Goal: Task Accomplishment & Management: Manage account settings

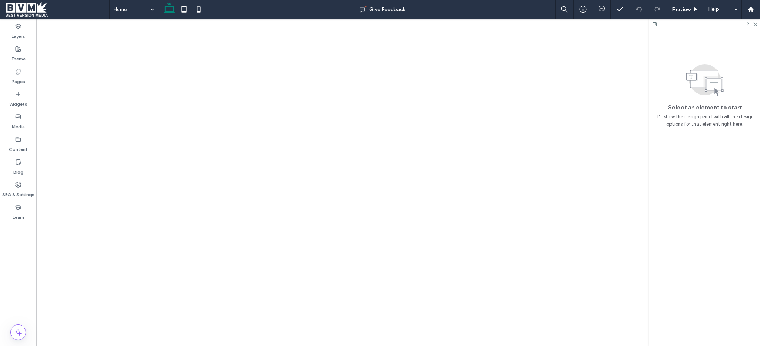
click at [17, 74] on icon at bounding box center [18, 72] width 6 height 6
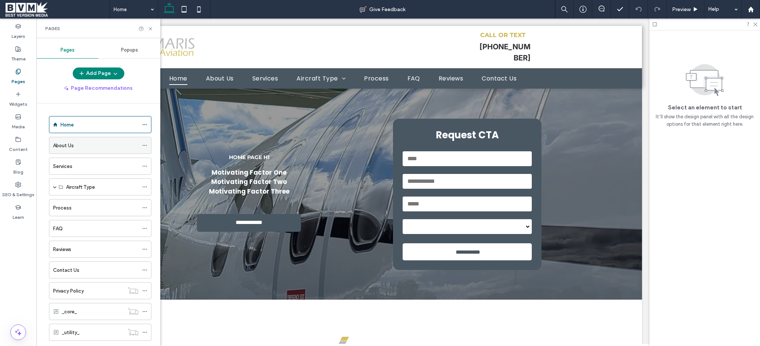
scroll to position [1005, 0]
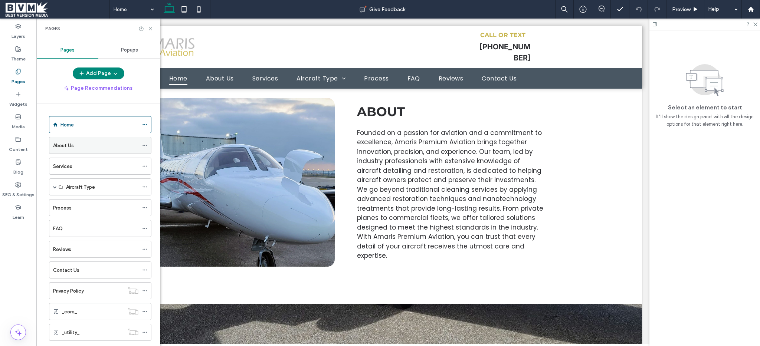
click at [82, 146] on div "About Us" at bounding box center [95, 146] width 85 height 8
click at [151, 27] on div at bounding box center [380, 173] width 760 height 346
click at [151, 29] on icon at bounding box center [151, 29] width 6 height 6
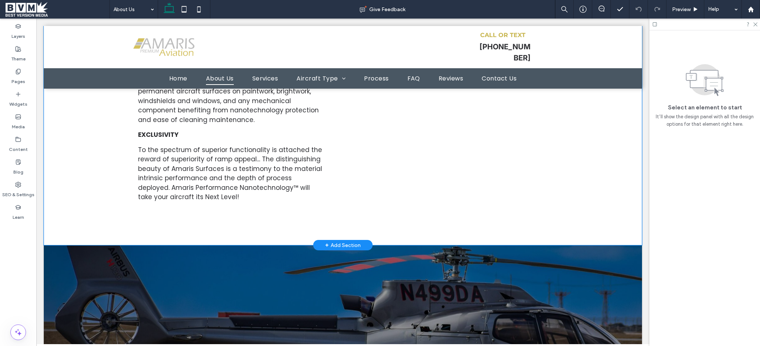
scroll to position [154, 0]
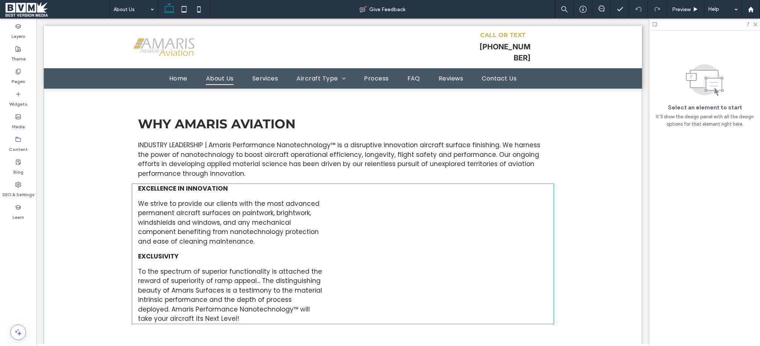
click at [183, 184] on strong "EXCELLENCE IN INNOVATION" at bounding box center [183, 188] width 90 height 9
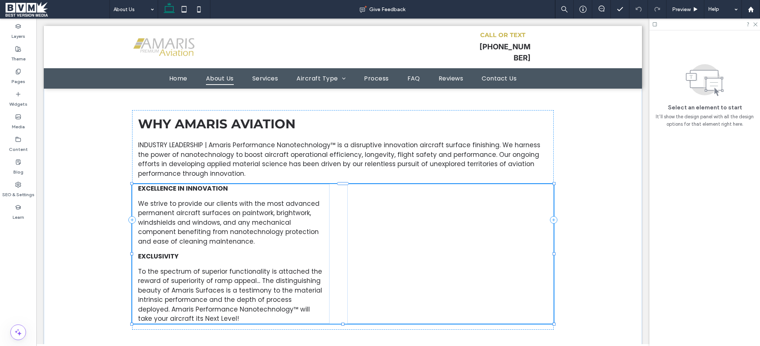
click at [183, 184] on strong "EXCELLENCE IN INNOVATION" at bounding box center [183, 188] width 90 height 9
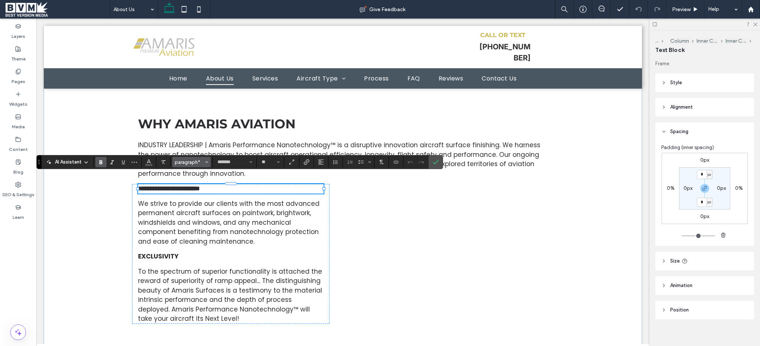
click at [187, 158] on button "paragraph*" at bounding box center [191, 162] width 39 height 10
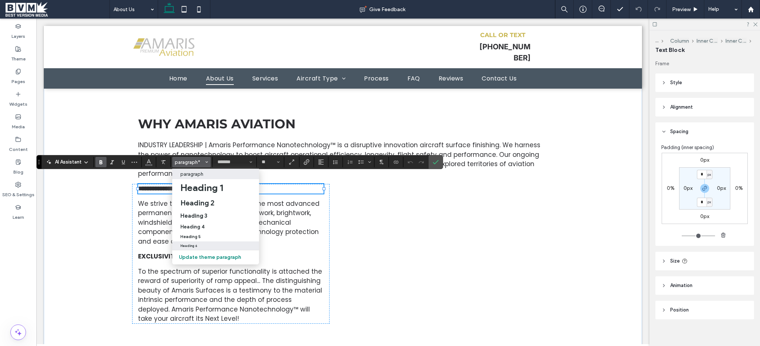
click at [186, 246] on h6 "Heading 6" at bounding box center [188, 246] width 17 height 4
type input "**********"
type input "**"
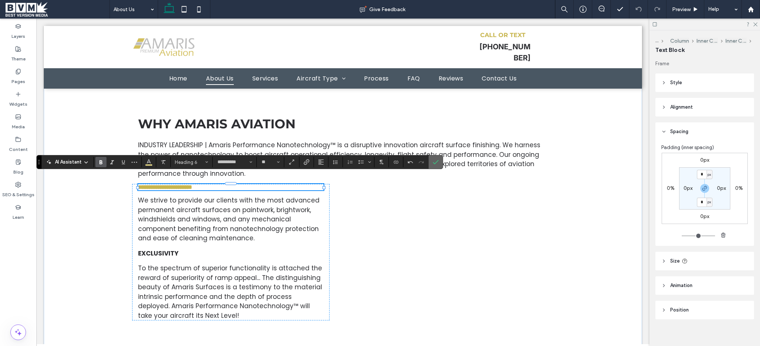
click at [436, 163] on use "Confirm" at bounding box center [436, 162] width 6 height 4
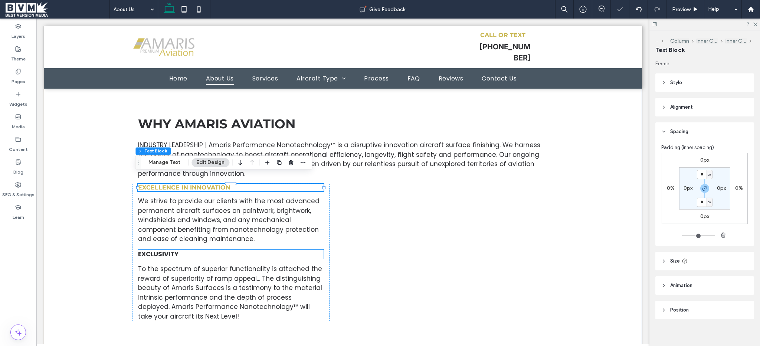
click at [177, 250] on p "EXCLUSIVITY" at bounding box center [230, 255] width 185 height 10
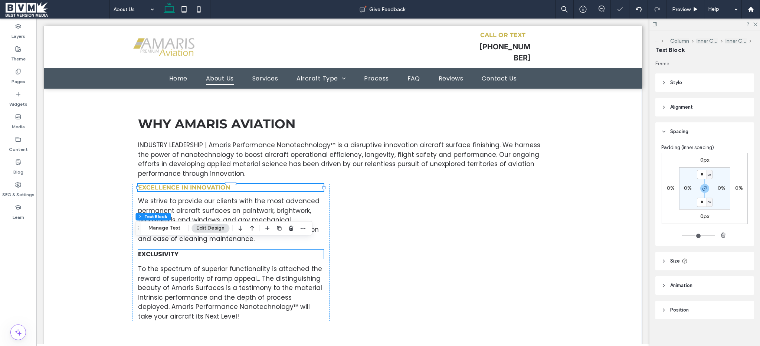
click at [177, 250] on div "EXCLUSIVITY" at bounding box center [230, 255] width 185 height 10
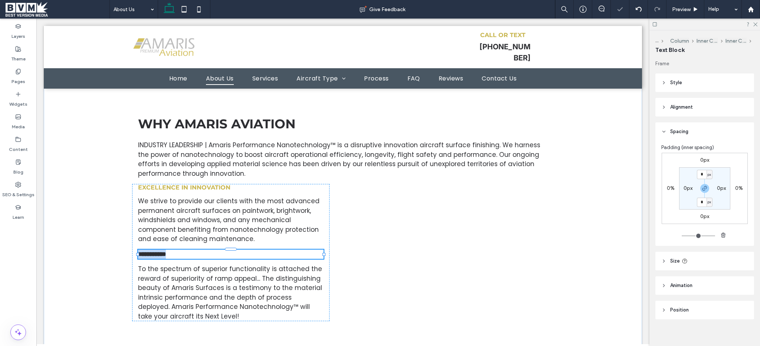
type input "*******"
type input "**"
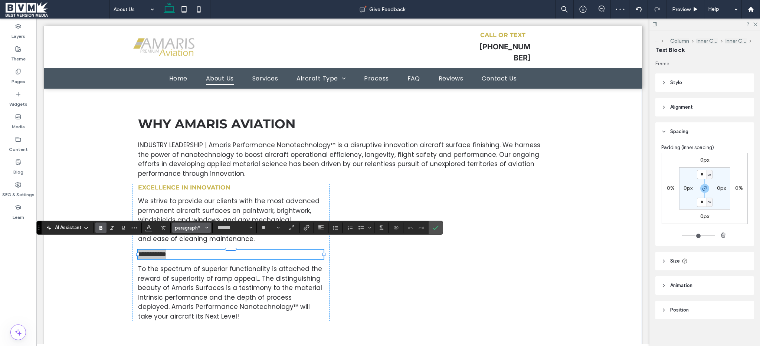
click at [192, 226] on span "paragraph*" at bounding box center [189, 228] width 29 height 6
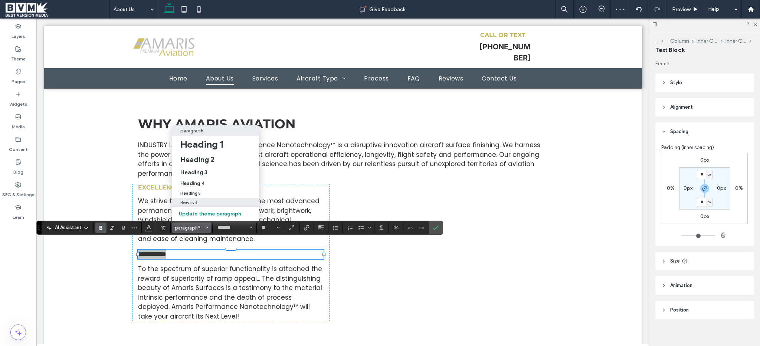
click at [209, 201] on div "Heading 6" at bounding box center [215, 203] width 71 height 4
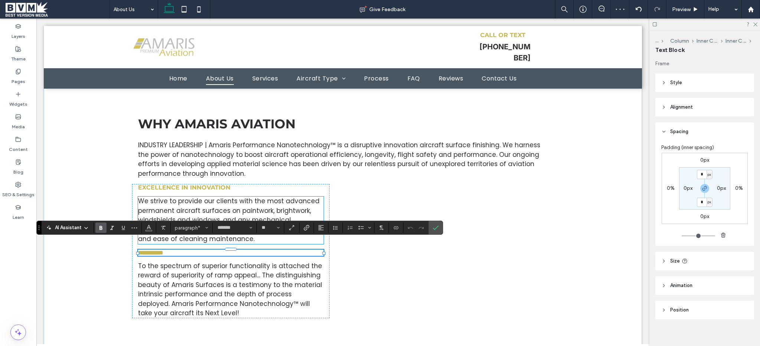
type input "**********"
type input "**"
click at [434, 233] on span "Confirm" at bounding box center [434, 227] width 3 height 13
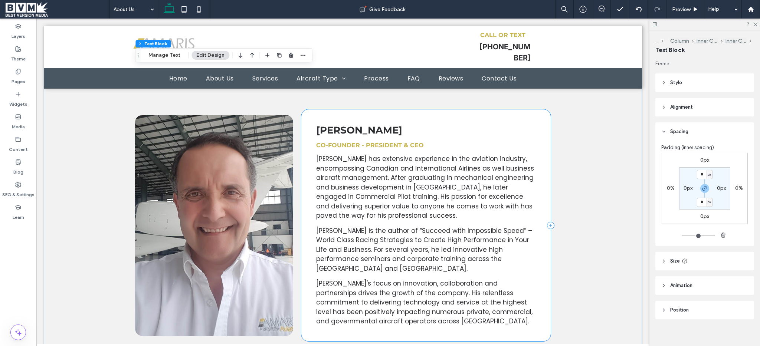
scroll to position [890, 0]
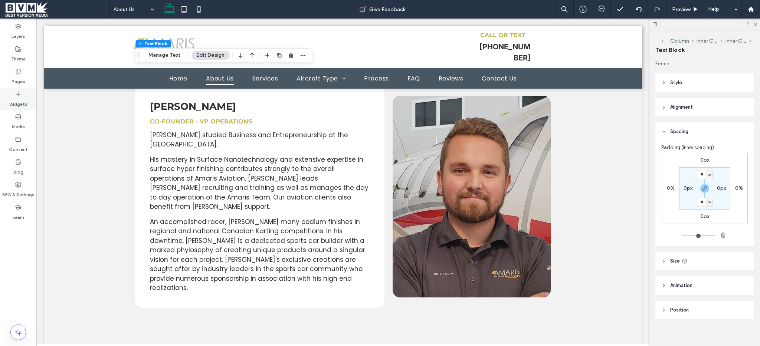
click at [7, 73] on div "Pages" at bounding box center [18, 76] width 36 height 23
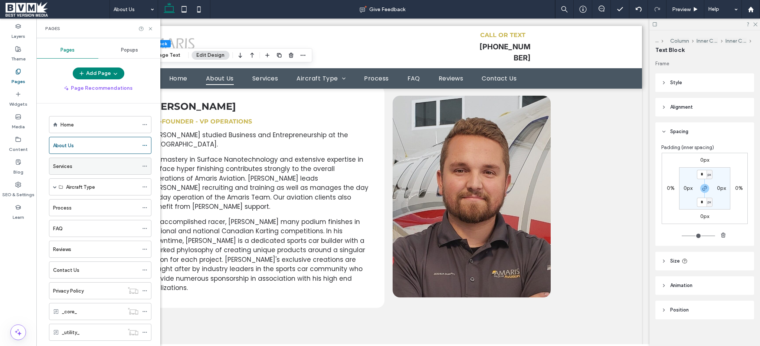
click at [90, 167] on div "Services" at bounding box center [95, 167] width 85 height 8
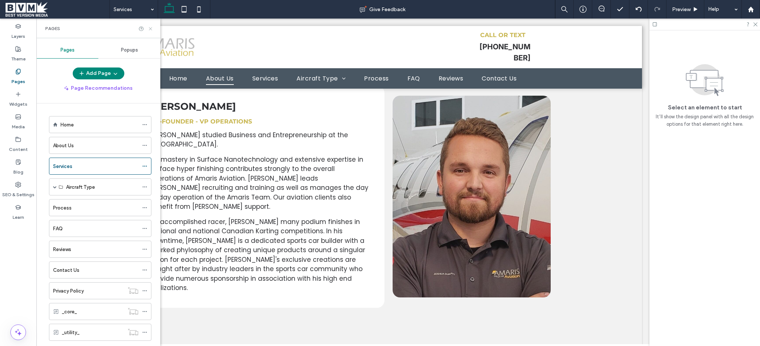
click at [151, 27] on icon at bounding box center [151, 29] width 6 height 6
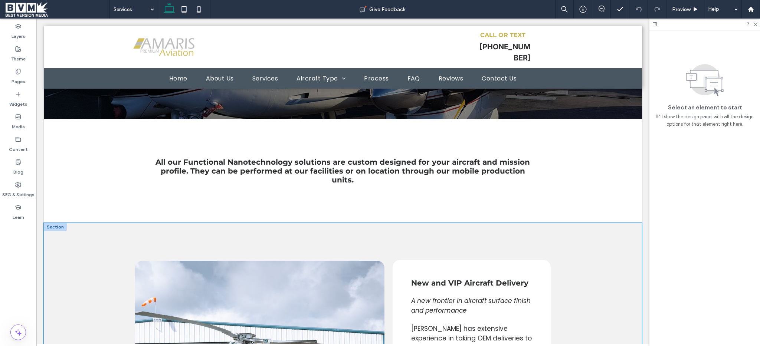
scroll to position [131, 0]
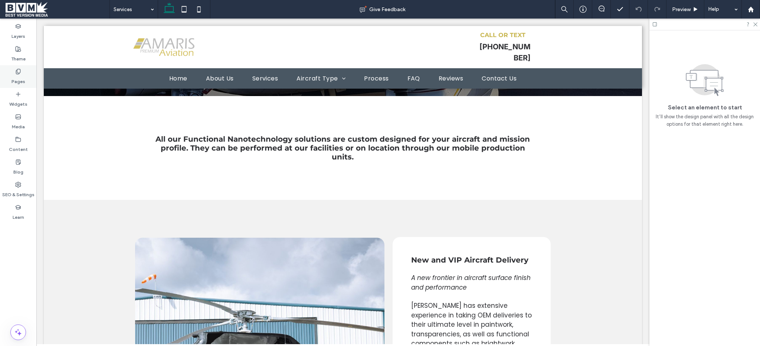
click at [23, 79] on label "Pages" at bounding box center [19, 80] width 14 height 10
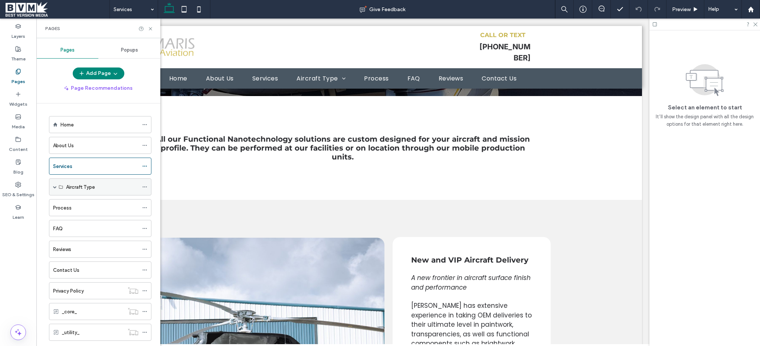
click at [53, 188] on span at bounding box center [55, 187] width 4 height 4
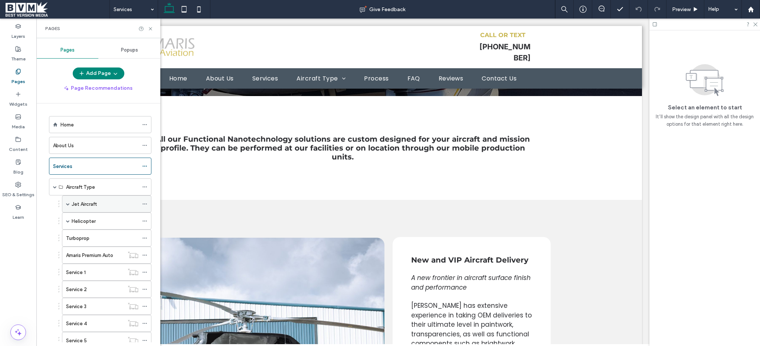
click at [94, 208] on label "Jet Aircraft" at bounding box center [84, 204] width 25 height 13
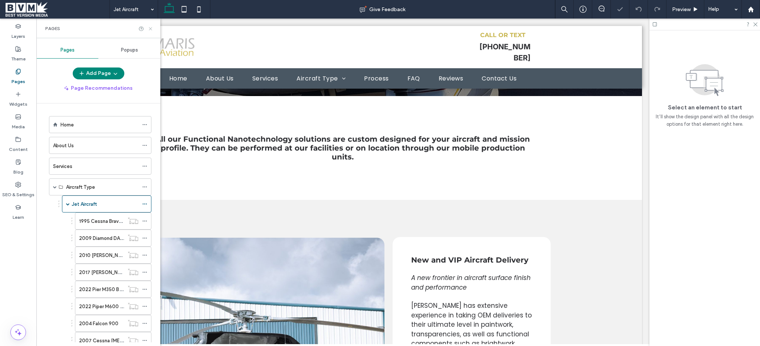
click at [150, 29] on use at bounding box center [150, 28] width 3 height 3
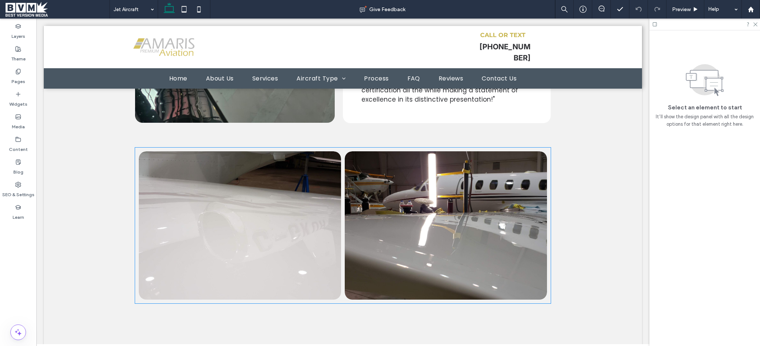
scroll to position [4498, 0]
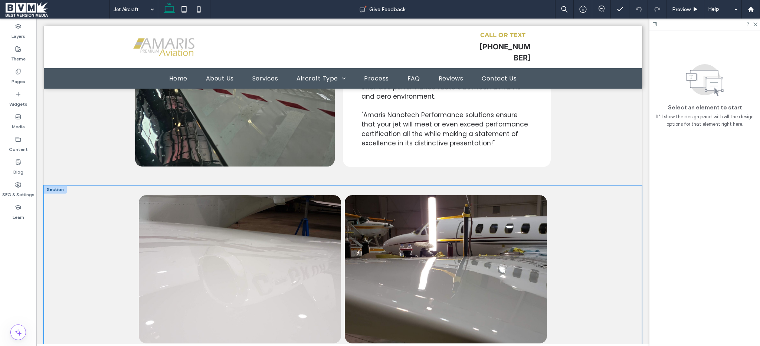
click at [108, 226] on div "Button Button" at bounding box center [343, 288] width 598 height 205
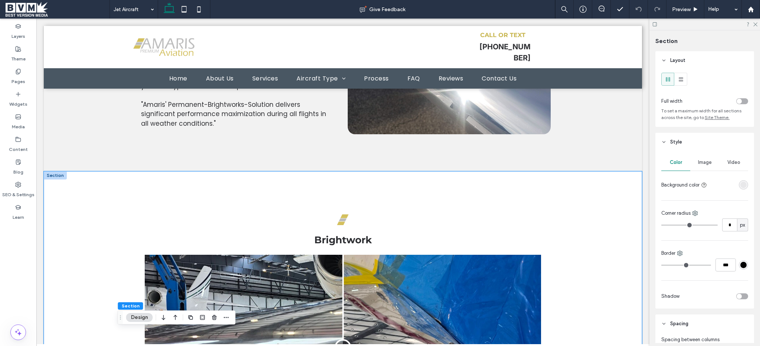
scroll to position [3654, 0]
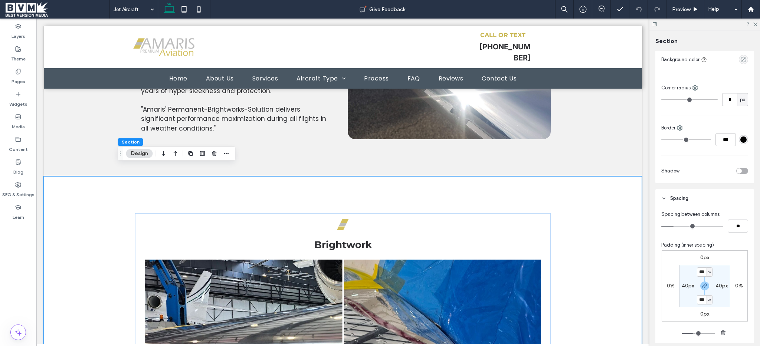
scroll to position [226, 0]
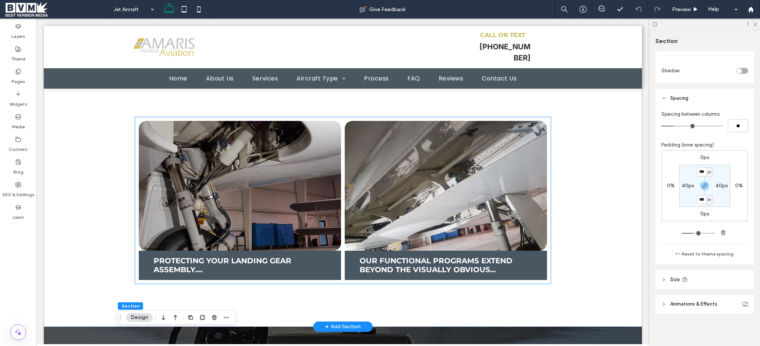
scroll to position [2160, 0]
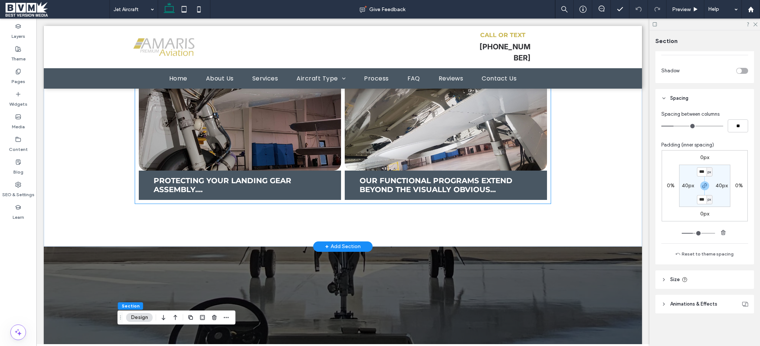
click at [221, 189] on span "Protecting your landing gear assembly.... Button" at bounding box center [240, 185] width 202 height 29
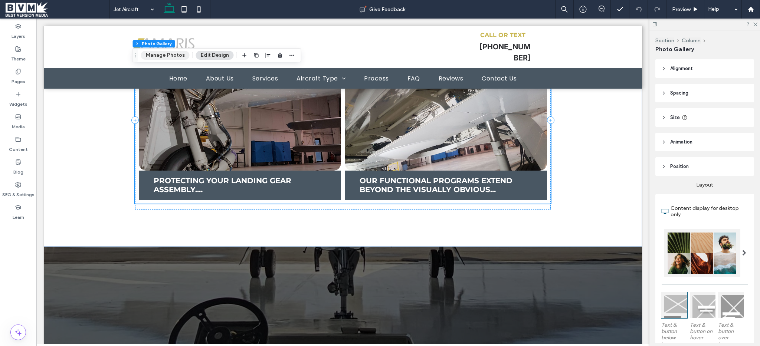
click at [176, 58] on button "Manage Photos" at bounding box center [165, 55] width 49 height 9
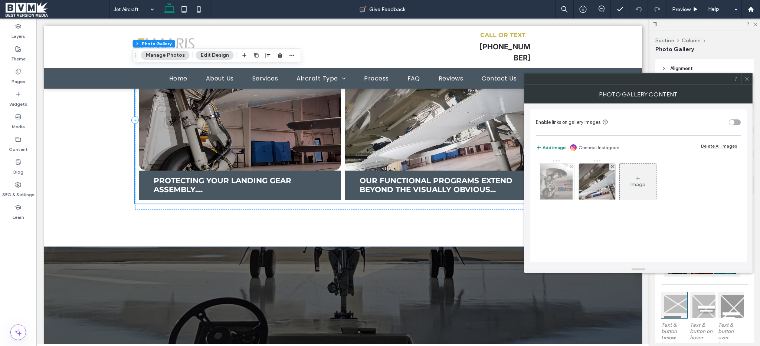
click at [559, 182] on img at bounding box center [556, 182] width 33 height 36
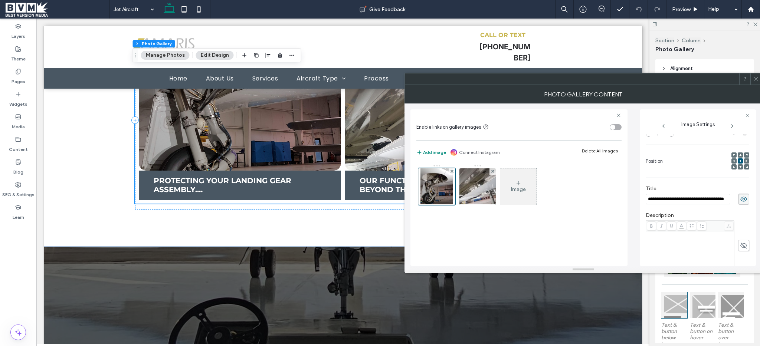
scroll to position [0, 0]
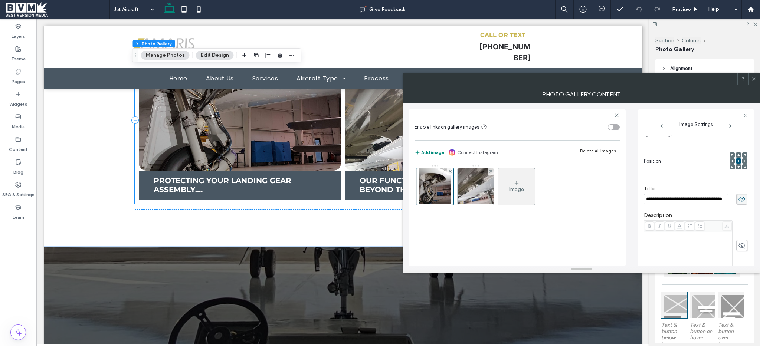
click at [694, 203] on input "**********" at bounding box center [686, 199] width 85 height 10
click at [754, 78] on icon at bounding box center [755, 79] width 6 height 6
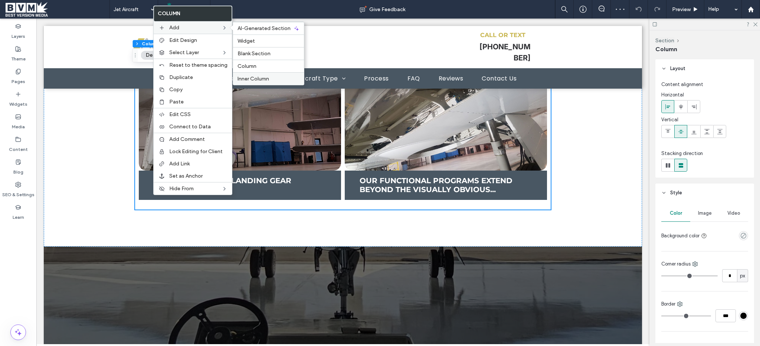
click at [261, 75] on div "Inner Column" at bounding box center [268, 78] width 71 height 13
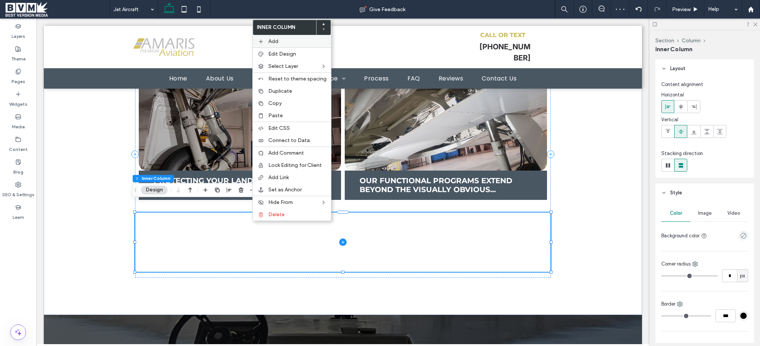
click at [304, 41] on label "Add" at bounding box center [297, 41] width 58 height 6
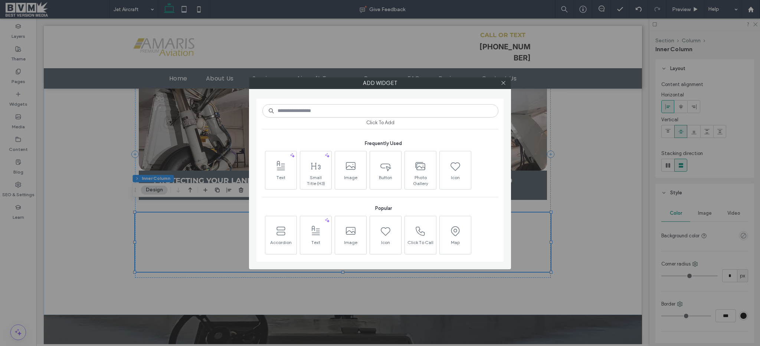
click at [321, 107] on input at bounding box center [380, 110] width 236 height 13
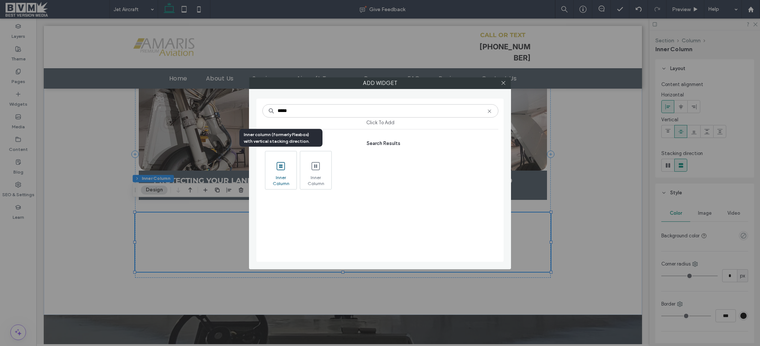
type input "*****"
click at [289, 171] on span at bounding box center [280, 166] width 31 height 17
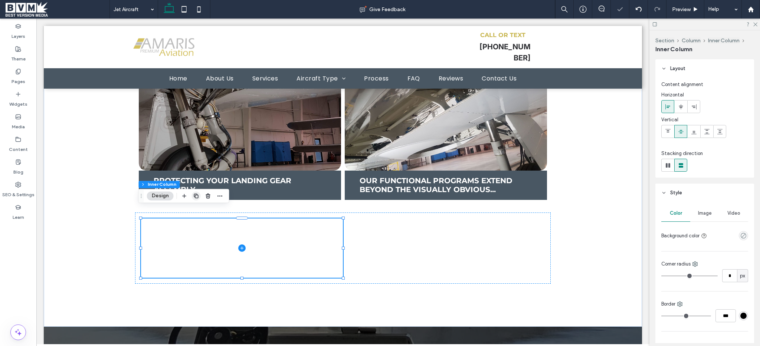
click at [196, 199] on icon "button" at bounding box center [196, 196] width 6 height 6
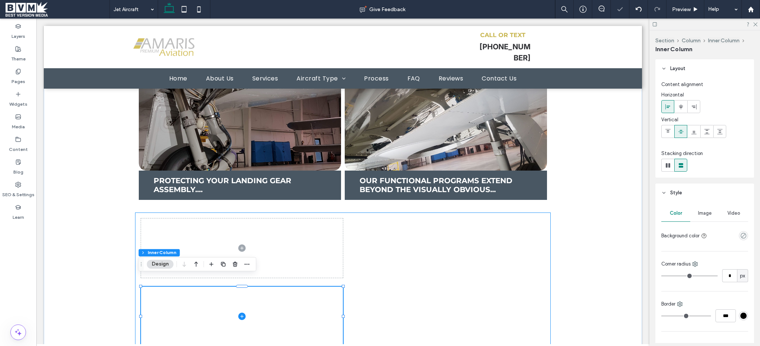
click at [427, 240] on div at bounding box center [343, 283] width 416 height 140
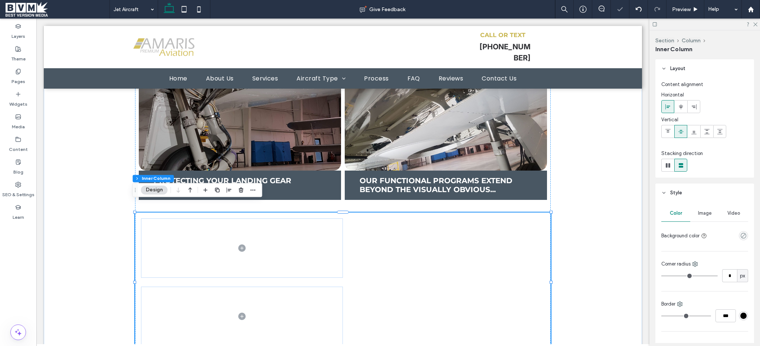
click at [670, 172] on div "Content alignment Horizontal Vertical Stacking direction" at bounding box center [705, 128] width 99 height 100
click at [670, 168] on icon at bounding box center [667, 165] width 7 height 7
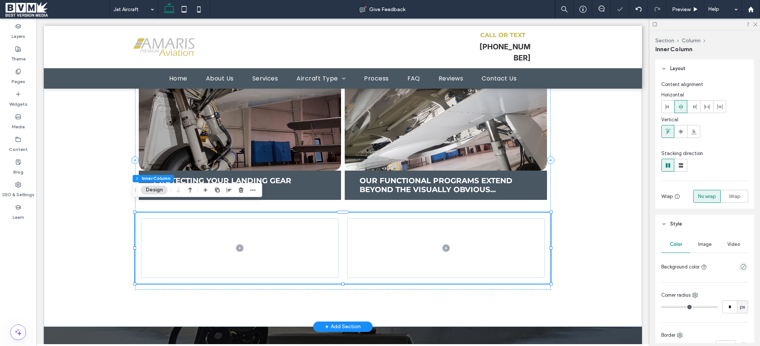
click at [203, 273] on div at bounding box center [343, 248] width 416 height 71
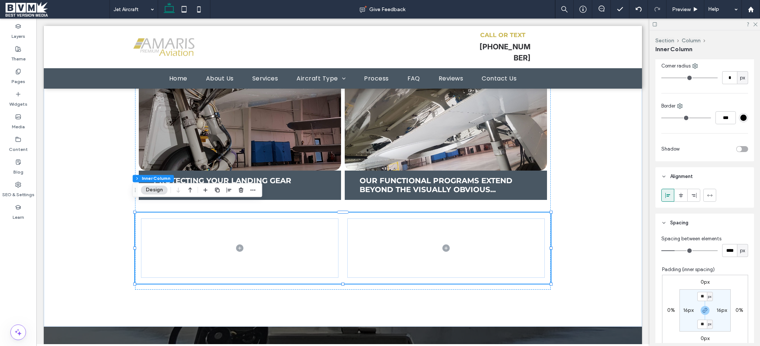
scroll to position [313, 0]
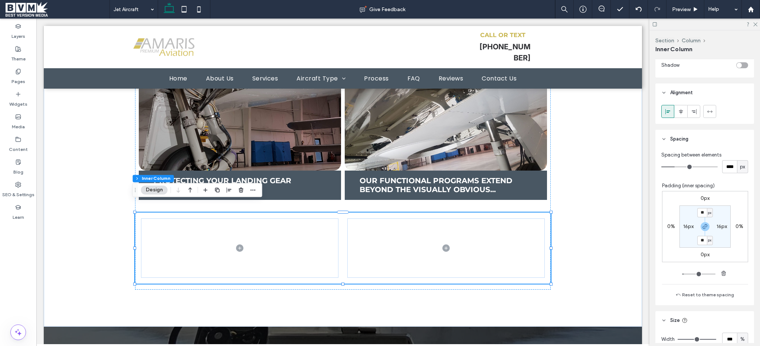
click at [717, 228] on label "16px" at bounding box center [722, 226] width 10 height 6
click at [188, 239] on span at bounding box center [236, 248] width 203 height 59
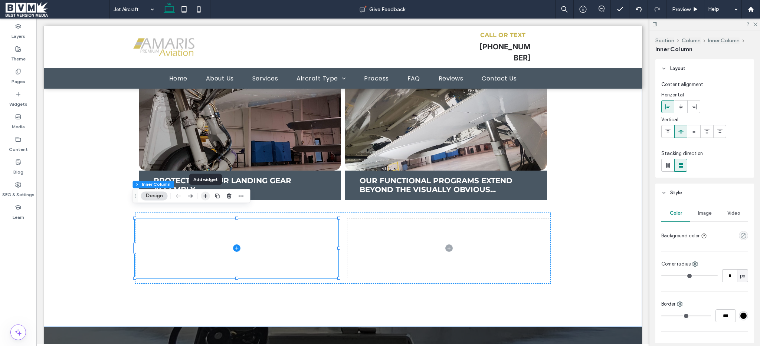
click at [206, 198] on icon "button" at bounding box center [206, 196] width 6 height 6
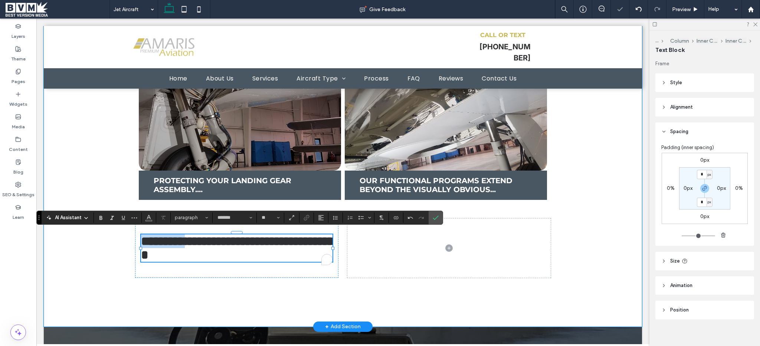
type input "*******"
type input "**"
type input "**********"
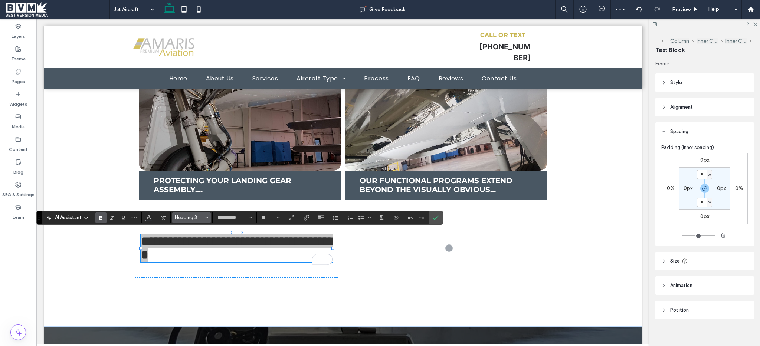
click at [187, 219] on span "Heading 3" at bounding box center [189, 218] width 29 height 6
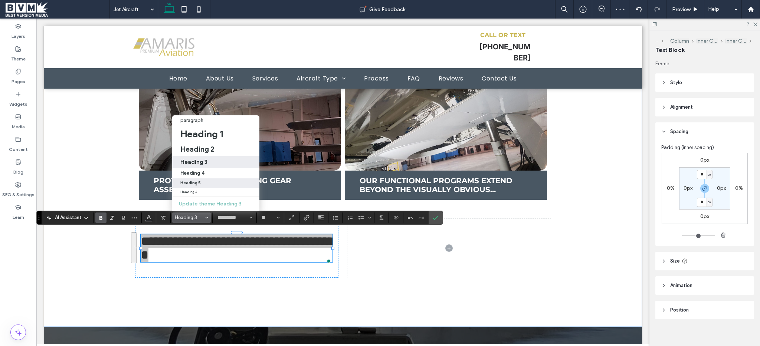
click at [191, 179] on label "Heading 5" at bounding box center [215, 184] width 87 height 10
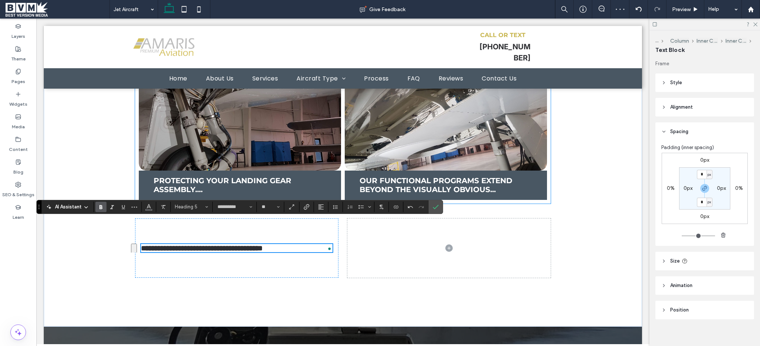
scroll to position [2171, 0]
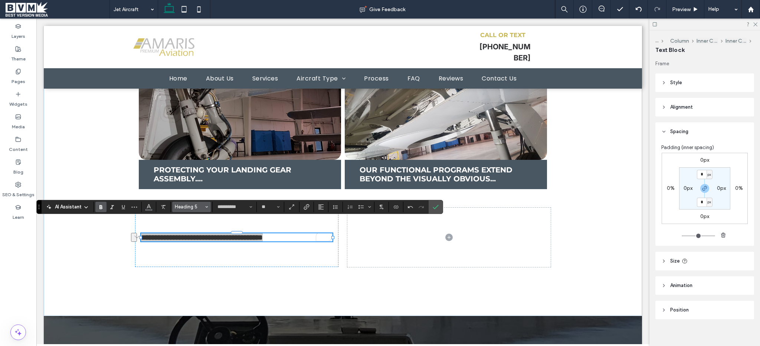
click at [182, 209] on span "Heading 5" at bounding box center [189, 207] width 29 height 6
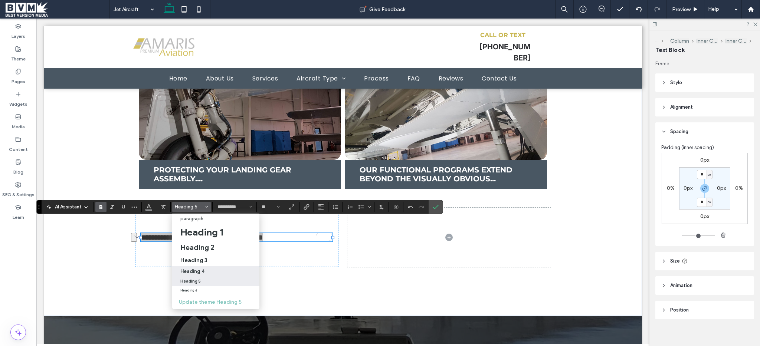
click at [190, 268] on label "Heading 4" at bounding box center [215, 272] width 87 height 10
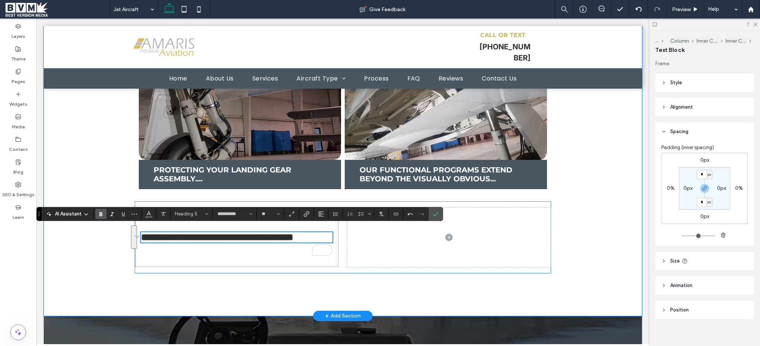
type input "**"
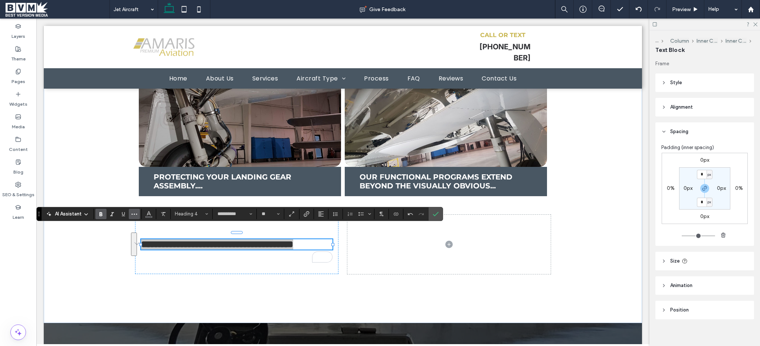
click at [135, 214] on icon "More" at bounding box center [134, 214] width 6 height 6
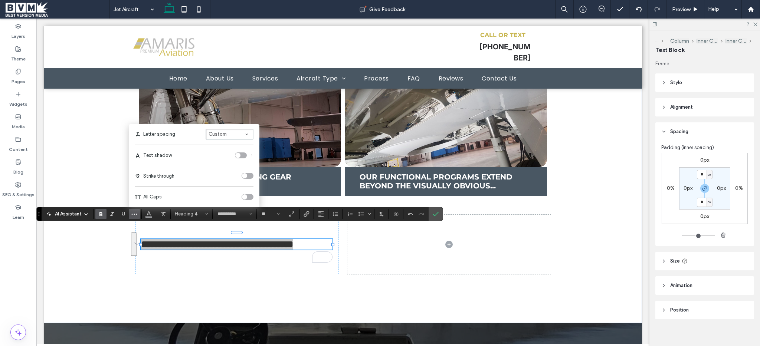
click at [249, 193] on label "All Caps" at bounding box center [194, 197] width 119 height 21
click at [248, 195] on div "toggle" at bounding box center [248, 197] width 12 height 6
click at [436, 212] on icon "Confirm" at bounding box center [436, 214] width 6 height 6
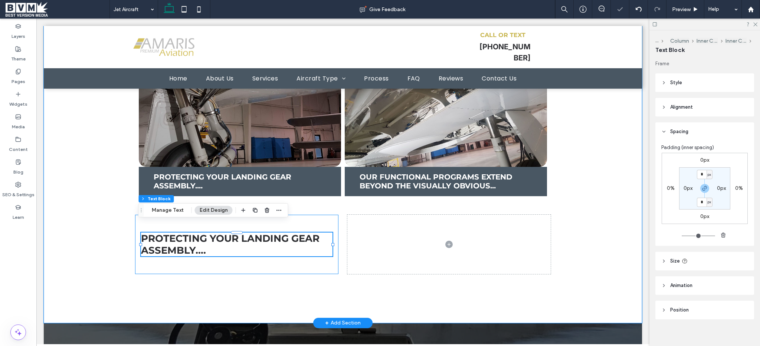
click at [311, 257] on div "Protecting your landing gear assembly...." at bounding box center [236, 244] width 203 height 59
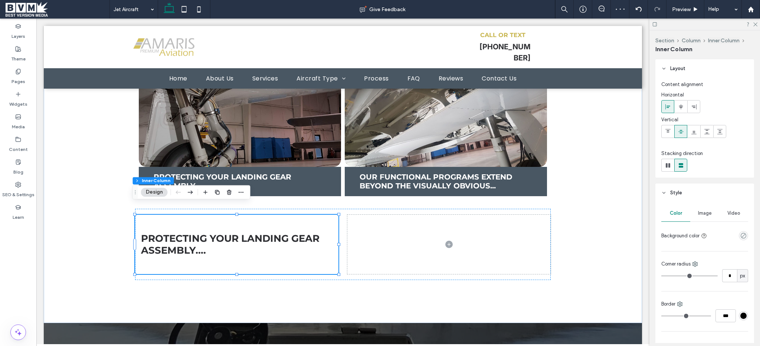
click at [739, 239] on div "empty color" at bounding box center [743, 235] width 9 height 9
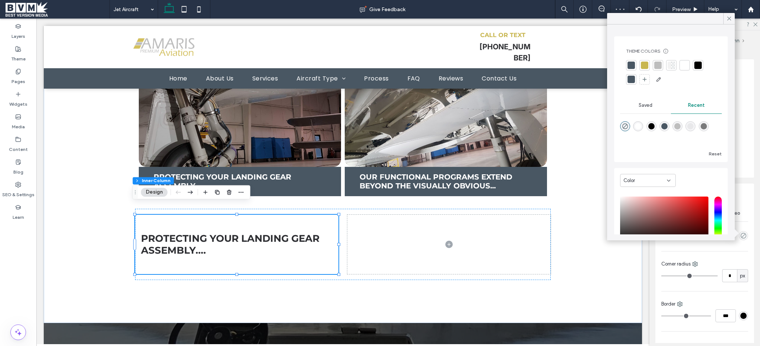
click at [631, 64] on div at bounding box center [631, 65] width 7 height 7
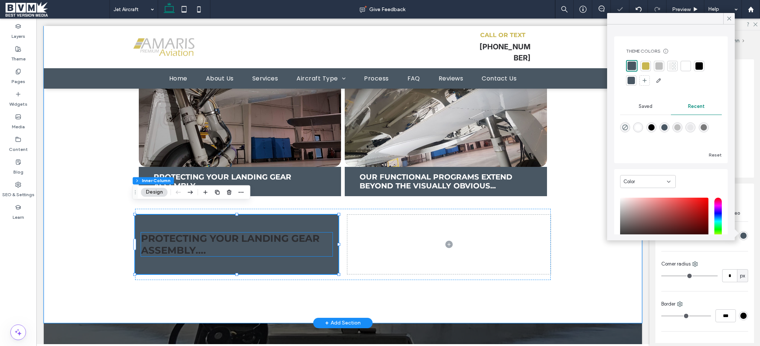
click at [228, 238] on h4 "Protecting your landing gear assembly...." at bounding box center [237, 245] width 192 height 24
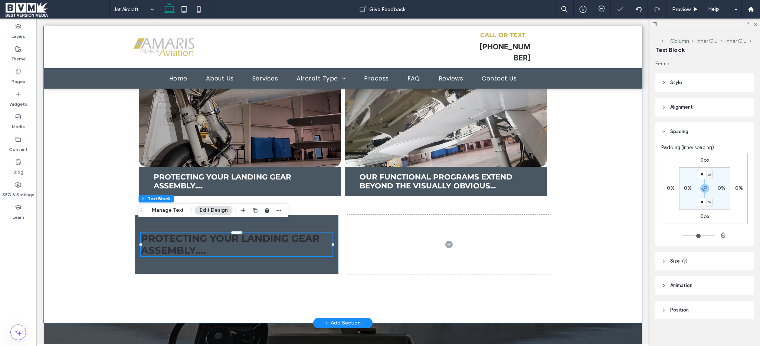
click at [228, 238] on h4 "Protecting your landing gear assembly...." at bounding box center [237, 245] width 192 height 24
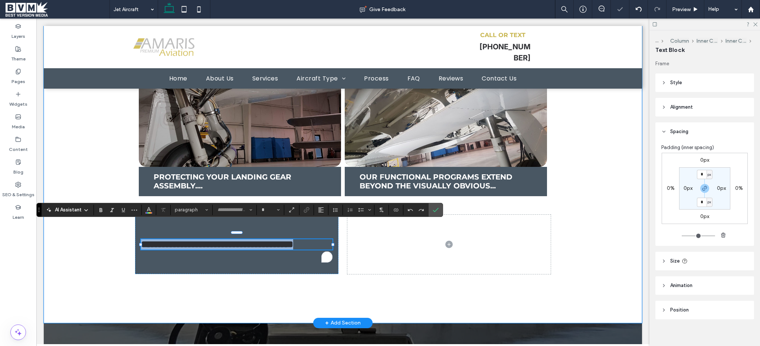
type input "**********"
type input "**"
click at [150, 212] on span "Color" at bounding box center [149, 210] width 6 height 10
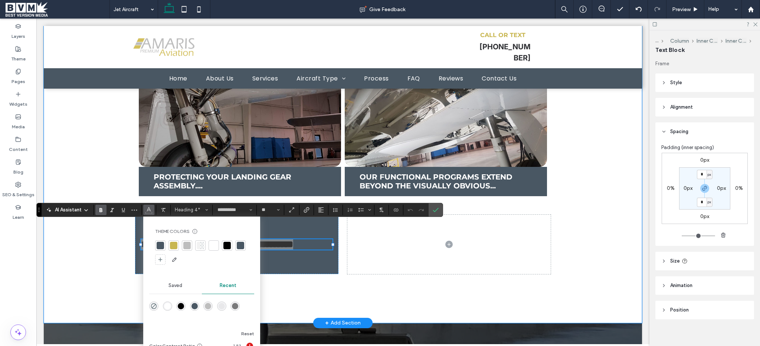
click at [168, 307] on div "rgba(255, 255, 255, 1)" at bounding box center [167, 306] width 6 height 6
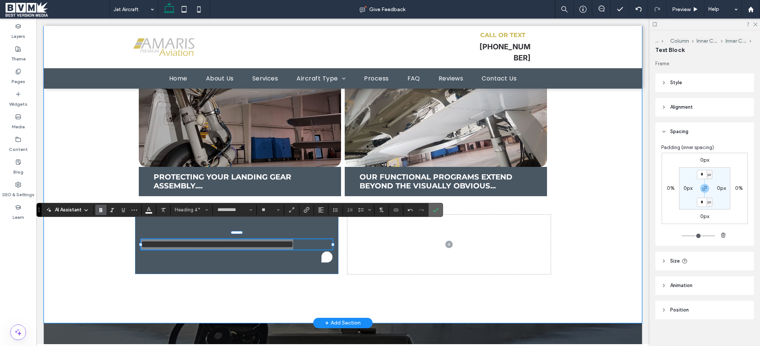
click at [441, 215] on label "Confirm" at bounding box center [435, 209] width 11 height 13
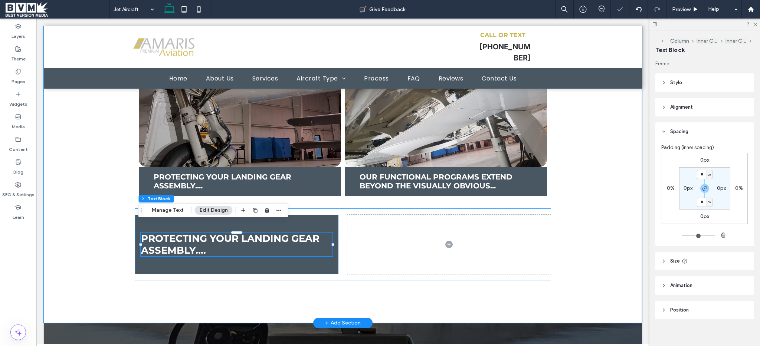
click at [292, 265] on div "Protecting your landing gear assembly...." at bounding box center [343, 244] width 416 height 71
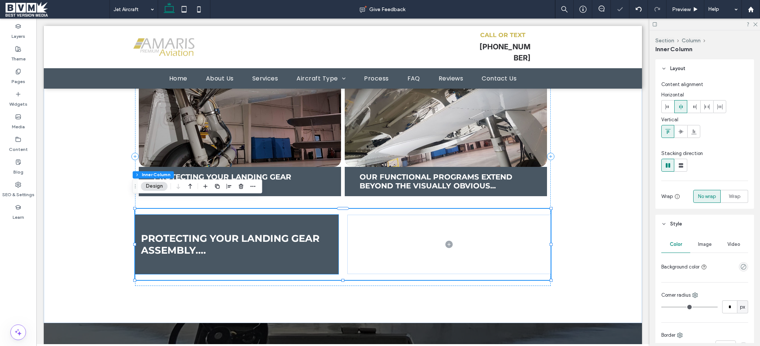
click at [293, 262] on div "Protecting your landing gear assembly...." at bounding box center [236, 244] width 203 height 59
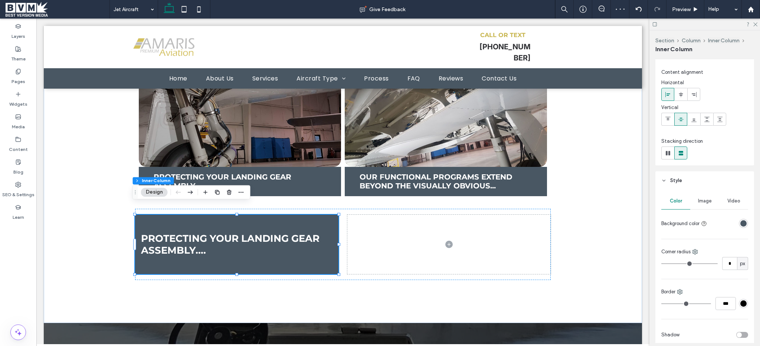
scroll to position [90, 0]
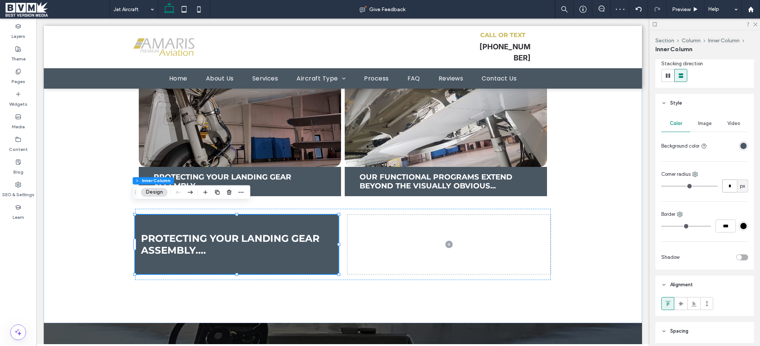
click at [726, 187] on input "*" at bounding box center [729, 186] width 15 height 13
type input "**"
click at [303, 258] on div "Protecting your landing gear assembly...." at bounding box center [236, 244] width 203 height 59
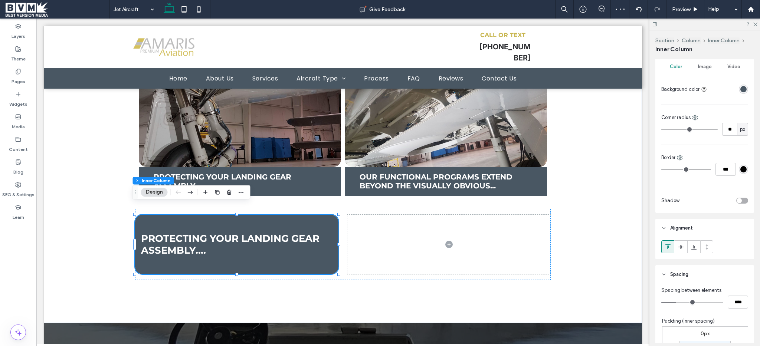
scroll to position [254, 0]
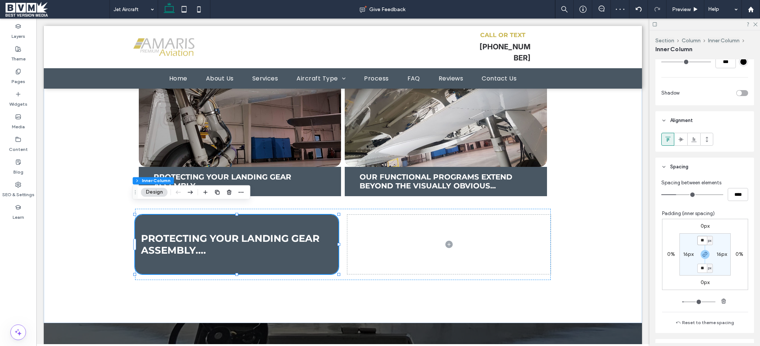
click at [697, 239] on input "**" at bounding box center [702, 240] width 10 height 9
type input "**"
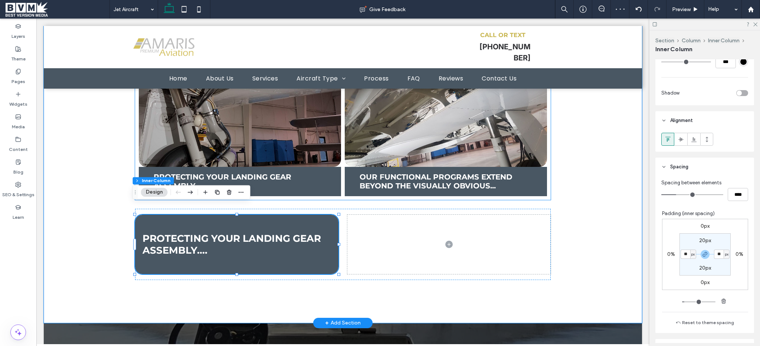
click at [288, 173] on h3 "Protecting your landing gear assembly...." at bounding box center [240, 182] width 173 height 18
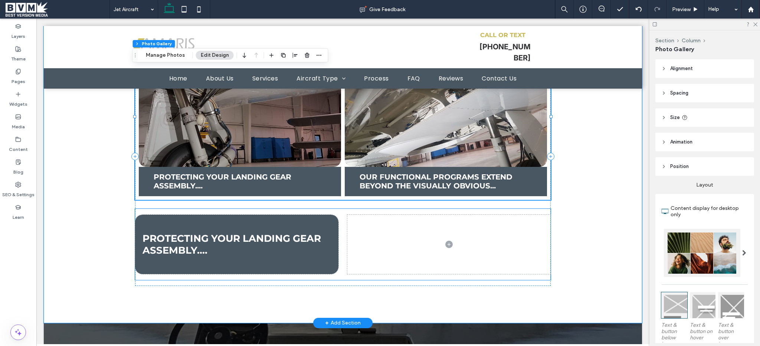
click at [183, 216] on div "Protecting your landing gear assembly...." at bounding box center [236, 244] width 203 height 59
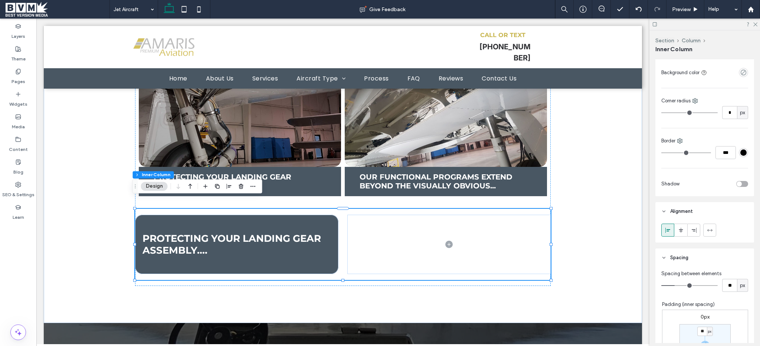
scroll to position [308, 0]
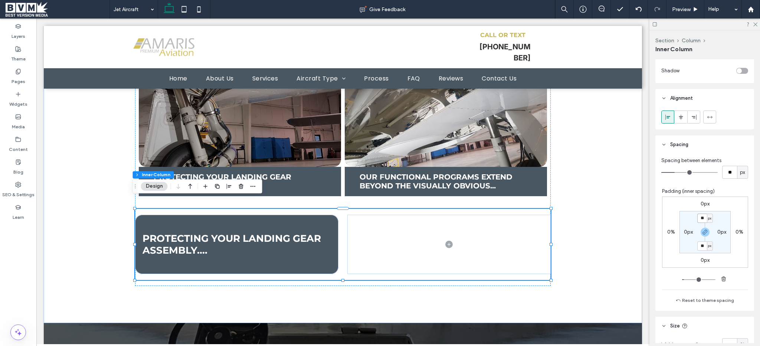
click at [700, 222] on input "**" at bounding box center [702, 218] width 10 height 9
type input "**"
type input "*"
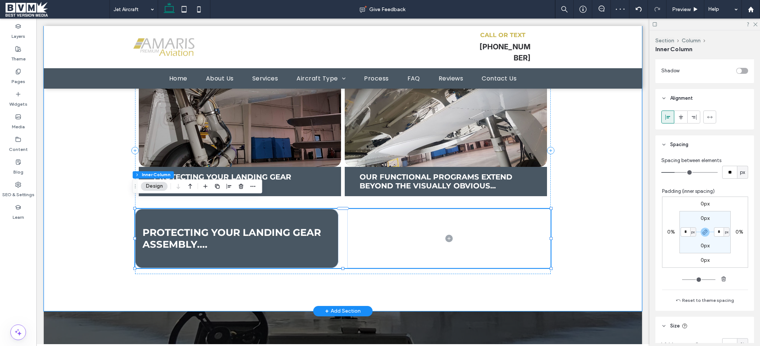
click at [342, 249] on div "Protecting your landing gear assembly...." at bounding box center [343, 238] width 416 height 59
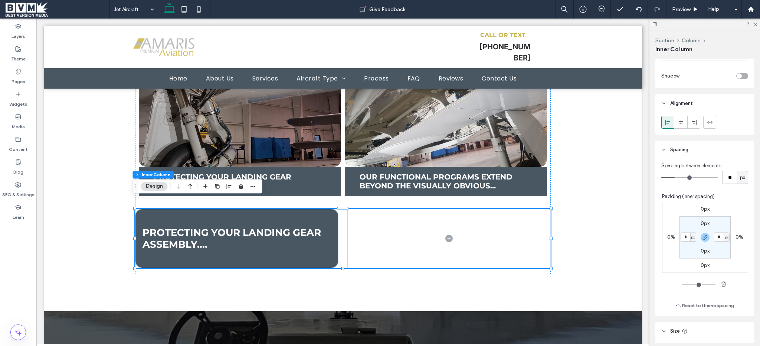
scroll to position [280, 0]
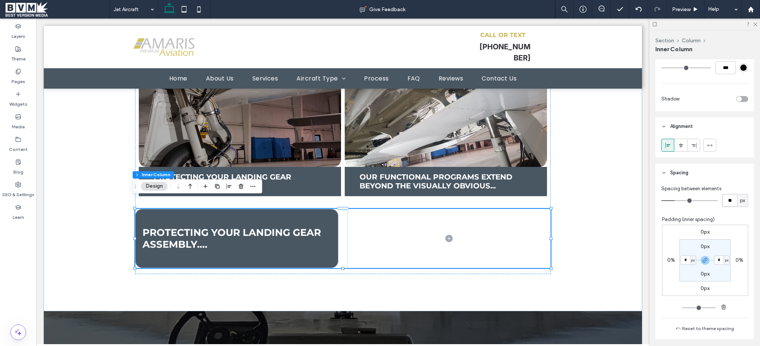
click at [728, 201] on input "**" at bounding box center [729, 200] width 15 height 13
type input "**"
click at [728, 201] on input "**" at bounding box center [729, 200] width 15 height 13
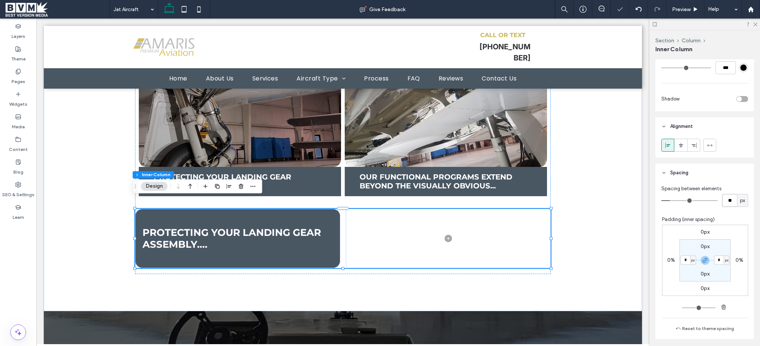
click at [728, 201] on input "**" at bounding box center [729, 200] width 15 height 13
type input "**"
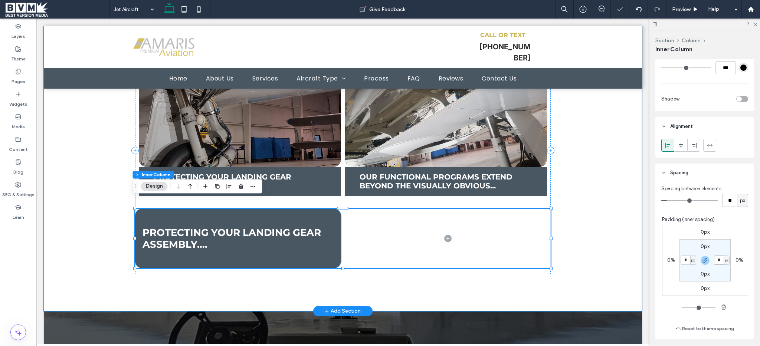
click at [276, 251] on div "Protecting your landing gear assembly...." at bounding box center [238, 238] width 206 height 59
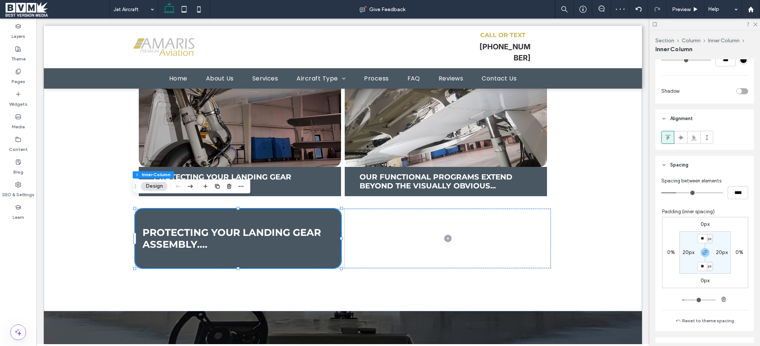
scroll to position [306, 0]
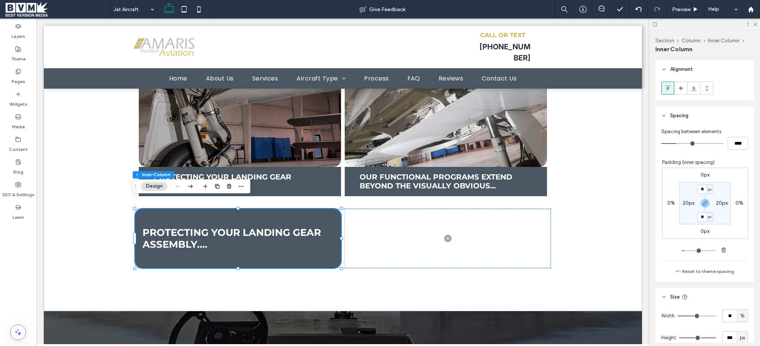
type input "***"
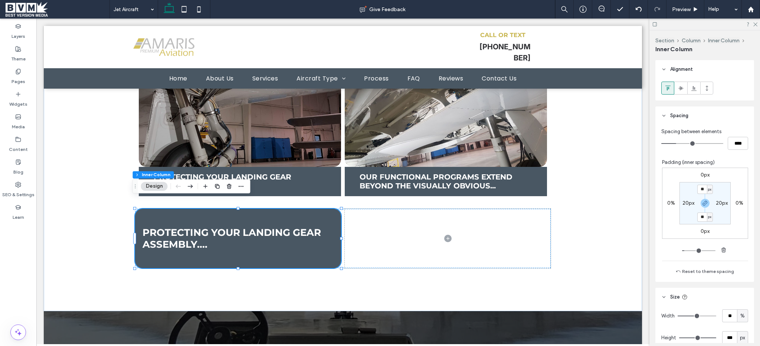
type input "***"
type input "**"
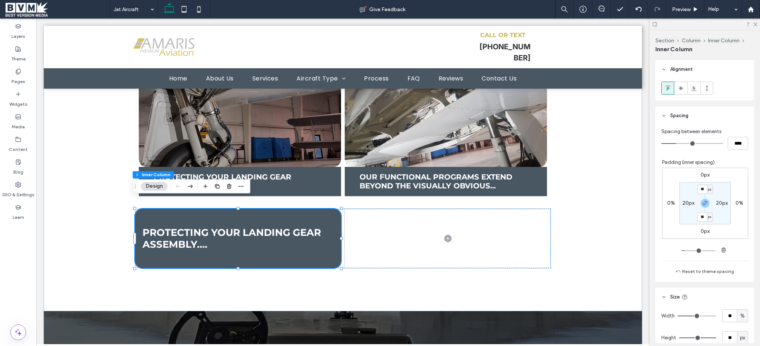
type input "**"
type input "*"
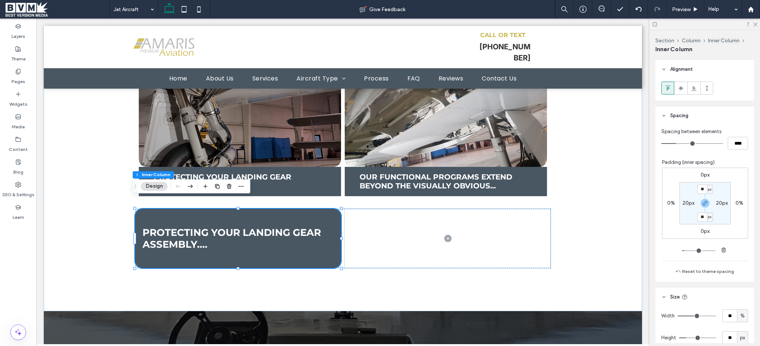
type input "*"
drag, startPoint x: 709, startPoint y: 335, endPoint x: 666, endPoint y: 337, distance: 43.1
type input "*"
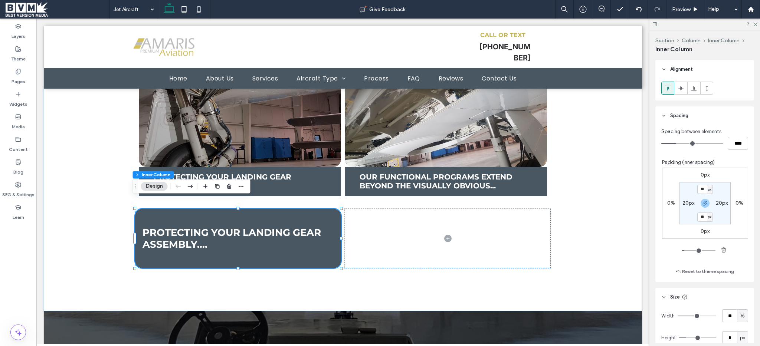
click at [679, 338] on input "range" at bounding box center [697, 338] width 37 height 1
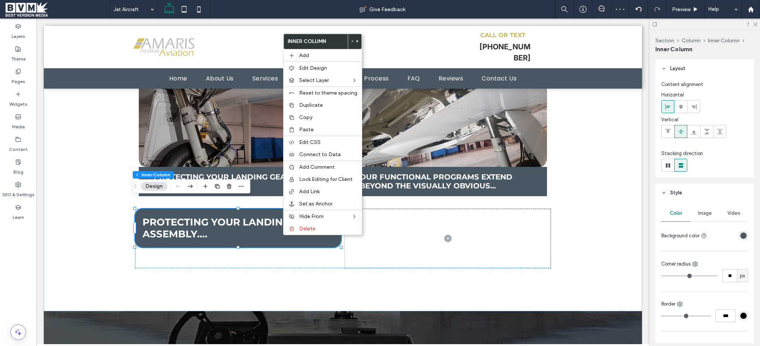
scroll to position [306, 0]
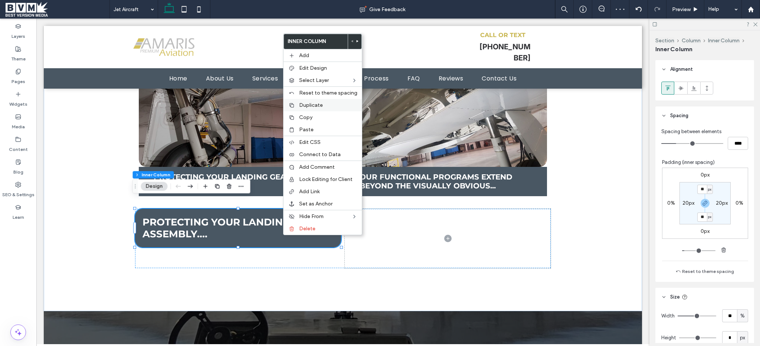
click at [312, 105] on span "Duplicate" at bounding box center [311, 105] width 24 height 6
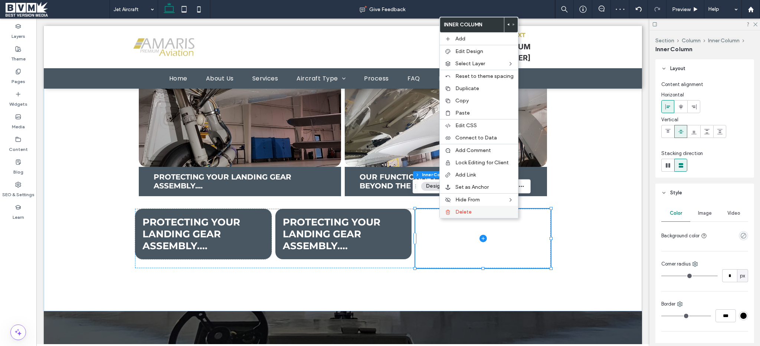
click at [455, 213] on span "Delete" at bounding box center [463, 212] width 16 height 6
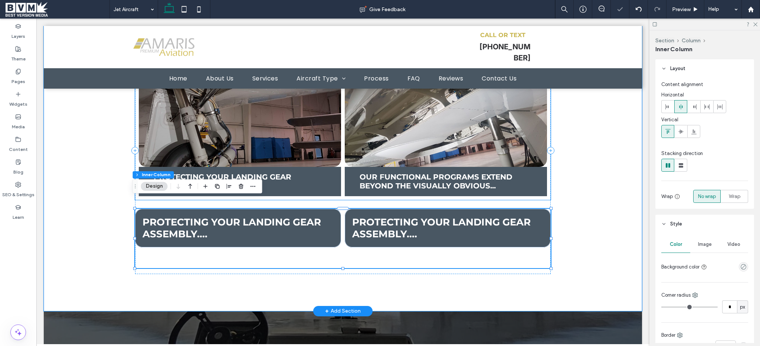
click at [433, 173] on h3 "Our functional programs extend beyond the visually obvious..." at bounding box center [446, 182] width 173 height 18
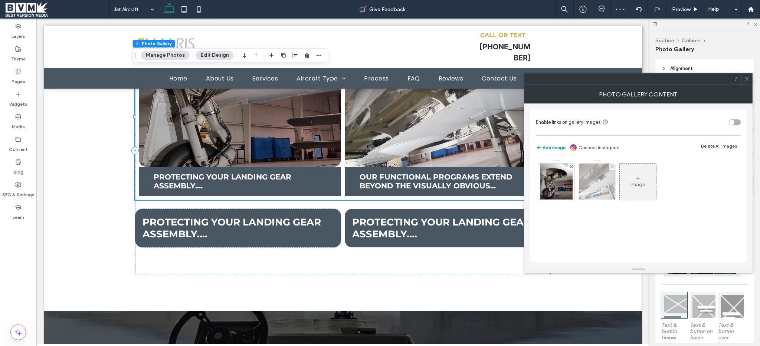
click at [595, 197] on img at bounding box center [597, 182] width 55 height 36
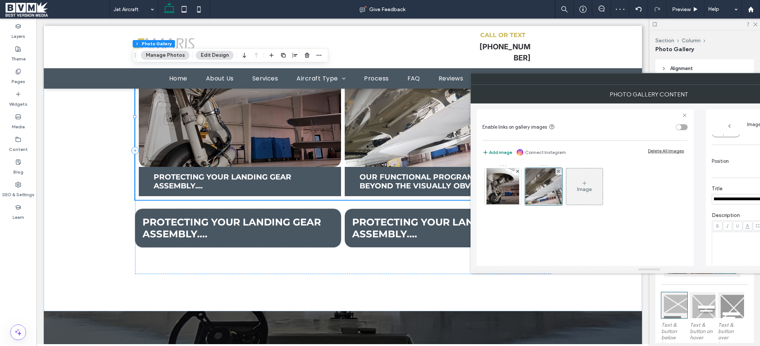
scroll to position [0, 0]
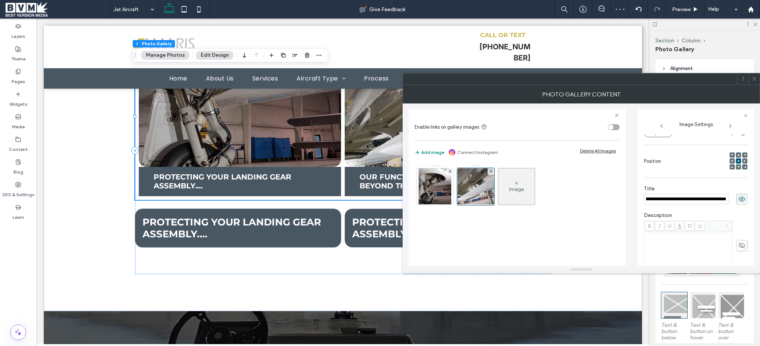
click at [710, 201] on input "**********" at bounding box center [686, 199] width 85 height 10
click at [755, 75] on span at bounding box center [755, 78] width 6 height 11
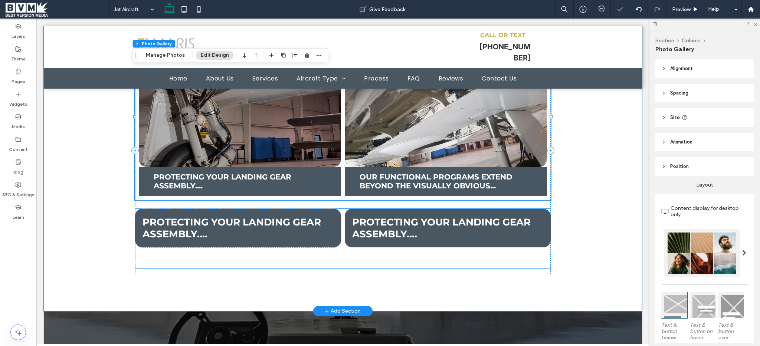
click at [406, 216] on span "Protecting your landing gear assembly...." at bounding box center [441, 228] width 179 height 24
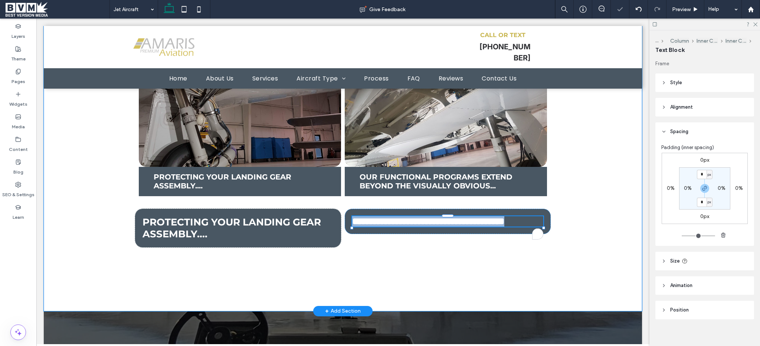
type input "**********"
type input "**"
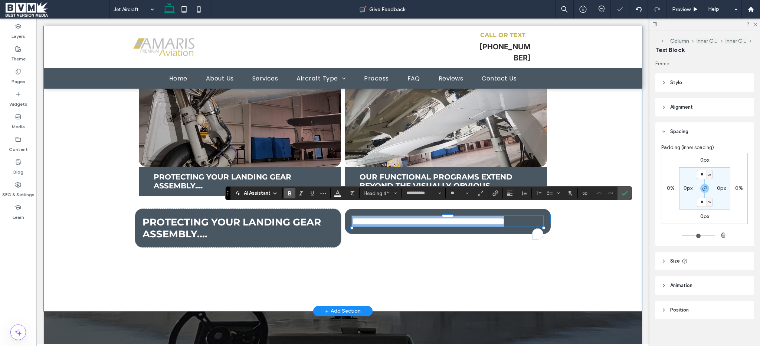
type input "*******"
type input "**"
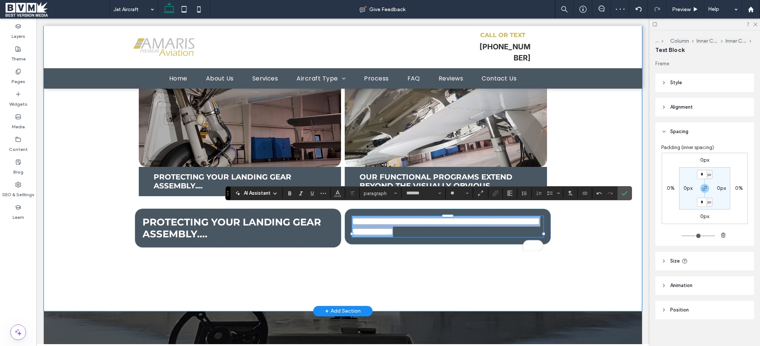
type input "**********"
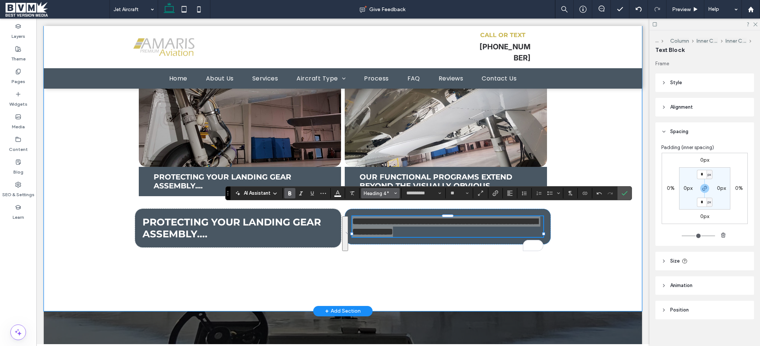
click at [368, 190] on button "Heading 4*" at bounding box center [380, 193] width 39 height 10
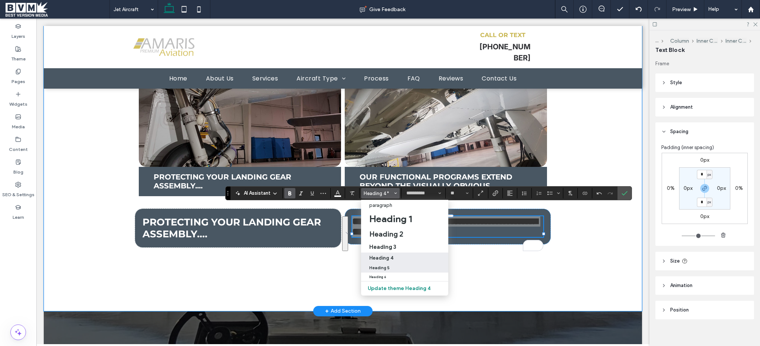
click at [376, 269] on h5 "Heading 5" at bounding box center [379, 268] width 20 height 5
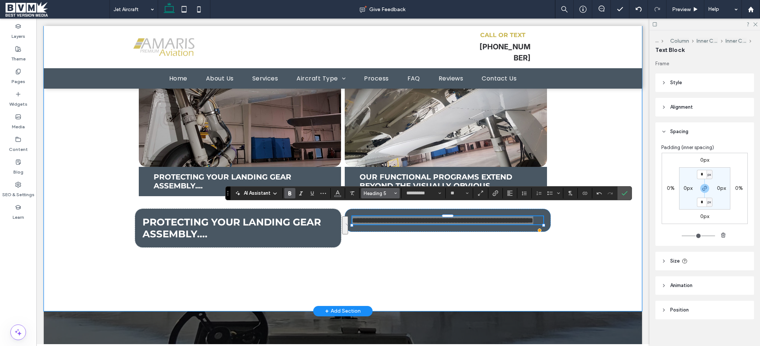
click at [370, 193] on span "Heading 5" at bounding box center [378, 194] width 29 height 6
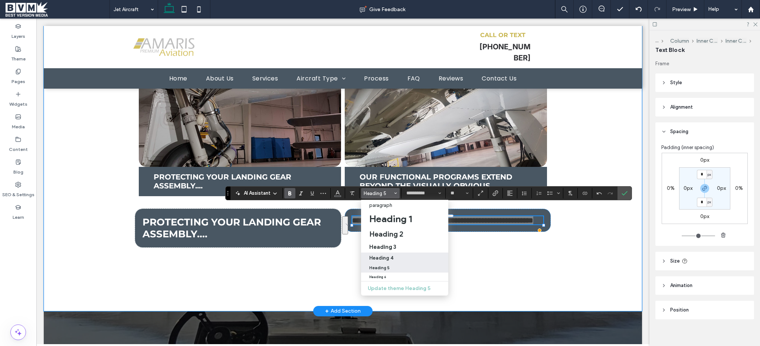
click at [377, 255] on label "Heading 4" at bounding box center [404, 258] width 87 height 10
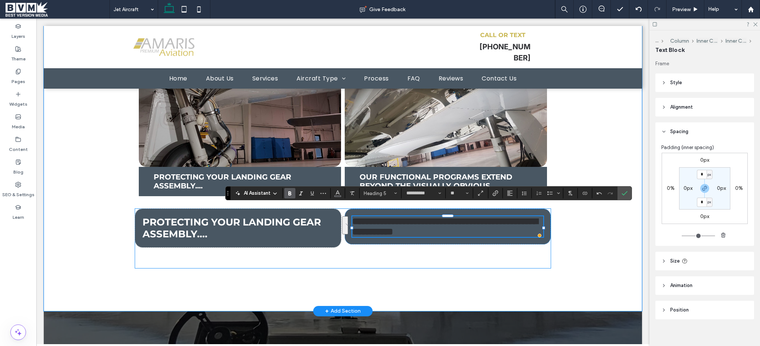
type input "**"
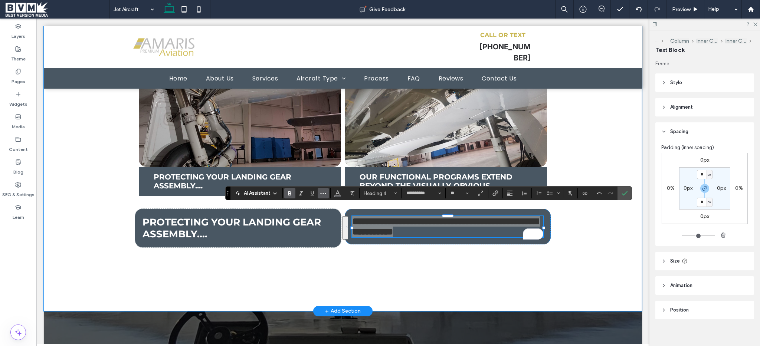
click at [326, 195] on button "More" at bounding box center [323, 193] width 11 height 10
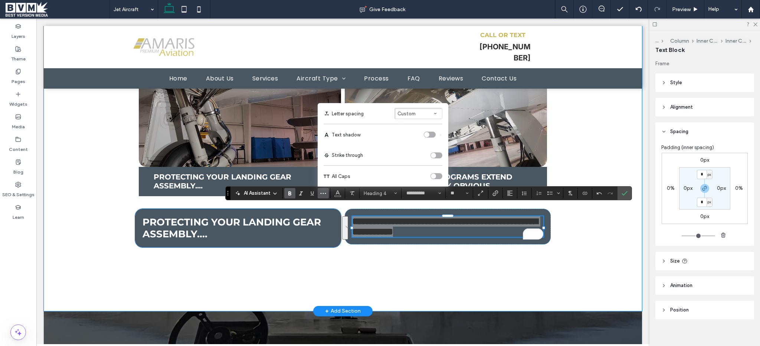
click at [237, 216] on span "Protecting your landing gear assembly...." at bounding box center [232, 228] width 179 height 24
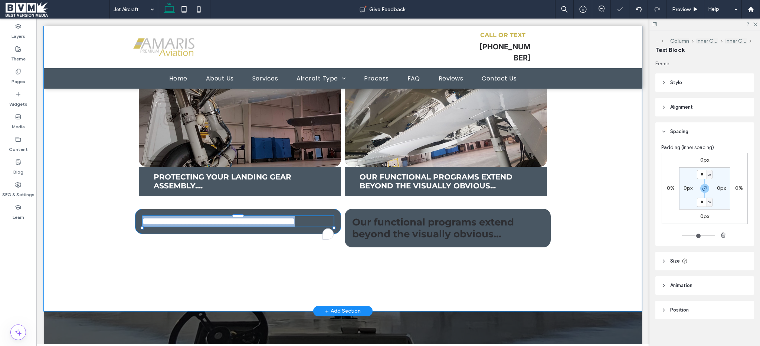
type input "**********"
type input "**"
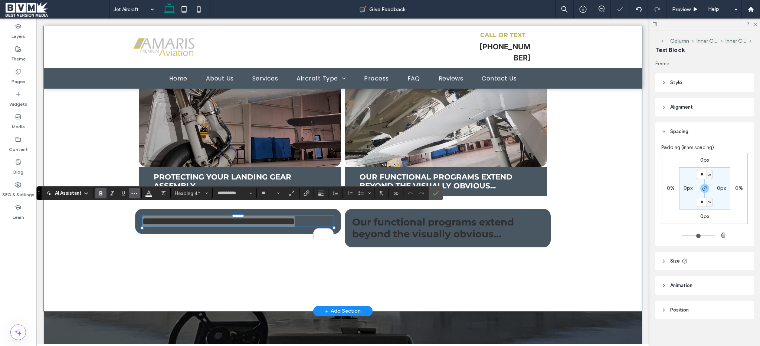
click at [134, 191] on icon "More" at bounding box center [134, 193] width 6 height 6
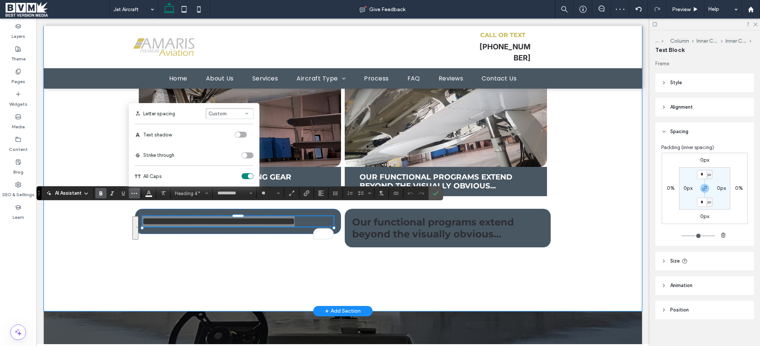
click at [247, 176] on div "toggle" at bounding box center [248, 176] width 12 height 6
click at [436, 192] on icon "Confirm" at bounding box center [436, 193] width 6 height 6
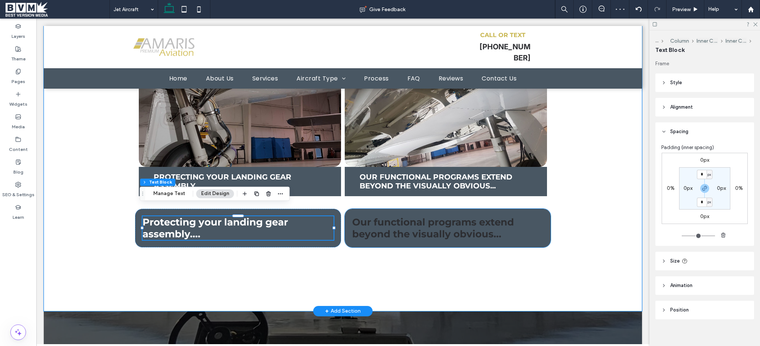
click at [434, 216] on span "Our functional programs extend beyond the visually obvious..." at bounding box center [433, 228] width 162 height 24
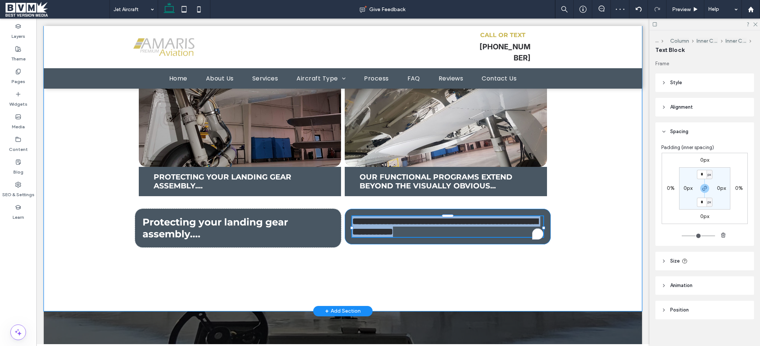
type input "**********"
type input "**"
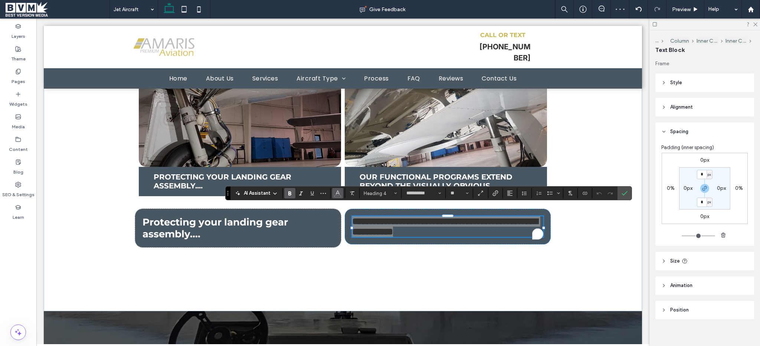
click at [335, 196] on span "Color" at bounding box center [338, 193] width 6 height 10
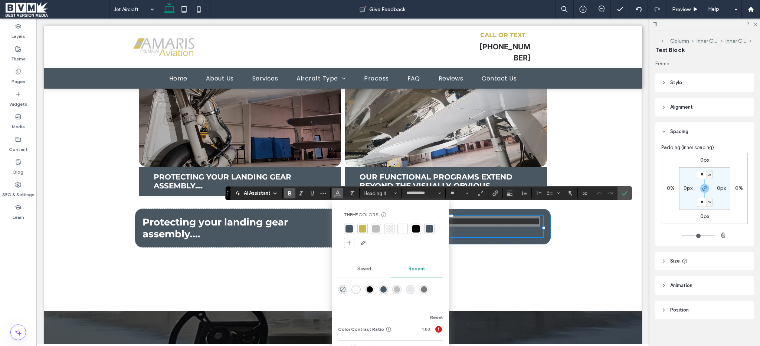
click at [357, 287] on div "rgba(255, 255, 255, 1)" at bounding box center [356, 290] width 6 height 6
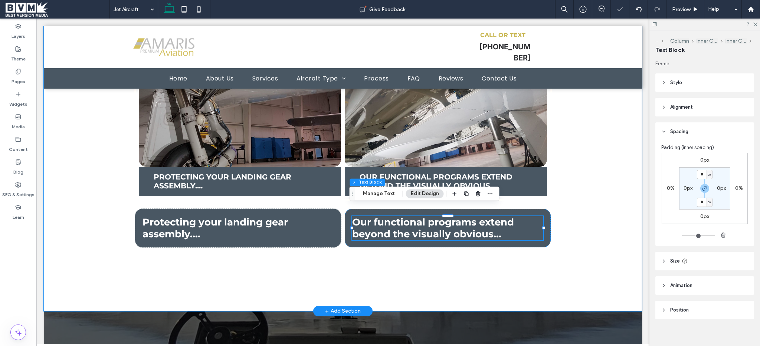
click at [405, 135] on link at bounding box center [446, 102] width 215 height 138
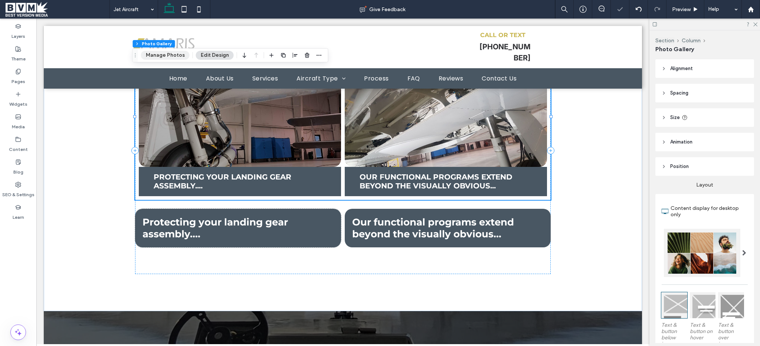
click at [165, 55] on button "Manage Photos" at bounding box center [165, 55] width 49 height 9
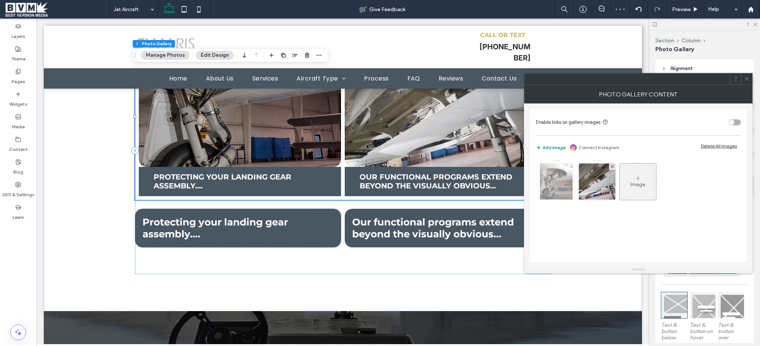
click at [557, 182] on img at bounding box center [556, 182] width 33 height 36
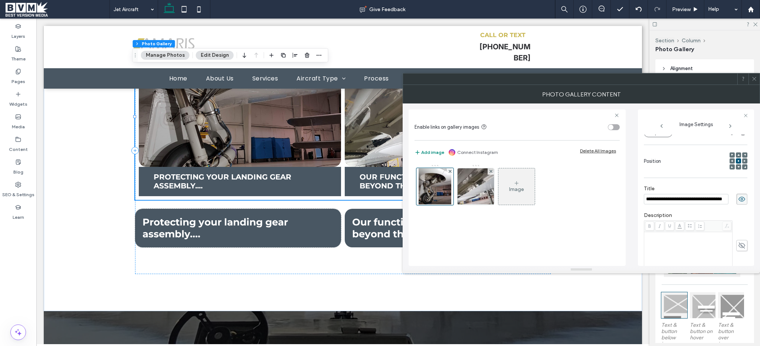
click at [738, 203] on icon at bounding box center [741, 199] width 7 height 8
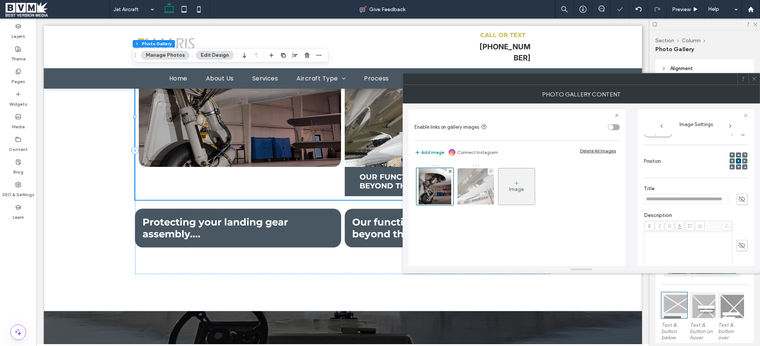
click at [479, 187] on img at bounding box center [476, 187] width 55 height 36
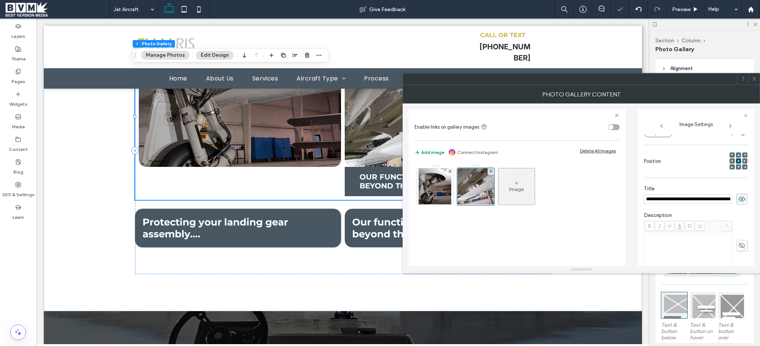
scroll to position [0, 57]
click at [738, 197] on icon at bounding box center [741, 199] width 7 height 8
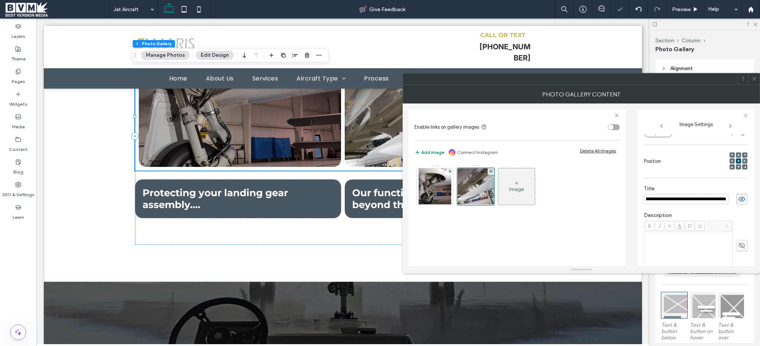
scroll to position [0, 0]
click at [757, 82] on span at bounding box center [755, 78] width 6 height 11
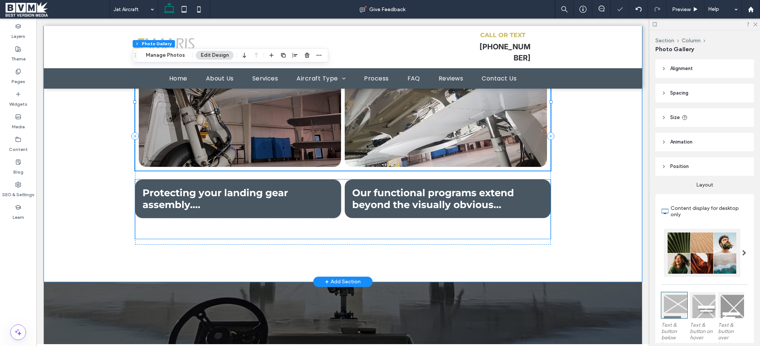
click at [382, 226] on div "Protecting your landing gear assembly.... Our functional programs extend beyond…" at bounding box center [343, 209] width 416 height 59
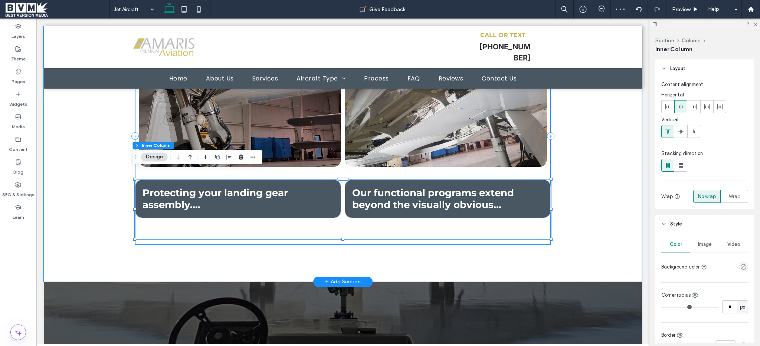
click at [473, 164] on div "Protecting your landing gear assembly.... Button Our functional programs extend…" at bounding box center [343, 136] width 416 height 218
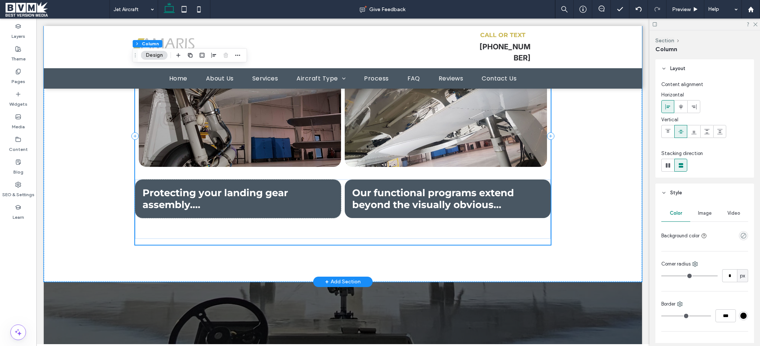
click at [477, 161] on div "Protecting your landing gear assembly.... Button Our functional programs extend…" at bounding box center [343, 136] width 416 height 218
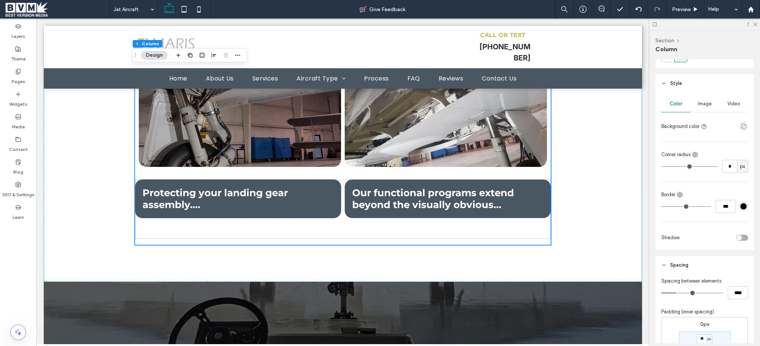
scroll to position [182, 0]
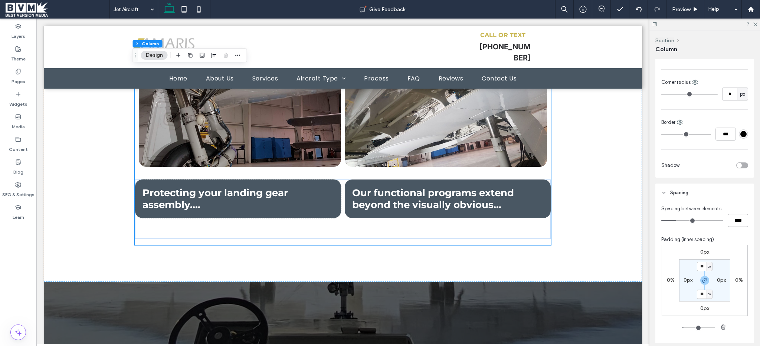
click at [728, 218] on input "****" at bounding box center [738, 220] width 20 height 13
type input "*"
type input "***"
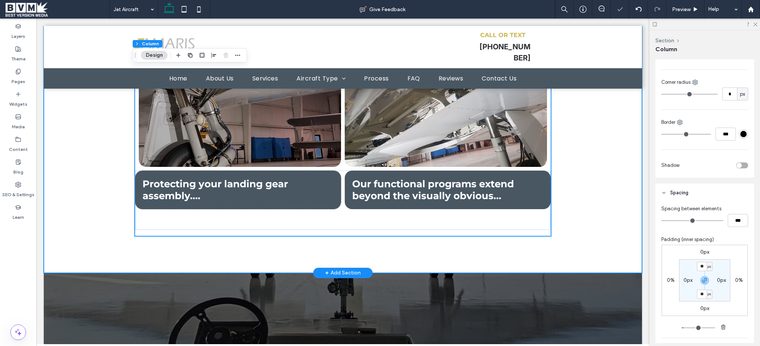
click at [126, 231] on div "Protecting your landing gear assembly.... Button Our functional programs extend…" at bounding box center [342, 131] width 445 height 283
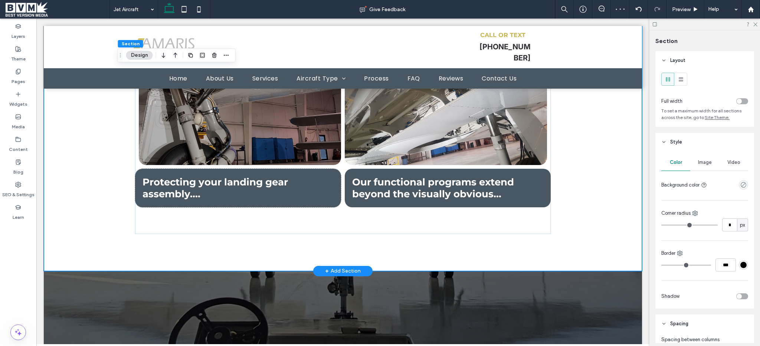
scroll to position [2061, 0]
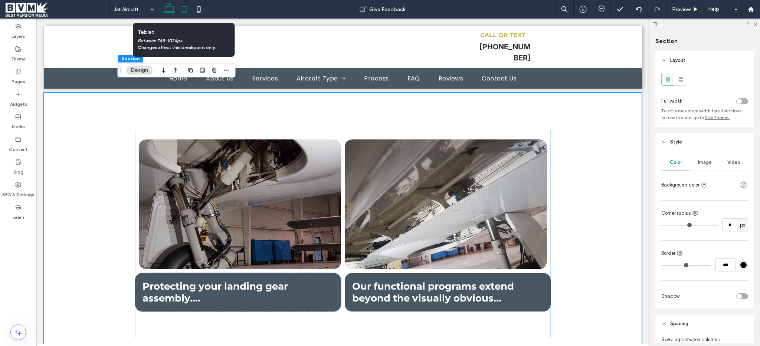
click at [183, 9] on icon at bounding box center [184, 9] width 15 height 15
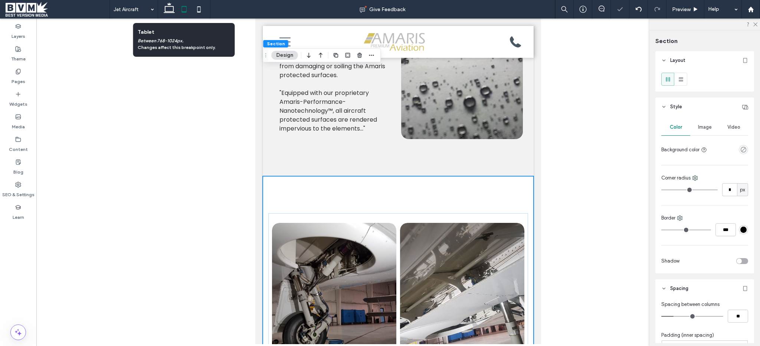
scroll to position [2197, 0]
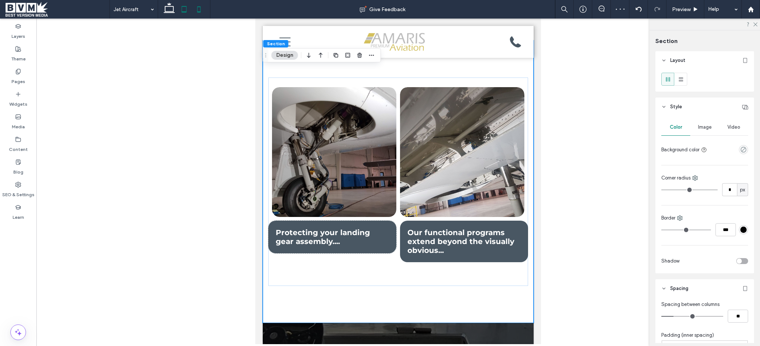
click at [197, 8] on icon at bounding box center [199, 9] width 15 height 15
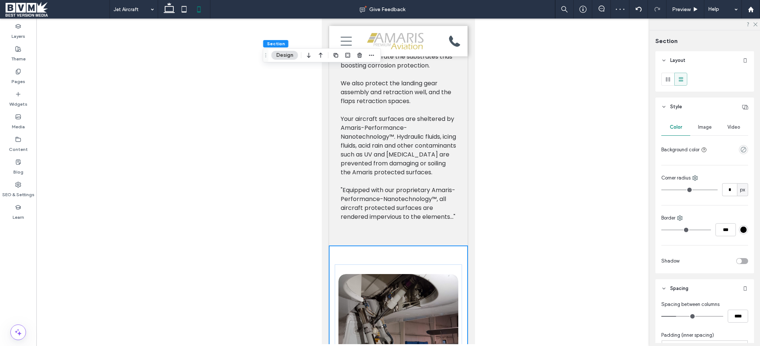
type input "**"
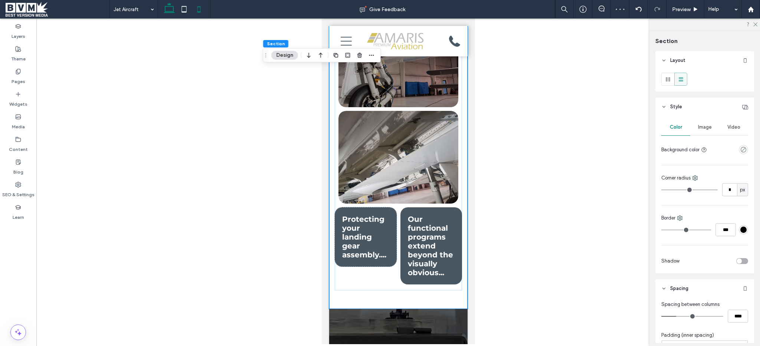
click at [169, 12] on icon at bounding box center [169, 9] width 15 height 15
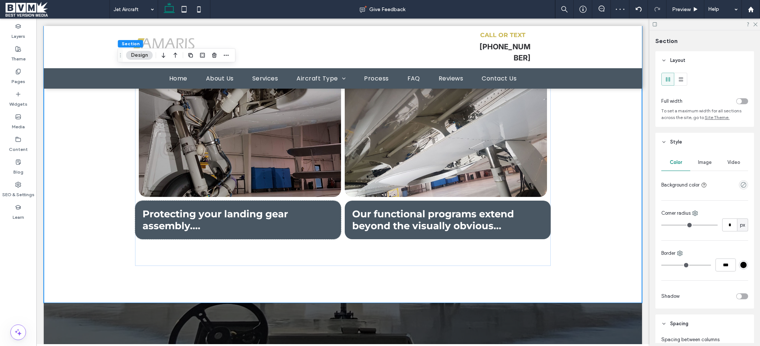
type input "***"
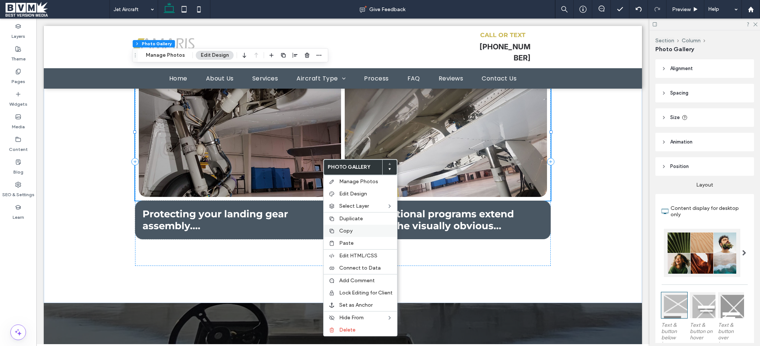
click at [355, 230] on label "Copy" at bounding box center [365, 231] width 53 height 6
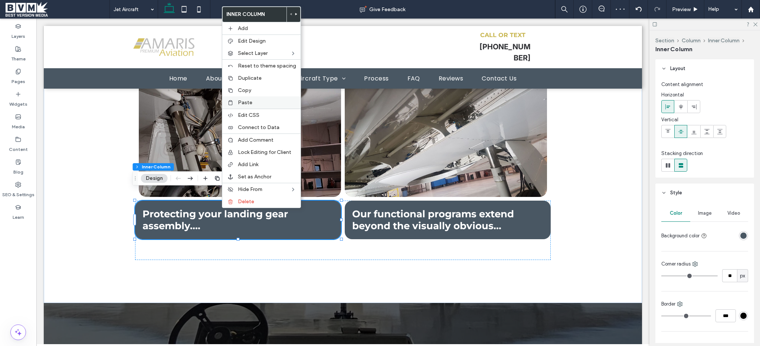
click at [252, 103] on label "Paste" at bounding box center [267, 102] width 58 height 6
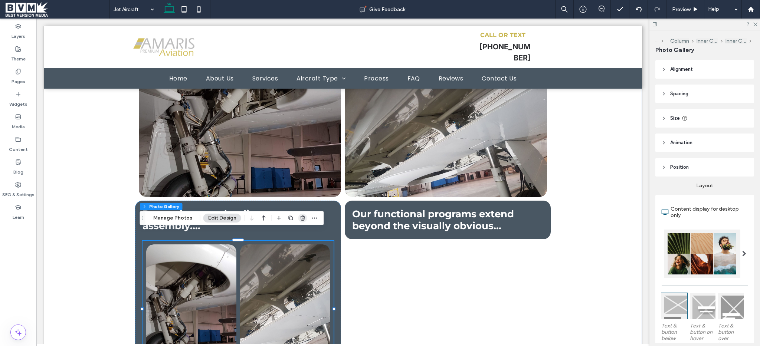
click at [300, 218] on use "button" at bounding box center [302, 218] width 4 height 5
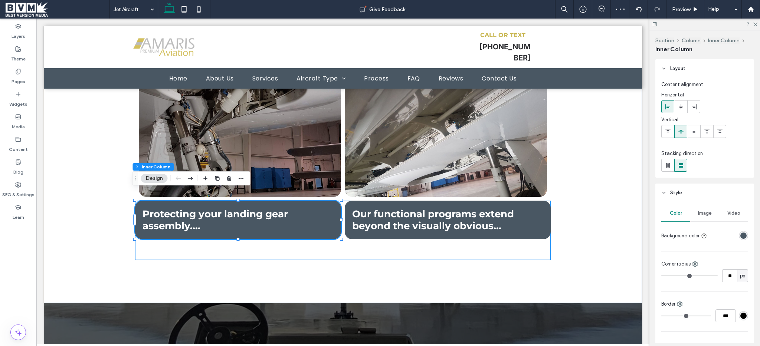
click at [348, 245] on div "Protecting your landing gear assembly.... Our functional programs extend beyond…" at bounding box center [343, 230] width 416 height 59
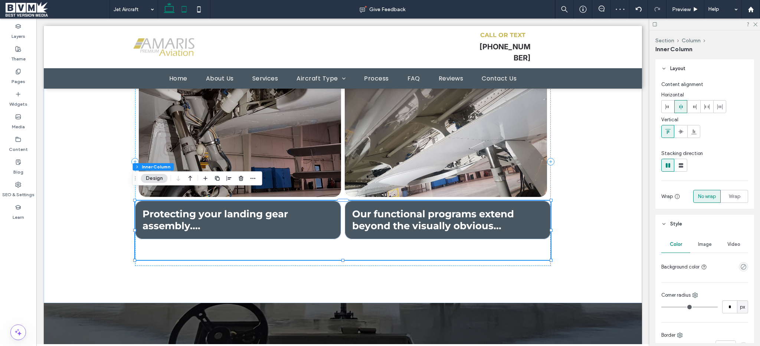
click at [183, 14] on icon at bounding box center [184, 9] width 15 height 15
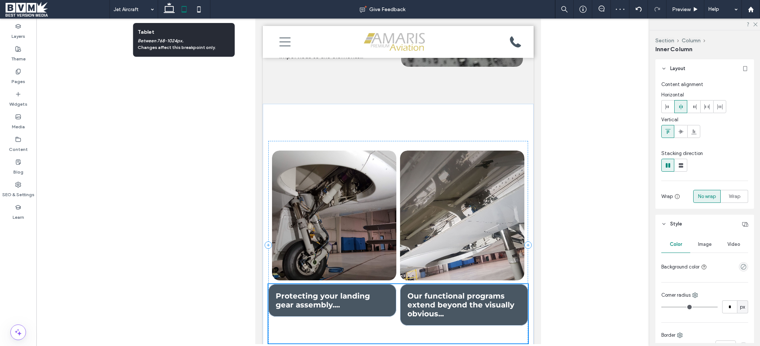
scroll to position [2200, 0]
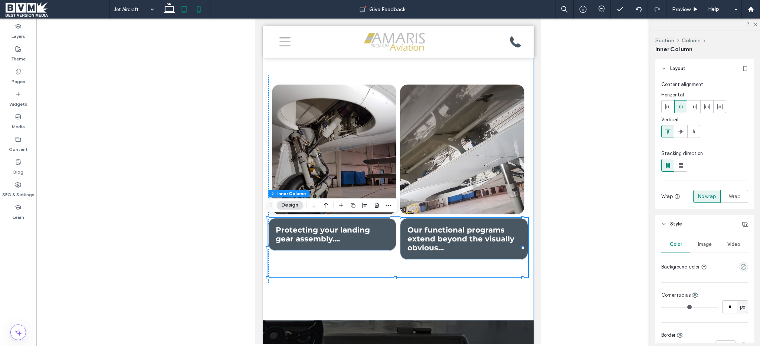
click at [199, 10] on icon at bounding box center [199, 9] width 15 height 15
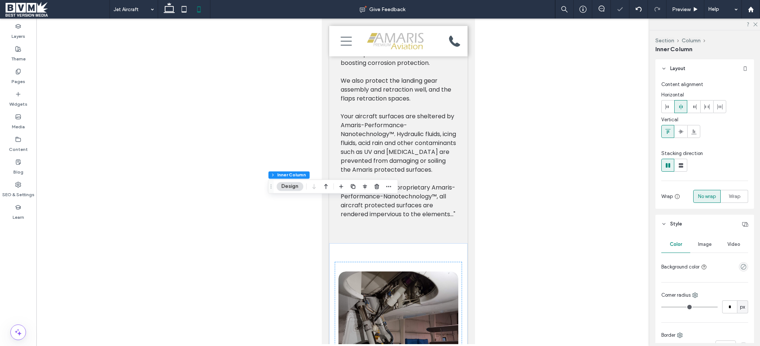
scroll to position [2529, 0]
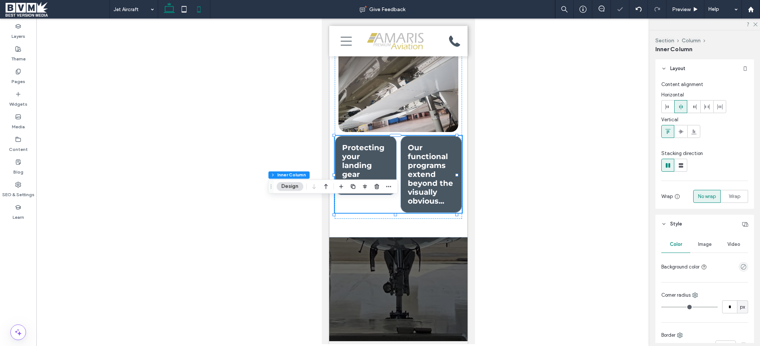
click at [173, 13] on icon at bounding box center [169, 9] width 15 height 15
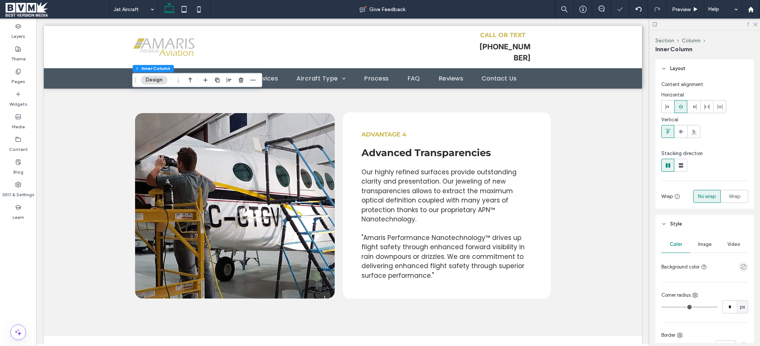
scroll to position [2232, 0]
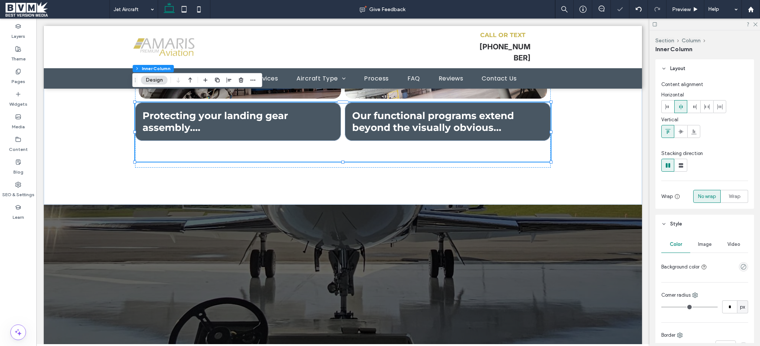
click at [192, 140] on div "Protecting your landing gear assembly.... Our functional programs extend beyond…" at bounding box center [343, 131] width 416 height 59
click at [317, 117] on h4 "Protecting your landing gear assembly...." at bounding box center [238, 122] width 191 height 24
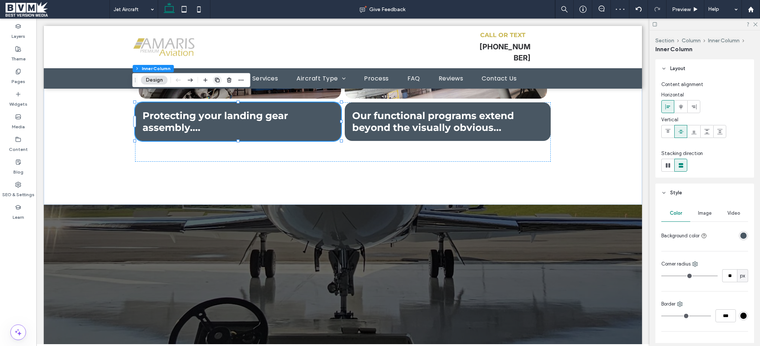
click at [218, 81] on icon "button" at bounding box center [218, 80] width 6 height 6
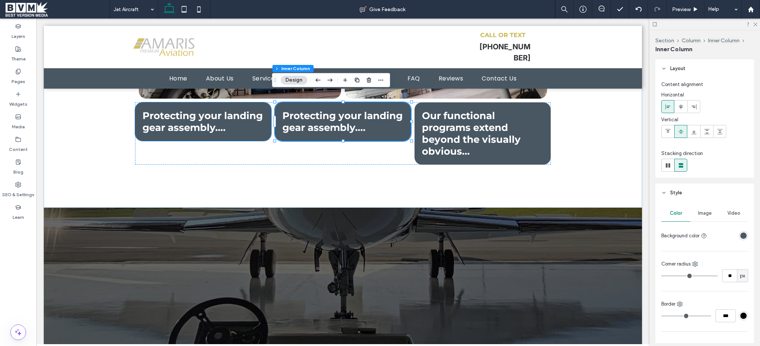
click at [257, 128] on div "Protecting your landing gear assembly...." at bounding box center [203, 121] width 136 height 39
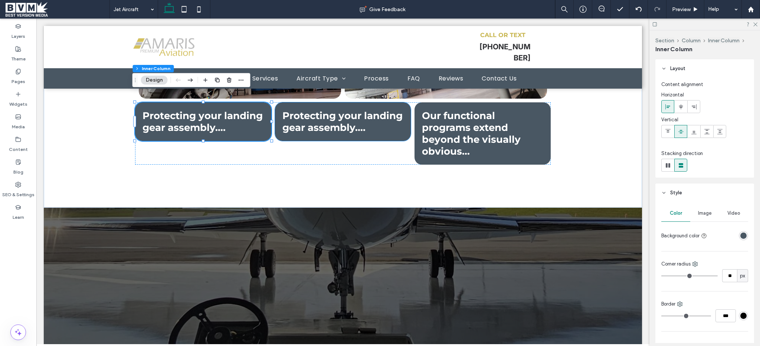
click at [297, 127] on div "Protecting your landing gear assembly...." at bounding box center [343, 121] width 136 height 39
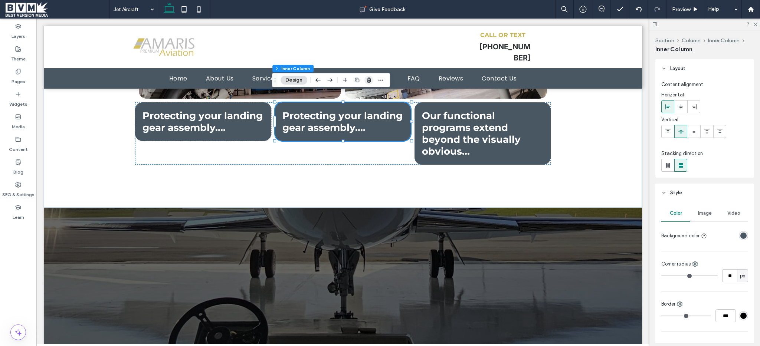
click at [367, 80] on use "button" at bounding box center [369, 80] width 4 height 5
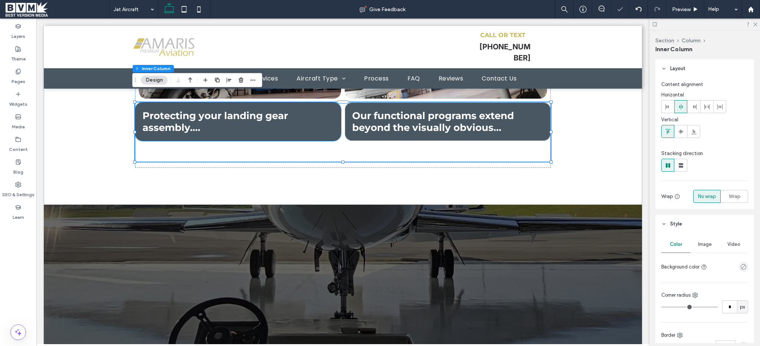
click at [239, 125] on div "Protecting your landing gear assembly...." at bounding box center [238, 121] width 206 height 39
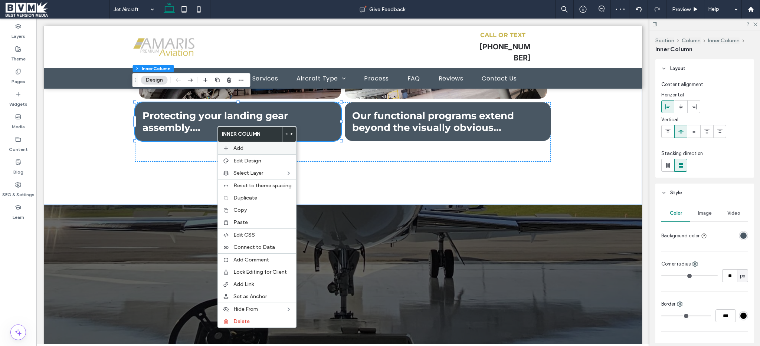
click at [253, 143] on div "Add" at bounding box center [257, 148] width 78 height 12
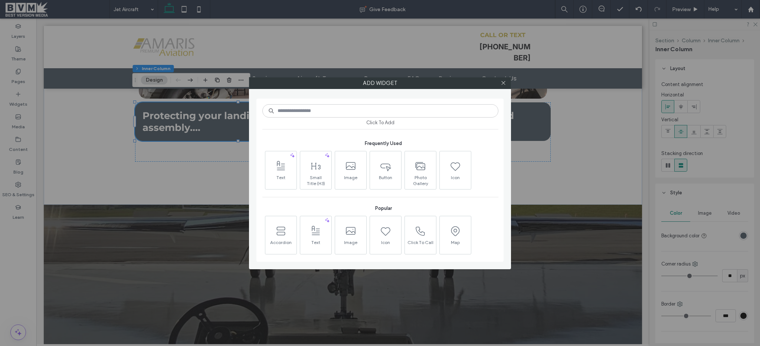
click at [325, 109] on input at bounding box center [380, 110] width 236 height 13
type input "*****"
click at [279, 173] on span at bounding box center [280, 166] width 31 height 17
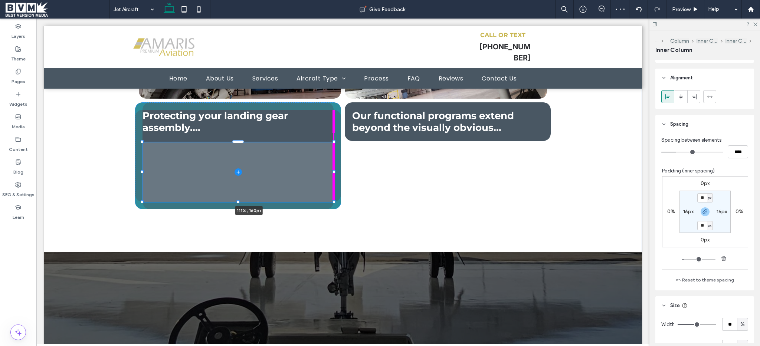
drag, startPoint x: 236, startPoint y: 163, endPoint x: 343, endPoint y: 160, distance: 107.7
click at [353, 160] on div "Protecting your landing gear assembly.... Button Our functional programs extend…" at bounding box center [342, 87] width 445 height 330
type input "***"
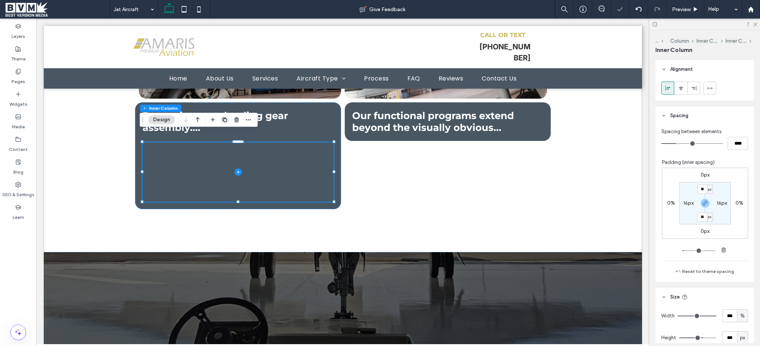
click at [227, 121] on use "button" at bounding box center [224, 120] width 4 height 4
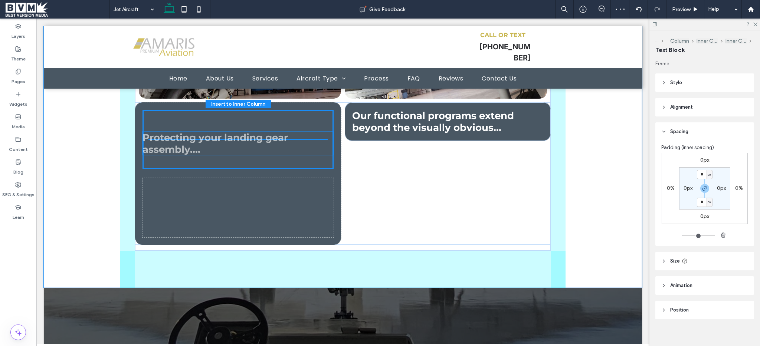
scroll to position [6, 0]
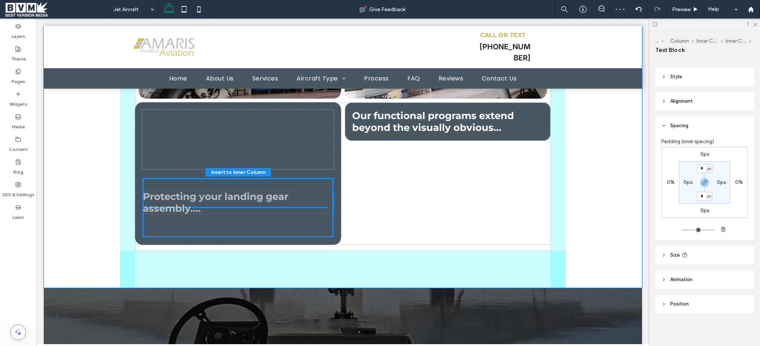
drag, startPoint x: 250, startPoint y: 113, endPoint x: 254, endPoint y: 203, distance: 89.9
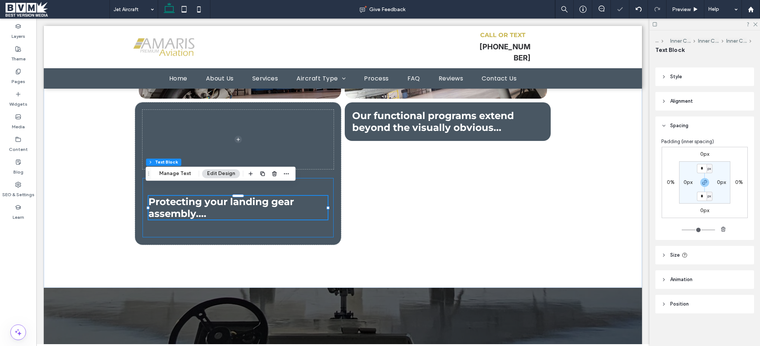
click at [307, 178] on div "Protecting your landing gear assembly...." at bounding box center [238, 207] width 191 height 59
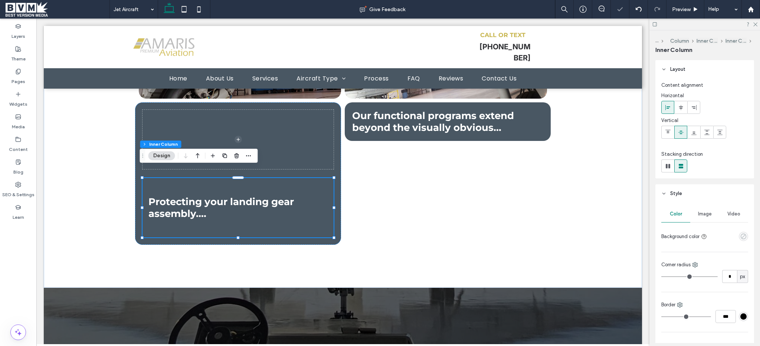
click at [741, 237] on icon "empty color" at bounding box center [744, 236] width 6 height 6
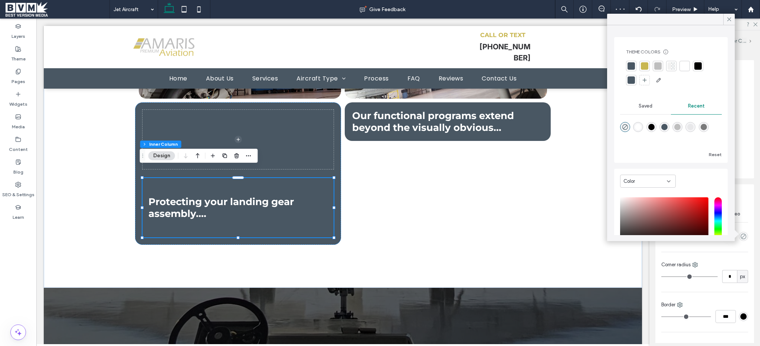
click at [634, 66] on div at bounding box center [631, 65] width 7 height 7
click at [703, 254] on div "Color Image Video Background color Corner radius * px Border *** Shadow" at bounding box center [705, 281] width 99 height 157
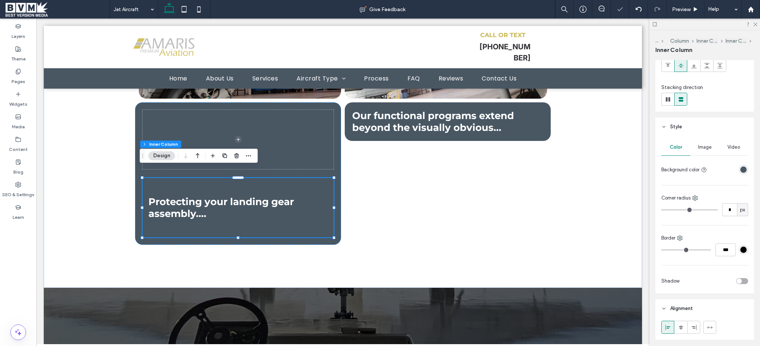
scroll to position [189, 0]
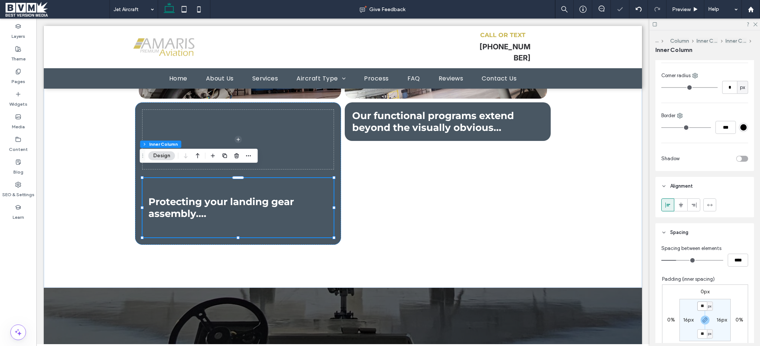
click at [698, 307] on input "**" at bounding box center [702, 306] width 10 height 9
type input "**"
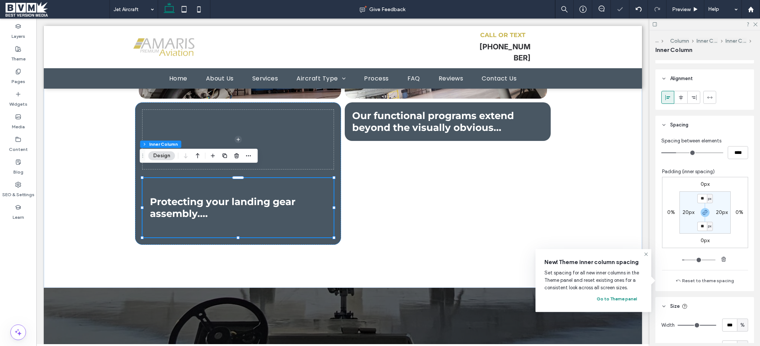
scroll to position [405, 0]
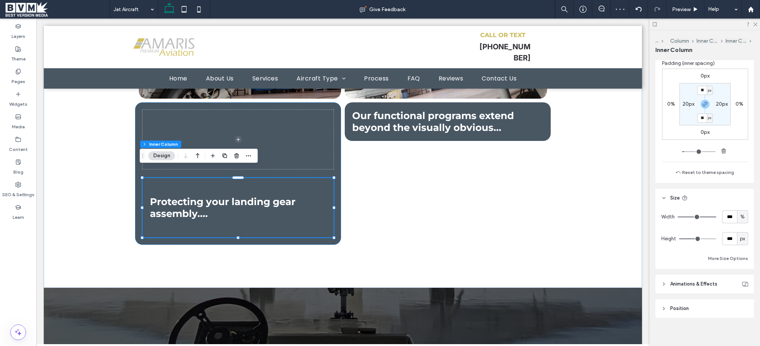
type input "***"
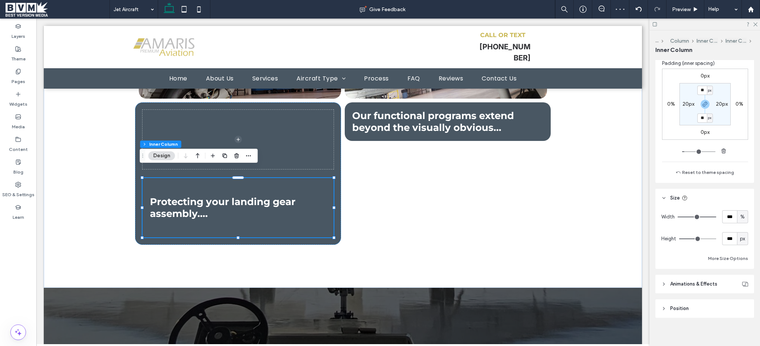
type input "***"
type input "**"
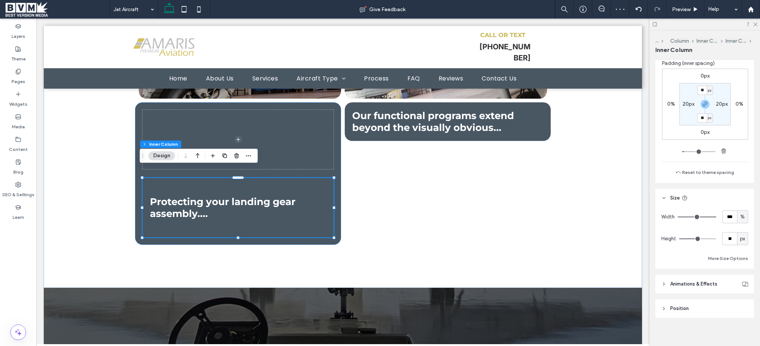
type input "*"
drag, startPoint x: 695, startPoint y: 238, endPoint x: 652, endPoint y: 241, distance: 42.4
type input "*"
click at [679, 239] on input "range" at bounding box center [697, 239] width 37 height 1
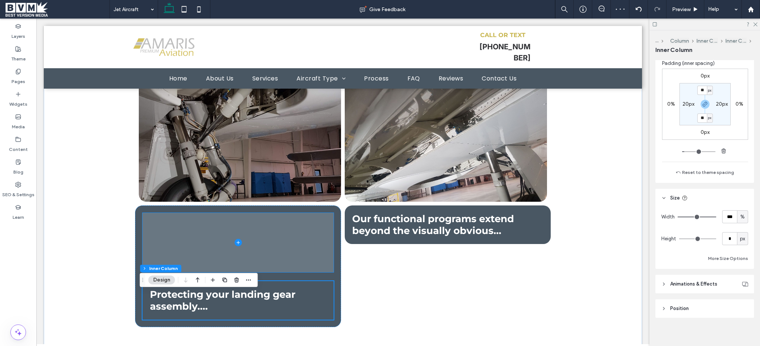
scroll to position [2106, 0]
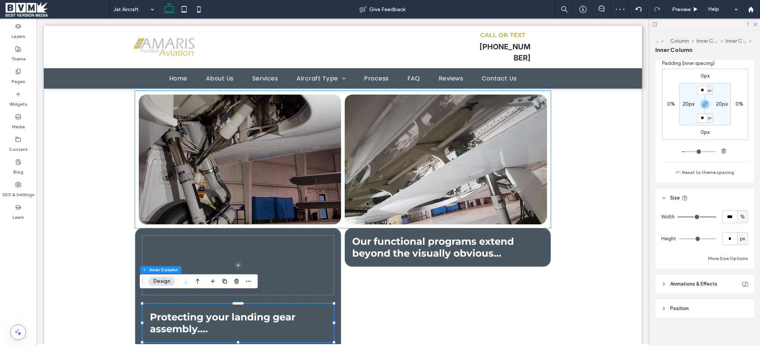
click at [304, 153] on link at bounding box center [240, 160] width 215 height 138
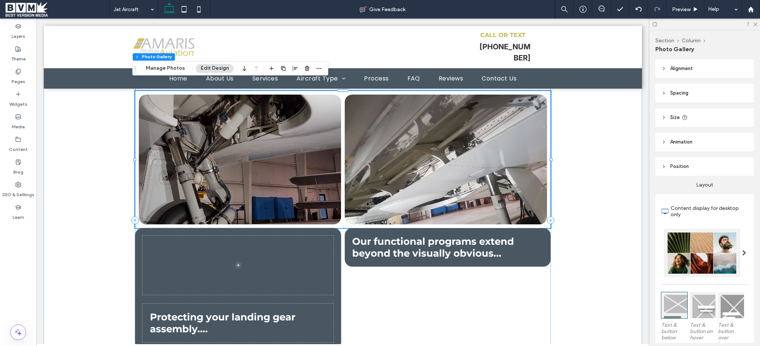
click at [270, 151] on link at bounding box center [240, 160] width 215 height 138
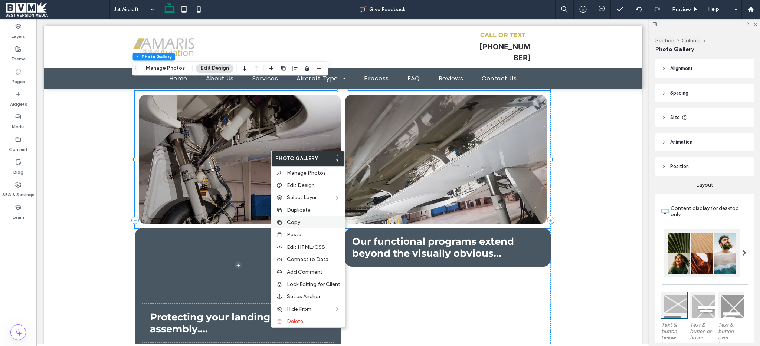
click at [297, 222] on span "Copy" at bounding box center [293, 222] width 13 height 6
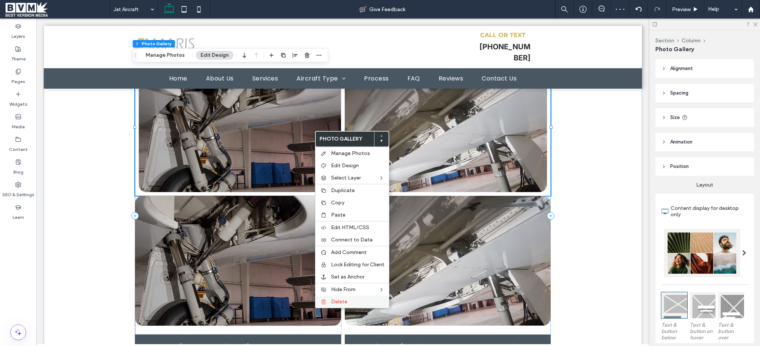
scroll to position [2139, 0]
click at [339, 304] on span "Delete" at bounding box center [339, 302] width 16 height 6
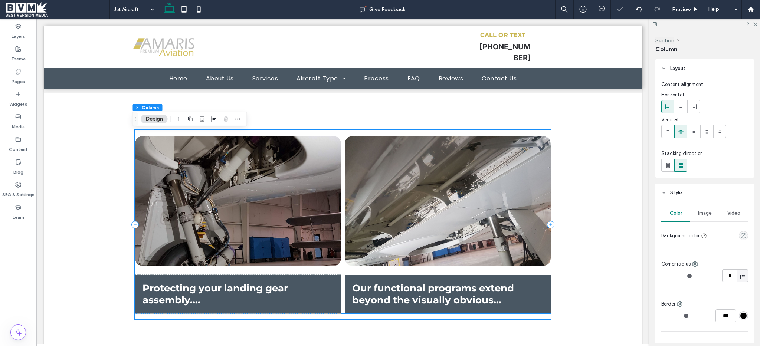
scroll to position [2049, 0]
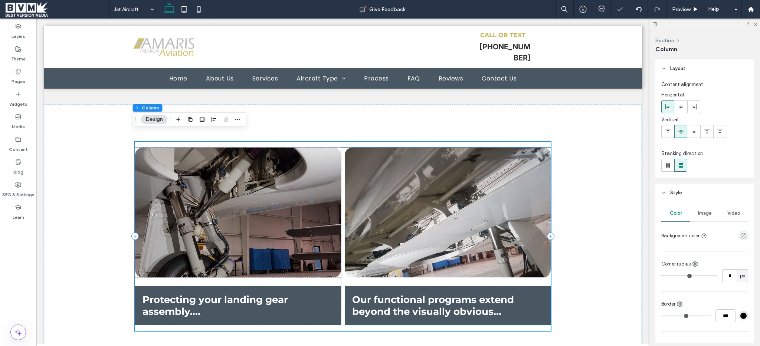
click at [380, 273] on div "Protecting your landing gear assembly.... Button Our functional programs extend…" at bounding box center [448, 236] width 206 height 177
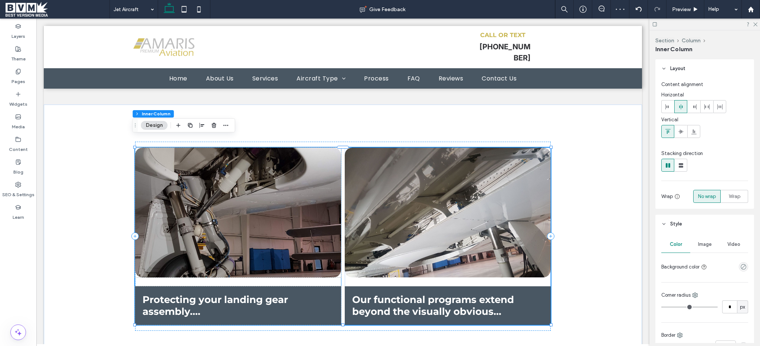
click at [291, 295] on h4 "Protecting your landing gear assembly...." at bounding box center [238, 306] width 191 height 24
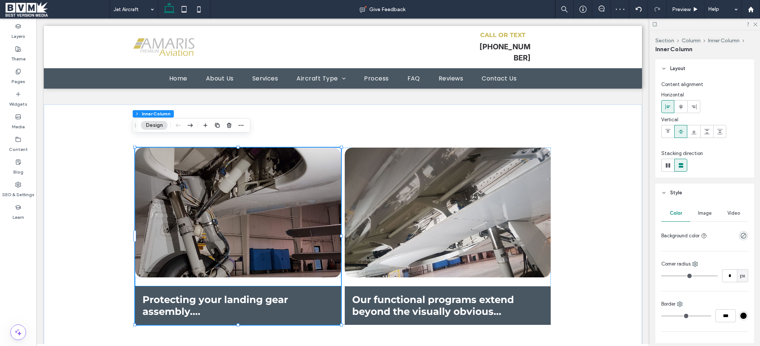
click at [259, 294] on span "Protecting your landing gear assembly...." at bounding box center [216, 306] width 146 height 24
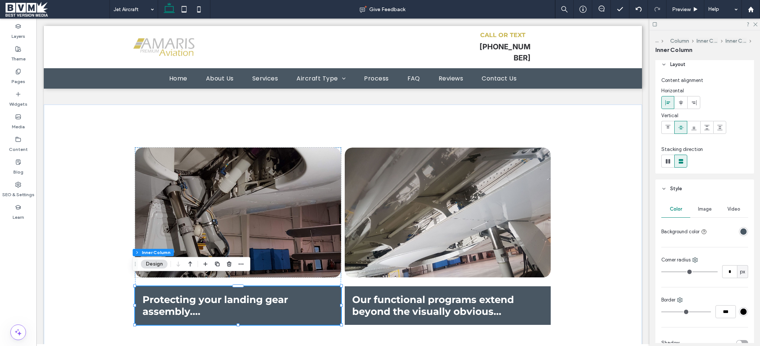
scroll to position [10, 0]
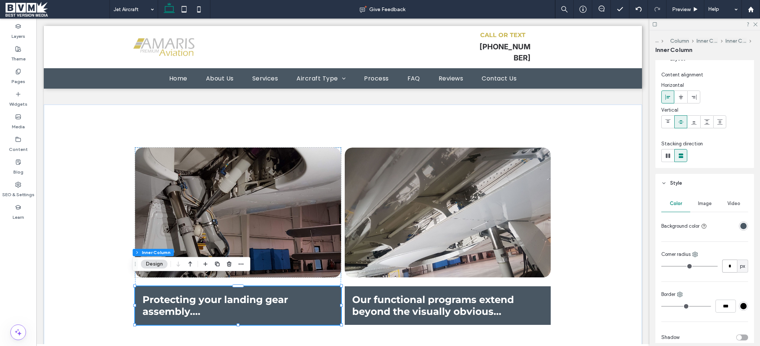
click at [732, 272] on input "*" at bounding box center [729, 266] width 15 height 13
type input "**"
click at [326, 269] on div "Protecting your landing gear assembly.... Button Protecting your landing gear a…" at bounding box center [238, 236] width 206 height 177
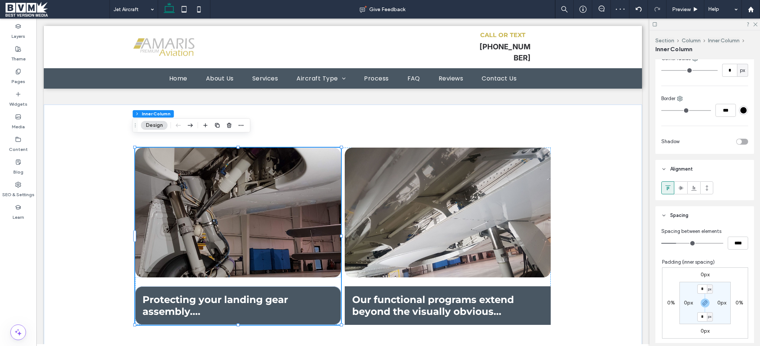
scroll to position [206, 0]
click at [730, 242] on input "****" at bounding box center [738, 242] width 20 height 13
type input "*"
type input "***"
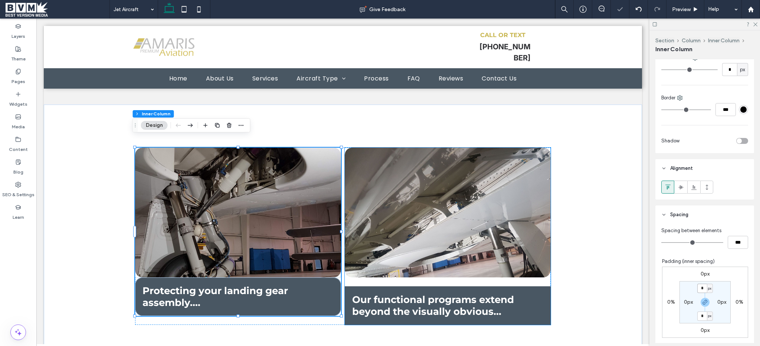
click at [470, 274] on div "Protecting your landing gear assembly.... Button Our functional programs extend…" at bounding box center [448, 236] width 206 height 177
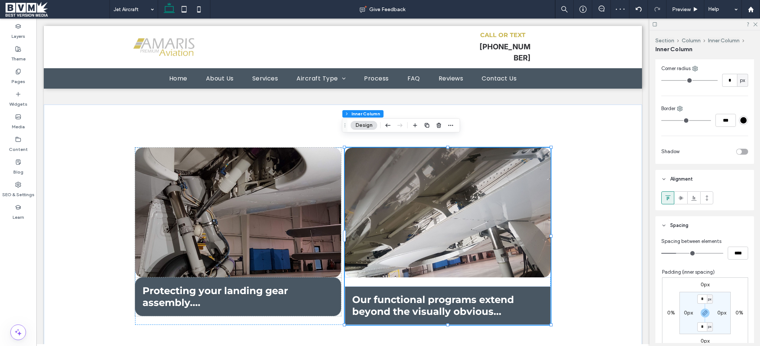
scroll to position [241, 0]
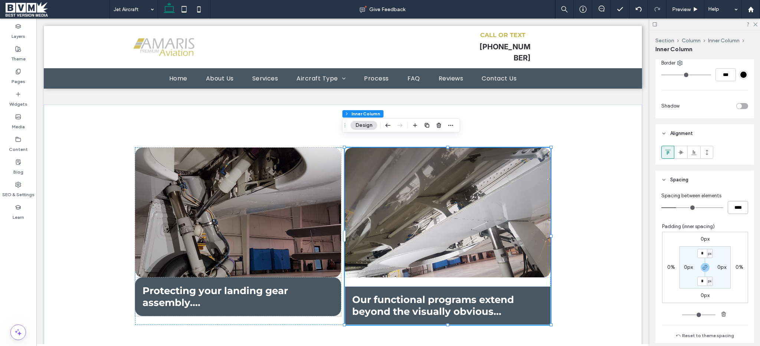
click at [732, 213] on input "****" at bounding box center [738, 207] width 20 height 13
type input "*"
type input "***"
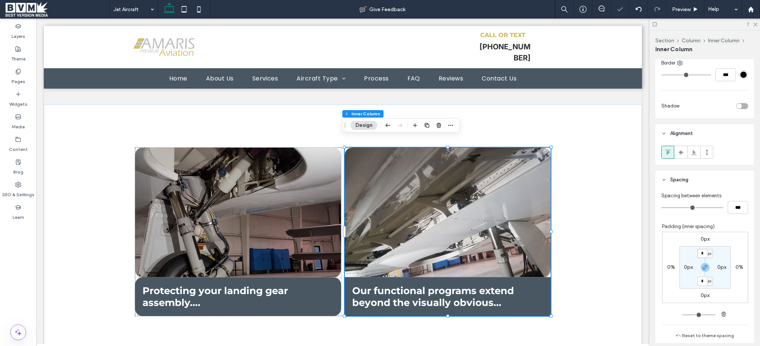
click at [533, 285] on h4 "Our functional programs extend beyond the visually obvious..." at bounding box center [447, 297] width 191 height 24
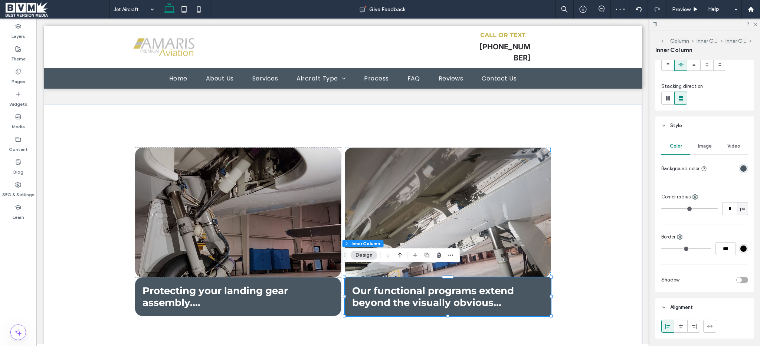
scroll to position [114, 0]
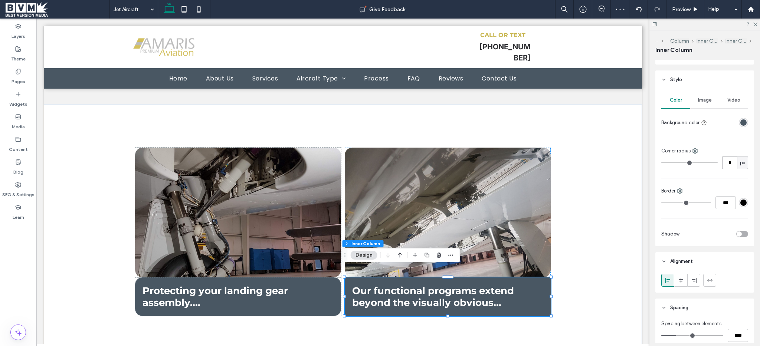
click at [728, 160] on input "*" at bounding box center [729, 162] width 15 height 13
type input "**"
click at [345, 316] on div "Protecting your landing gear assembly.... Button Protecting your landing gear a…" at bounding box center [342, 232] width 445 height 255
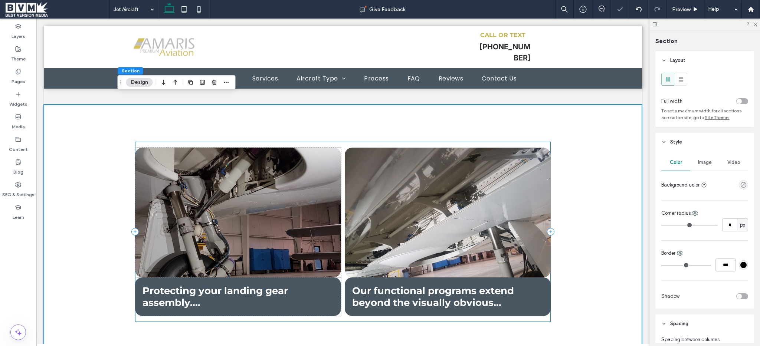
click at [339, 308] on div "Protecting your landing gear assembly.... Button Protecting your landing gear a…" at bounding box center [343, 232] width 416 height 180
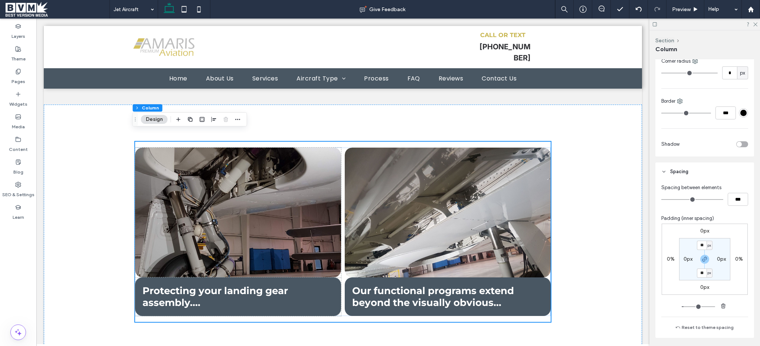
scroll to position [203, 0]
click at [730, 202] on input "***" at bounding box center [738, 199] width 20 height 13
type input "***"
type input "*"
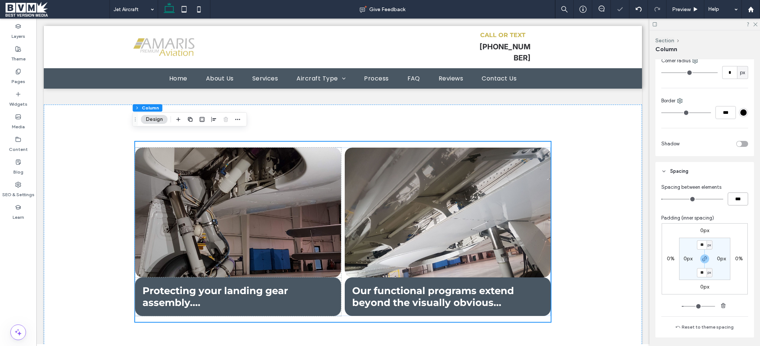
type input "***"
type input "*"
type input "***"
type input "*"
type input "***"
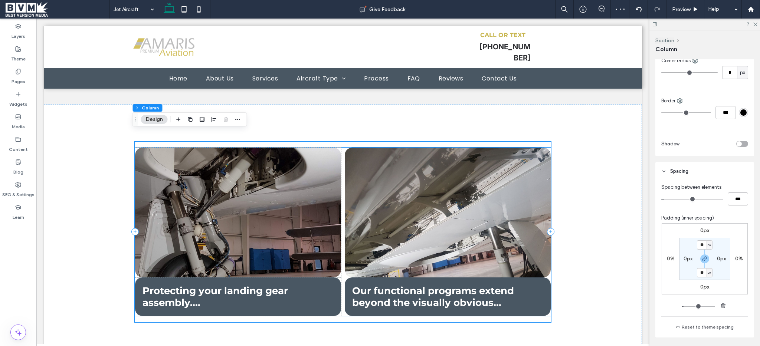
click at [345, 278] on div "Our functional programs extend beyond the visually obvious..." at bounding box center [448, 297] width 206 height 39
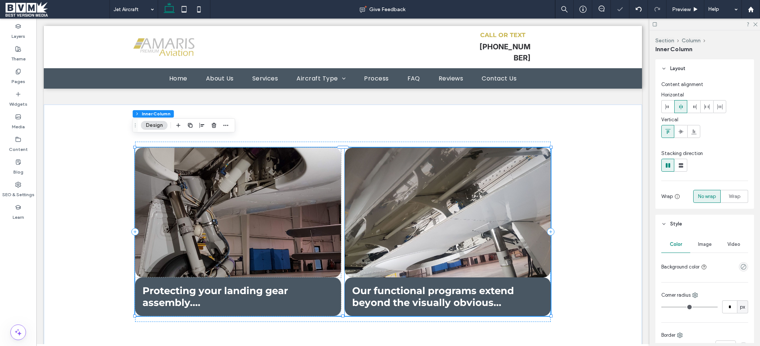
click at [344, 267] on link at bounding box center [448, 213] width 218 height 138
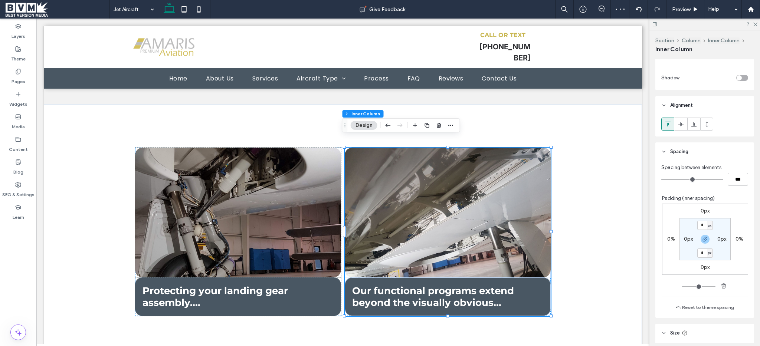
scroll to position [365, 0]
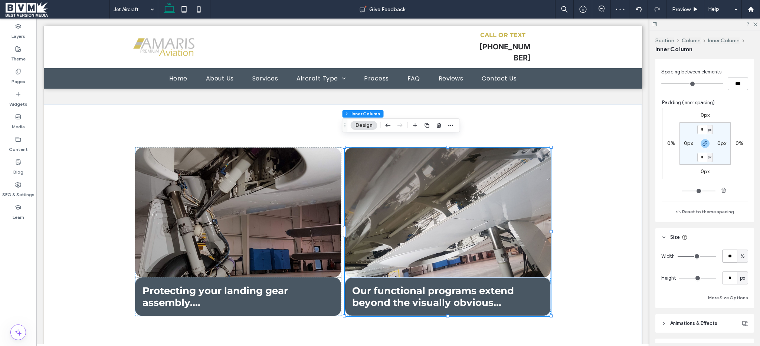
click at [728, 259] on input "**" at bounding box center [729, 256] width 15 height 13
type input "**"
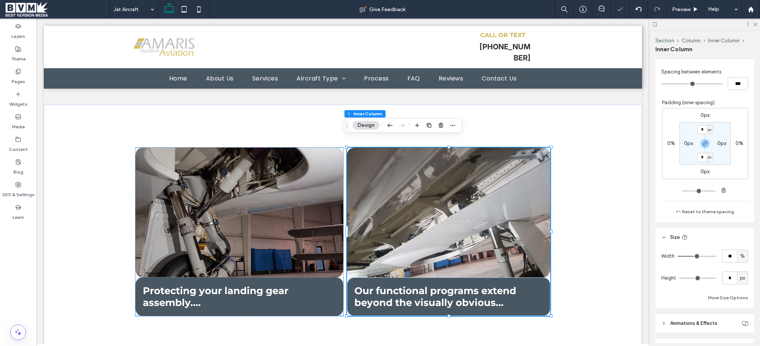
click at [330, 278] on div "Protecting your landing gear assembly...." at bounding box center [239, 297] width 208 height 39
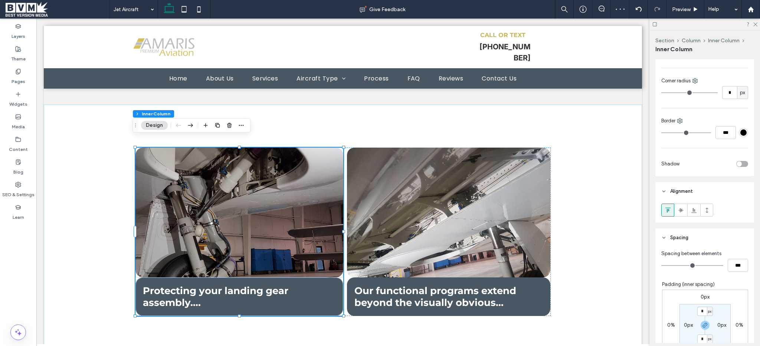
scroll to position [409, 0]
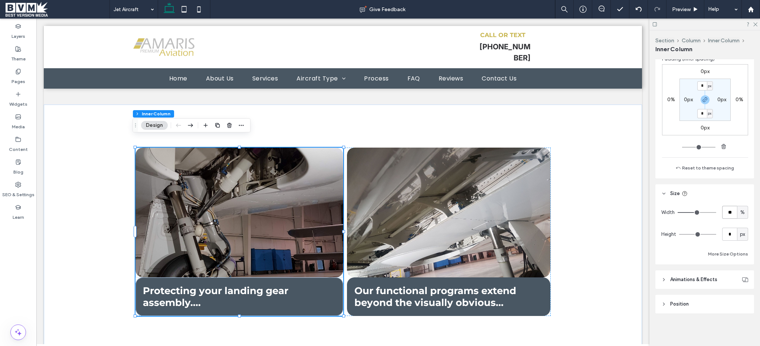
click at [727, 210] on input "**" at bounding box center [729, 212] width 15 height 13
type input "**"
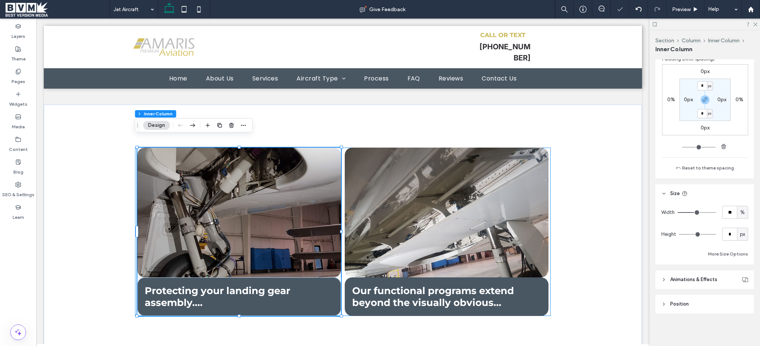
click at [341, 302] on div "Protecting your landing gear assembly.... Button Protecting your landing gear a…" at bounding box center [343, 232] width 416 height 169
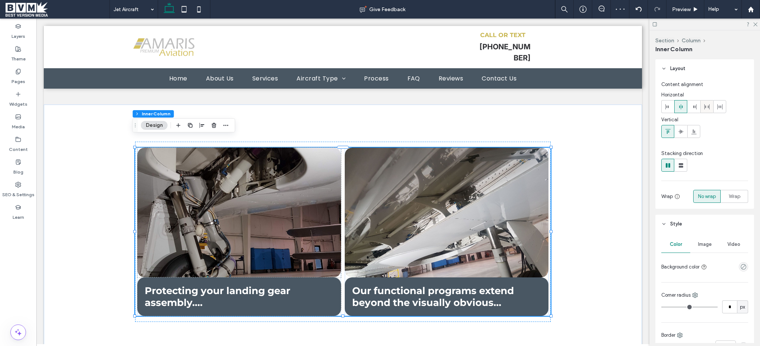
click at [707, 109] on icon at bounding box center [707, 107] width 6 height 6
click at [720, 105] on icon at bounding box center [720, 107] width 6 height 6
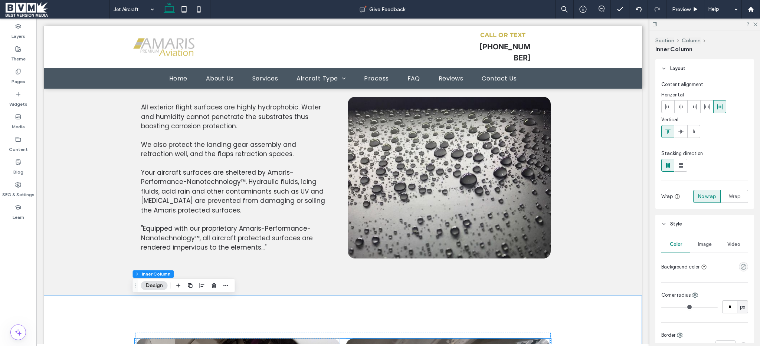
scroll to position [1918, 0]
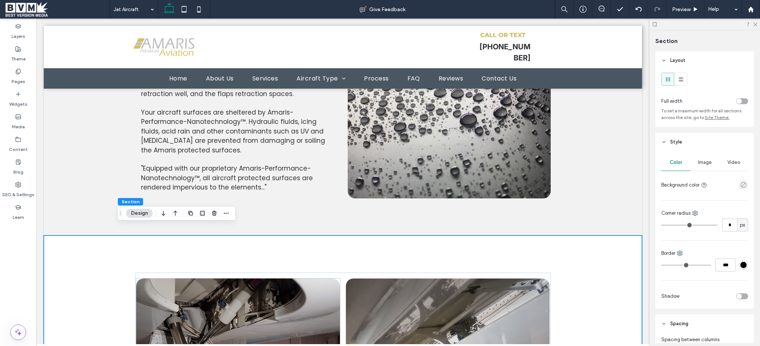
scroll to position [2034, 0]
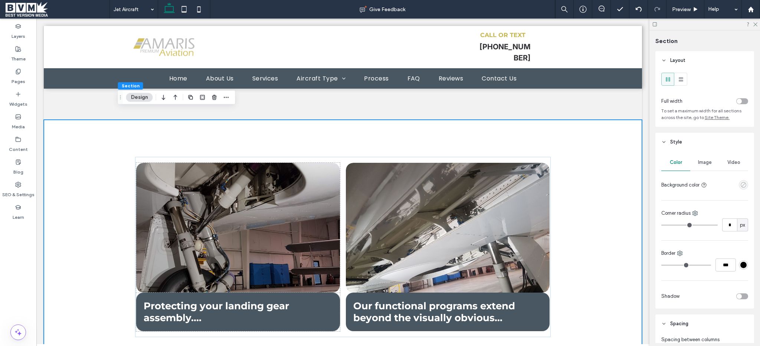
click at [741, 184] on icon "empty color" at bounding box center [744, 185] width 6 height 6
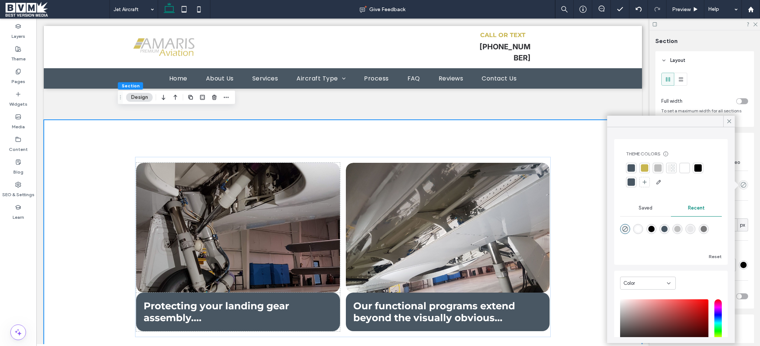
click at [672, 172] on div at bounding box center [671, 168] width 10 height 10
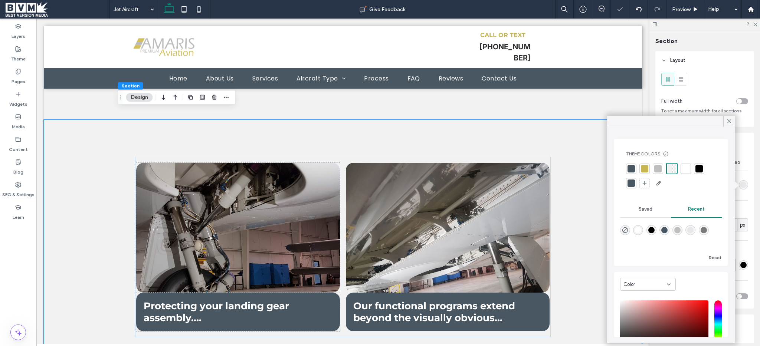
click at [729, 121] on use at bounding box center [730, 122] width 4 height 4
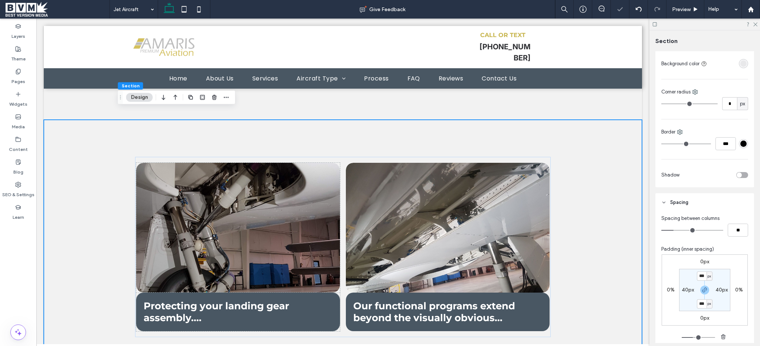
scroll to position [226, 0]
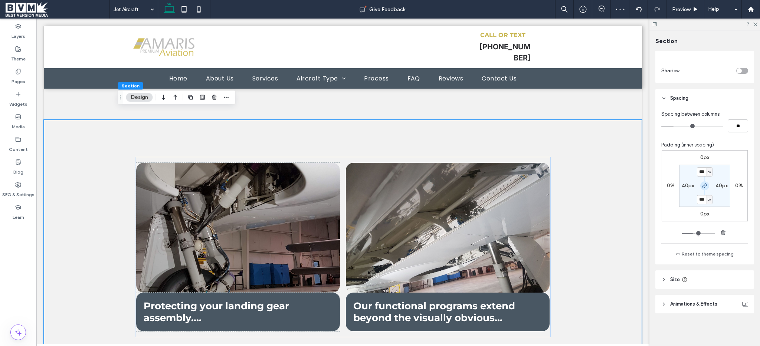
click at [702, 185] on icon "button" at bounding box center [705, 186] width 6 height 6
click at [703, 172] on input "***" at bounding box center [702, 171] width 10 height 9
type input "**"
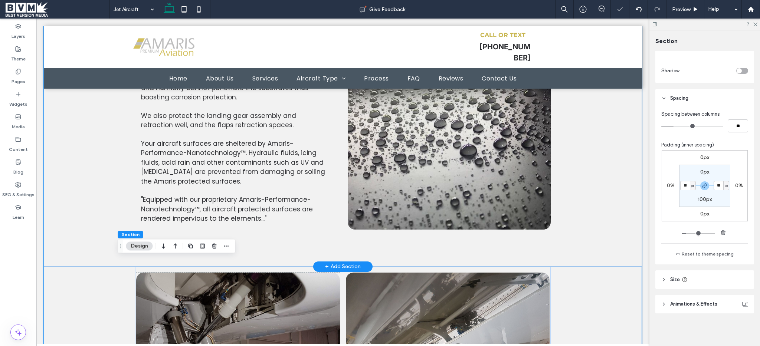
scroll to position [1885, 0]
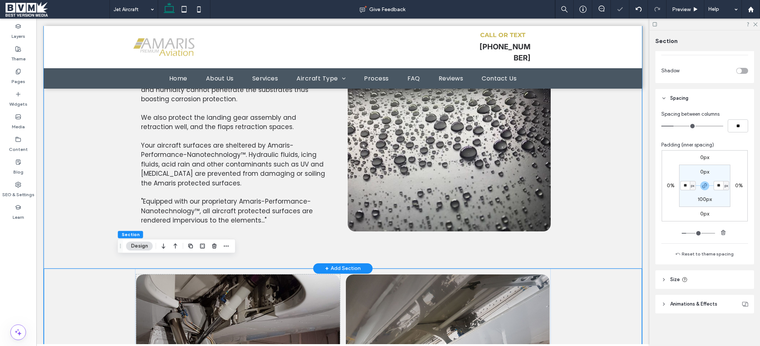
click at [98, 245] on div "ADVANTAGE 3 Permanent Protection From External Contaminants All exterior flight…" at bounding box center [343, 127] width 598 height 281
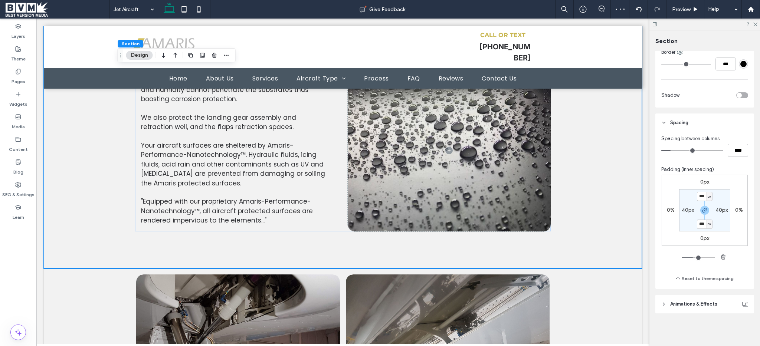
scroll to position [202, 0]
click at [706, 209] on span "button" at bounding box center [704, 210] width 9 height 9
click at [703, 220] on section "*** px 40px 100px 40px" at bounding box center [704, 210] width 51 height 42
click at [703, 225] on label "100px" at bounding box center [705, 224] width 14 height 6
type input "**"
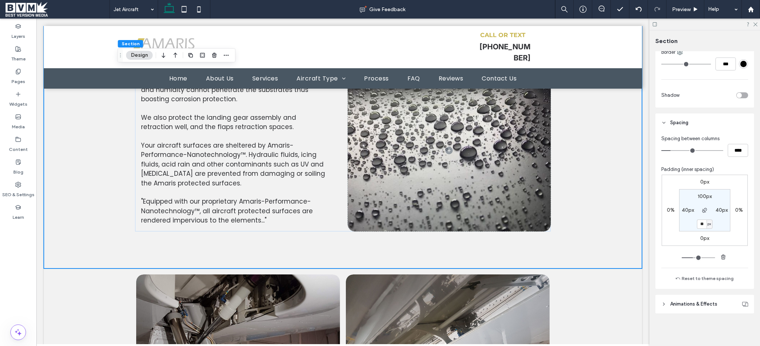
type input "**"
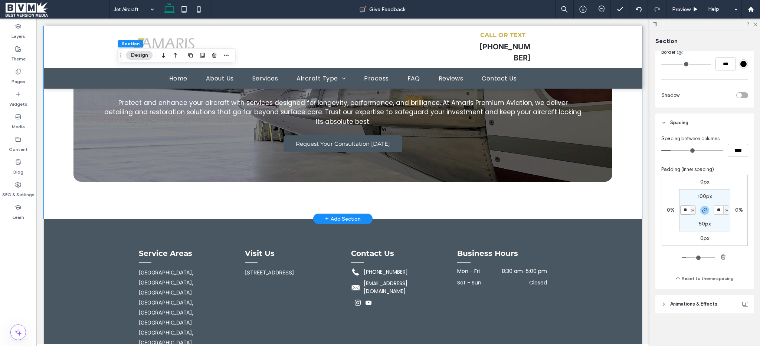
scroll to position [5792, 0]
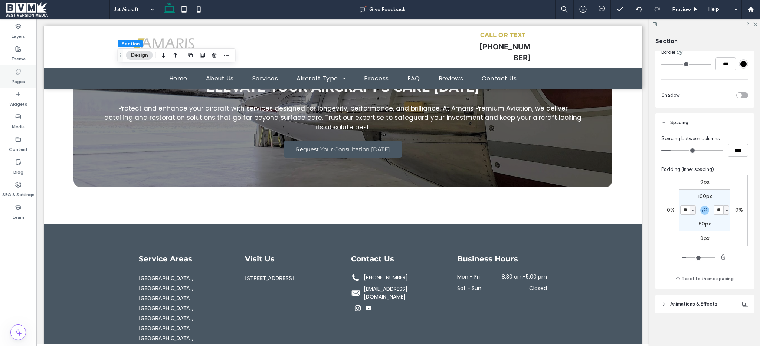
click at [12, 77] on label "Pages" at bounding box center [19, 80] width 14 height 10
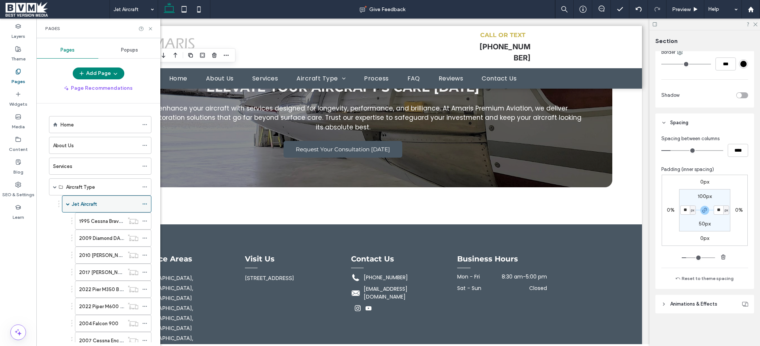
click at [67, 203] on span at bounding box center [68, 204] width 4 height 4
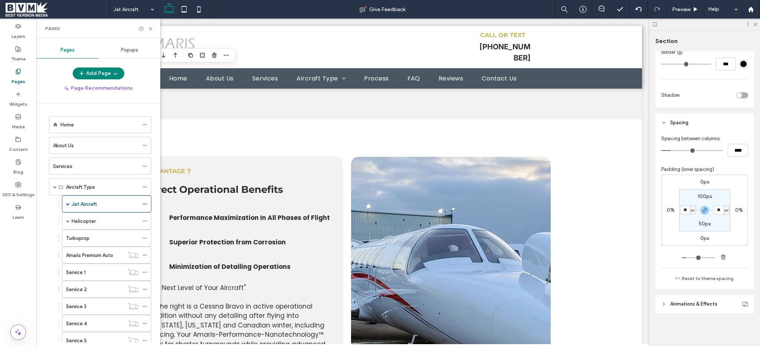
scroll to position [4665, 0]
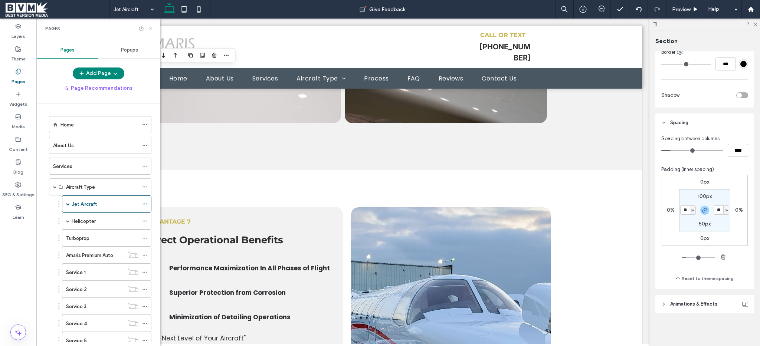
click at [153, 26] on icon at bounding box center [151, 29] width 6 height 6
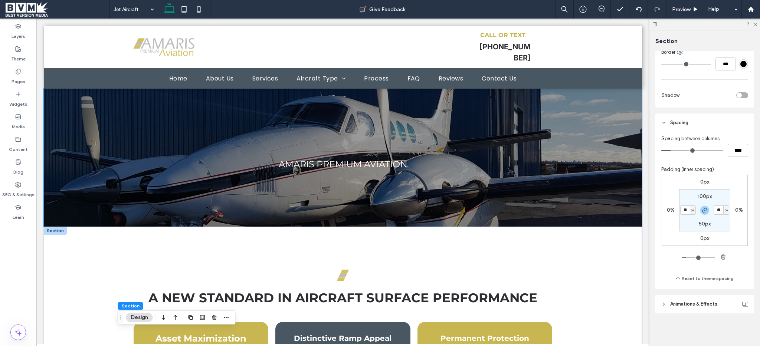
scroll to position [194, 0]
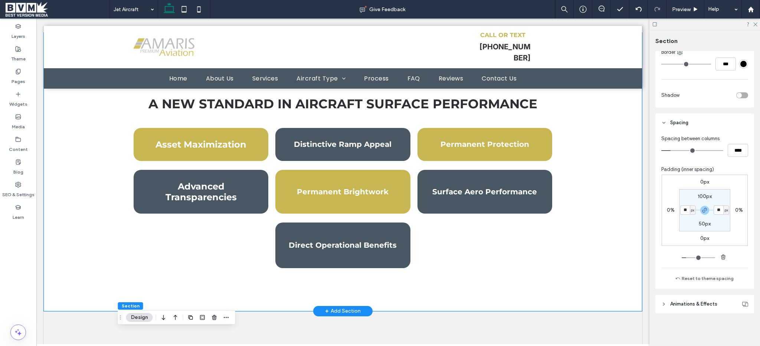
click at [88, 176] on div "A New Standard in Aircraft Surface Performance Asset Maximization Distinctive R…" at bounding box center [343, 172] width 598 height 278
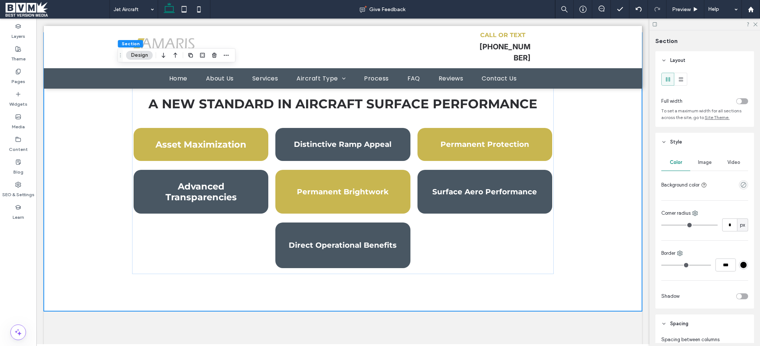
click at [703, 167] on div "Image" at bounding box center [704, 162] width 29 height 16
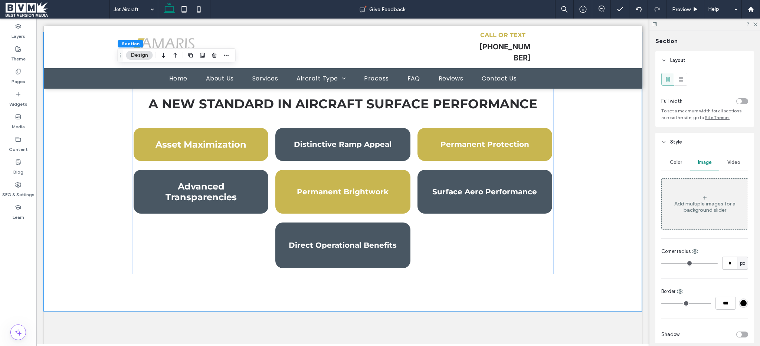
click at [697, 204] on div "Add multiple images for a background slider" at bounding box center [705, 207] width 86 height 13
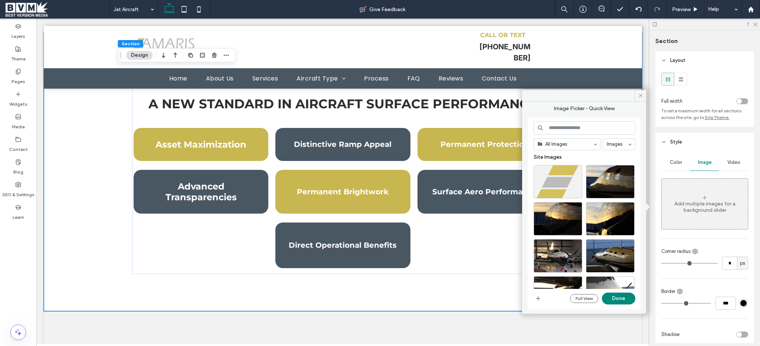
click at [543, 300] on div "Full View Done" at bounding box center [585, 299] width 102 height 12
click at [542, 300] on span "button" at bounding box center [538, 298] width 9 height 9
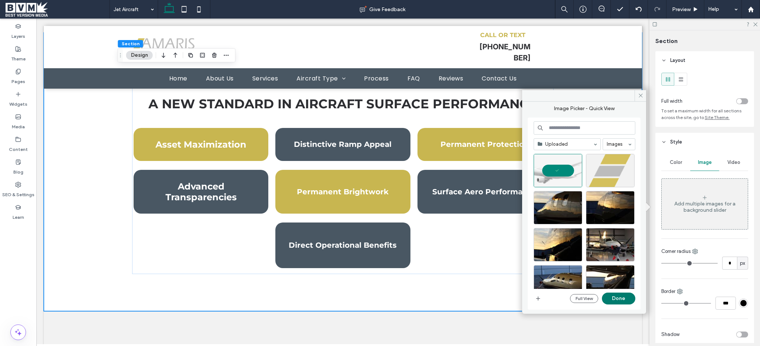
click at [617, 298] on button "Done" at bounding box center [618, 299] width 33 height 12
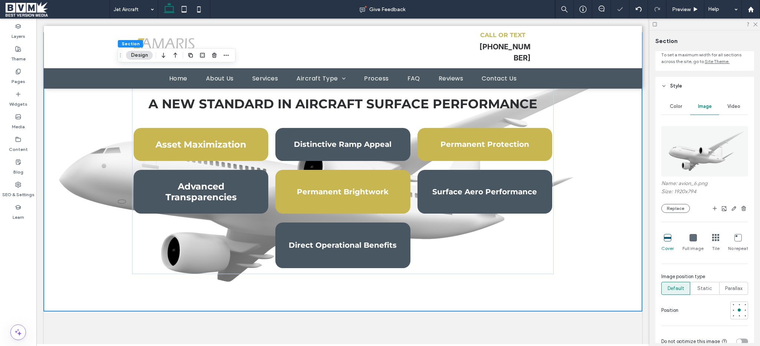
scroll to position [81, 0]
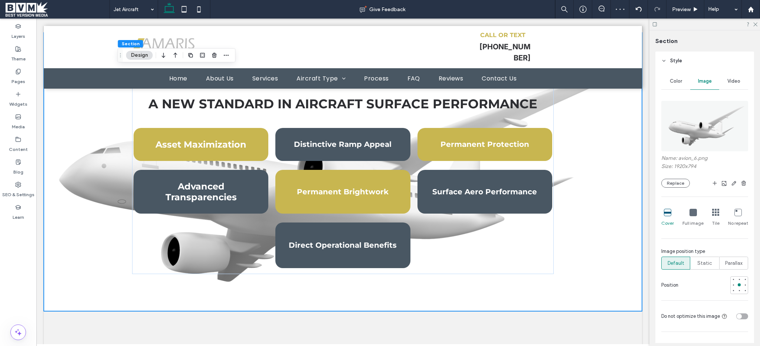
click at [686, 215] on div "Full image" at bounding box center [693, 218] width 21 height 24
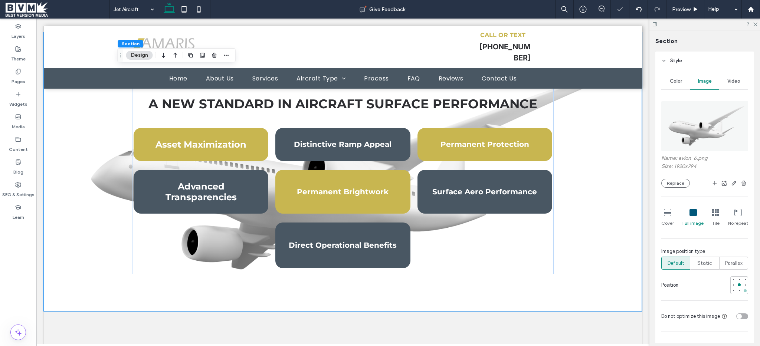
click at [743, 292] on div at bounding box center [745, 290] width 5 height 5
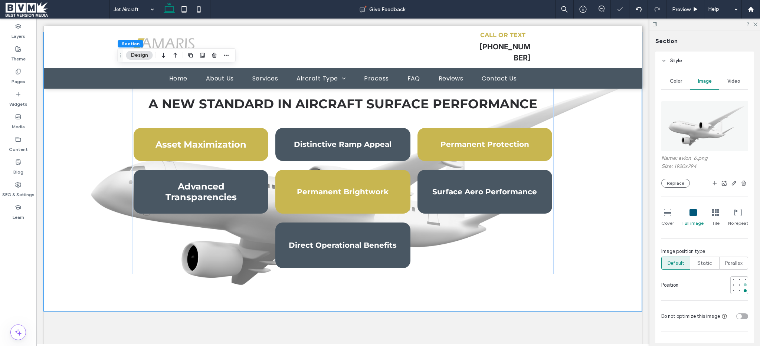
click at [743, 284] on div at bounding box center [745, 284] width 5 height 5
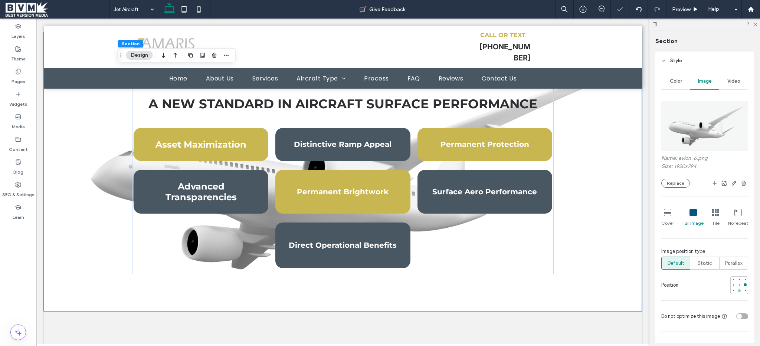
click at [738, 291] on div at bounding box center [739, 291] width 3 height 3
click at [738, 291] on div at bounding box center [739, 290] width 5 height 5
click at [743, 291] on div at bounding box center [745, 290] width 5 height 5
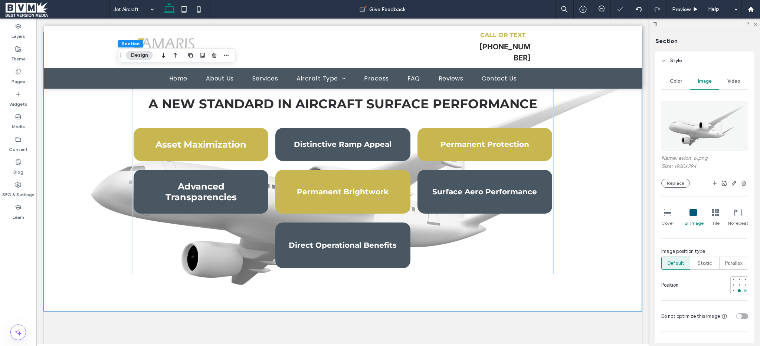
click at [743, 291] on div at bounding box center [745, 290] width 5 height 5
click at [742, 184] on use "button" at bounding box center [744, 183] width 4 height 5
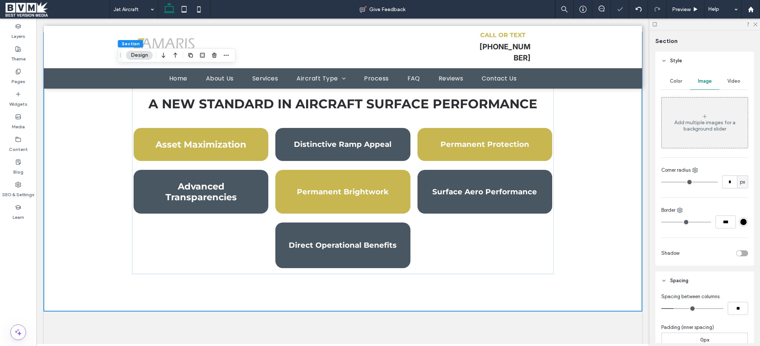
click at [710, 113] on div "Add multiple images for a background slider" at bounding box center [705, 122] width 86 height 49
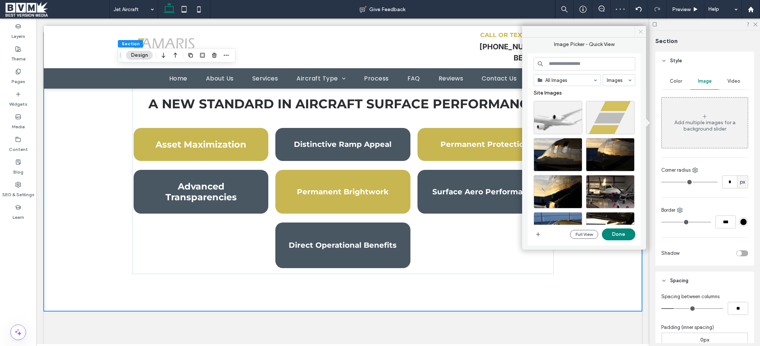
click at [642, 35] on span at bounding box center [641, 31] width 12 height 11
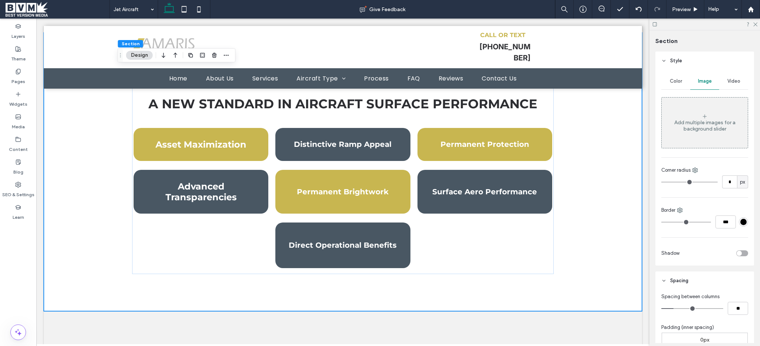
click at [701, 126] on div "Add multiple images for a background slider" at bounding box center [705, 126] width 86 height 13
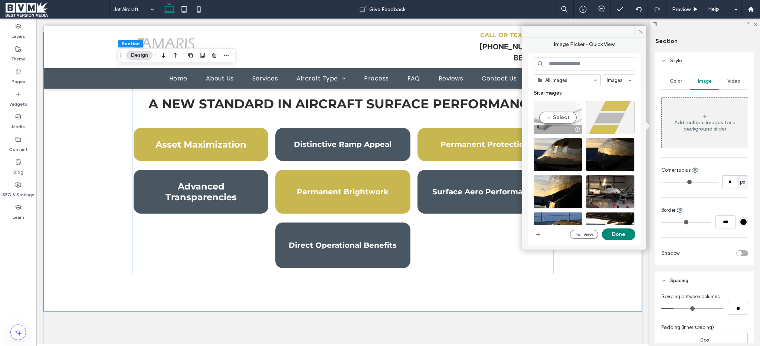
click at [546, 121] on div "Select" at bounding box center [558, 117] width 49 height 33
click at [627, 236] on button "Done" at bounding box center [618, 235] width 33 height 12
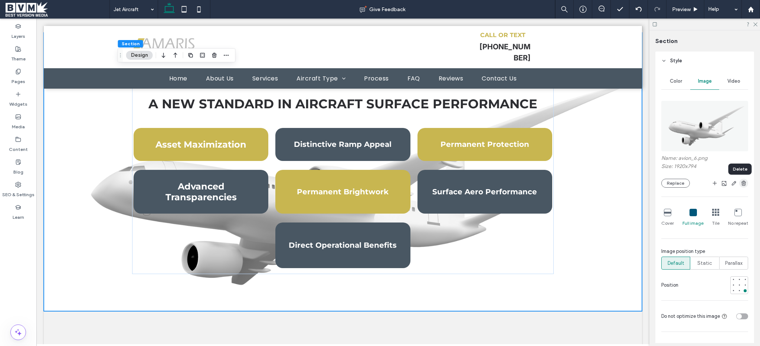
click at [742, 184] on use "button" at bounding box center [744, 183] width 4 height 5
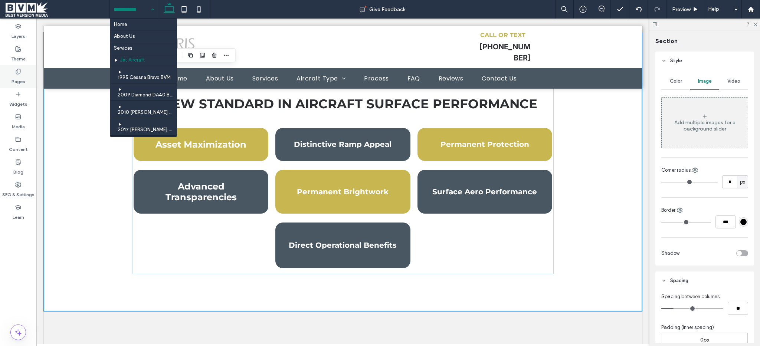
click at [22, 73] on div "Pages" at bounding box center [18, 76] width 36 height 23
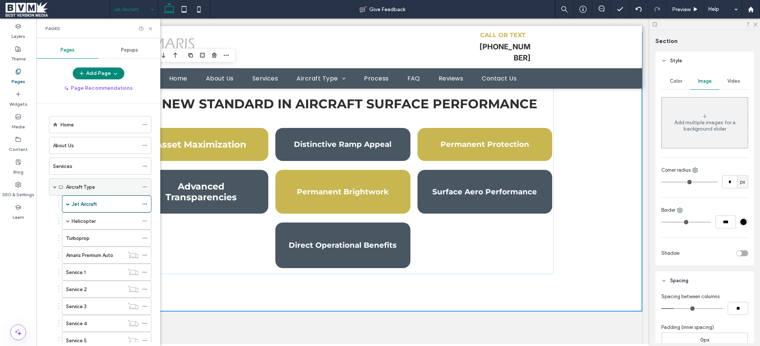
click at [55, 185] on span at bounding box center [55, 187] width 4 height 4
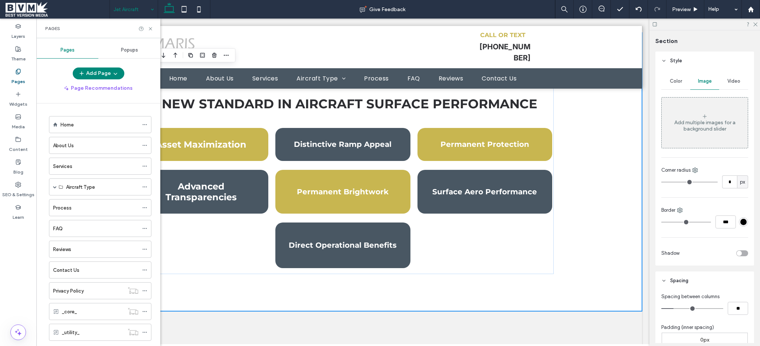
click at [68, 209] on label "Process" at bounding box center [62, 208] width 19 height 13
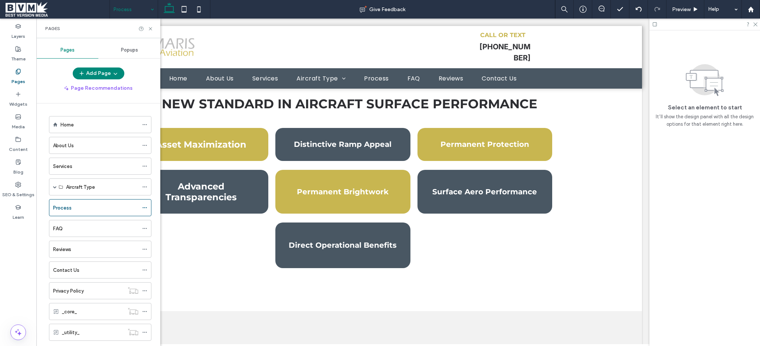
click at [149, 27] on icon at bounding box center [151, 29] width 6 height 6
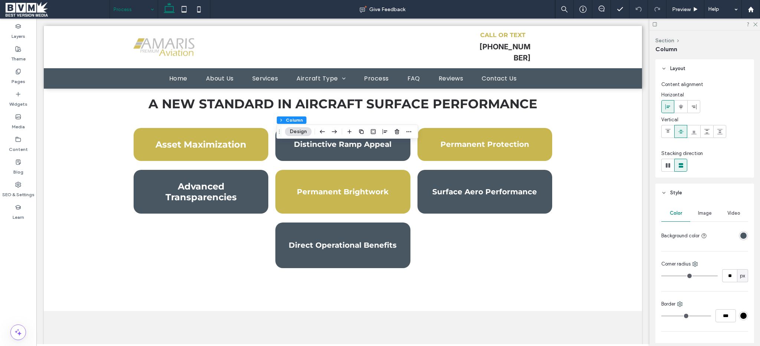
click at [741, 233] on div "rgba(73, 87, 99, 1)" at bounding box center [744, 236] width 6 height 6
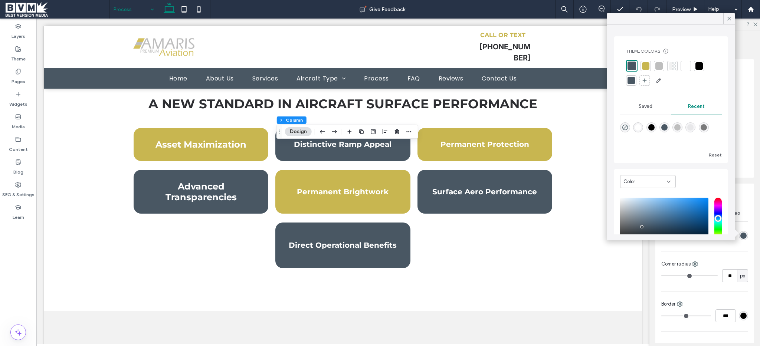
click at [646, 67] on div at bounding box center [645, 65] width 7 height 7
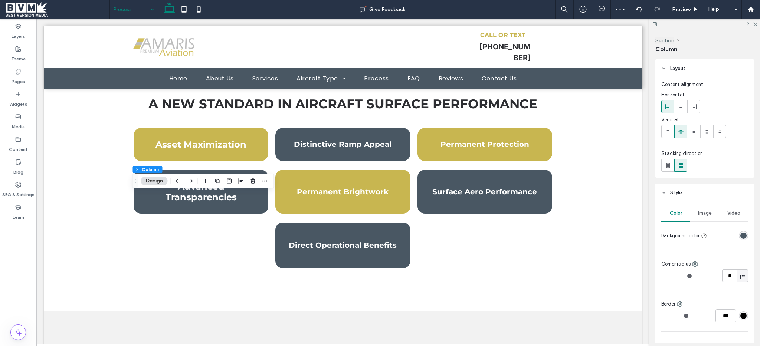
click at [741, 235] on div "rgba(73, 87, 99, 1)" at bounding box center [744, 236] width 6 height 6
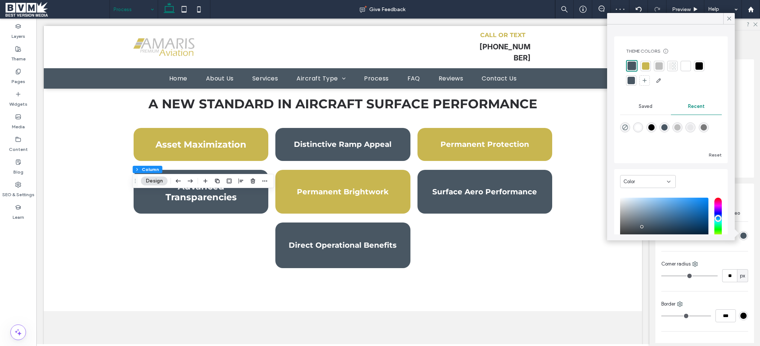
click at [646, 68] on div at bounding box center [645, 65] width 7 height 7
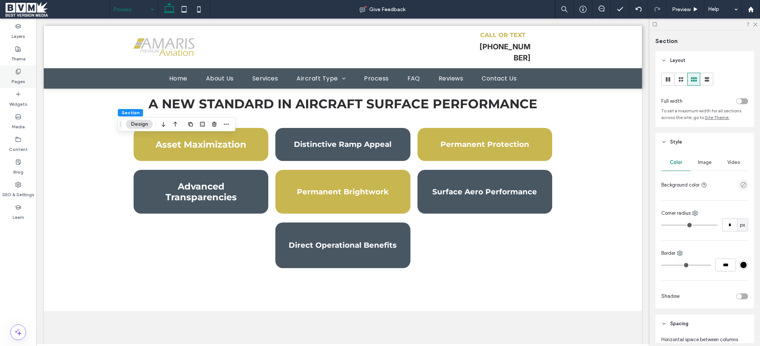
click at [20, 81] on label "Pages" at bounding box center [19, 80] width 14 height 10
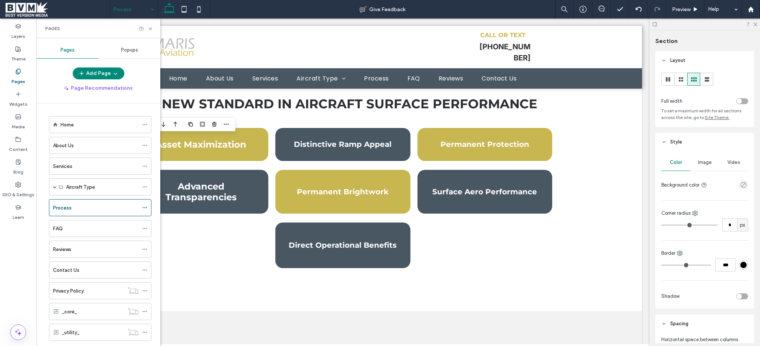
click at [76, 276] on div "Contact Us" at bounding box center [95, 270] width 85 height 16
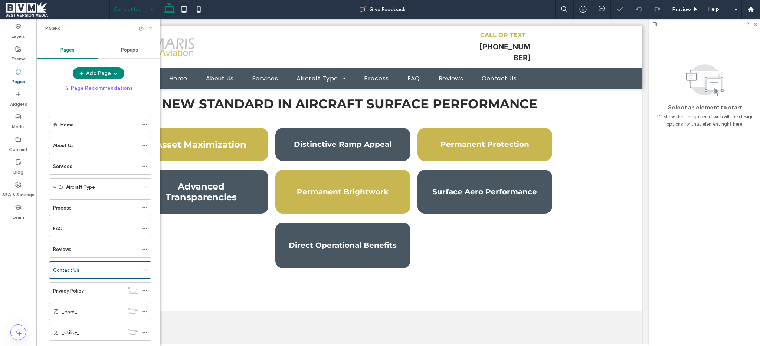
click at [150, 27] on icon at bounding box center [151, 29] width 6 height 6
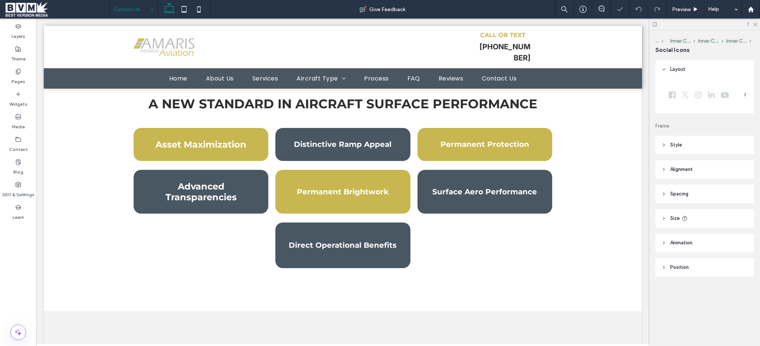
type input "**"
type input "****"
type input "**"
type input "****"
click at [677, 163] on header "Alignment" at bounding box center [705, 169] width 99 height 19
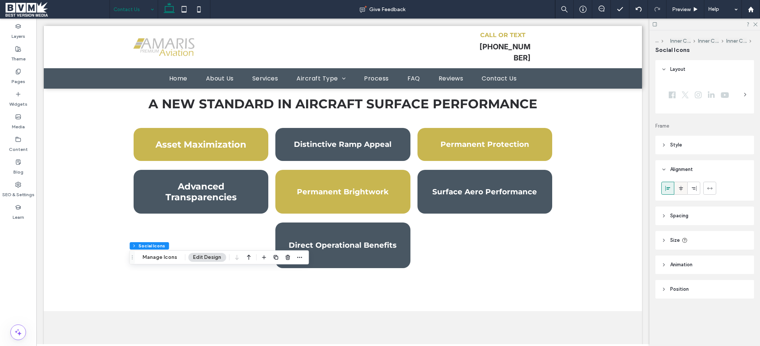
click at [680, 191] on icon at bounding box center [681, 189] width 6 height 6
click at [698, 191] on div at bounding box center [694, 188] width 12 height 12
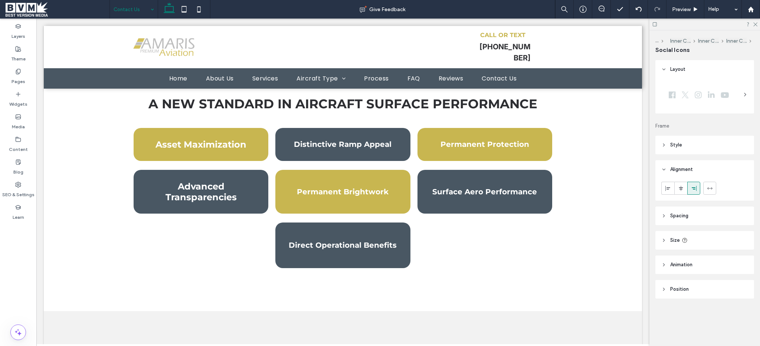
type input "**"
type input "****"
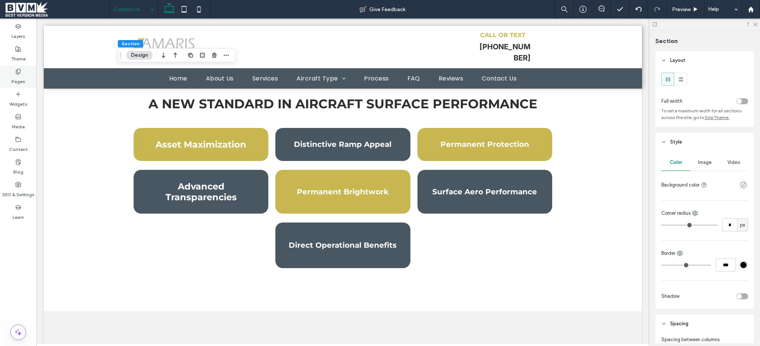
click at [29, 77] on div "Pages" at bounding box center [18, 76] width 36 height 23
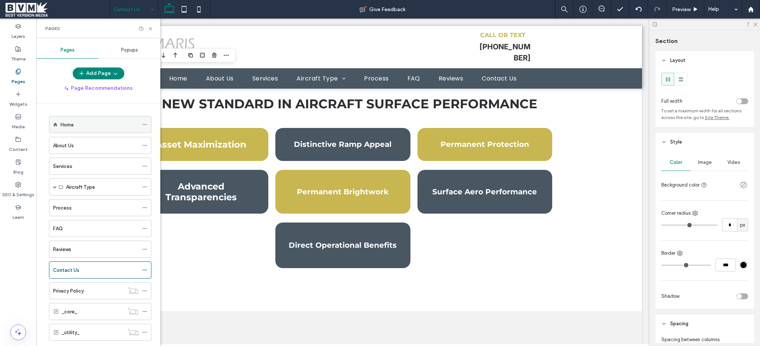
click at [89, 125] on div "Home" at bounding box center [100, 125] width 78 height 8
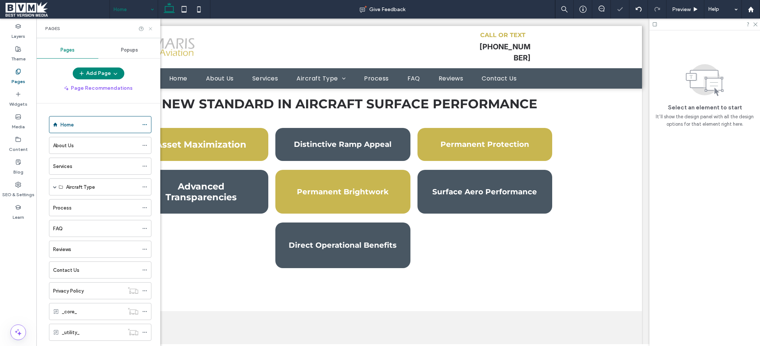
click at [150, 29] on icon at bounding box center [151, 29] width 6 height 6
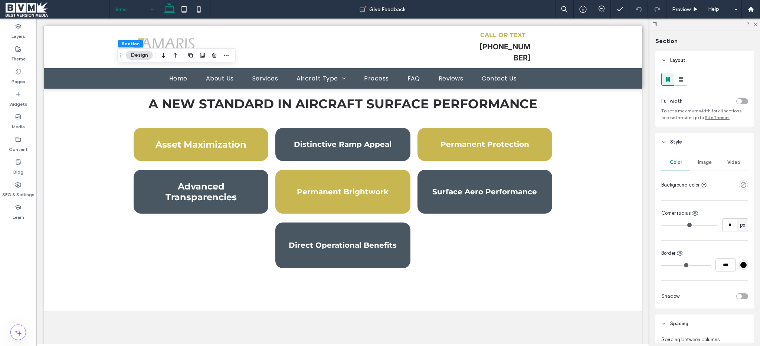
drag, startPoint x: 717, startPoint y: 164, endPoint x: 709, endPoint y: 170, distance: 9.4
click at [719, 165] on div "Video" at bounding box center [733, 162] width 29 height 16
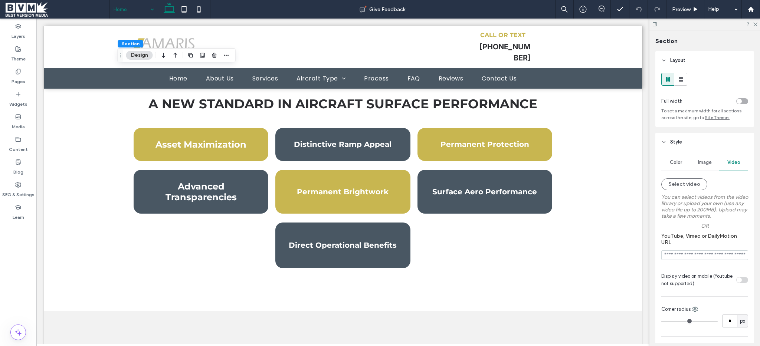
click at [704, 171] on div "Image" at bounding box center [704, 162] width 29 height 16
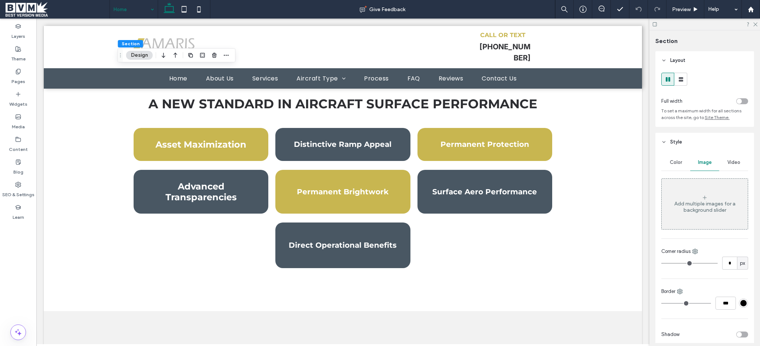
click at [703, 189] on div "Add multiple images for a background slider" at bounding box center [705, 204] width 86 height 49
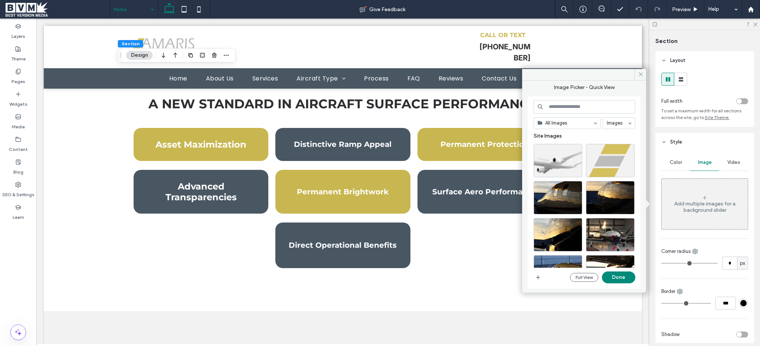
click at [588, 111] on input at bounding box center [585, 106] width 102 height 13
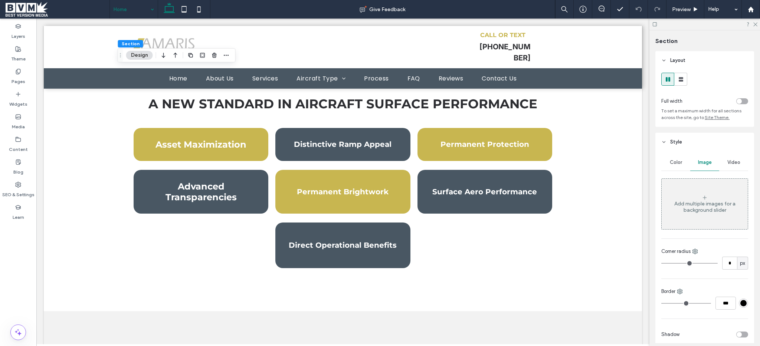
click at [715, 213] on div "Add multiple images for a background slider" at bounding box center [705, 207] width 86 height 13
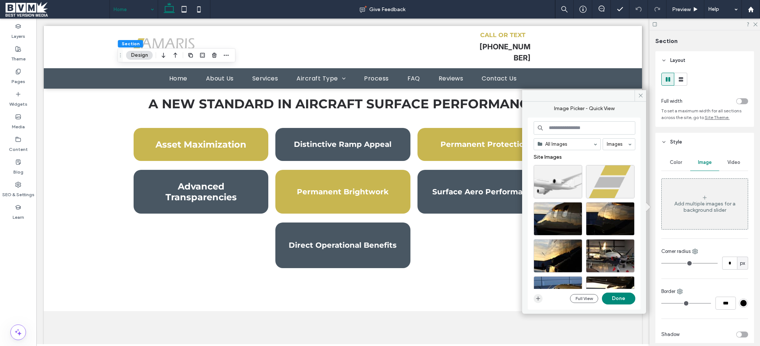
click at [535, 302] on span "button" at bounding box center [538, 298] width 9 height 9
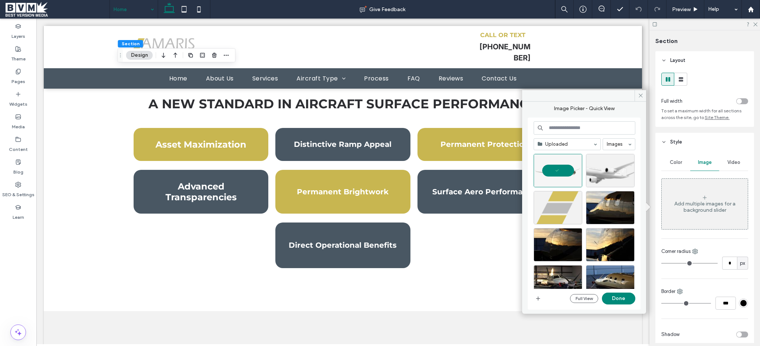
click at [623, 292] on div "Uploaded Images Full View Done" at bounding box center [585, 213] width 102 height 185
click at [622, 295] on button "Done" at bounding box center [618, 299] width 33 height 12
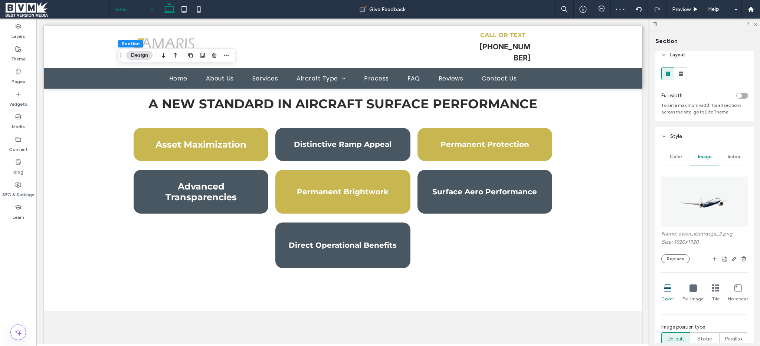
scroll to position [10, 0]
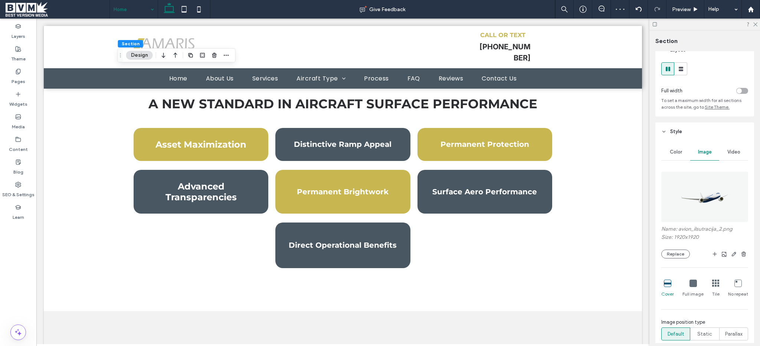
click at [697, 284] on div "Full image" at bounding box center [693, 289] width 21 height 24
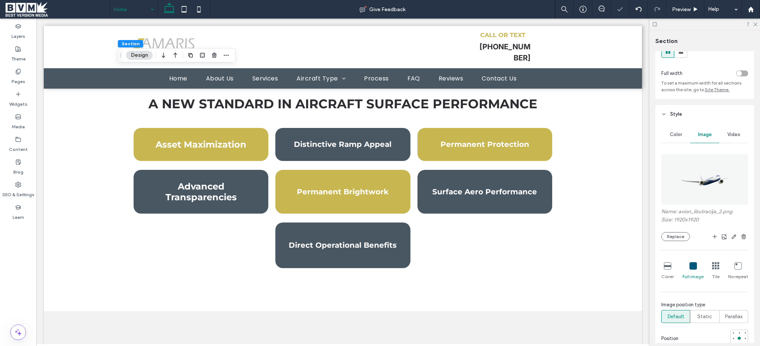
scroll to position [112, 0]
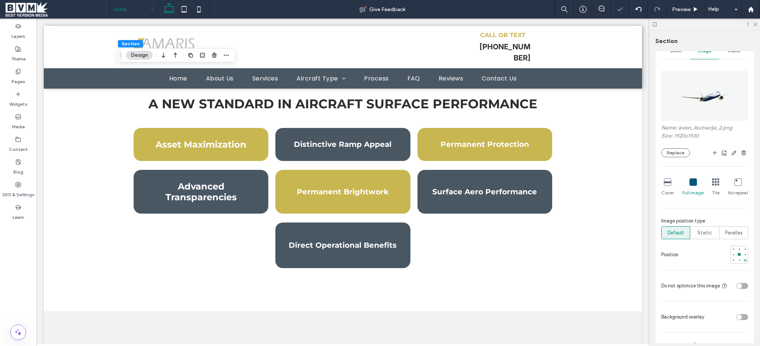
click at [744, 260] on div at bounding box center [745, 260] width 3 height 3
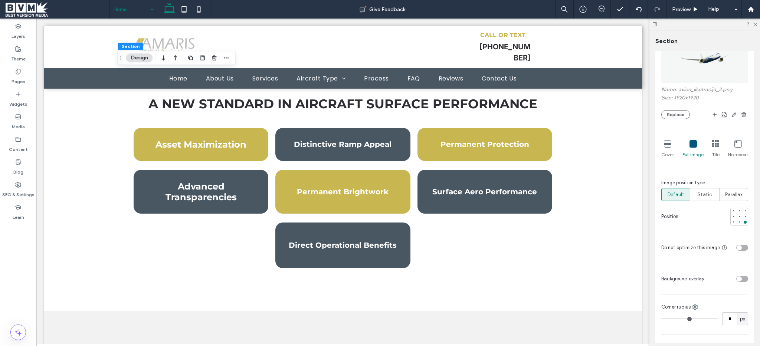
scroll to position [151, 0]
click at [738, 278] on div "toggle" at bounding box center [739, 277] width 5 height 5
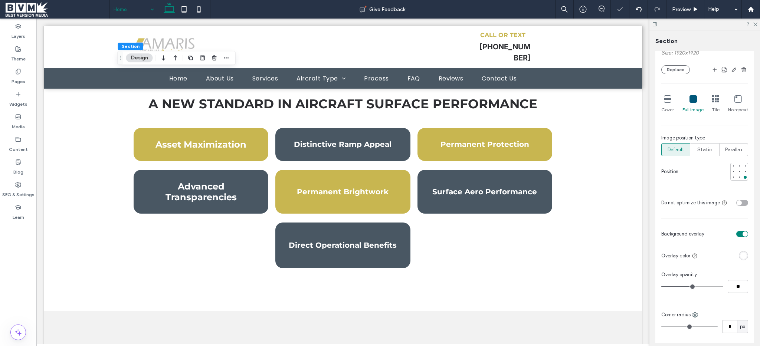
scroll to position [195, 0]
click at [730, 285] on input "**" at bounding box center [738, 286] width 20 height 13
type input "**"
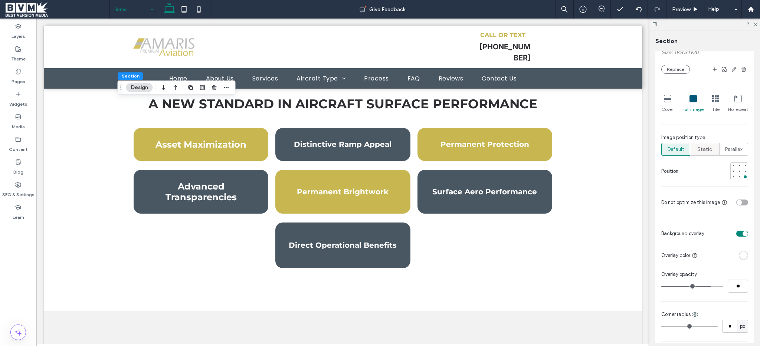
click at [705, 151] on span "Static" at bounding box center [704, 149] width 15 height 7
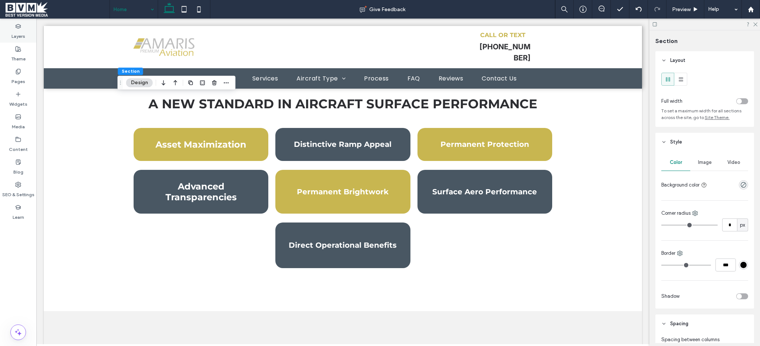
click at [27, 36] on div "Layers" at bounding box center [18, 31] width 36 height 23
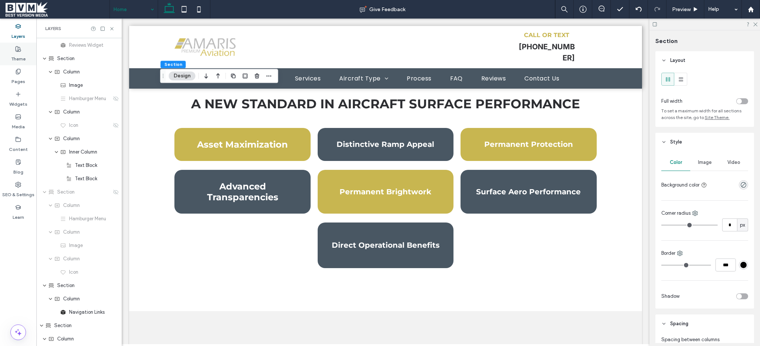
click at [16, 53] on label "Theme" at bounding box center [18, 57] width 14 height 10
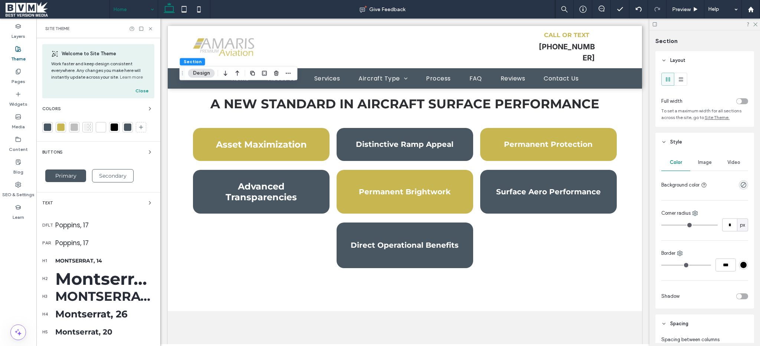
scroll to position [82, 0]
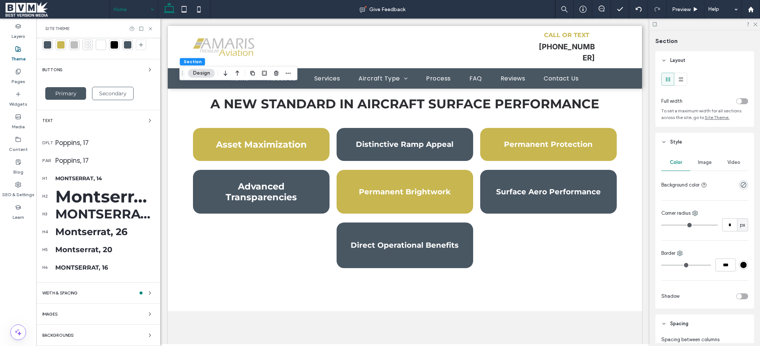
click at [91, 335] on div "Backgrounds" at bounding box center [98, 335] width 112 height 9
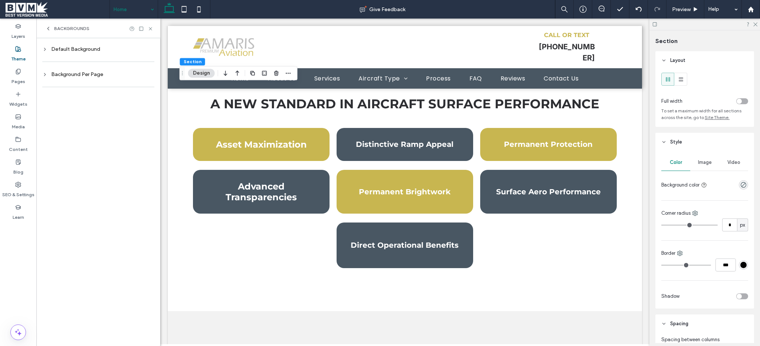
scroll to position [0, 0]
drag, startPoint x: 93, startPoint y: 51, endPoint x: 97, endPoint y: 62, distance: 12.1
click at [93, 51] on div "Default Background" at bounding box center [98, 49] width 112 height 6
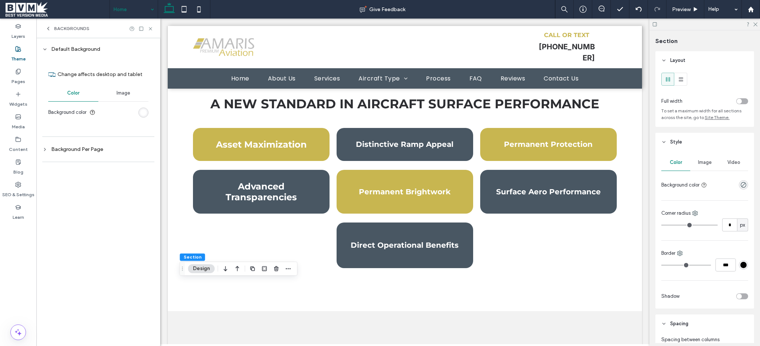
click at [114, 94] on div "Image" at bounding box center [123, 93] width 50 height 16
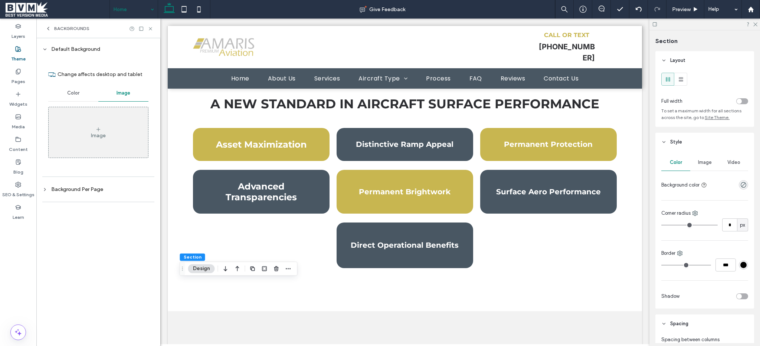
click at [104, 126] on div "Image" at bounding box center [98, 132] width 99 height 49
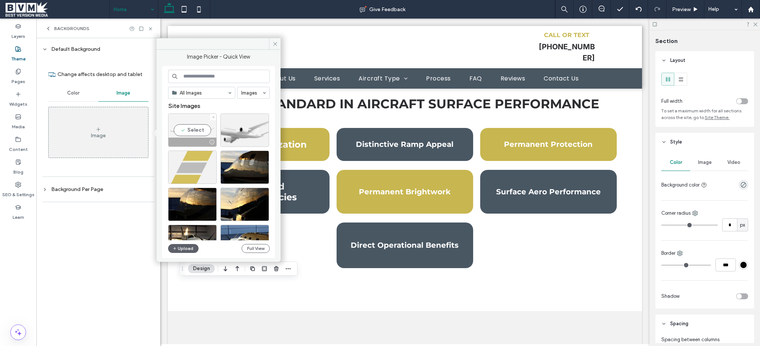
click at [197, 129] on div "Select" at bounding box center [192, 130] width 49 height 33
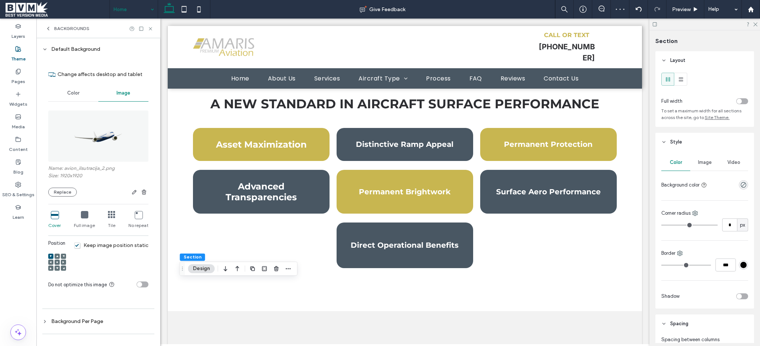
click at [64, 262] on icon at bounding box center [63, 262] width 2 height 2
click at [81, 216] on icon at bounding box center [84, 214] width 7 height 7
click at [64, 262] on icon at bounding box center [63, 262] width 2 height 2
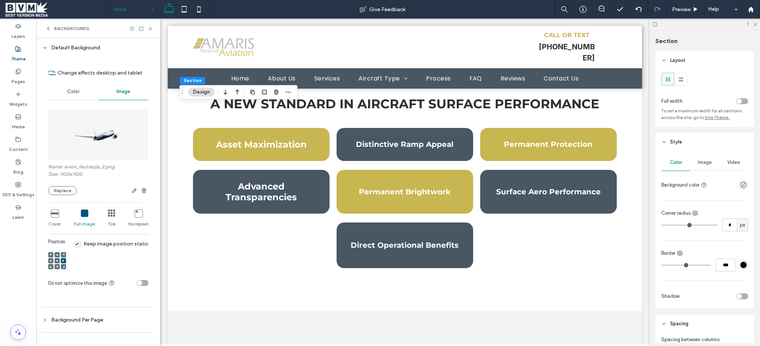
scroll to position [2, 0]
click at [78, 95] on div "Color" at bounding box center [73, 92] width 50 height 16
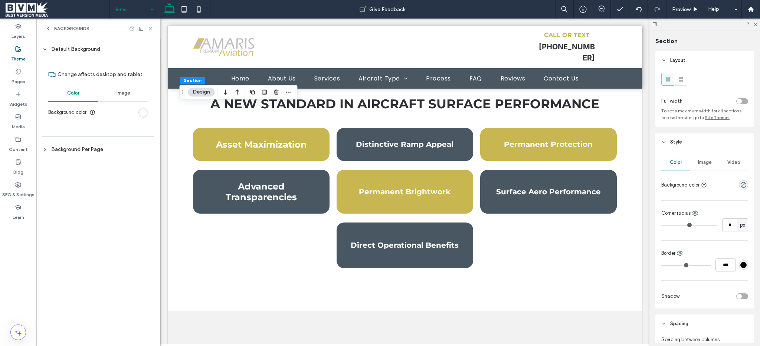
click at [120, 91] on span "Image" at bounding box center [124, 93] width 14 height 6
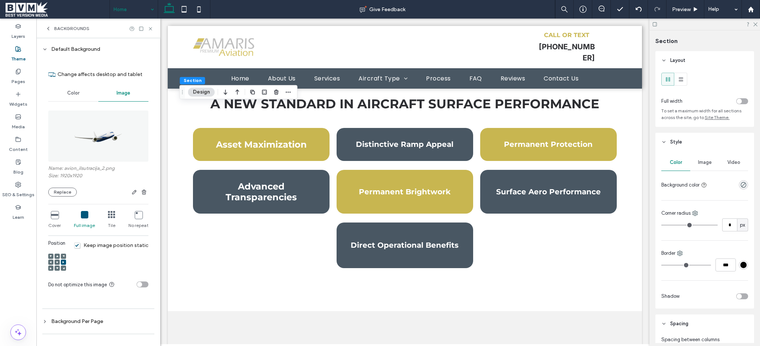
click at [85, 323] on div "Background Per Page" at bounding box center [98, 321] width 112 height 6
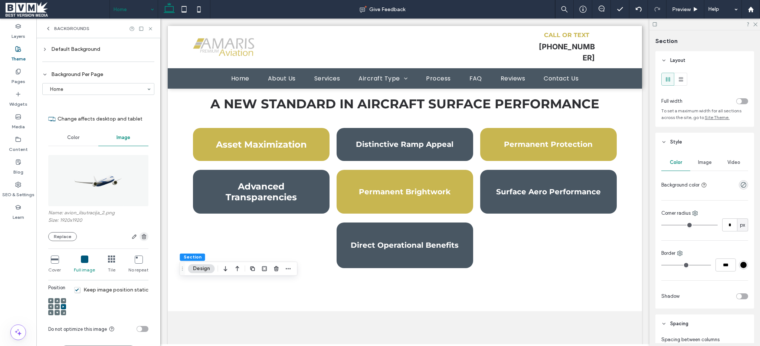
click at [141, 240] on icon "button" at bounding box center [144, 237] width 6 height 6
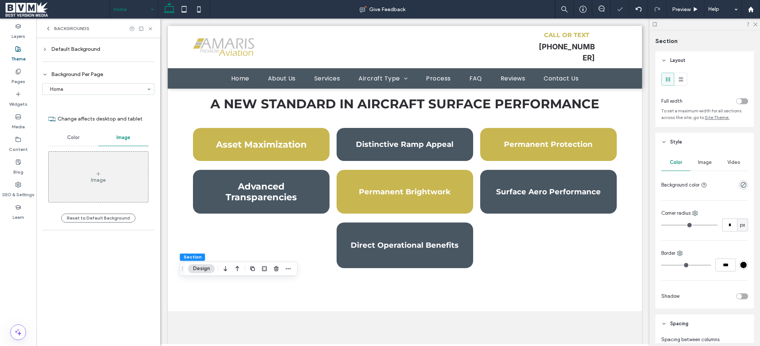
click at [86, 50] on div "Default Background" at bounding box center [98, 49] width 112 height 6
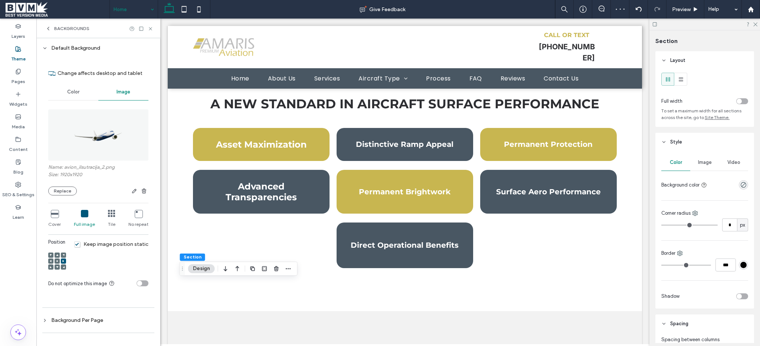
scroll to position [2, 0]
click at [142, 192] on use "button" at bounding box center [144, 190] width 4 height 5
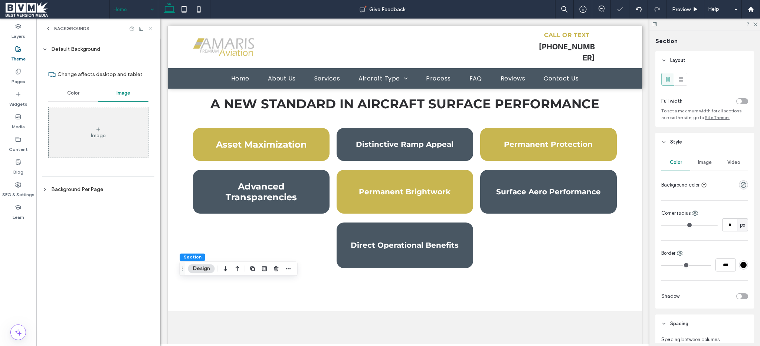
click at [151, 29] on use at bounding box center [150, 28] width 3 height 3
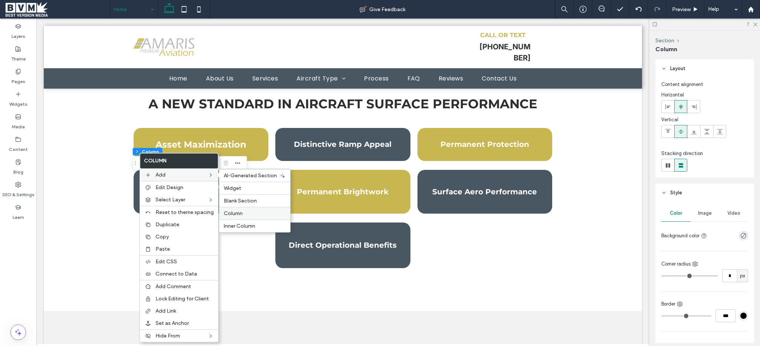
click at [231, 214] on span "Column" at bounding box center [233, 213] width 19 height 6
type input "**"
type input "***"
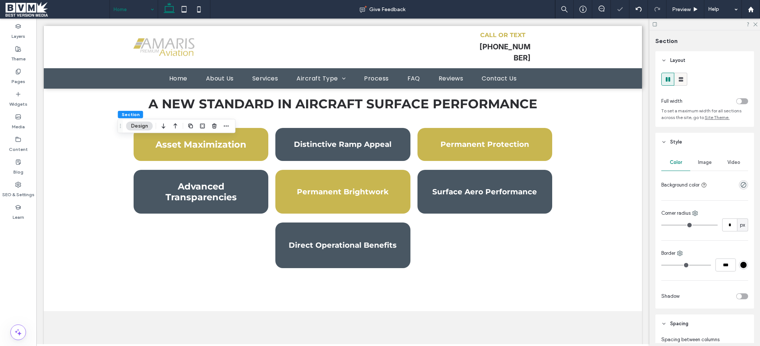
click at [679, 81] on icon at bounding box center [680, 79] width 7 height 7
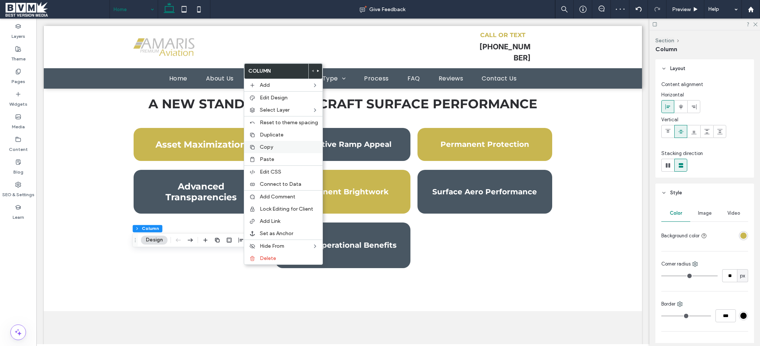
click at [279, 147] on label "Copy" at bounding box center [289, 147] width 58 height 6
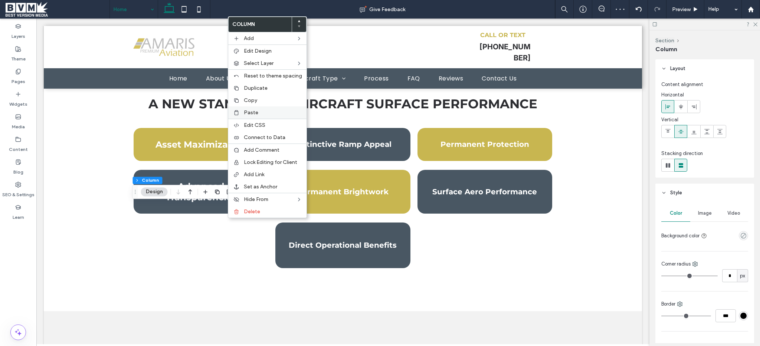
click at [261, 112] on label "Paste" at bounding box center [273, 113] width 58 height 6
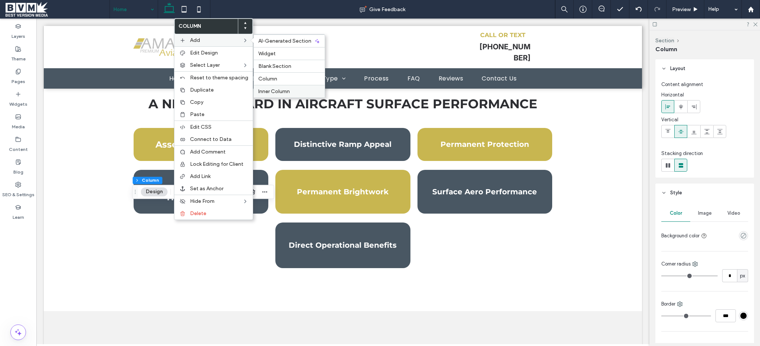
click at [274, 88] on div "Inner Column" at bounding box center [289, 91] width 71 height 13
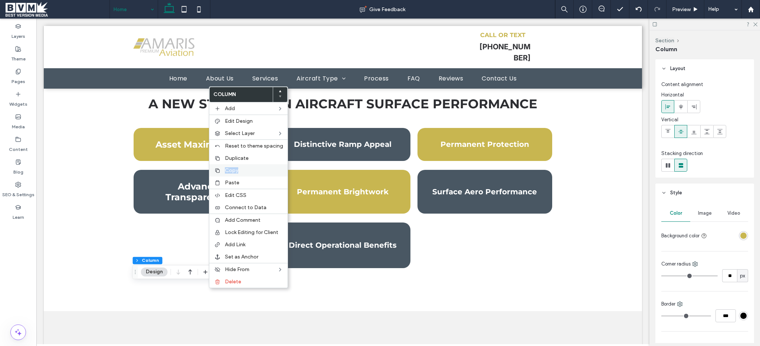
drag, startPoint x: 241, startPoint y: 164, endPoint x: 242, endPoint y: 169, distance: 5.6
click at [242, 169] on div "Column Add Edit Design Select Layer Reset to theme spacing Duplicate Copy Paste…" at bounding box center [248, 187] width 79 height 202
click at [242, 169] on label "Copy" at bounding box center [254, 170] width 58 height 6
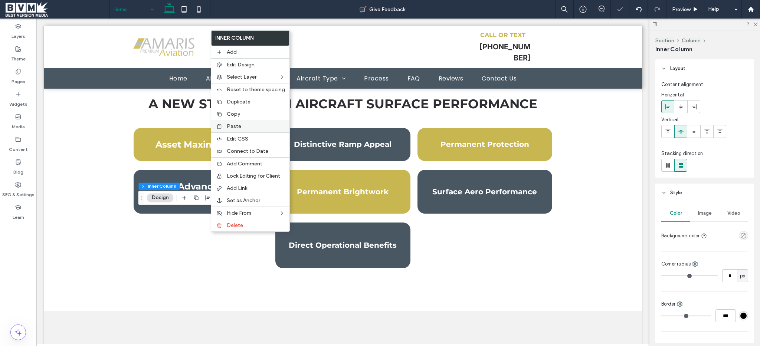
click at [243, 127] on label "Paste" at bounding box center [256, 126] width 58 height 6
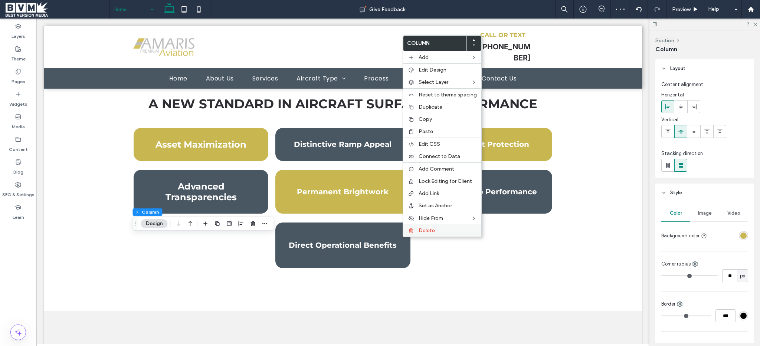
click at [425, 235] on div "Delete" at bounding box center [442, 231] width 78 height 12
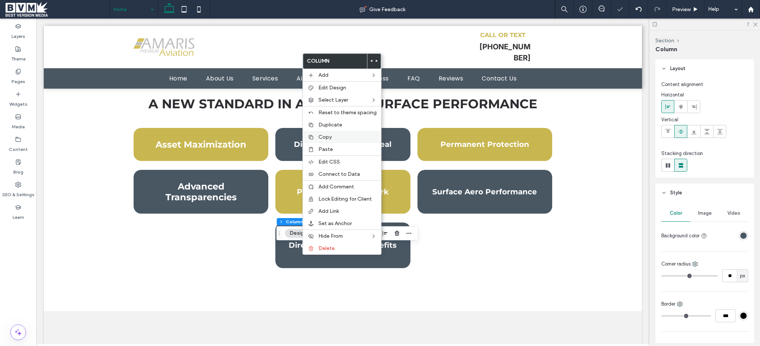
click at [331, 140] on span "Copy" at bounding box center [324, 137] width 13 height 6
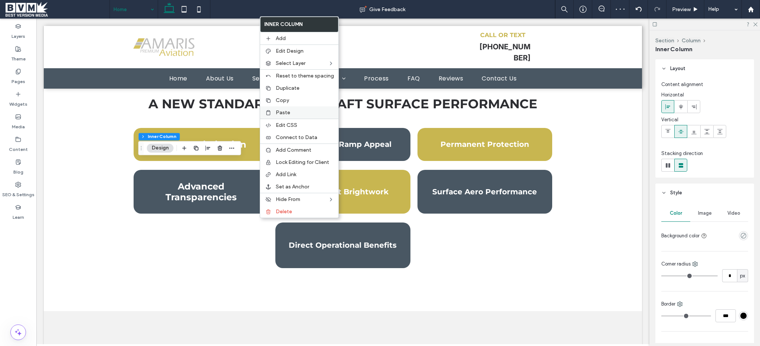
click at [294, 110] on label "Paste" at bounding box center [305, 113] width 58 height 6
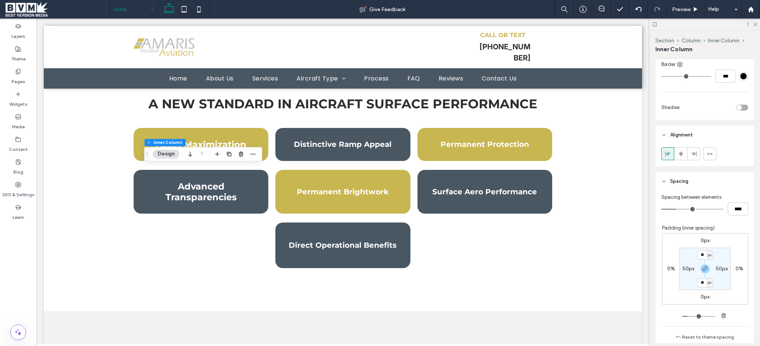
scroll to position [328, 0]
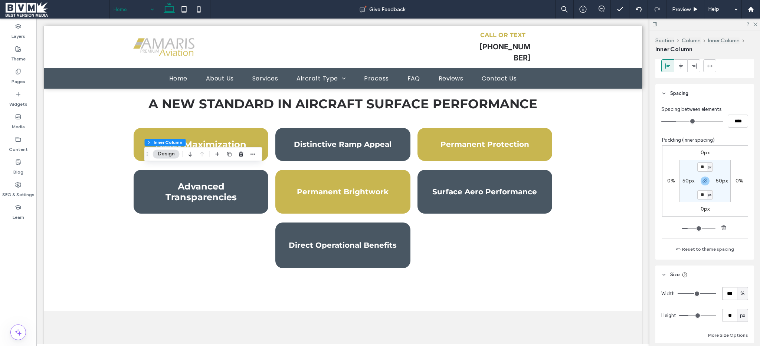
click at [724, 291] on input "***" at bounding box center [729, 293] width 15 height 13
type input "**"
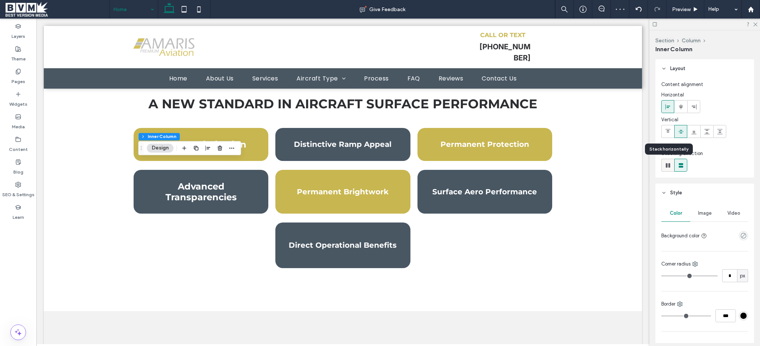
click at [669, 165] on use at bounding box center [668, 165] width 4 height 4
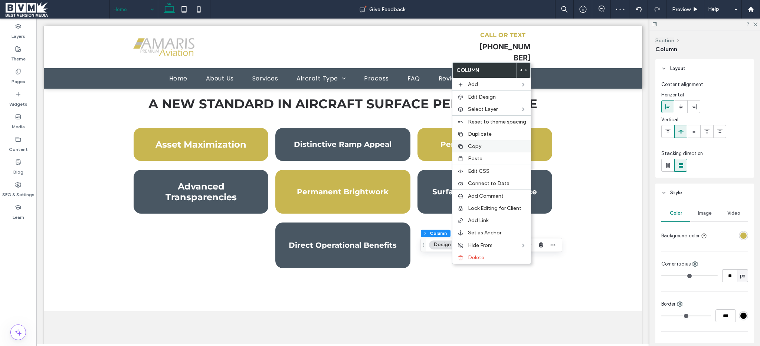
click at [480, 147] on span "Copy" at bounding box center [474, 146] width 13 height 6
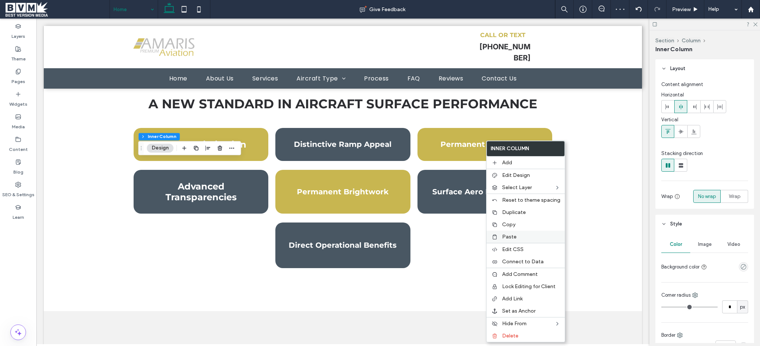
click at [506, 235] on span "Paste" at bounding box center [509, 237] width 14 height 6
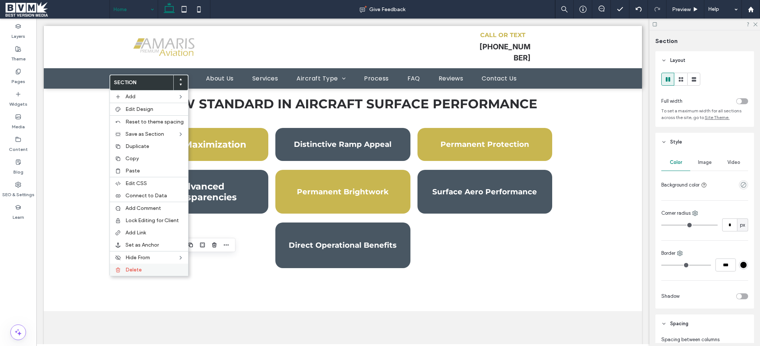
click at [117, 270] on icon at bounding box center [118, 270] width 6 height 6
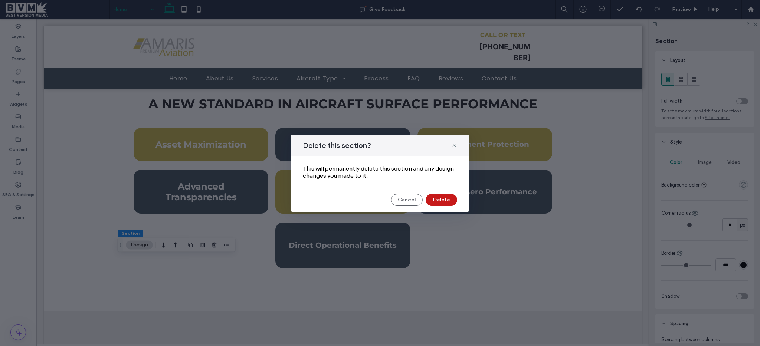
click at [444, 201] on button "Delete" at bounding box center [442, 200] width 32 height 12
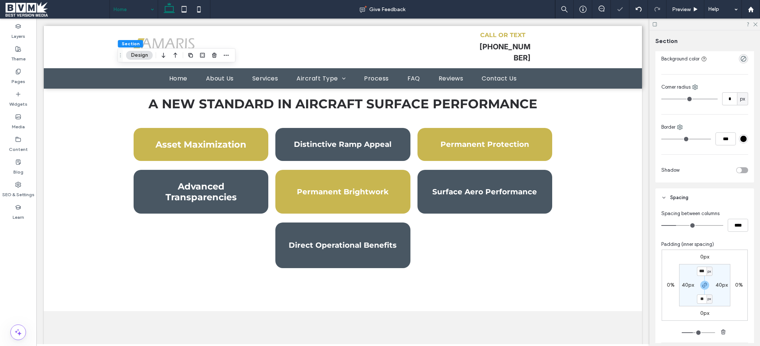
scroll to position [202, 0]
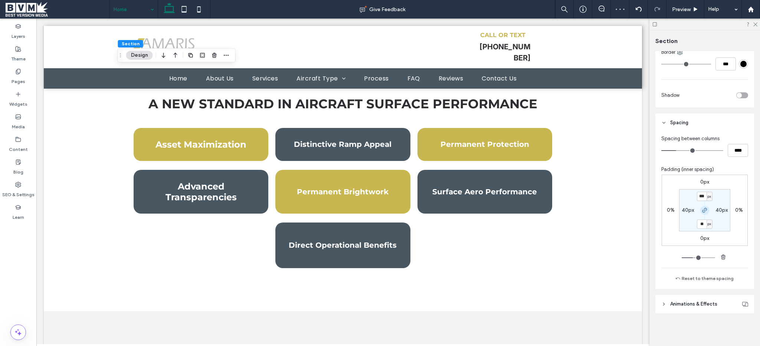
click at [705, 212] on icon "button" at bounding box center [705, 211] width 6 height 6
click at [702, 225] on label "50px" at bounding box center [705, 224] width 12 height 6
type input "**"
type input "***"
type input "**"
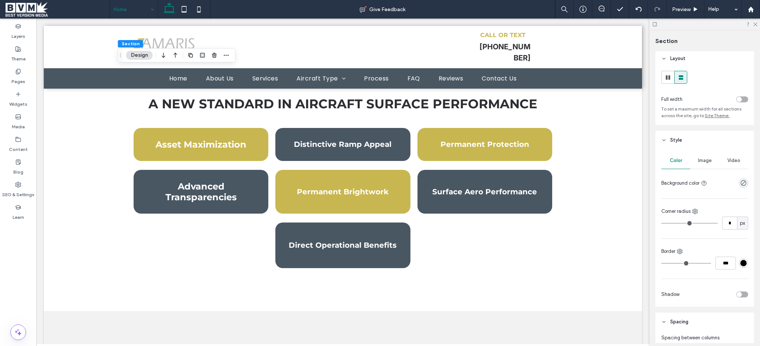
scroll to position [0, 0]
click at [706, 167] on div "Image" at bounding box center [704, 162] width 29 height 16
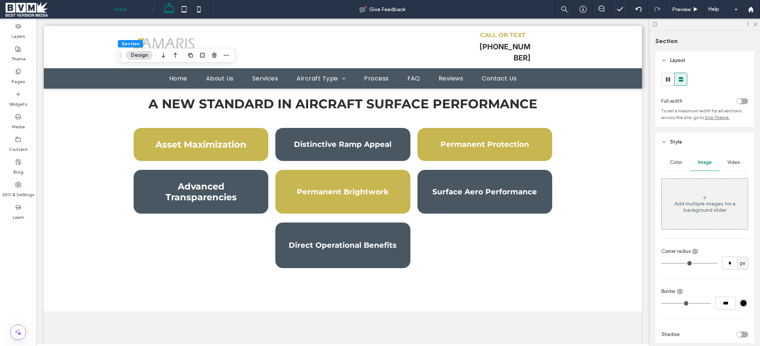
click at [711, 196] on div "Add multiple images for a background slider" at bounding box center [705, 204] width 86 height 49
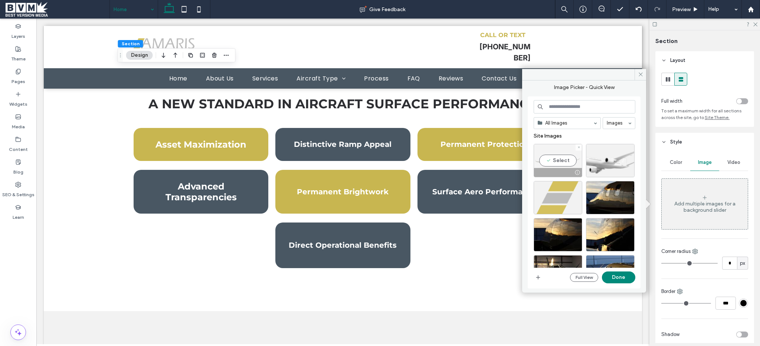
click at [559, 160] on div "Select" at bounding box center [558, 160] width 49 height 33
click at [615, 274] on button "Done" at bounding box center [618, 278] width 33 height 12
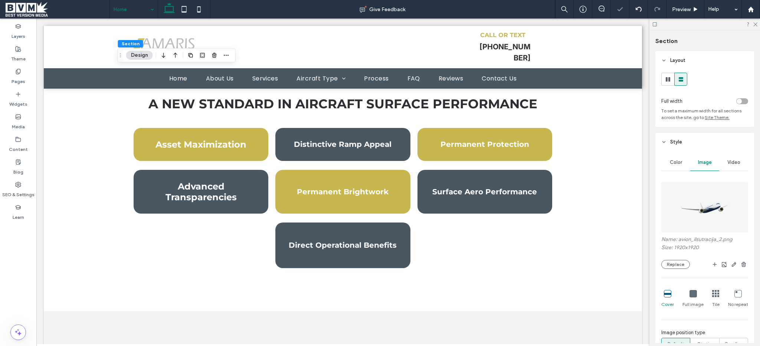
click at [687, 296] on div "Full image" at bounding box center [693, 299] width 21 height 24
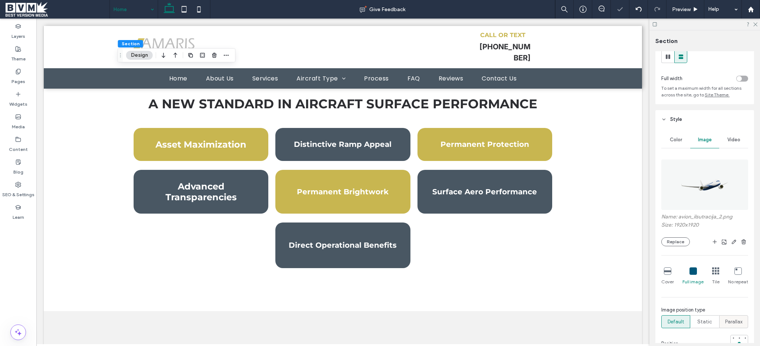
scroll to position [85, 0]
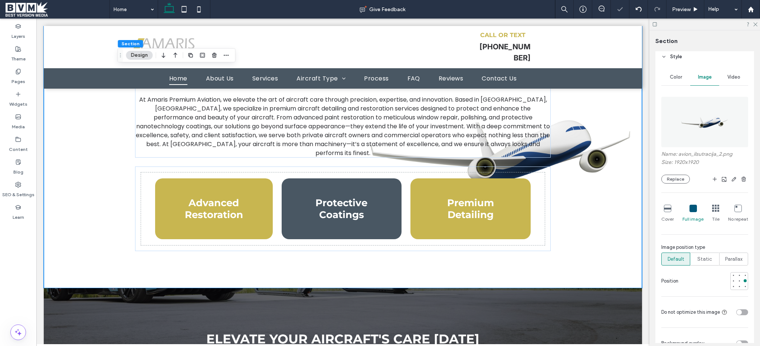
scroll to position [142, 0]
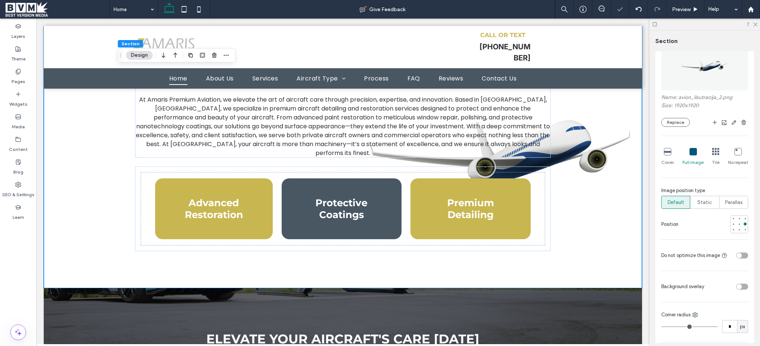
click at [739, 286] on div "toggle" at bounding box center [742, 287] width 12 height 6
type input "**"
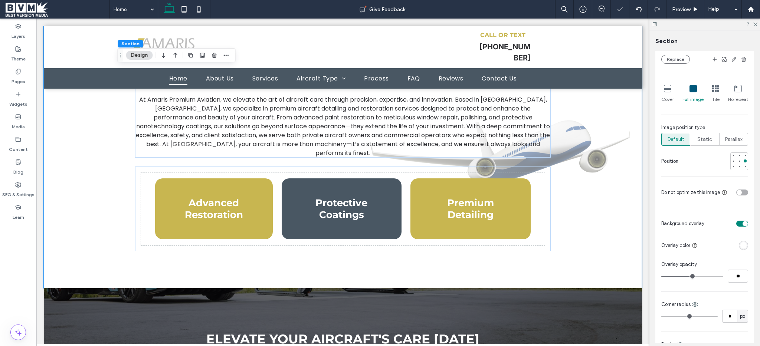
scroll to position [207, 0]
click at [735, 277] on input "**" at bounding box center [738, 274] width 20 height 13
type input "**"
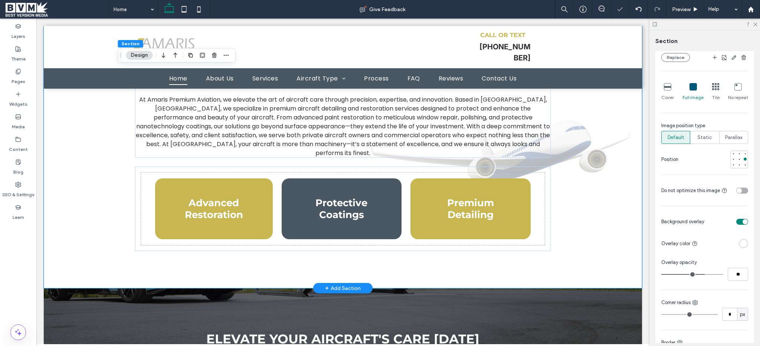
click at [611, 259] on div "Premium Aircraft Care Redefined At Amaris Premium Aviation, we elevate the art …" at bounding box center [343, 149] width 598 height 280
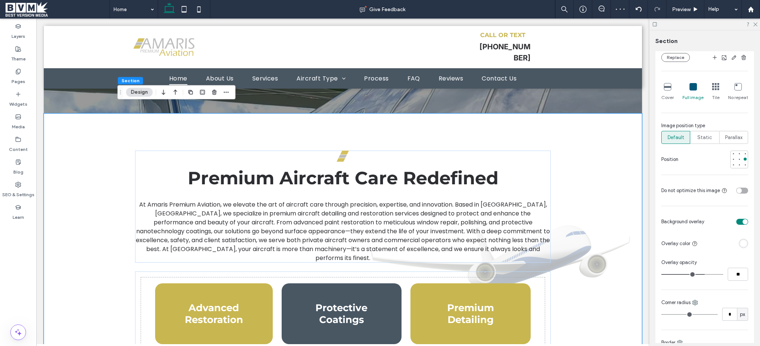
scroll to position [186, 0]
click at [703, 137] on span "Static" at bounding box center [704, 137] width 15 height 7
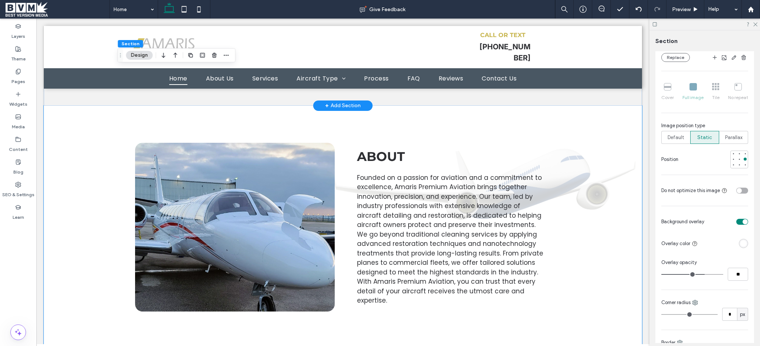
scroll to position [976, 0]
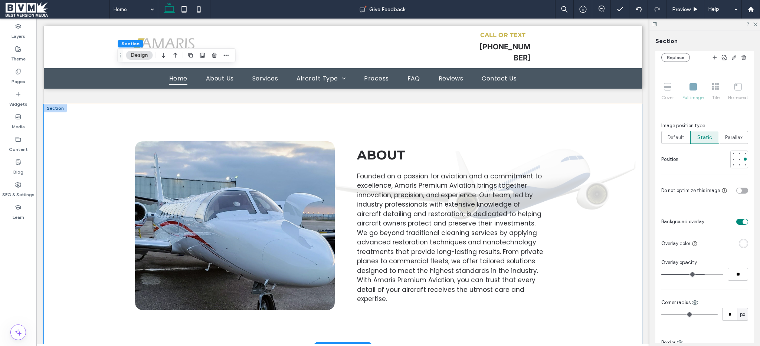
click at [563, 291] on div "About Founded on a passion for aviation and a commitment to excellence, Amaris …" at bounding box center [343, 225] width 598 height 243
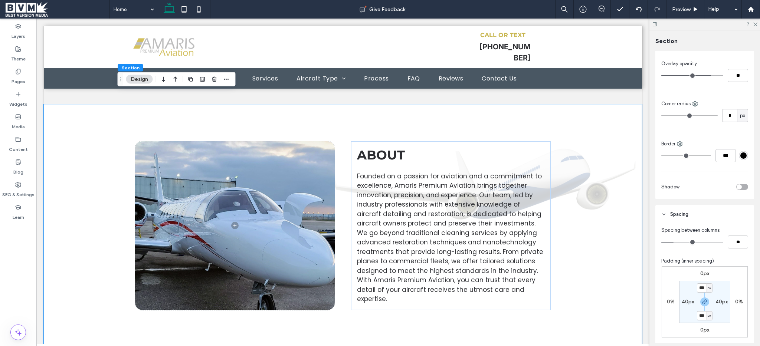
scroll to position [38, 0]
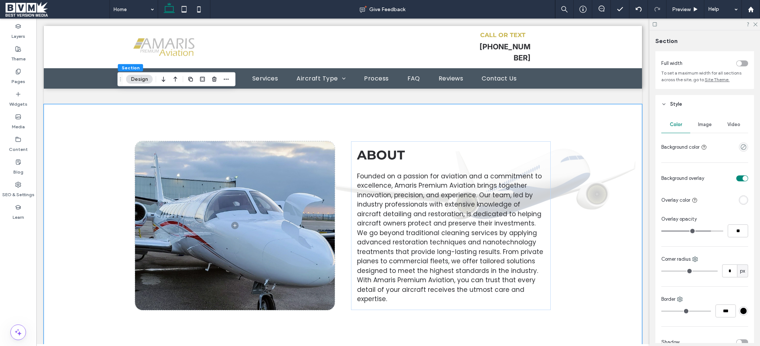
click at [708, 127] on span "Image" at bounding box center [705, 125] width 14 height 6
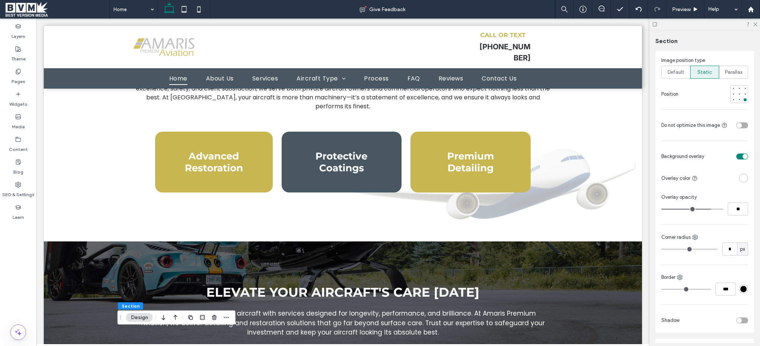
scroll to position [327, 0]
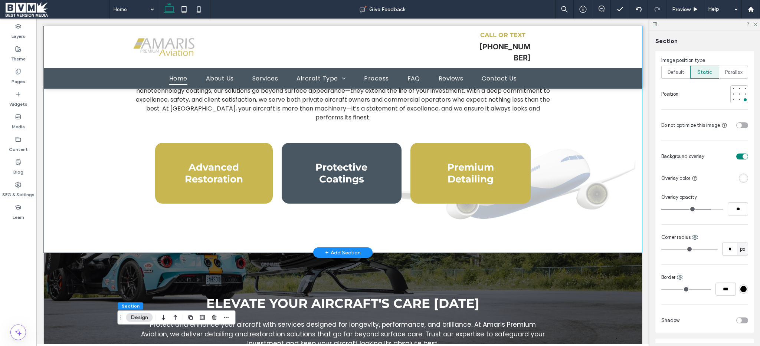
click at [601, 225] on div "Premium Aircraft Care Redefined At Amaris Premium Aviation, we elevate the art …" at bounding box center [343, 113] width 598 height 280
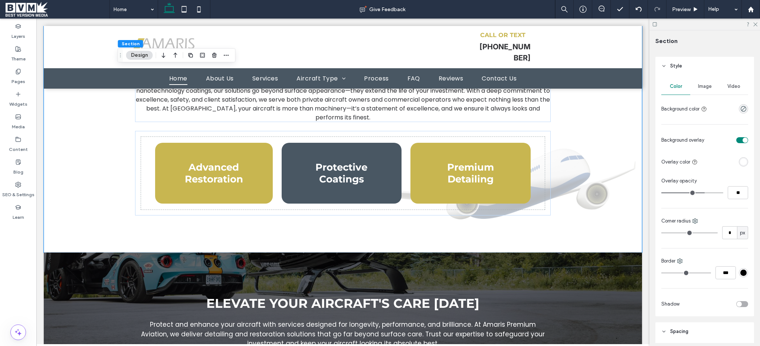
scroll to position [176, 0]
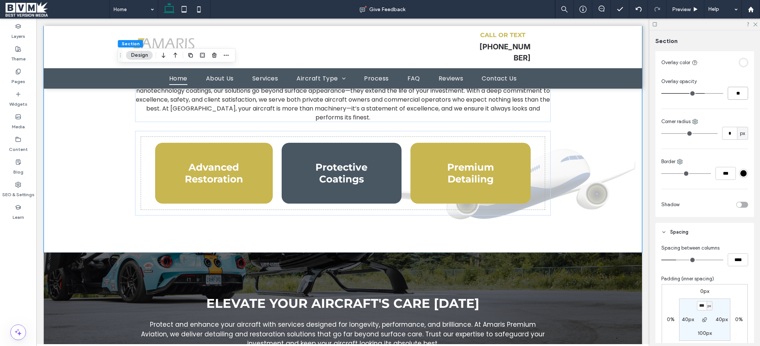
click at [736, 94] on input "**" at bounding box center [738, 93] width 20 height 13
type input "**"
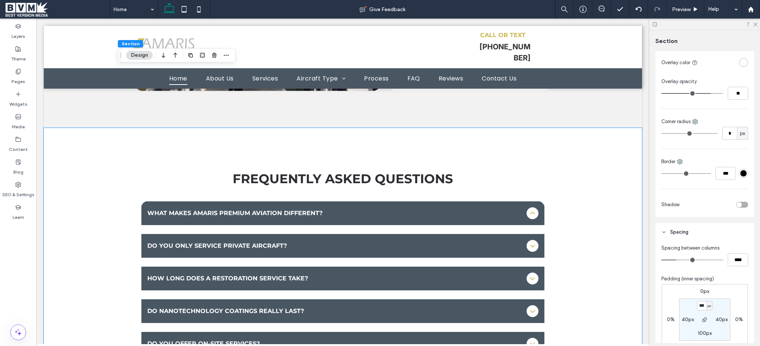
scroll to position [2336, 0]
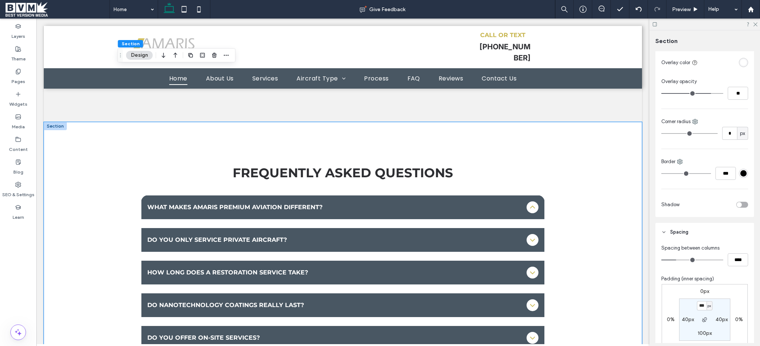
click at [91, 188] on div "Frequently Asked Questions What makes Amaris Premium Aviation different? We com…" at bounding box center [343, 257] width 598 height 271
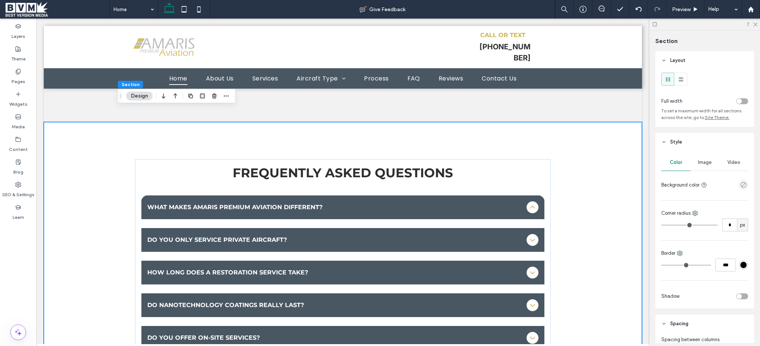
click at [701, 164] on span "Image" at bounding box center [705, 163] width 14 height 6
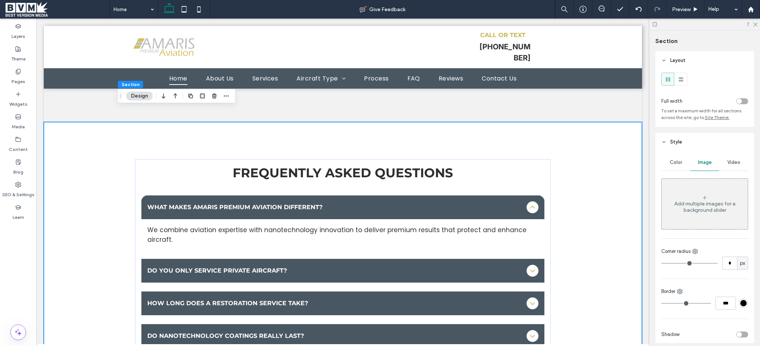
click at [702, 198] on icon at bounding box center [705, 198] width 6 height 6
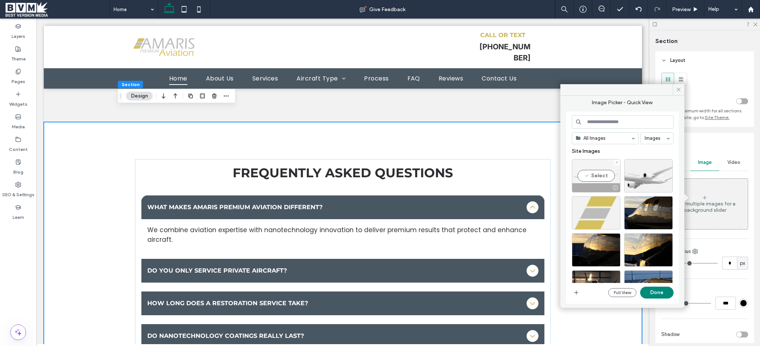
click at [601, 177] on div "Select" at bounding box center [596, 175] width 49 height 33
click at [657, 289] on button "Done" at bounding box center [656, 293] width 33 height 12
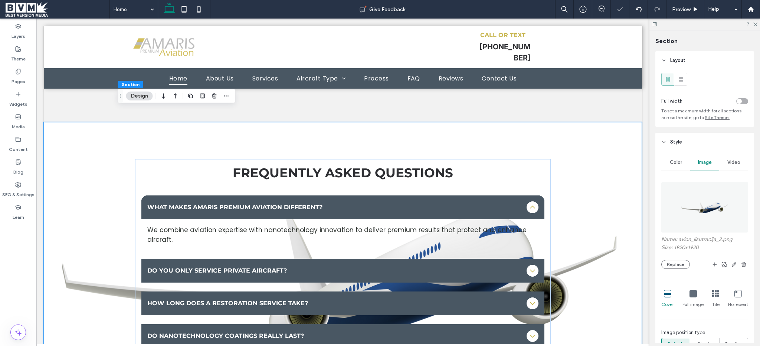
click at [693, 302] on span "Full image" at bounding box center [693, 304] width 21 height 7
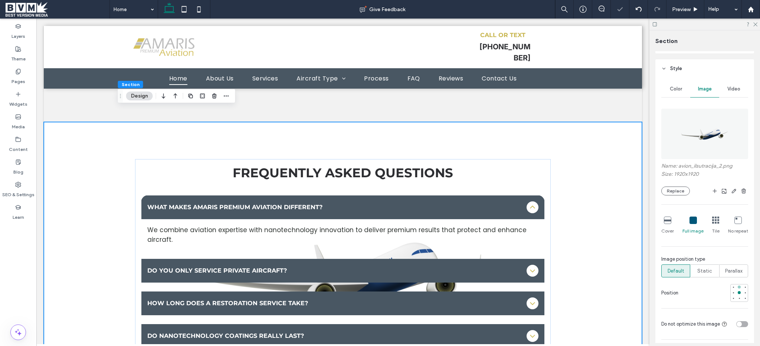
scroll to position [81, 0]
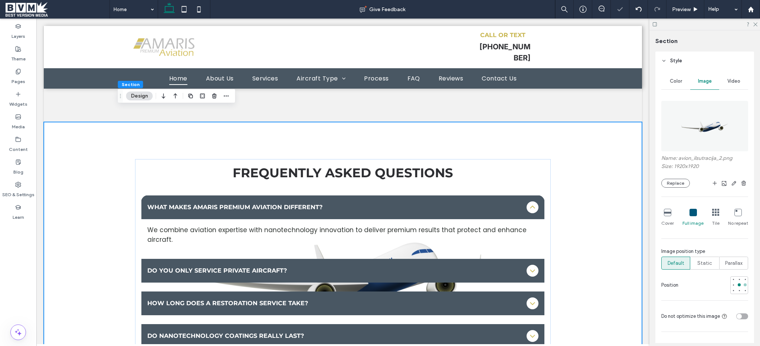
click at [744, 286] on div at bounding box center [745, 285] width 3 height 3
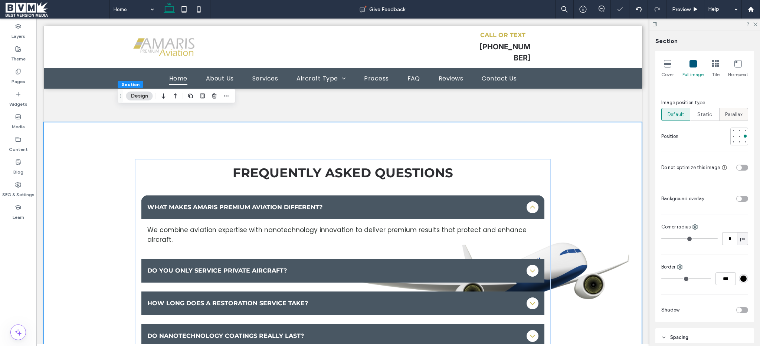
scroll to position [231, 0]
click at [737, 197] on div "toggle" at bounding box center [739, 198] width 5 height 5
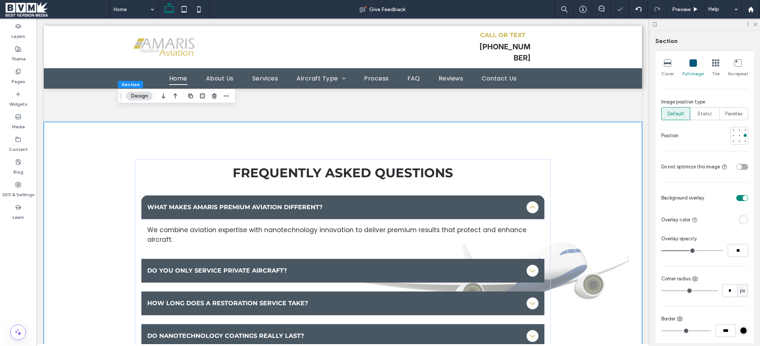
click at [741, 219] on div "rgba(255, 255, 255, 1)" at bounding box center [744, 220] width 6 height 6
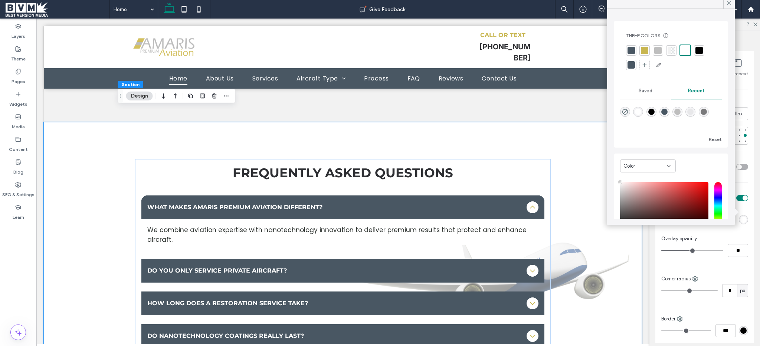
click at [741, 238] on div "Overlay opacity" at bounding box center [704, 238] width 87 height 7
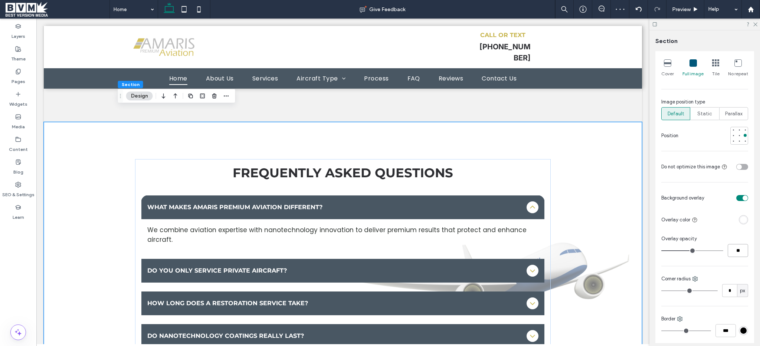
click at [735, 249] on input "**" at bounding box center [738, 250] width 20 height 13
type input "**"
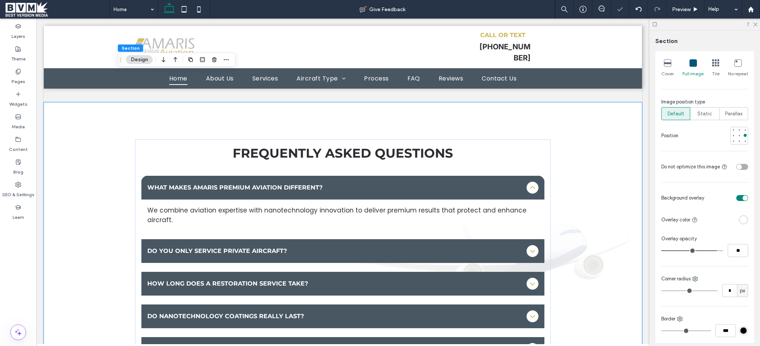
scroll to position [2401, 0]
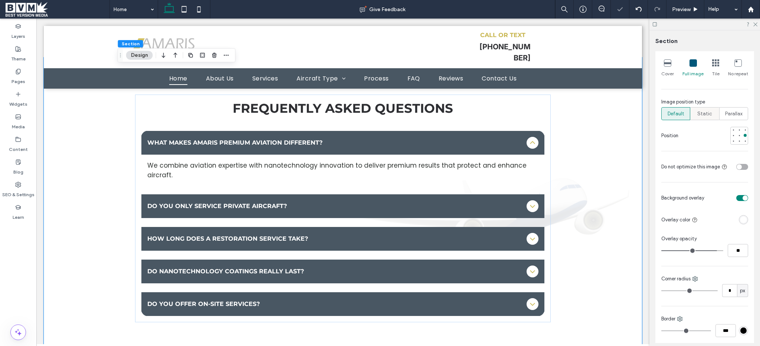
click at [700, 114] on span "Static" at bounding box center [704, 113] width 15 height 7
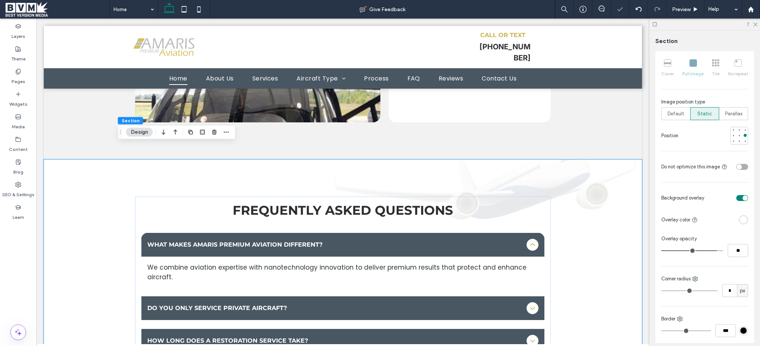
scroll to position [2306, 0]
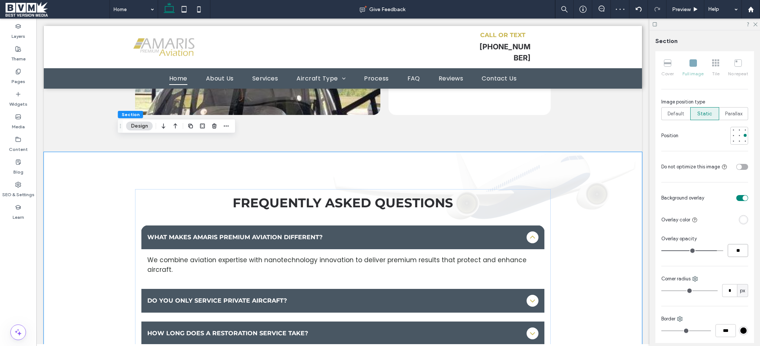
click at [730, 255] on input "**" at bounding box center [738, 250] width 20 height 13
type input "**"
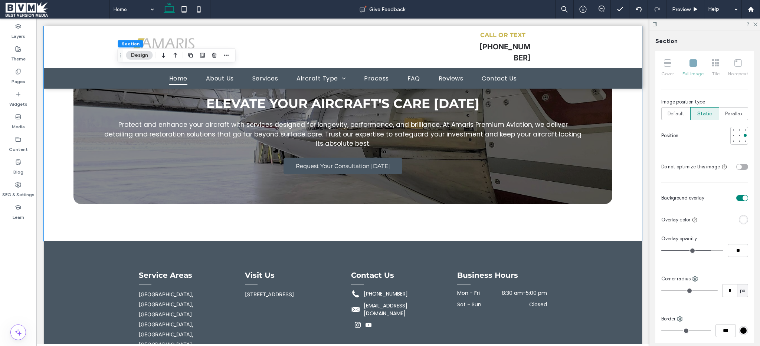
scroll to position [3094, 0]
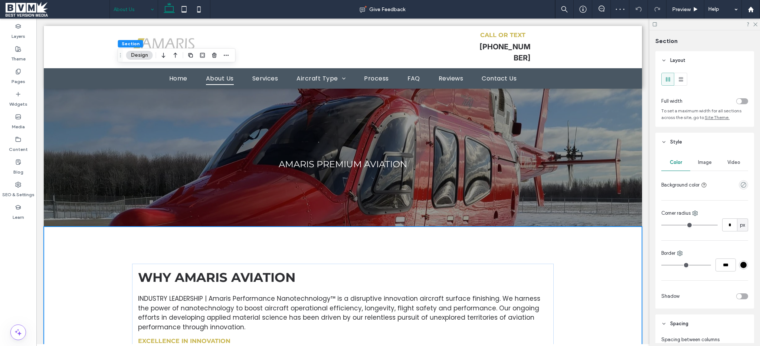
scroll to position [178, 0]
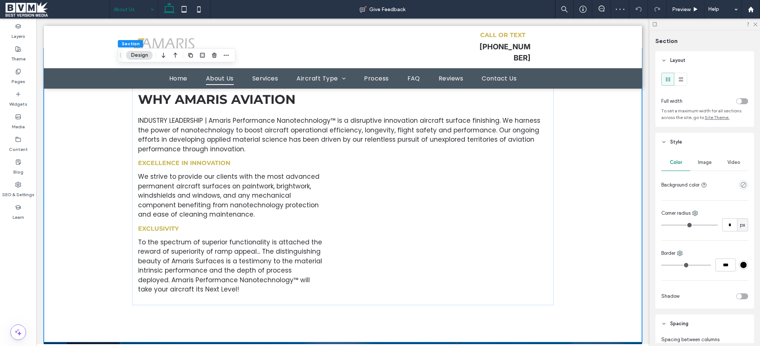
click at [706, 164] on span "Image" at bounding box center [705, 163] width 14 height 6
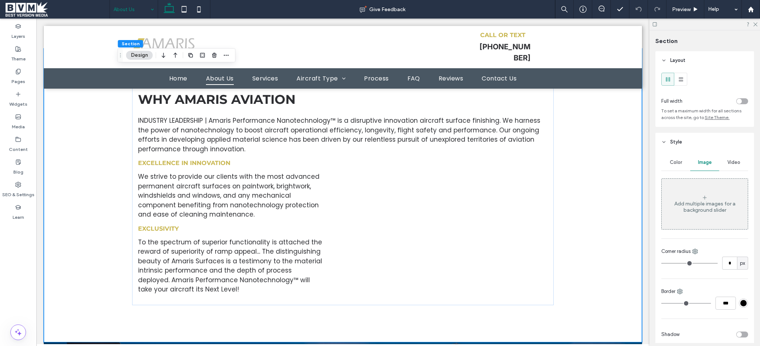
click at [711, 190] on div "Add multiple images for a background slider" at bounding box center [705, 204] width 86 height 49
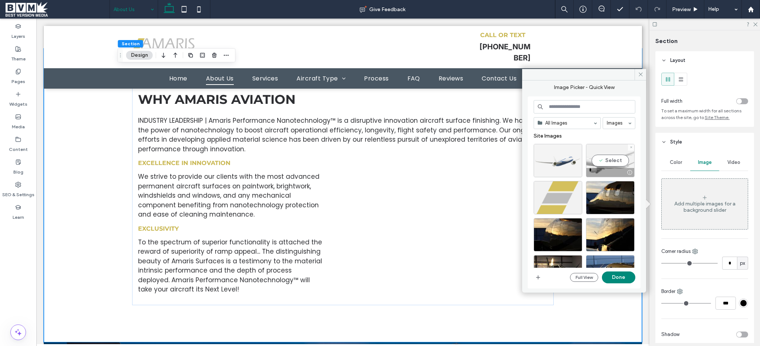
click at [566, 161] on div at bounding box center [558, 160] width 49 height 33
drag, startPoint x: 615, startPoint y: 276, endPoint x: 589, endPoint y: 257, distance: 32.4
click at [615, 276] on button "Done" at bounding box center [618, 278] width 33 height 12
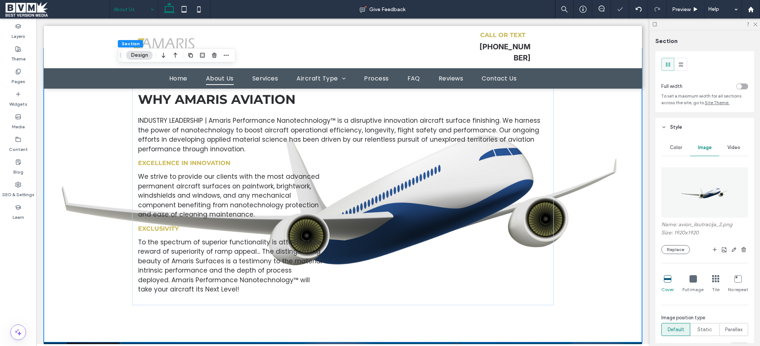
scroll to position [42, 0]
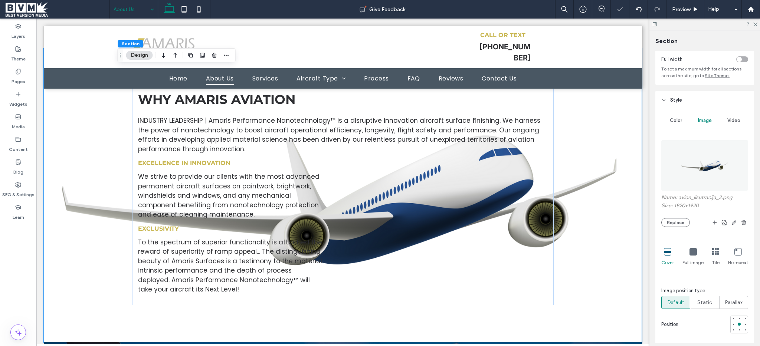
click at [694, 255] on icon at bounding box center [693, 251] width 7 height 7
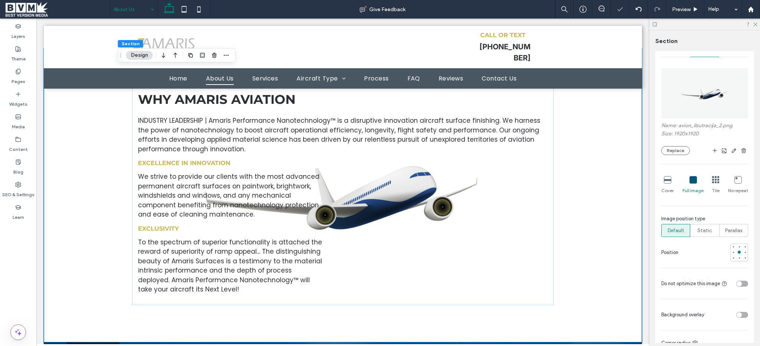
scroll to position [125, 0]
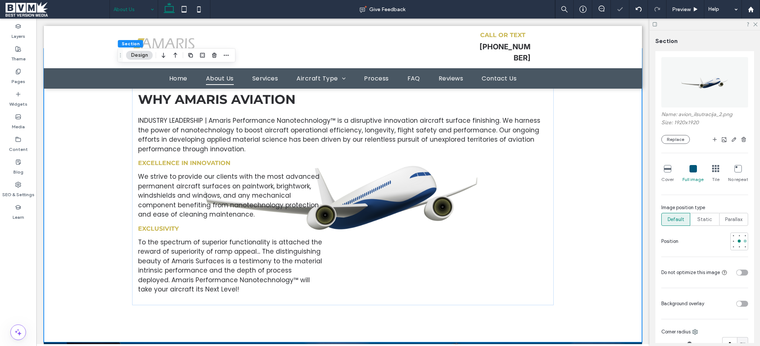
click at [744, 242] on div at bounding box center [745, 241] width 3 height 3
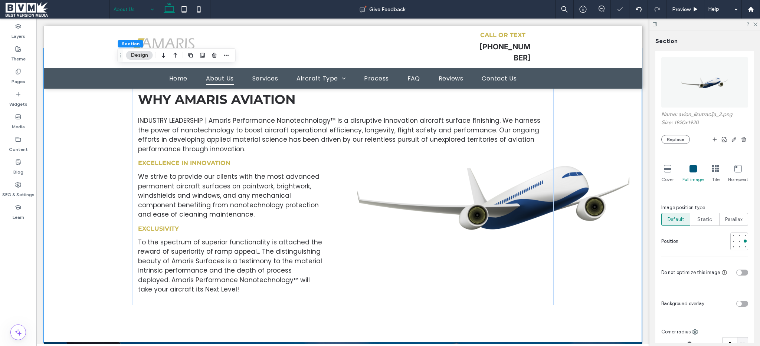
click at [738, 305] on div "toggle" at bounding box center [739, 303] width 5 height 5
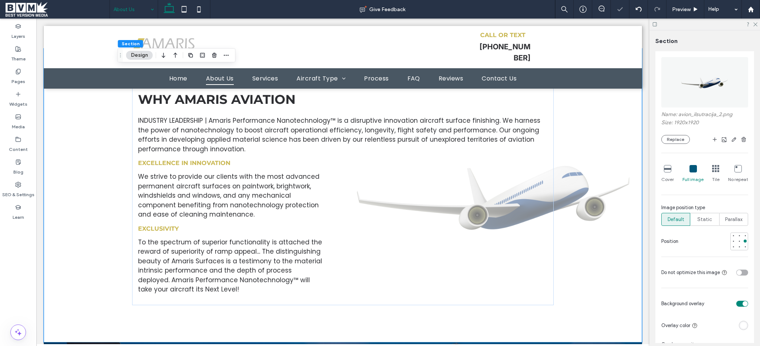
scroll to position [226, 0]
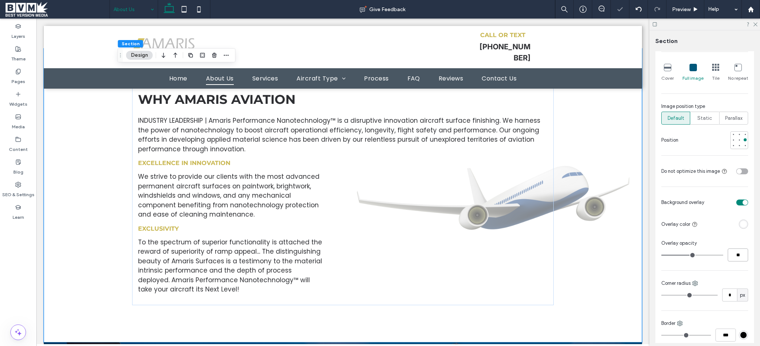
click at [738, 255] on input "**" at bounding box center [738, 255] width 20 height 13
type input "**"
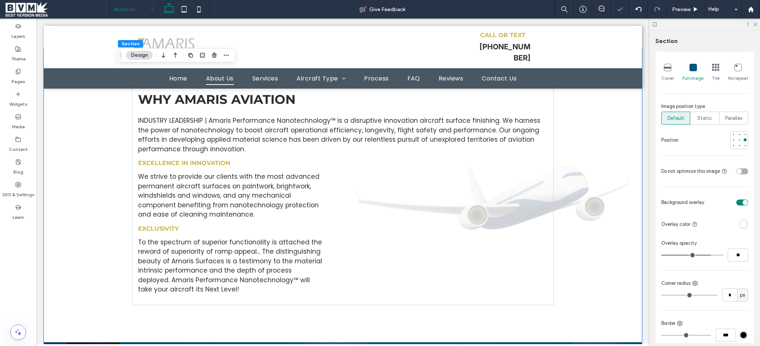
scroll to position [135, 0]
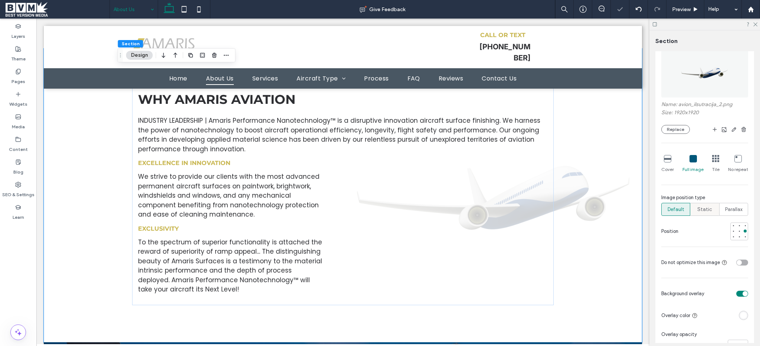
click at [707, 212] on span "Static" at bounding box center [704, 209] width 15 height 7
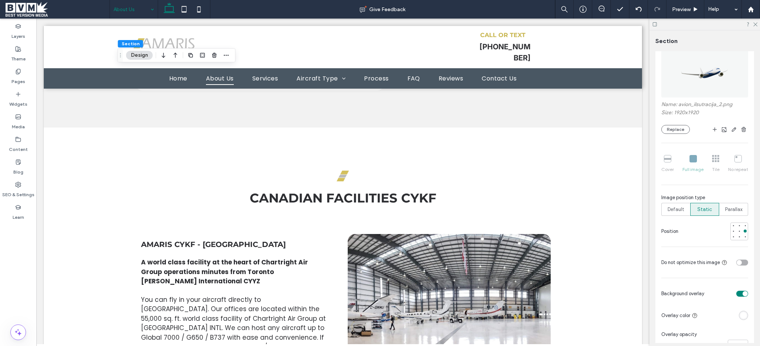
scroll to position [1106, 0]
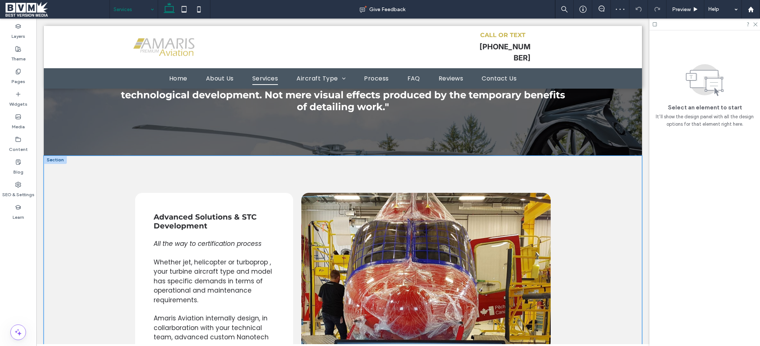
scroll to position [1623, 0]
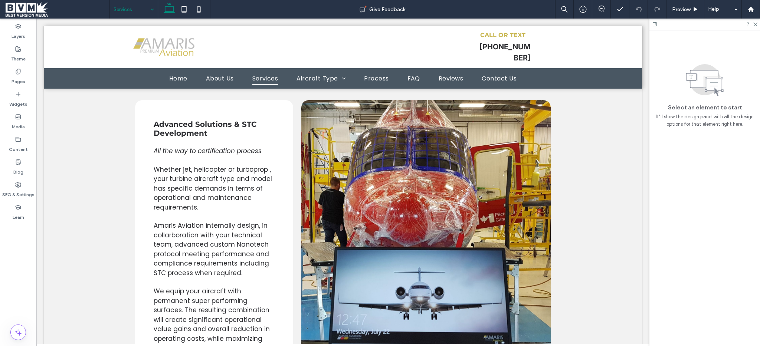
click at [128, 9] on input at bounding box center [132, 9] width 37 height 19
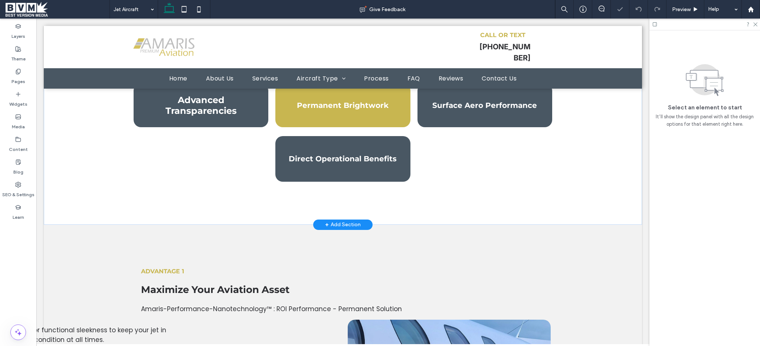
scroll to position [281, 0]
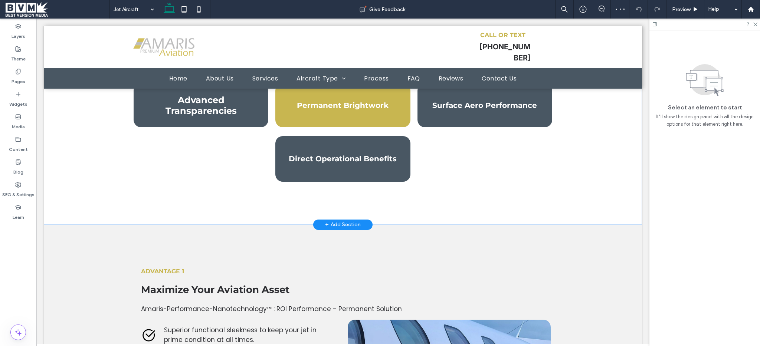
click at [77, 178] on div "A New Standard in Aircraft Surface Performance Asset Maximization Distinctive R…" at bounding box center [343, 85] width 598 height 278
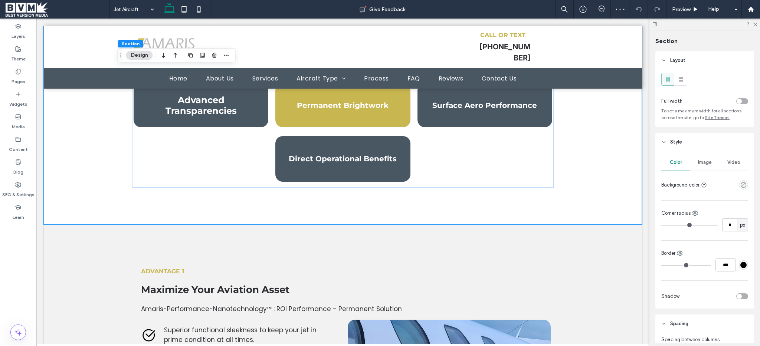
click at [706, 158] on div "Image" at bounding box center [704, 162] width 29 height 16
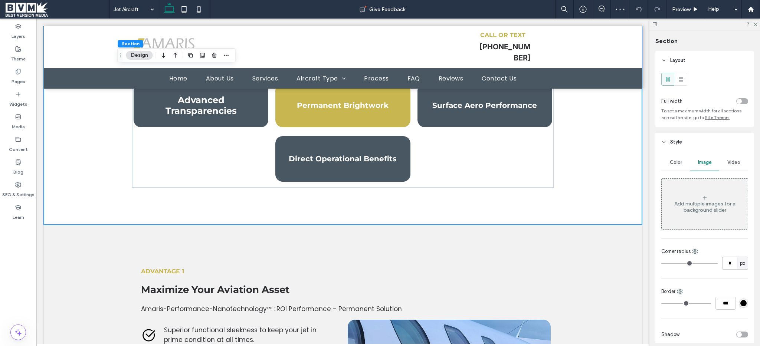
click at [706, 189] on div "Add multiple images for a background slider" at bounding box center [705, 204] width 86 height 49
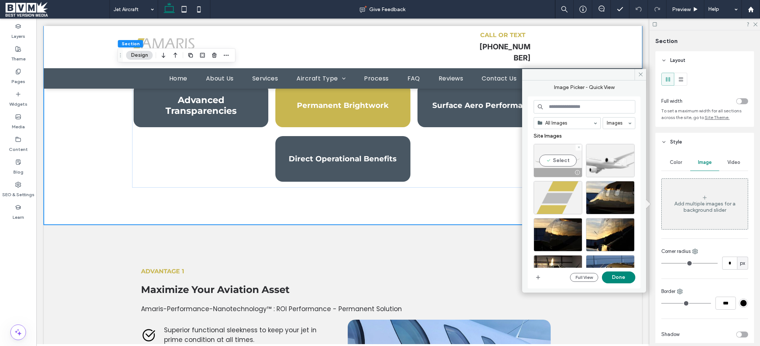
click at [571, 152] on div "Select" at bounding box center [558, 160] width 49 height 33
click at [623, 273] on button "Done" at bounding box center [618, 278] width 33 height 12
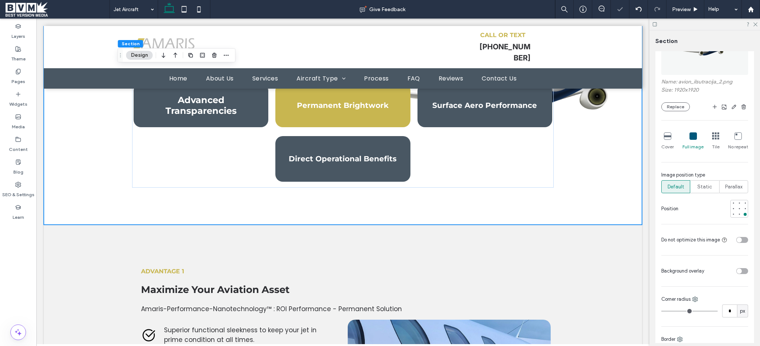
scroll to position [160, 0]
click at [737, 268] on div "toggle" at bounding box center [739, 269] width 5 height 5
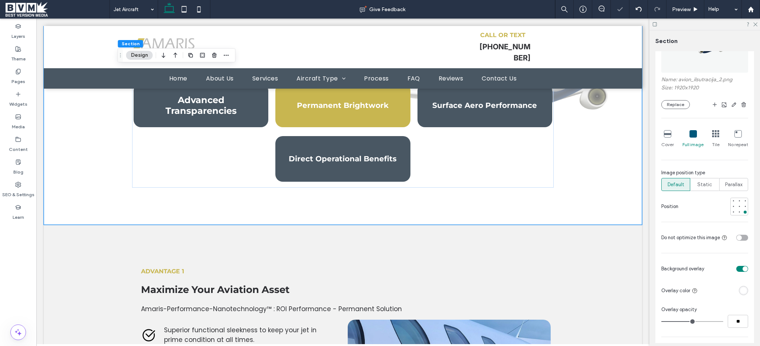
scroll to position [206, 0]
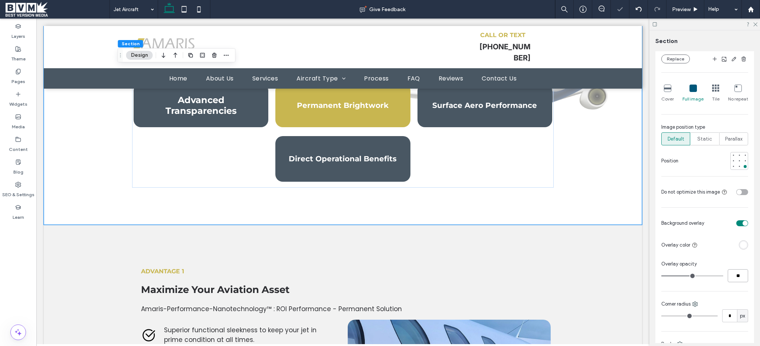
click at [731, 273] on input "**" at bounding box center [738, 275] width 20 height 13
type input "**"
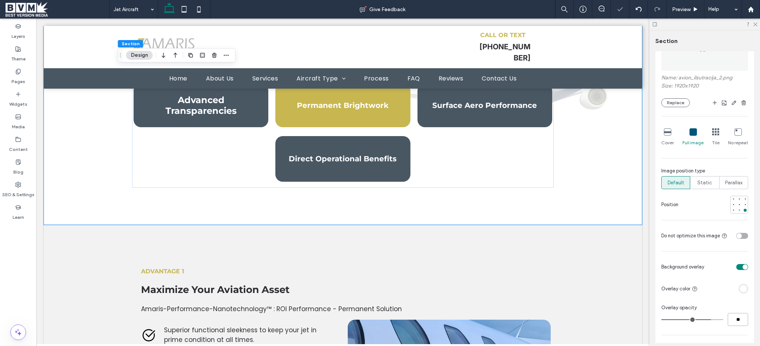
scroll to position [124, 0]
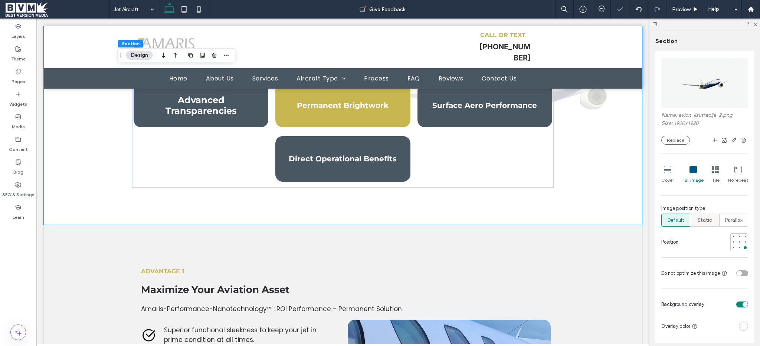
click at [709, 227] on label "Static" at bounding box center [704, 220] width 29 height 13
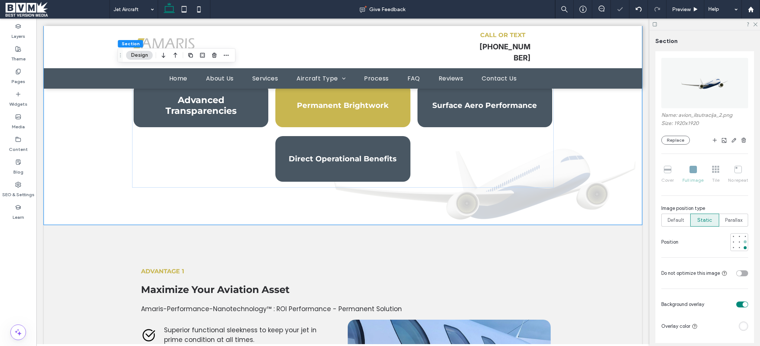
click at [744, 243] on div at bounding box center [745, 242] width 3 height 3
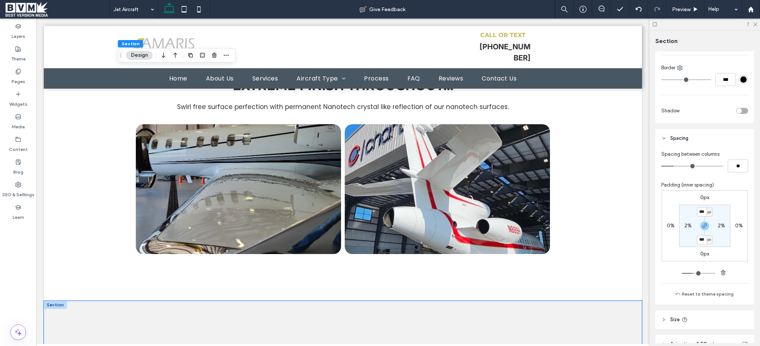
scroll to position [1670, 0]
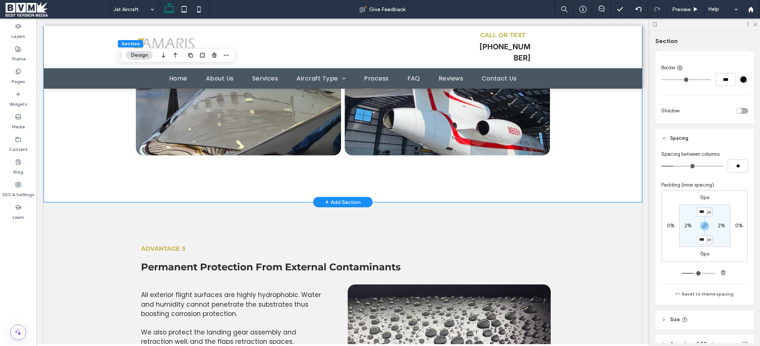
click at [83, 186] on div "Extreme Finish throughout... Swirl free surface perfection with permanent Nanot…" at bounding box center [343, 59] width 598 height 287
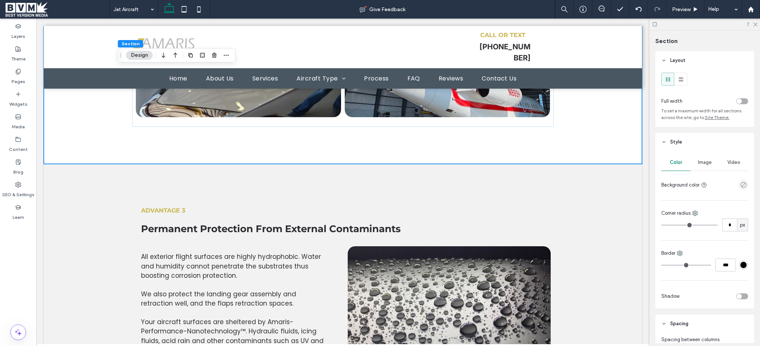
scroll to position [1626, 0]
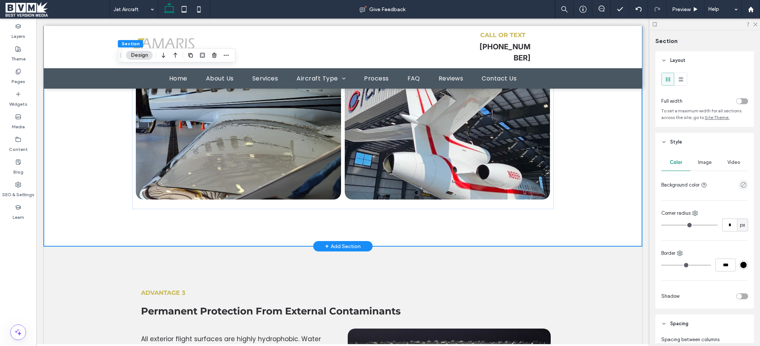
click at [54, 199] on div "Extreme Finish throughout... Swirl free surface perfection with permanent Nanot…" at bounding box center [343, 103] width 598 height 287
click at [707, 164] on span "Image" at bounding box center [705, 163] width 14 height 6
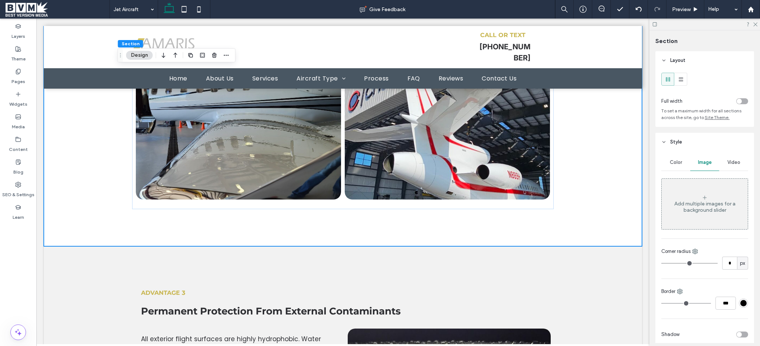
click at [706, 196] on div "Add multiple images for a background slider" at bounding box center [705, 204] width 86 height 49
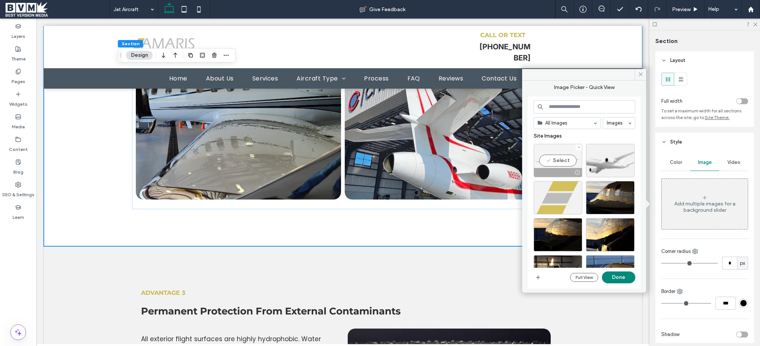
click at [565, 158] on div "Select" at bounding box center [558, 160] width 49 height 33
click at [621, 274] on button "Done" at bounding box center [618, 278] width 33 height 12
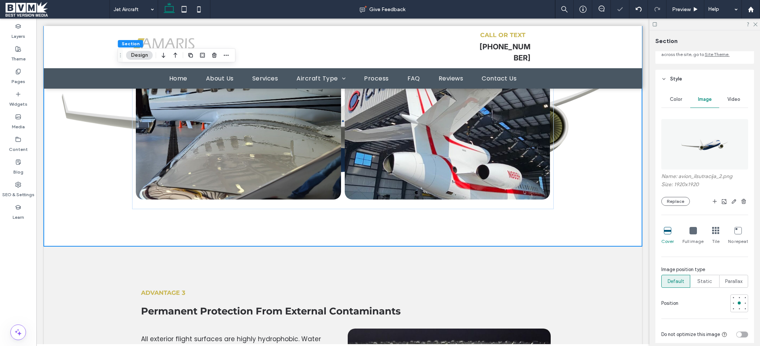
scroll to position [105, 0]
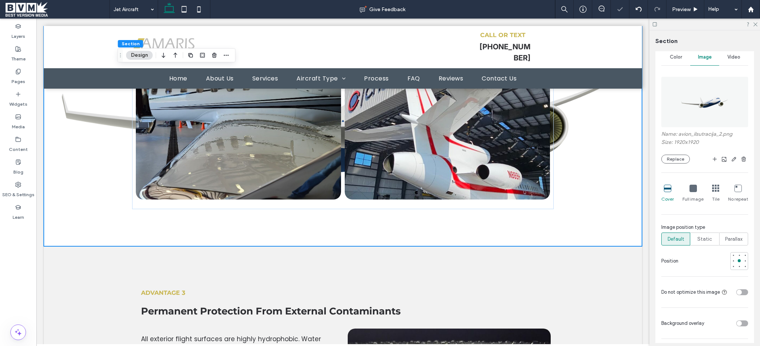
drag, startPoint x: 687, startPoint y: 193, endPoint x: 689, endPoint y: 199, distance: 5.9
click at [687, 193] on div "Full image" at bounding box center [693, 194] width 21 height 24
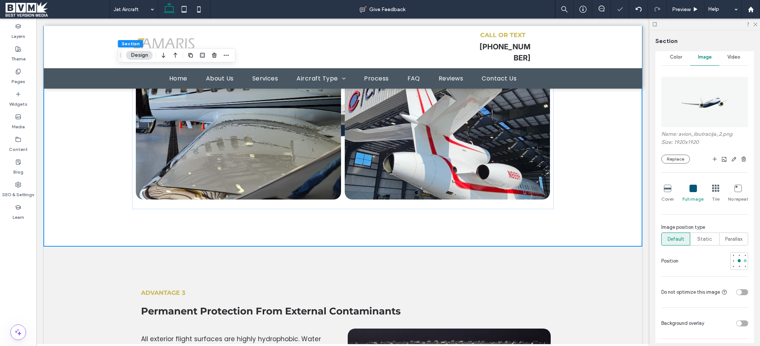
click at [744, 260] on div at bounding box center [745, 260] width 3 height 3
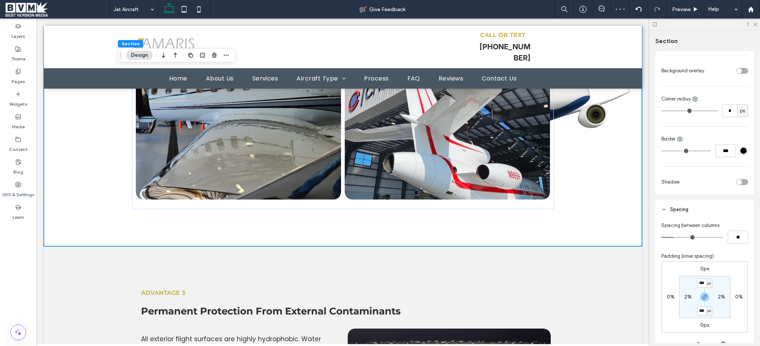
scroll to position [357, 0]
click at [739, 70] on div "toggle" at bounding box center [742, 72] width 12 height 6
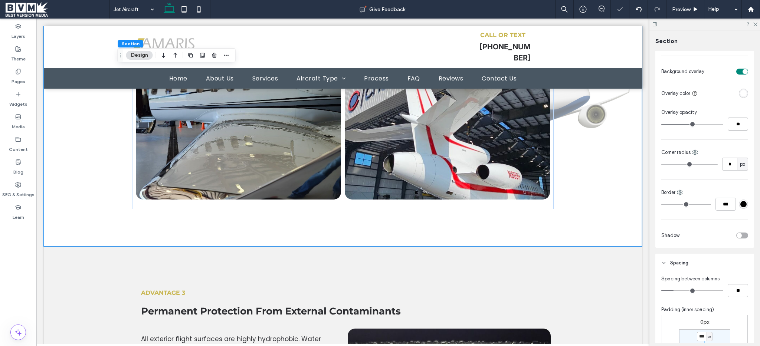
click at [734, 127] on input "**" at bounding box center [738, 124] width 20 height 13
type input "***"
type input "**"
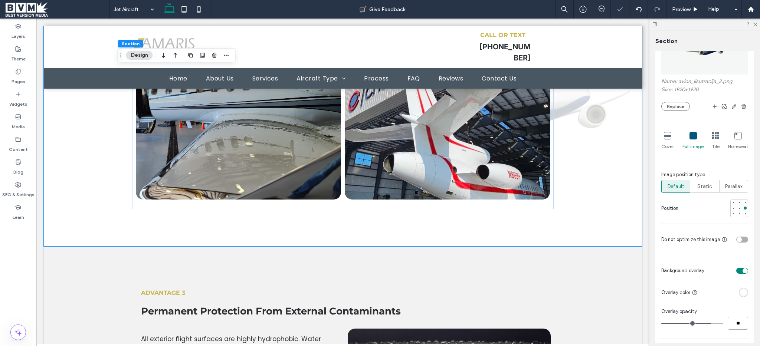
scroll to position [112, 0]
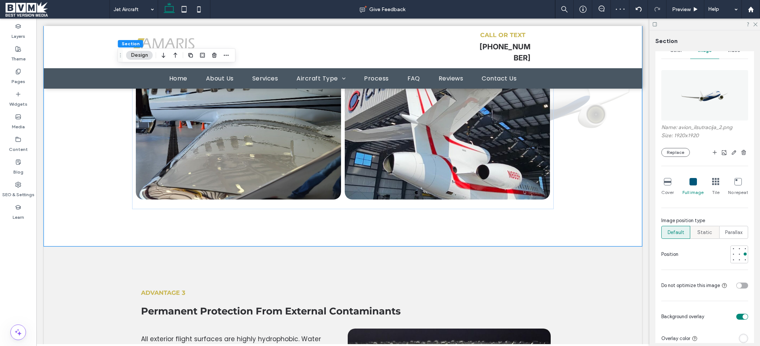
click at [707, 233] on span "Static" at bounding box center [704, 232] width 15 height 7
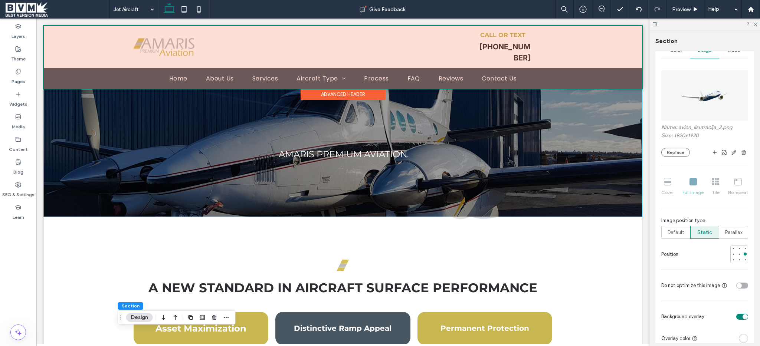
scroll to position [0, 0]
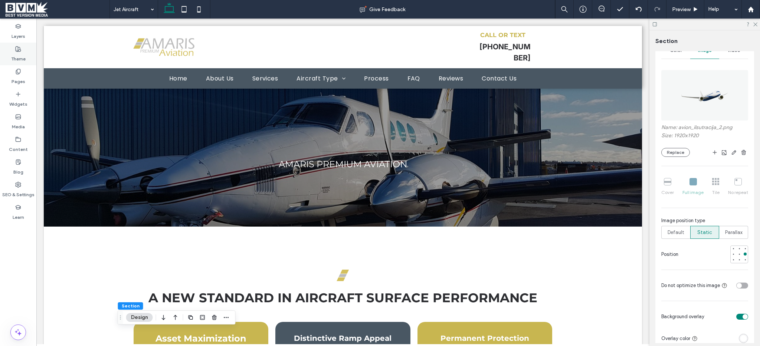
drag, startPoint x: 14, startPoint y: 51, endPoint x: 16, endPoint y: 65, distance: 13.9
click at [14, 51] on div "Theme" at bounding box center [18, 54] width 36 height 23
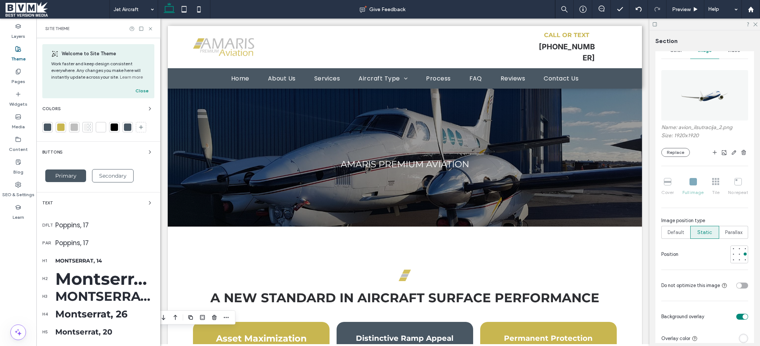
click at [19, 72] on icon at bounding box center [18, 72] width 6 height 6
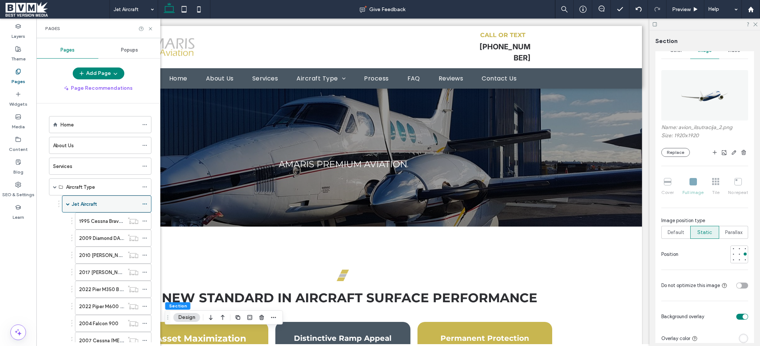
click at [67, 204] on span at bounding box center [68, 204] width 4 height 4
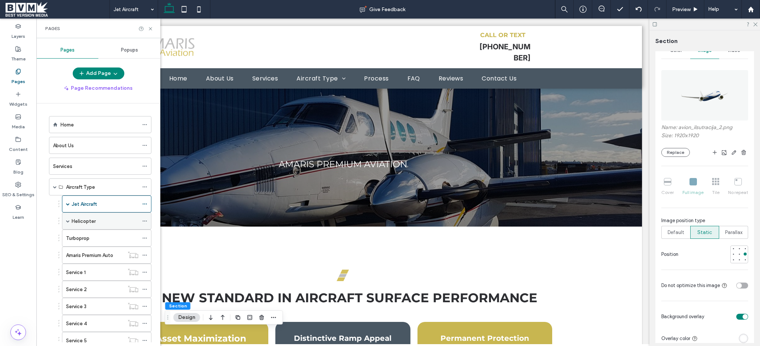
click at [88, 217] on label "Helicopter" at bounding box center [84, 221] width 24 height 13
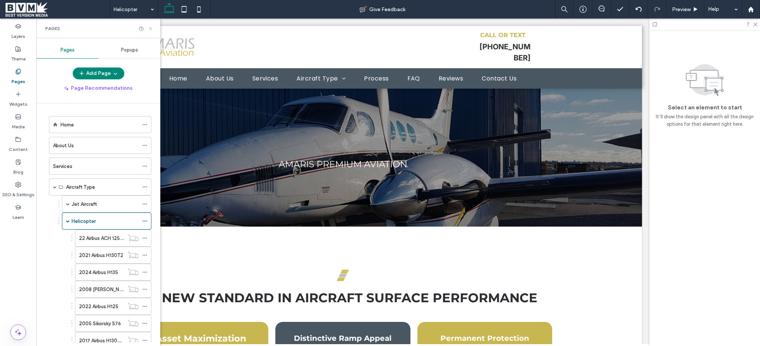
click at [148, 26] on icon at bounding box center [151, 29] width 6 height 6
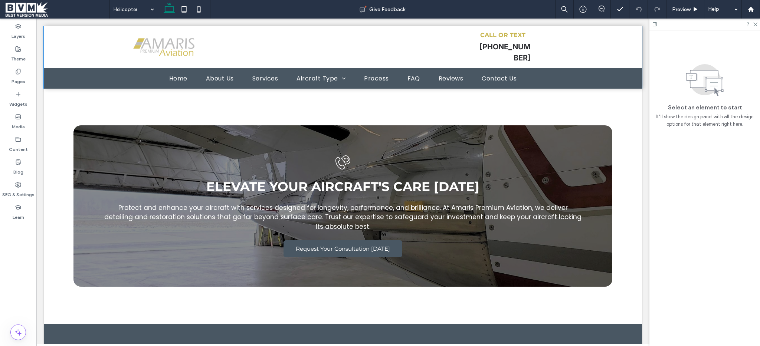
scroll to position [4978, 0]
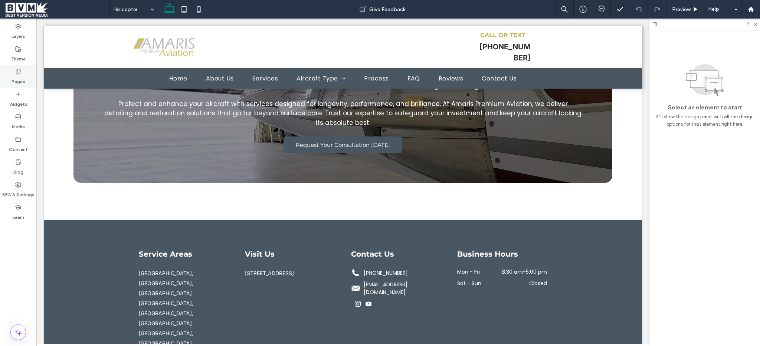
click at [29, 71] on div "Pages" at bounding box center [18, 76] width 36 height 23
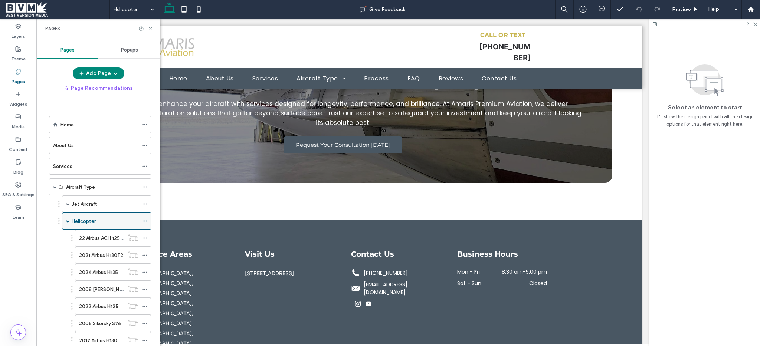
click at [65, 222] on div "Helicopter" at bounding box center [106, 221] width 89 height 17
click at [67, 221] on span at bounding box center [68, 221] width 4 height 4
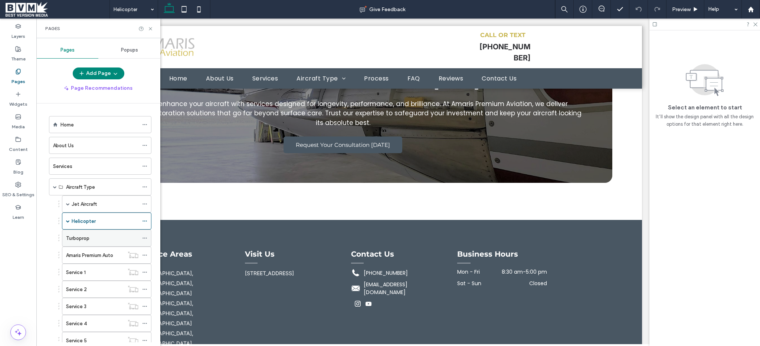
click at [77, 236] on label "Turboprop" at bounding box center [77, 238] width 23 height 13
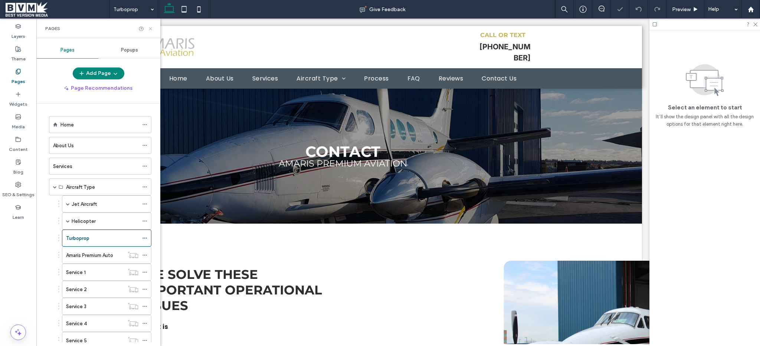
click at [151, 27] on icon at bounding box center [151, 29] width 6 height 6
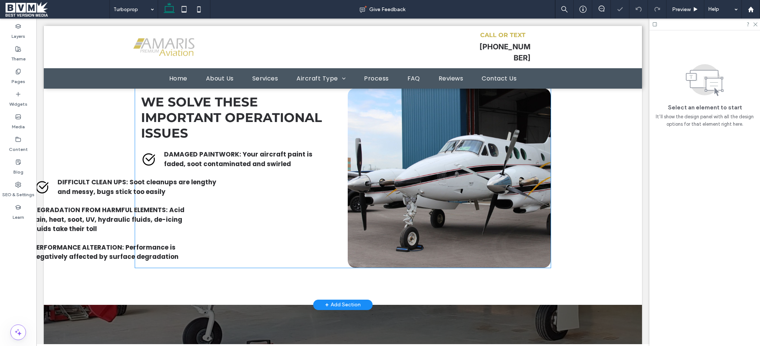
scroll to position [173, 0]
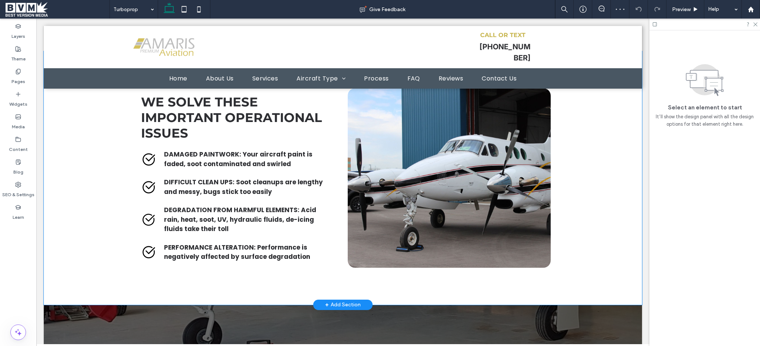
click at [104, 159] on div "We solve these important operational issues DAMAGED PAINTWORK: Your aircraft pa…" at bounding box center [343, 178] width 598 height 254
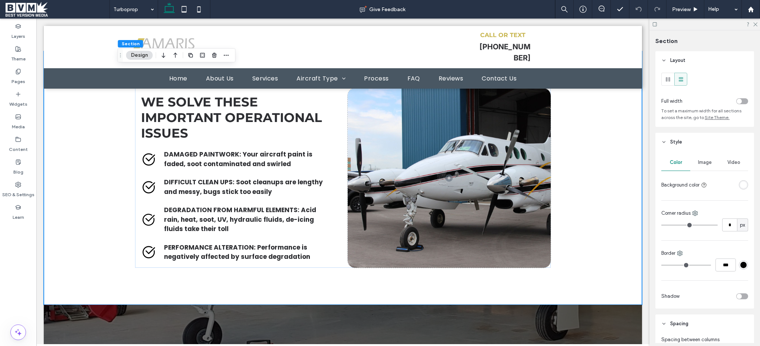
click at [705, 166] on div "Image" at bounding box center [704, 162] width 29 height 16
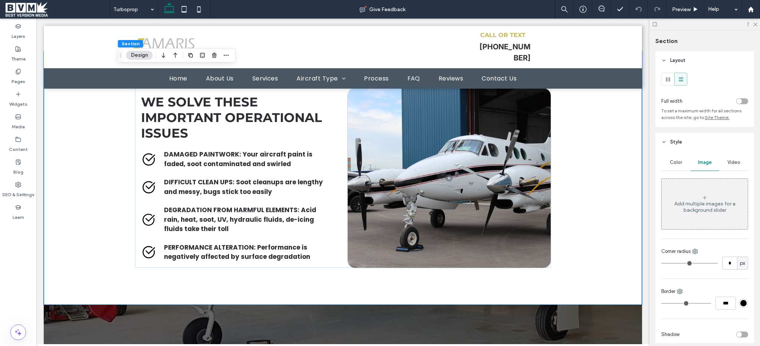
click at [706, 179] on figure "Add multiple images for a background slider" at bounding box center [704, 204] width 87 height 51
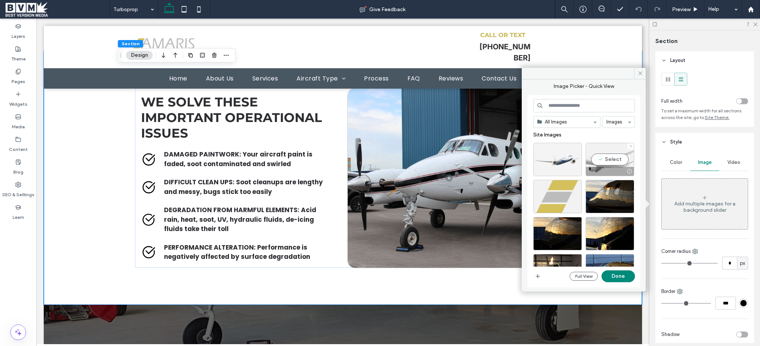
click at [562, 156] on div at bounding box center [557, 159] width 49 height 33
click at [618, 276] on button "Done" at bounding box center [618, 277] width 33 height 12
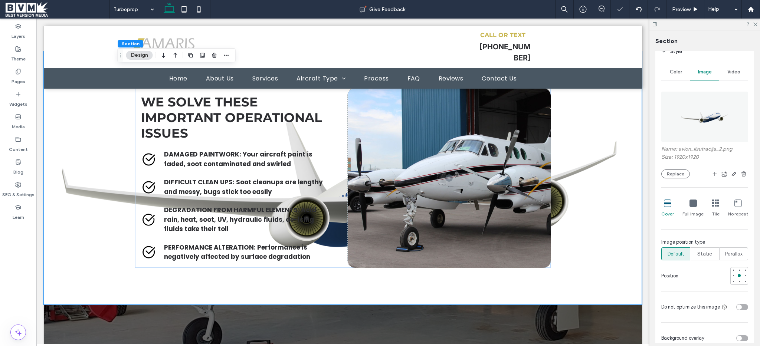
scroll to position [147, 0]
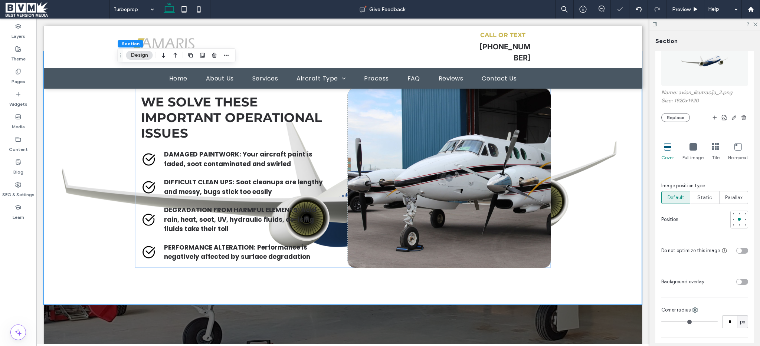
click at [693, 140] on div "Full image" at bounding box center [693, 152] width 21 height 24
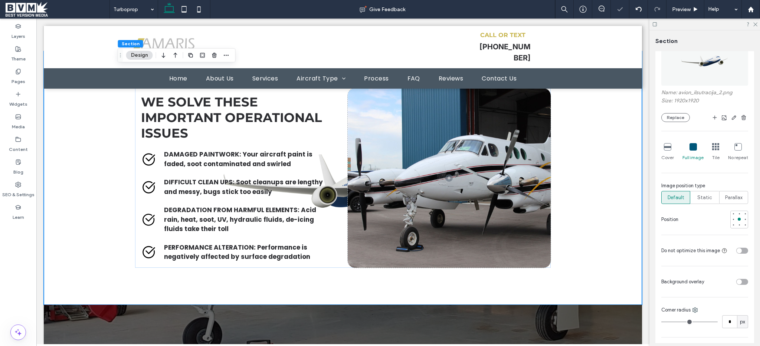
click at [693, 148] on icon at bounding box center [693, 146] width 7 height 7
click at [705, 202] on div "Static" at bounding box center [704, 198] width 19 height 12
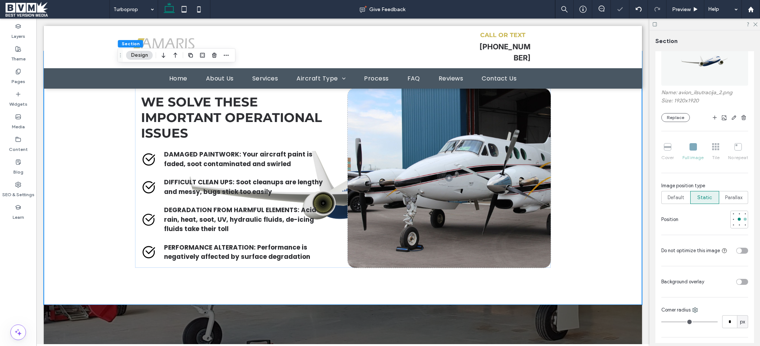
click at [743, 220] on div at bounding box center [745, 219] width 5 height 5
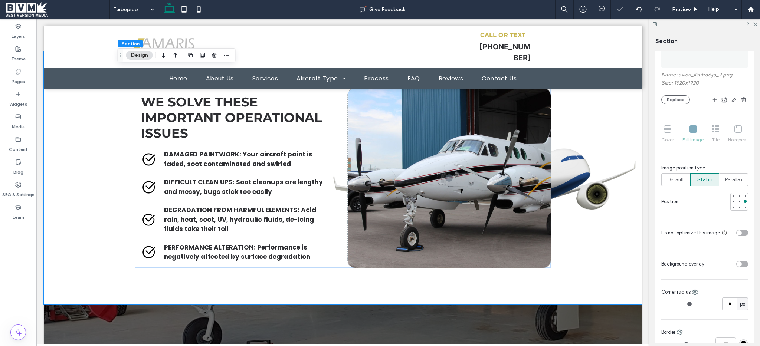
scroll to position [248, 0]
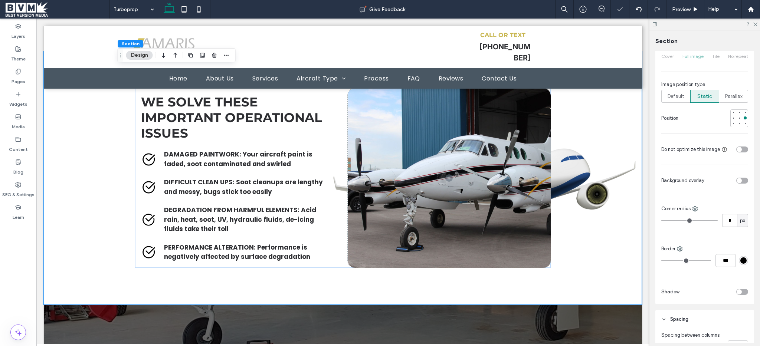
click at [739, 186] on div at bounding box center [728, 180] width 41 height 13
click at [739, 183] on div "toggle" at bounding box center [742, 181] width 12 height 6
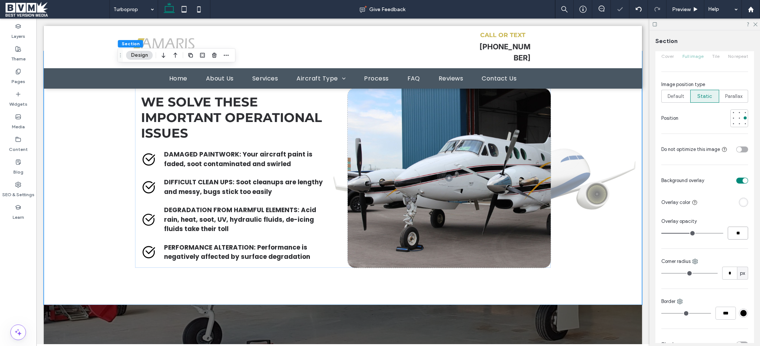
click at [735, 228] on input "**" at bounding box center [738, 233] width 20 height 13
type input "**"
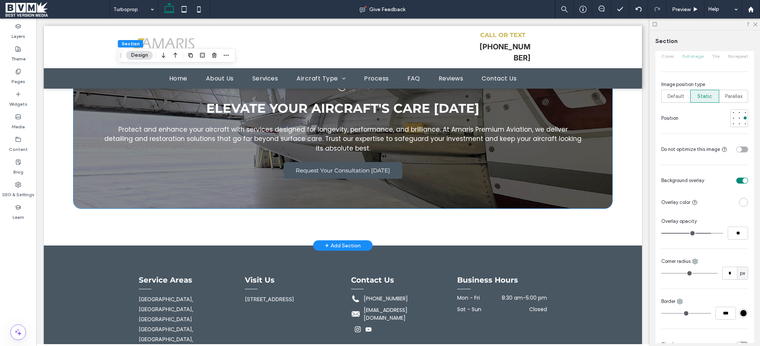
scroll to position [3931, 0]
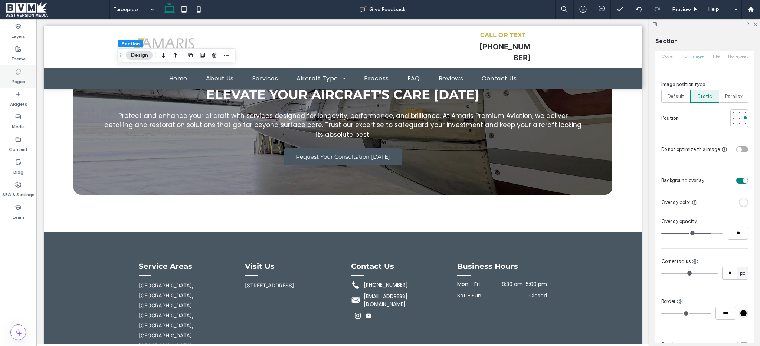
click at [24, 84] on label "Pages" at bounding box center [19, 80] width 14 height 10
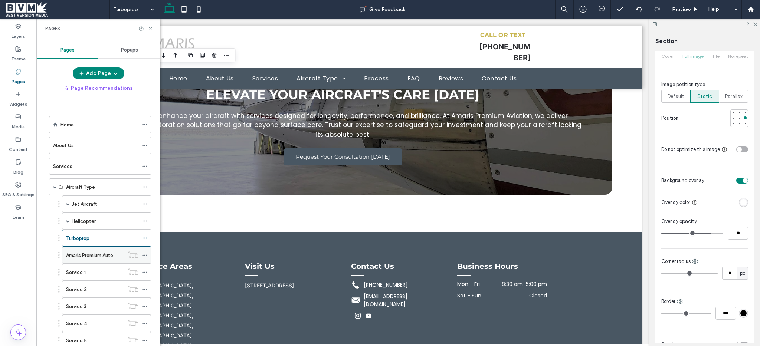
click at [84, 253] on label "Amaris Premium Auto" at bounding box center [89, 255] width 47 height 13
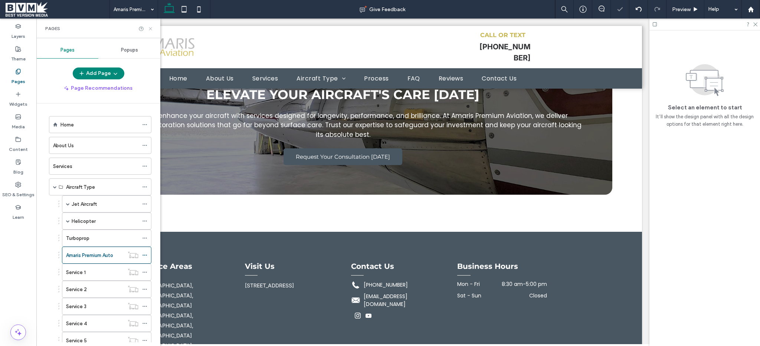
click at [150, 28] on icon at bounding box center [151, 29] width 6 height 6
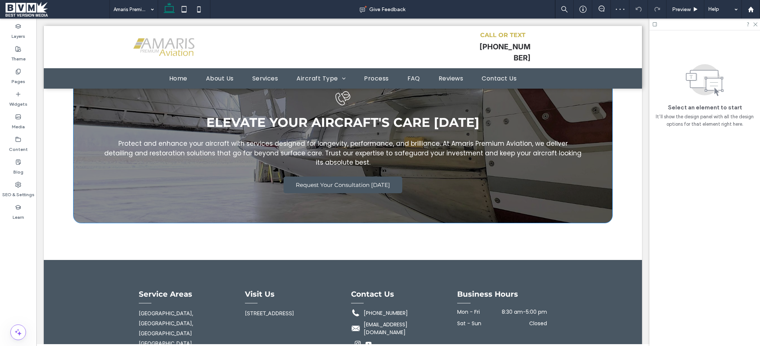
scroll to position [1139, 0]
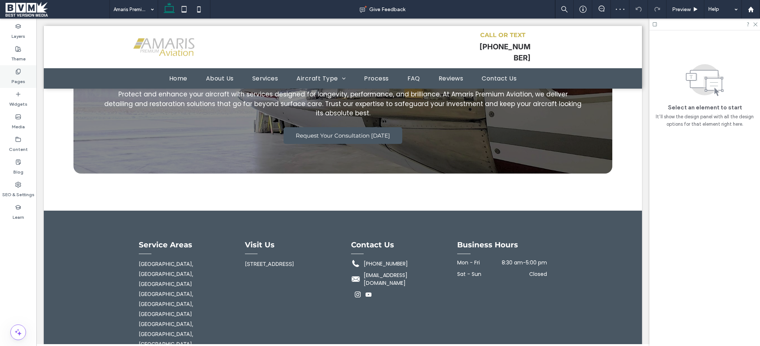
click at [16, 79] on label "Pages" at bounding box center [19, 80] width 14 height 10
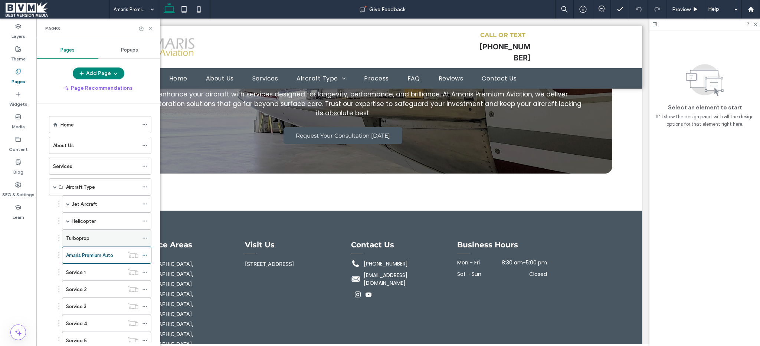
scroll to position [164, 0]
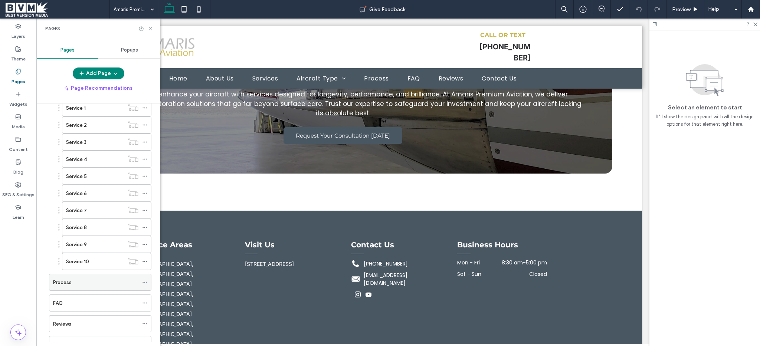
click at [73, 284] on div "Process" at bounding box center [95, 283] width 85 height 8
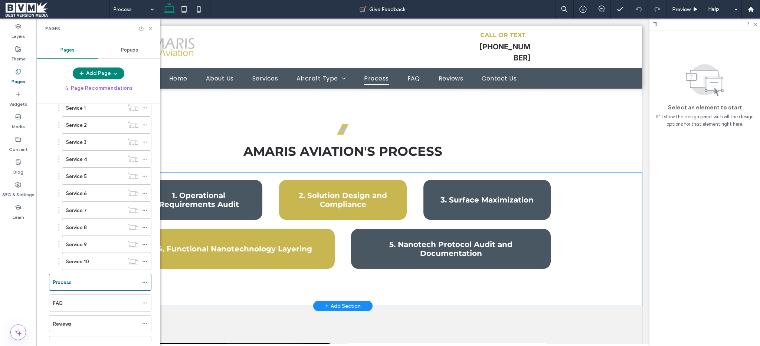
scroll to position [604, 0]
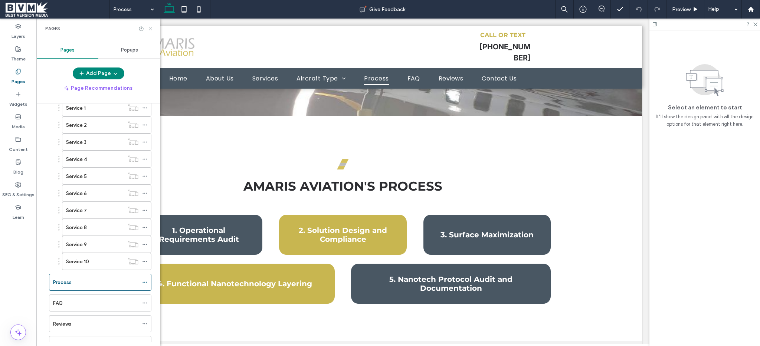
click at [150, 26] on icon at bounding box center [151, 29] width 6 height 6
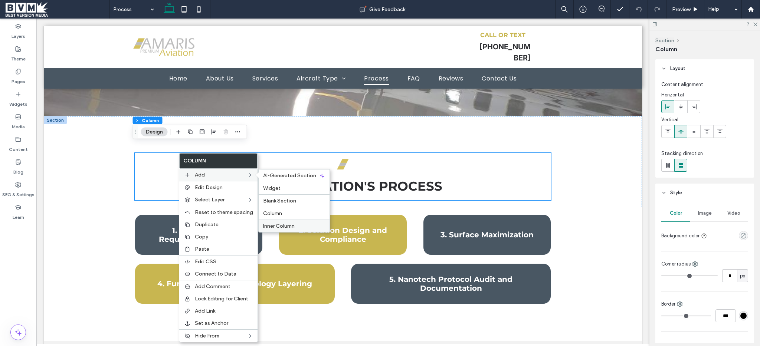
click at [275, 222] on div "Inner Column" at bounding box center [294, 226] width 71 height 13
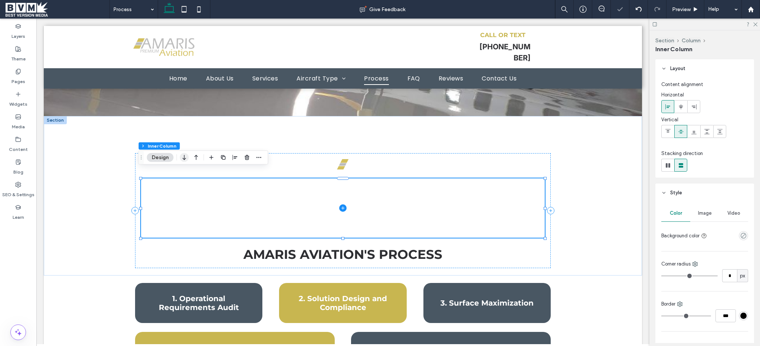
click at [185, 157] on icon "button" at bounding box center [184, 157] width 9 height 13
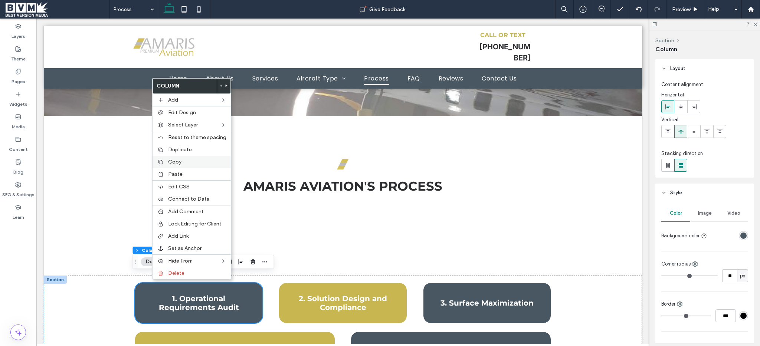
click at [182, 161] on label "Copy" at bounding box center [197, 162] width 58 height 6
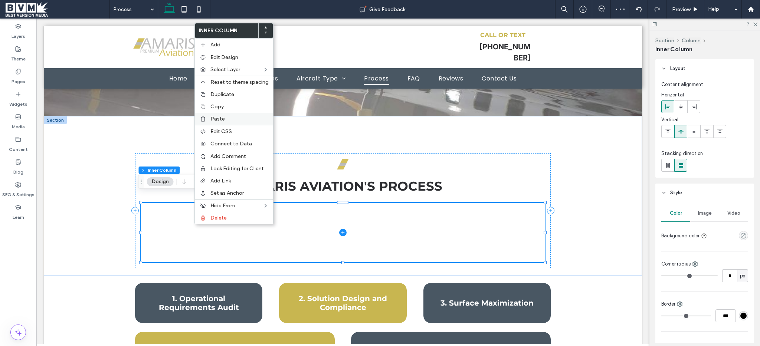
click at [222, 120] on span "Paste" at bounding box center [217, 119] width 14 height 6
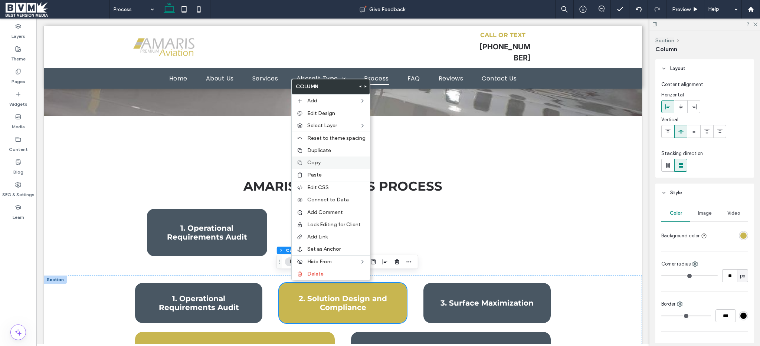
click at [324, 165] on label "Copy" at bounding box center [336, 163] width 58 height 6
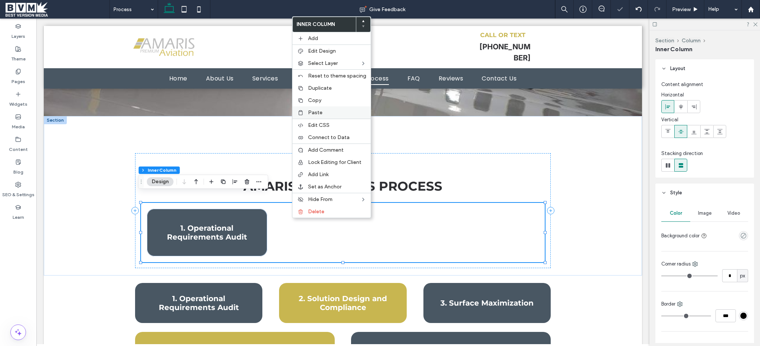
click at [310, 109] on div "Paste" at bounding box center [332, 113] width 78 height 12
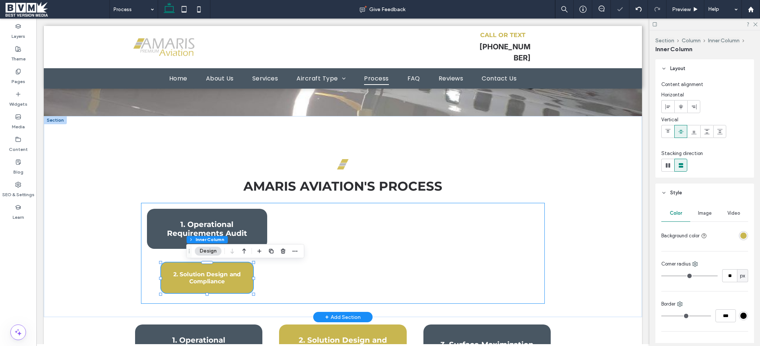
click at [397, 245] on div "1. Operational Requirements Audit 2. Solution Design and Compliance" at bounding box center [343, 253] width 404 height 101
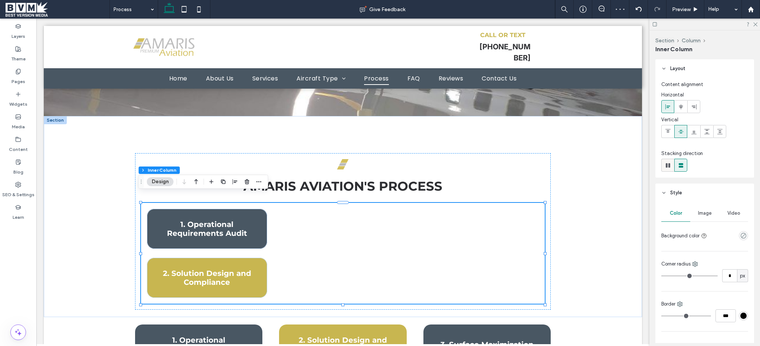
click at [670, 171] on span at bounding box center [667, 165] width 7 height 12
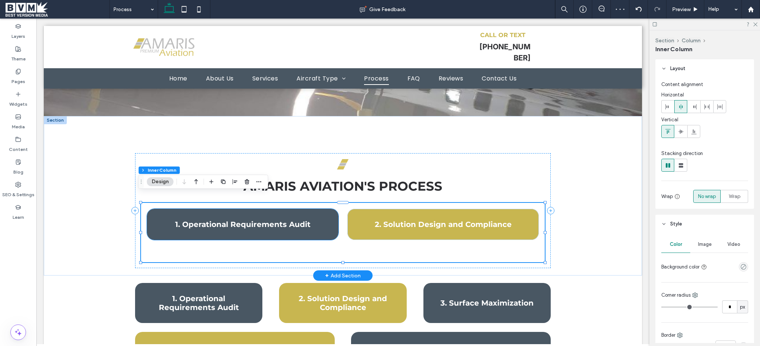
click at [323, 226] on div "1. Operational Requirements Audit" at bounding box center [243, 224] width 192 height 31
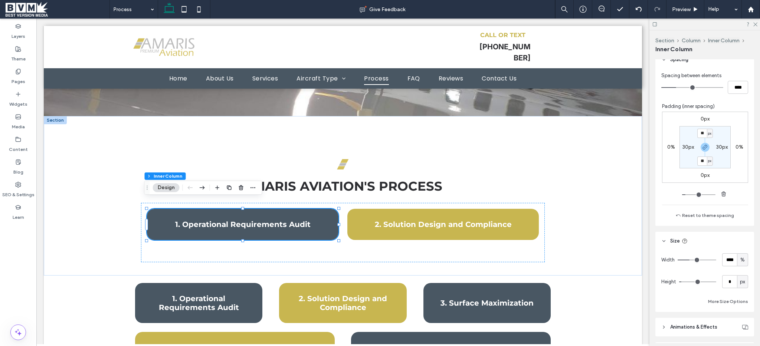
scroll to position [369, 0]
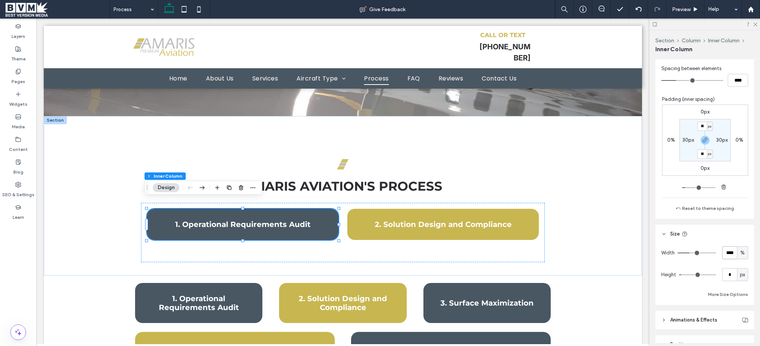
click at [722, 253] on input "****" at bounding box center [729, 252] width 15 height 13
click at [252, 283] on div "1. Operational Requirements Audit" at bounding box center [198, 303] width 127 height 40
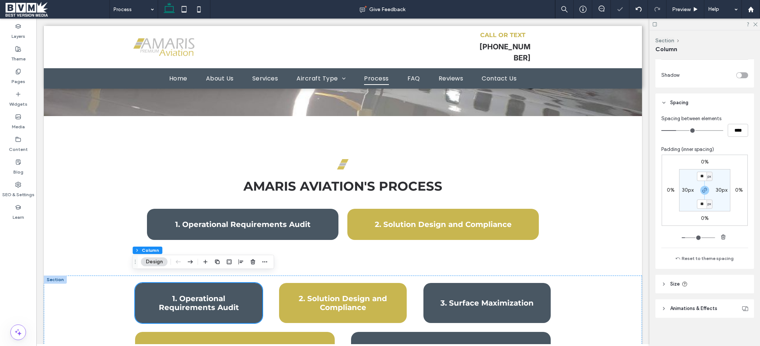
scroll to position [277, 0]
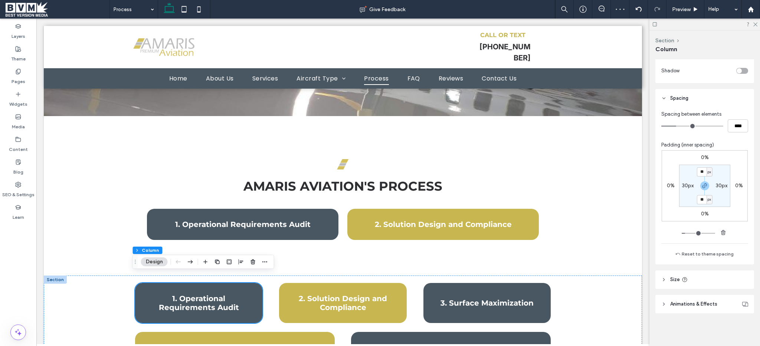
click at [660, 279] on header "Size" at bounding box center [705, 280] width 99 height 19
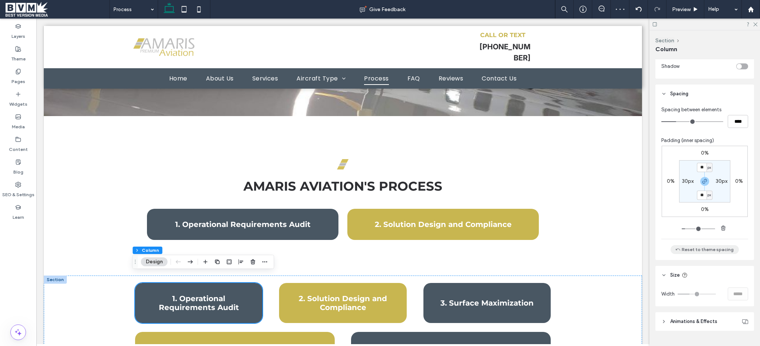
scroll to position [287, 0]
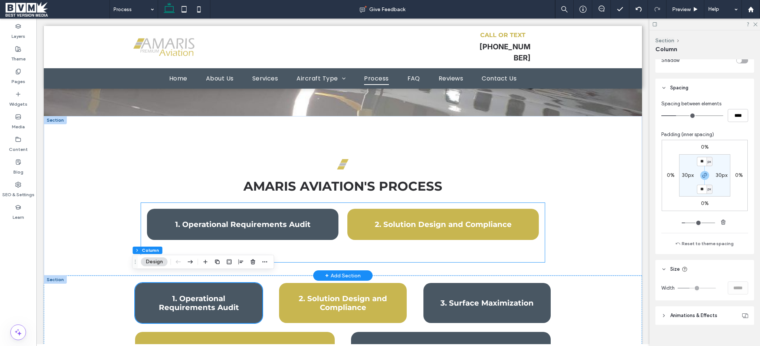
click at [280, 227] on div "1. Operational Requirements Audit" at bounding box center [243, 224] width 192 height 31
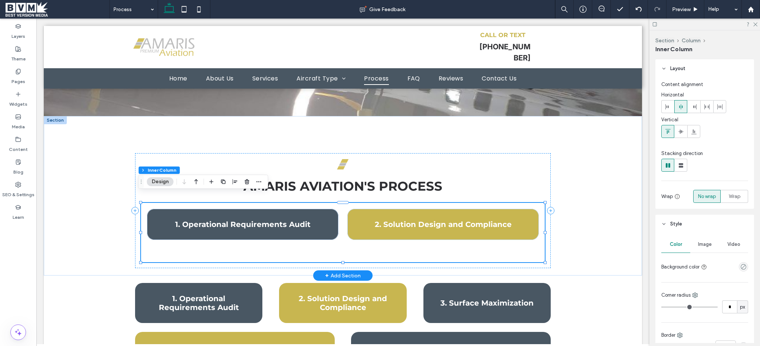
click at [280, 227] on div "1. Operational Requirements Audit" at bounding box center [243, 224] width 192 height 31
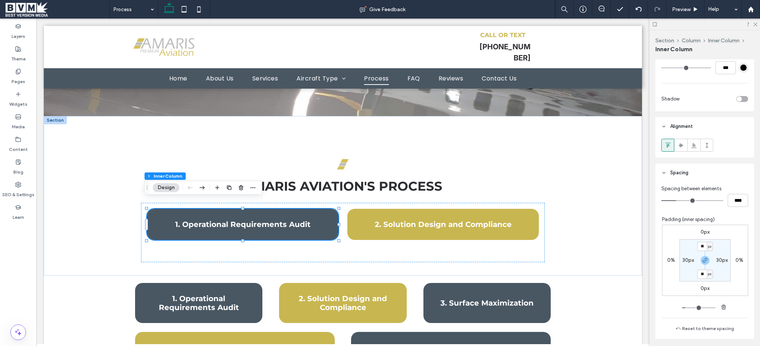
scroll to position [409, 0]
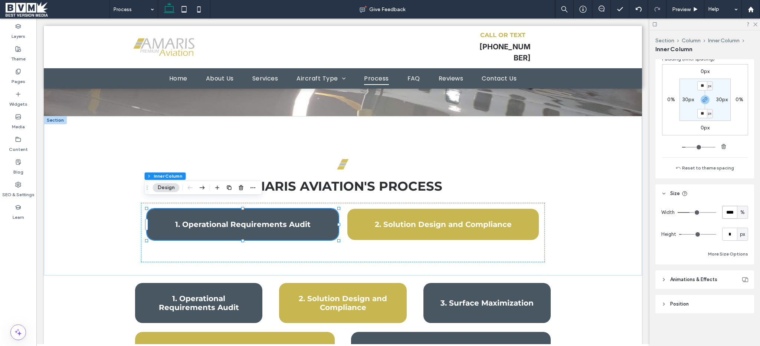
click at [725, 215] on input "****" at bounding box center [729, 212] width 15 height 13
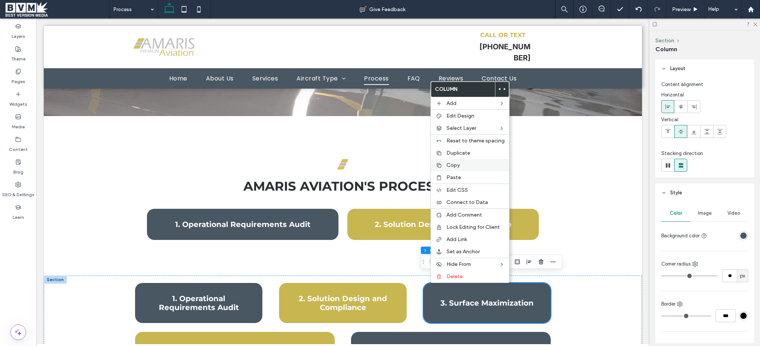
click at [468, 166] on label "Copy" at bounding box center [476, 165] width 58 height 6
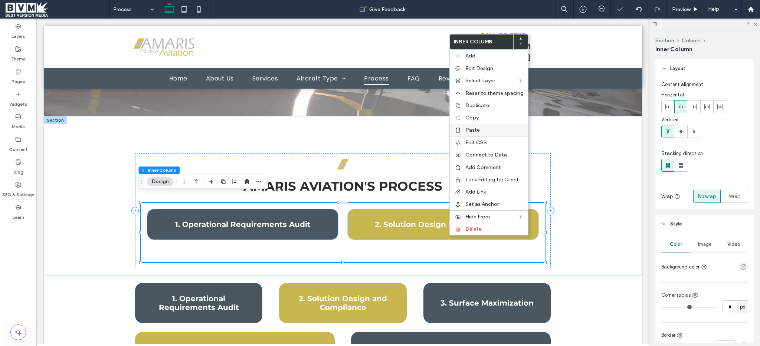
click at [477, 130] on span "Paste" at bounding box center [472, 130] width 14 height 6
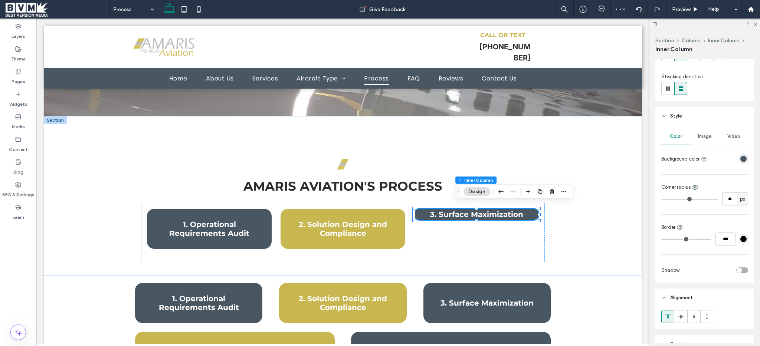
scroll to position [135, 0]
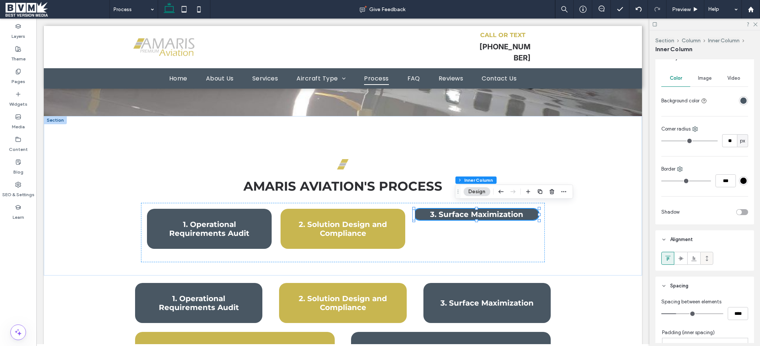
click at [705, 256] on icon at bounding box center [707, 259] width 6 height 6
type input "***"
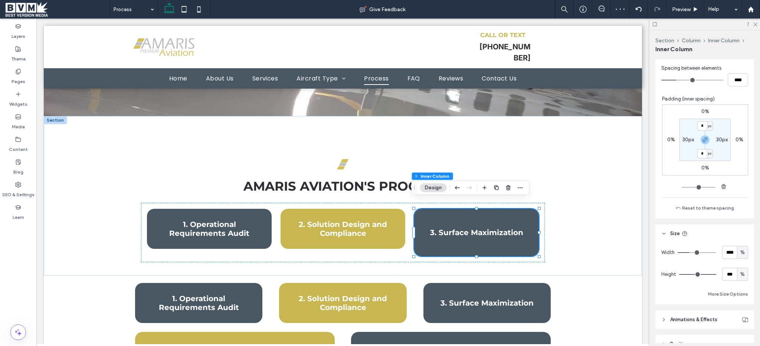
scroll to position [375, 0]
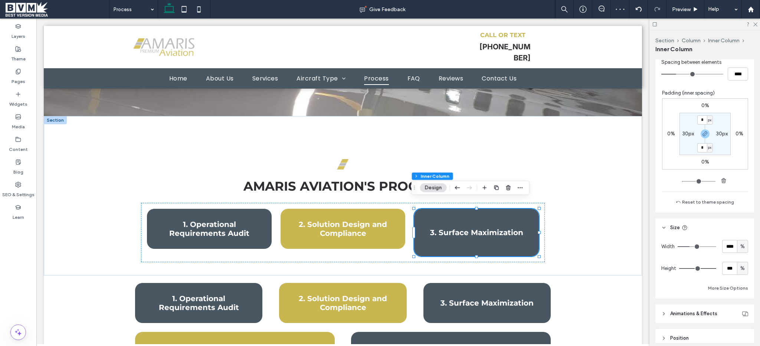
type input "*"
drag, startPoint x: 680, startPoint y: 270, endPoint x: 672, endPoint y: 271, distance: 7.9
type input "*"
click at [679, 269] on input "range" at bounding box center [697, 268] width 37 height 1
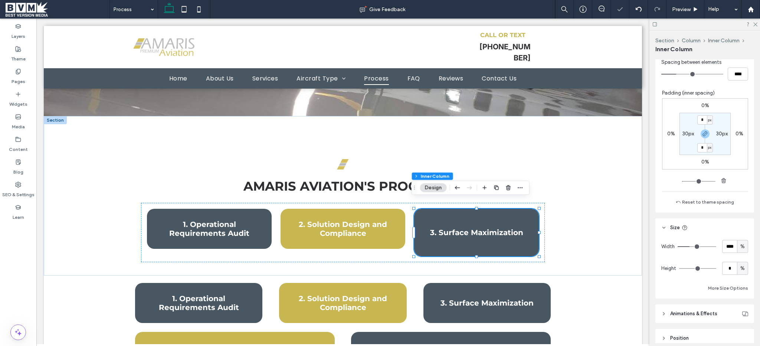
drag, startPoint x: 687, startPoint y: 272, endPoint x: 673, endPoint y: 272, distance: 13.4
click at [674, 272] on div "Height * %" at bounding box center [704, 268] width 87 height 13
click at [378, 236] on div "2. Solution Design and Compliance" at bounding box center [343, 229] width 125 height 40
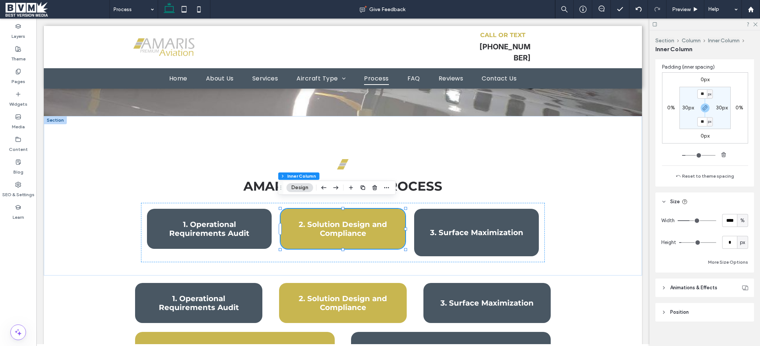
scroll to position [401, 0]
type input "*"
drag, startPoint x: 685, startPoint y: 244, endPoint x: 650, endPoint y: 247, distance: 35.0
type input "*"
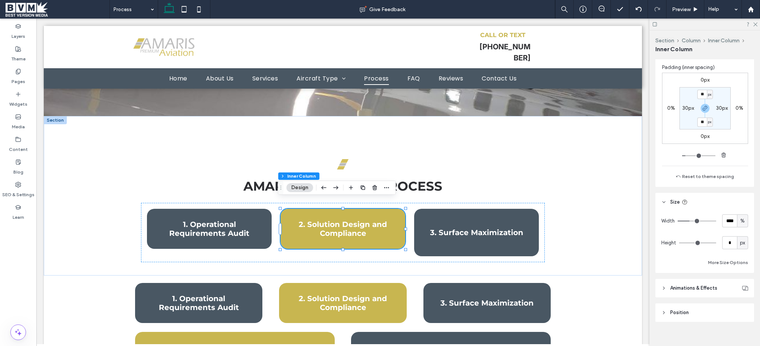
click at [679, 244] on input "range" at bounding box center [697, 243] width 37 height 1
click at [249, 235] on div "1. Operational Requirements Audit" at bounding box center [209, 229] width 125 height 40
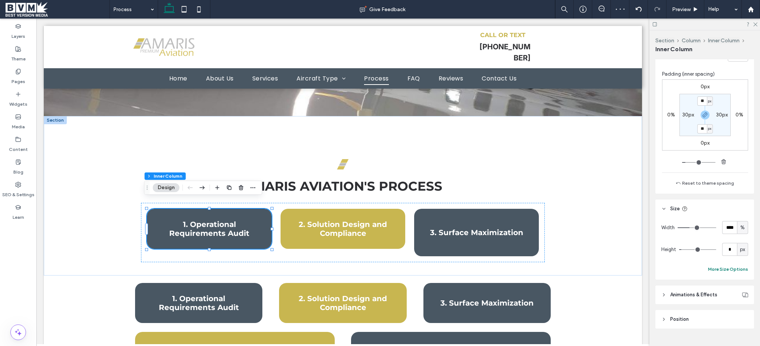
scroll to position [409, 0]
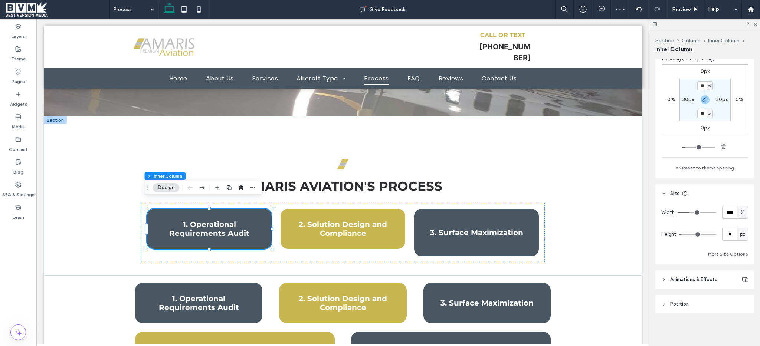
type input "*"
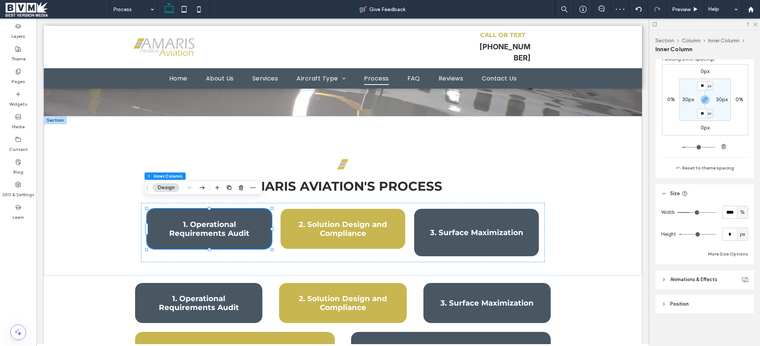
type input "*"
drag, startPoint x: 682, startPoint y: 234, endPoint x: 656, endPoint y: 237, distance: 26.2
type input "*"
click at [679, 235] on input "range" at bounding box center [697, 234] width 37 height 1
click at [500, 238] on div "3. Surface Maximization" at bounding box center [476, 233] width 125 height 48
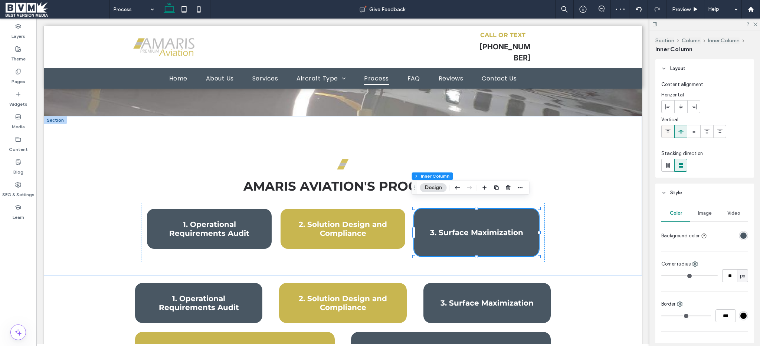
click at [667, 131] on use at bounding box center [668, 130] width 5 height 3
click at [674, 134] on label at bounding box center [680, 131] width 13 height 13
click at [677, 111] on div at bounding box center [681, 107] width 12 height 12
click at [667, 109] on icon at bounding box center [668, 107] width 6 height 6
click at [677, 109] on div at bounding box center [681, 107] width 12 height 12
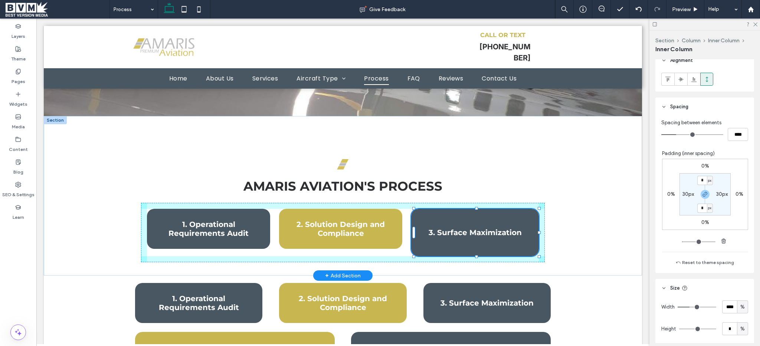
scroll to position [306, 0]
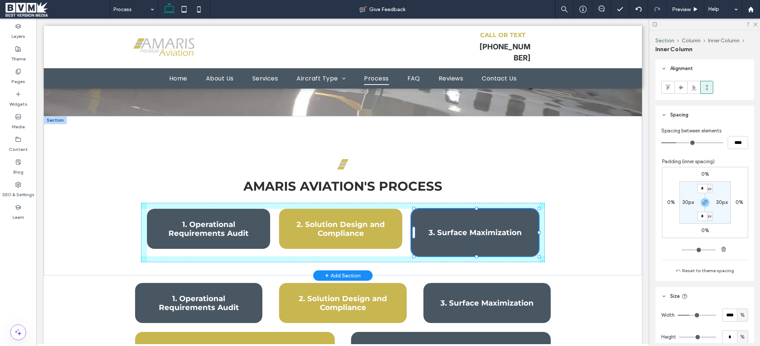
click at [473, 244] on div "Amaris Aviation's process 1. Operational Requirements Audit 2. Solution Design …" at bounding box center [342, 196] width 445 height 160
type input "***"
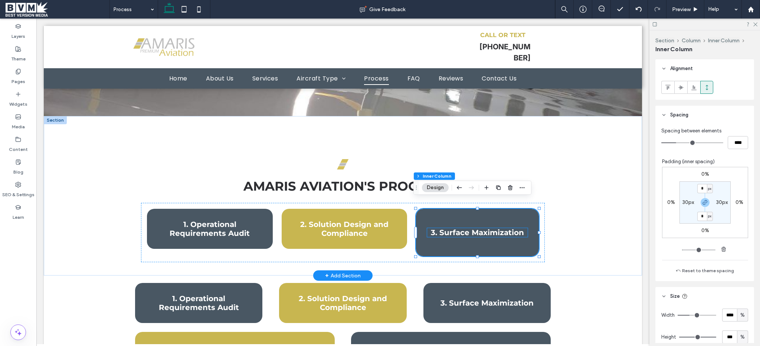
click at [464, 228] on span "3. Surface Maximization" at bounding box center [477, 232] width 93 height 9
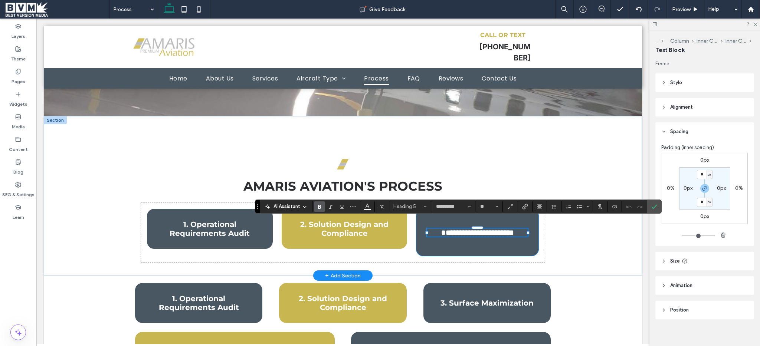
click at [464, 233] on div "**********" at bounding box center [477, 233] width 123 height 48
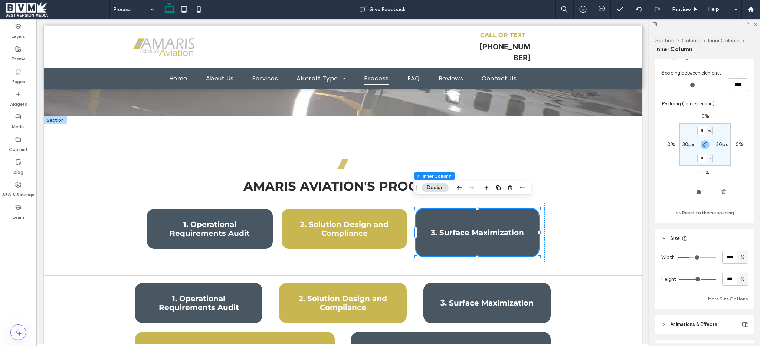
scroll to position [390, 0]
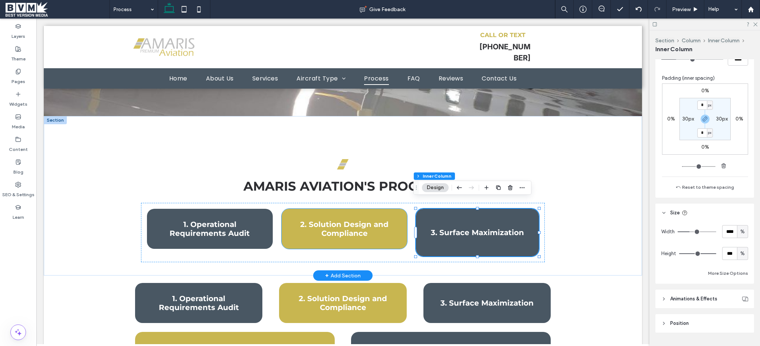
click at [376, 234] on div "2. Solution Design and Compliance" at bounding box center [345, 229] width 126 height 40
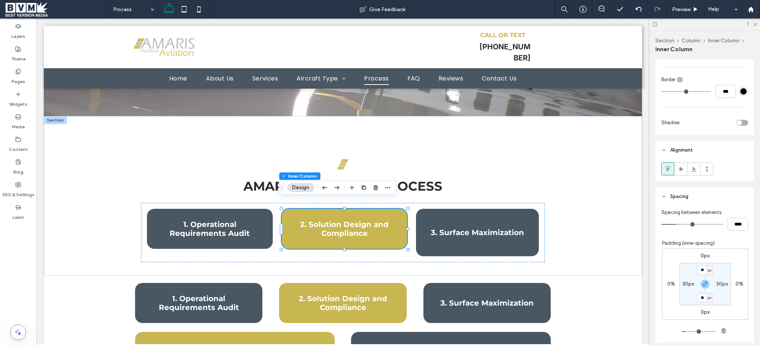
scroll to position [235, 0]
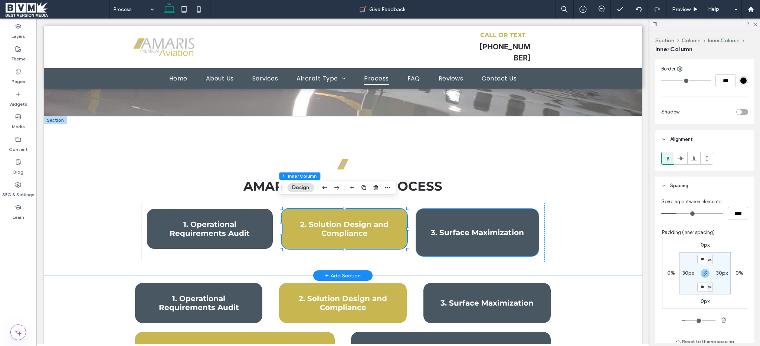
click at [491, 236] on div "3. Surface Maximization" at bounding box center [477, 233] width 123 height 48
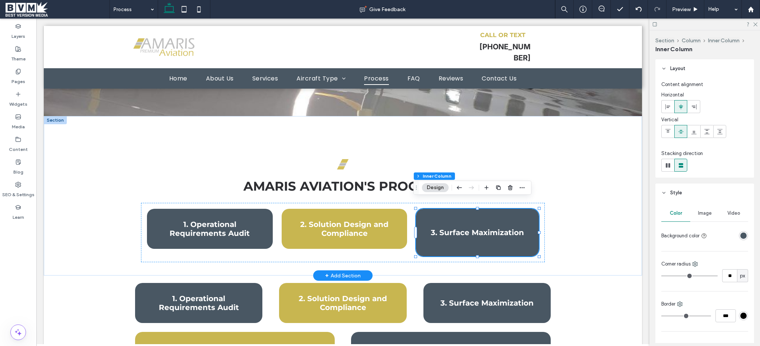
click at [491, 236] on div "3. Surface Maximization" at bounding box center [477, 233] width 123 height 48
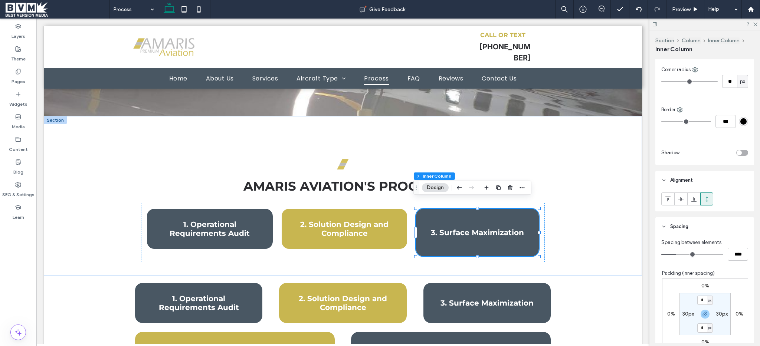
scroll to position [278, 0]
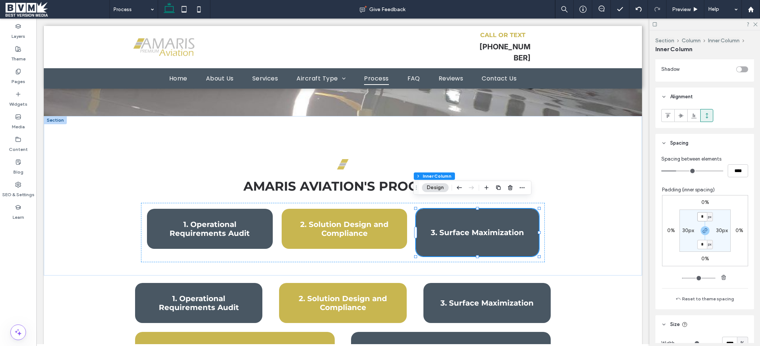
click at [699, 218] on input "*" at bounding box center [702, 216] width 10 height 9
type input "**"
click at [484, 242] on div "3. Surface Maximization" at bounding box center [477, 233] width 123 height 48
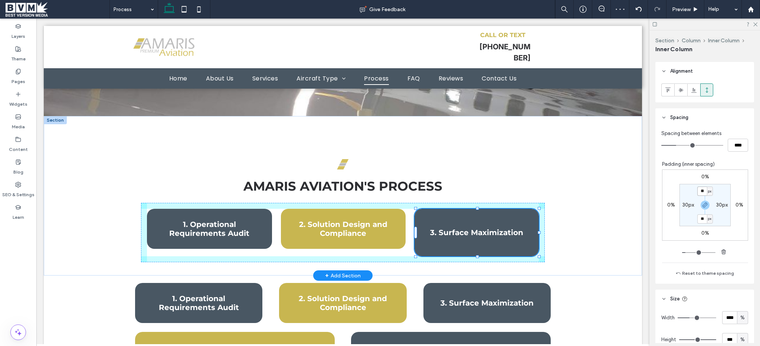
scroll to position [306, 0]
drag, startPoint x: 475, startPoint y: 248, endPoint x: 474, endPoint y: 237, distance: 11.1
click at [474, 237] on div "Amaris Aviation's process 1. Operational Requirements Audit 2. Solution Design …" at bounding box center [342, 196] width 445 height 160
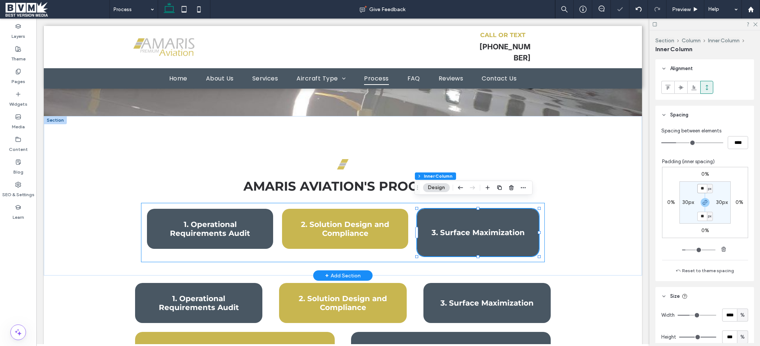
click at [392, 246] on div "1. Operational Requirements Audit 2. Solution Design and Compliance 3. Surface …" at bounding box center [343, 232] width 404 height 59
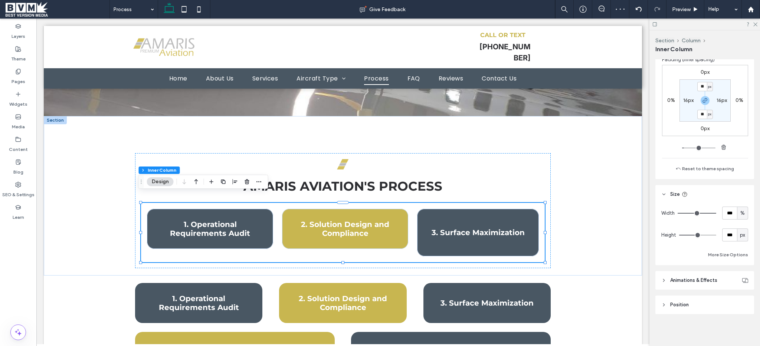
scroll to position [440, 0]
type input "***"
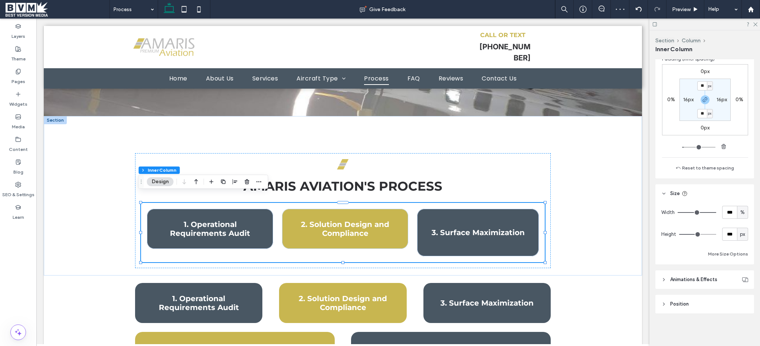
type input "***"
type input "**"
type input "*"
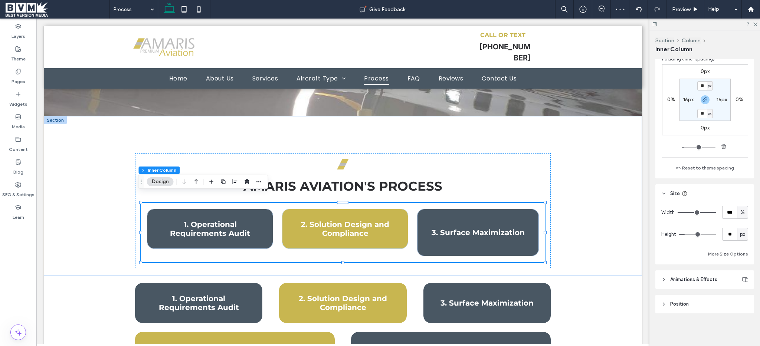
type input "*"
drag, startPoint x: 686, startPoint y: 238, endPoint x: 638, endPoint y: 240, distance: 48.3
type input "*"
click at [679, 235] on input "range" at bounding box center [697, 234] width 37 height 1
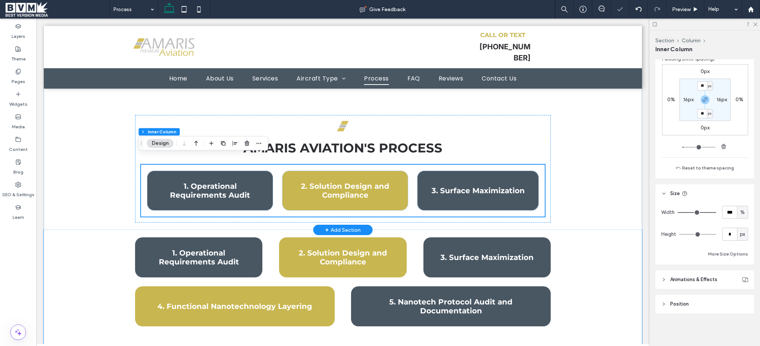
scroll to position [643, 0]
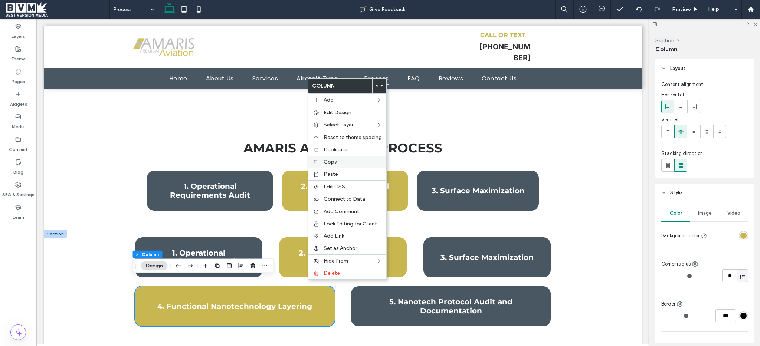
click at [340, 167] on div "Copy" at bounding box center [347, 162] width 78 height 12
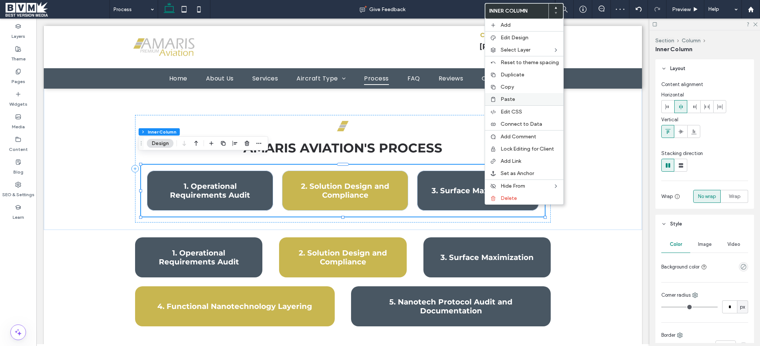
click at [511, 99] on span "Paste" at bounding box center [508, 99] width 14 height 6
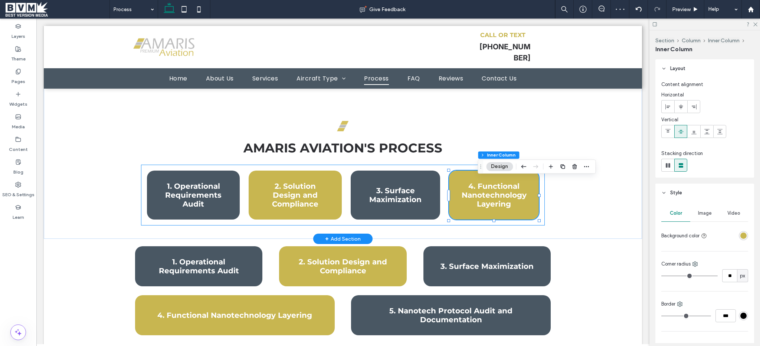
click at [440, 212] on div "1. Operational Requirements Audit 2. Solution Design and Compliance 3. Surface …" at bounding box center [343, 195] width 404 height 61
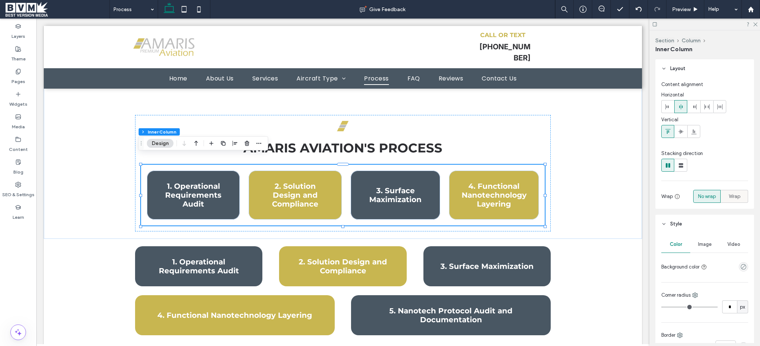
click at [726, 196] on div "Wrap" at bounding box center [735, 196] width 18 height 12
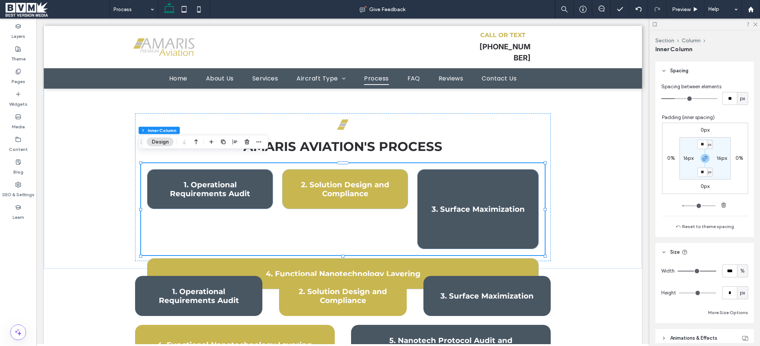
scroll to position [471, 0]
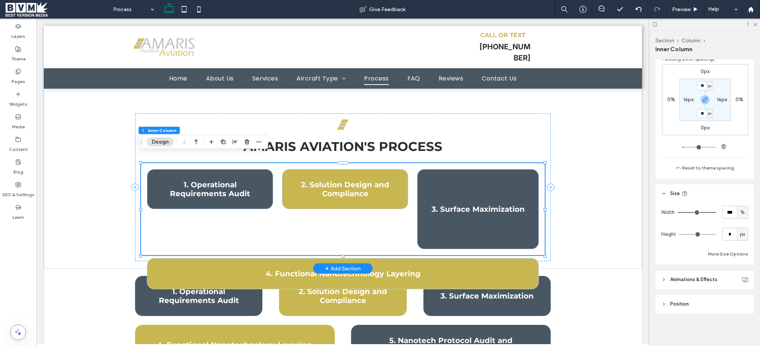
click at [539, 241] on div "1. Operational Requirements Audit 2. Solution Design and Compliance 3. Surface …" at bounding box center [343, 209] width 404 height 92
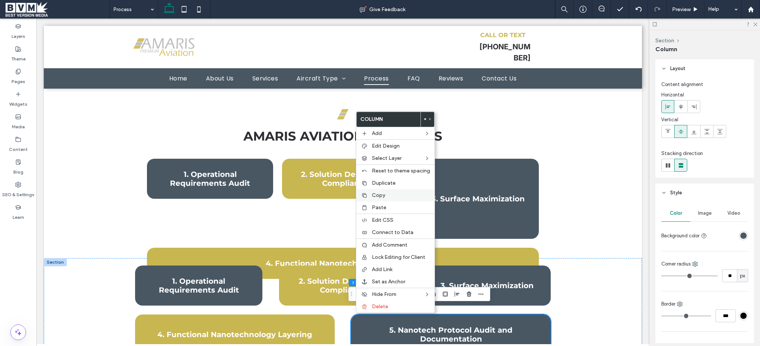
click at [387, 201] on div "Copy" at bounding box center [395, 195] width 78 height 12
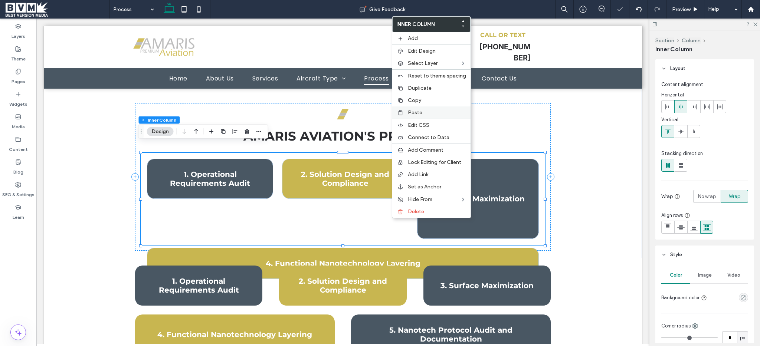
click at [424, 114] on label "Paste" at bounding box center [437, 113] width 58 height 6
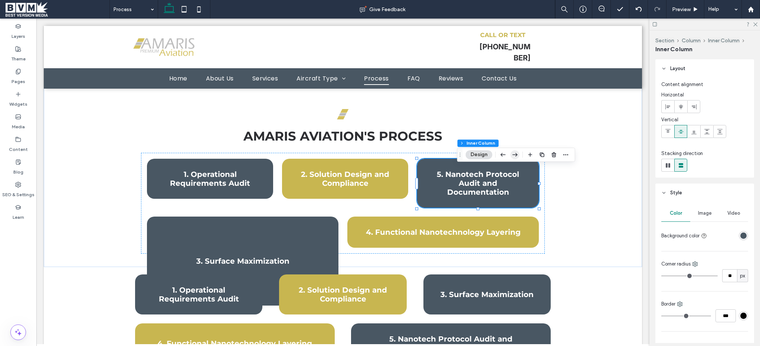
click at [513, 158] on icon "button" at bounding box center [515, 154] width 9 height 13
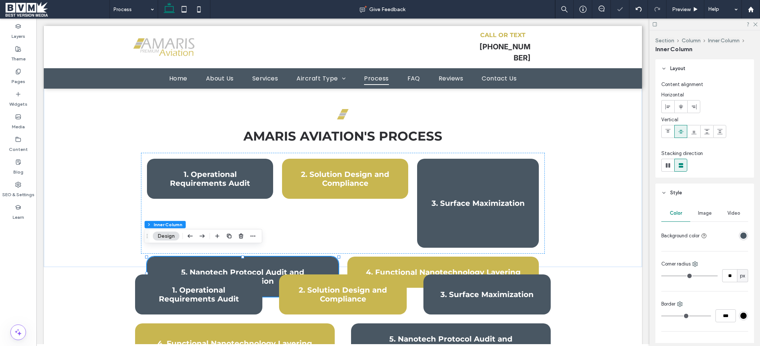
click at [203, 235] on use "button" at bounding box center [202, 237] width 5 height 4
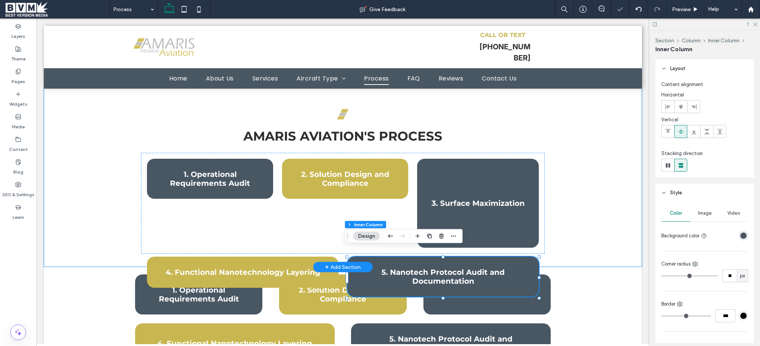
click at [109, 237] on div "Amaris Aviation's process 1. Operational Requirements Audit 2. Solution Design …" at bounding box center [343, 167] width 598 height 202
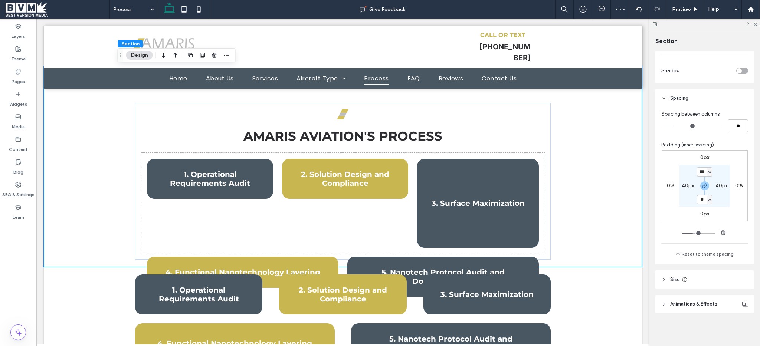
click at [662, 279] on icon at bounding box center [663, 279] width 5 height 5
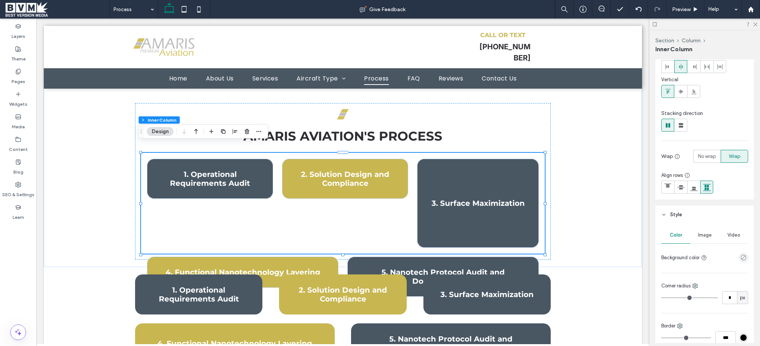
scroll to position [0, 0]
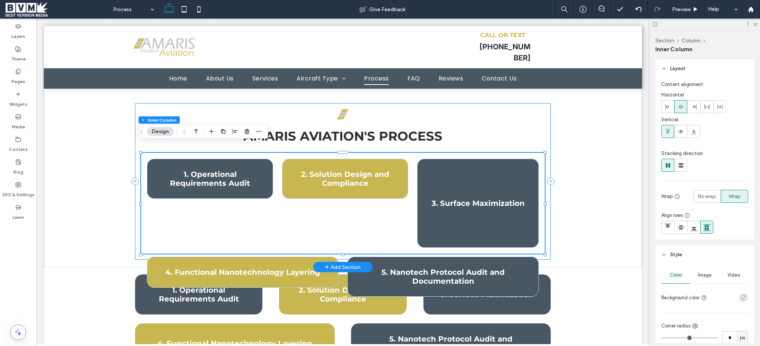
click at [135, 243] on div "Amaris Aviation's process 1. Operational Requirements Audit 2. Solution Design …" at bounding box center [343, 181] width 416 height 157
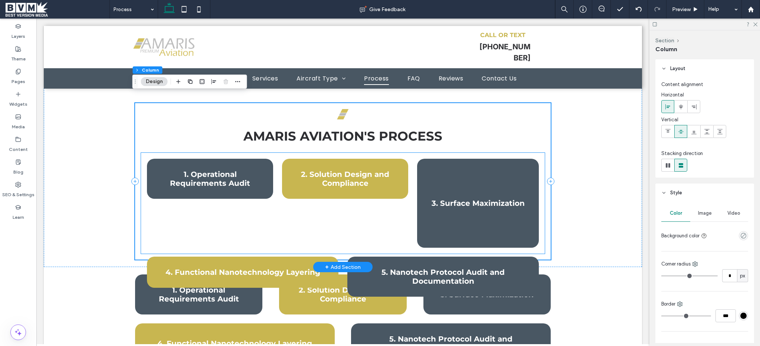
click at [445, 216] on div "3. Surface Maximization" at bounding box center [478, 203] width 122 height 89
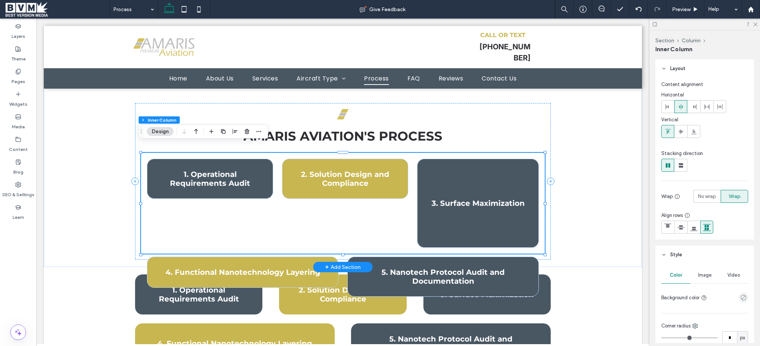
click at [445, 216] on div "3. Surface Maximization" at bounding box center [478, 203] width 122 height 89
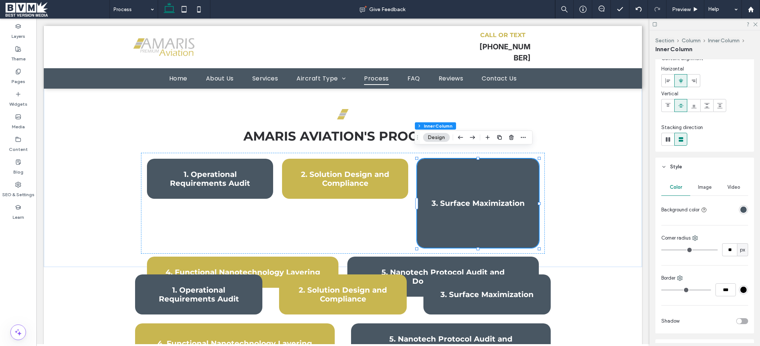
scroll to position [163, 0]
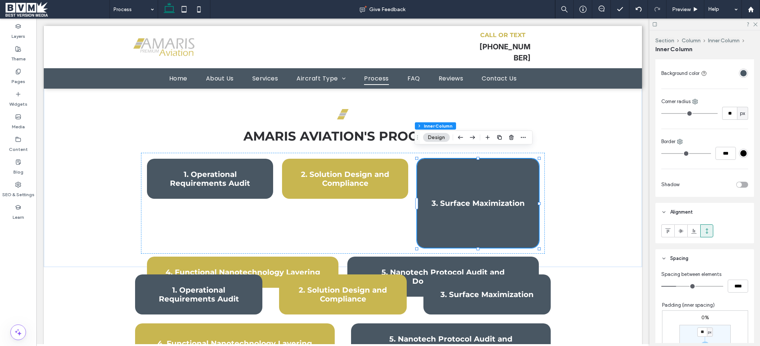
click at [705, 229] on icon at bounding box center [707, 231] width 6 height 6
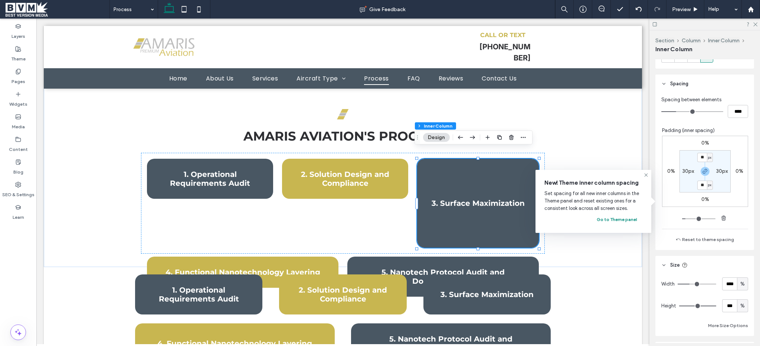
scroll to position [403, 0]
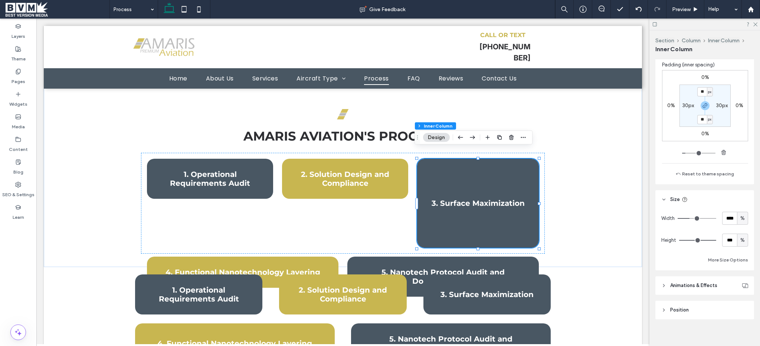
type input "**"
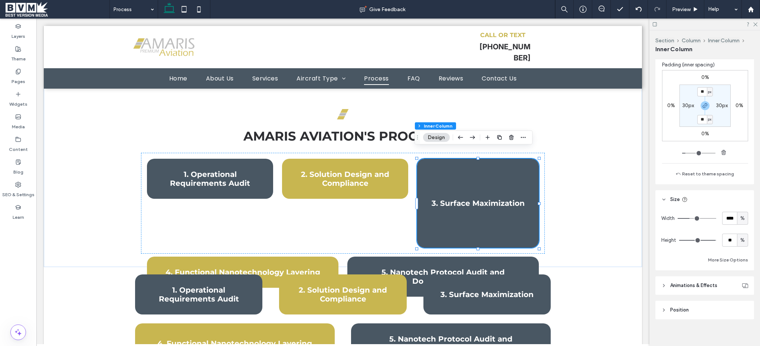
type input "**"
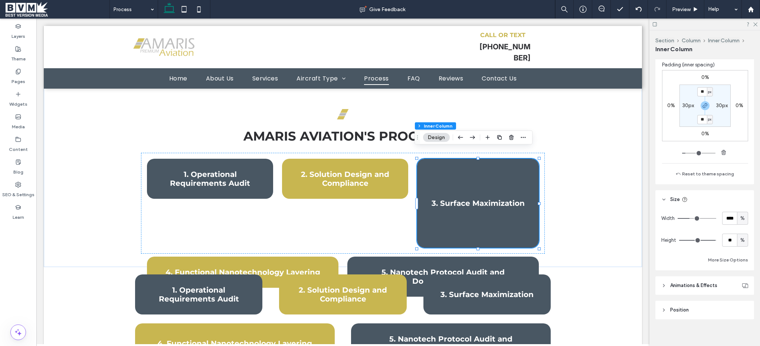
type input "**"
type input "*"
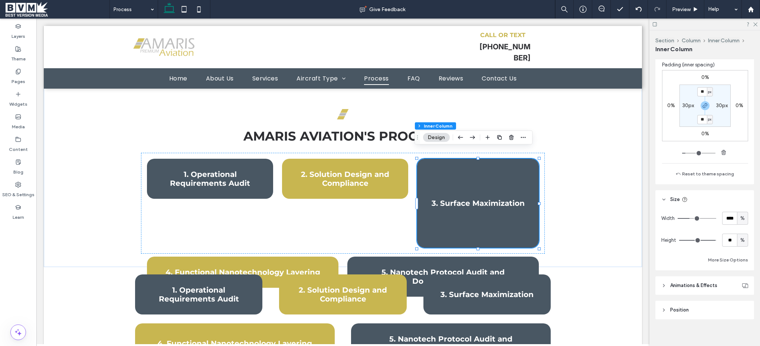
type input "*"
drag, startPoint x: 709, startPoint y: 241, endPoint x: 602, endPoint y: 229, distance: 106.8
type input "*"
click at [679, 241] on input "range" at bounding box center [697, 240] width 37 height 1
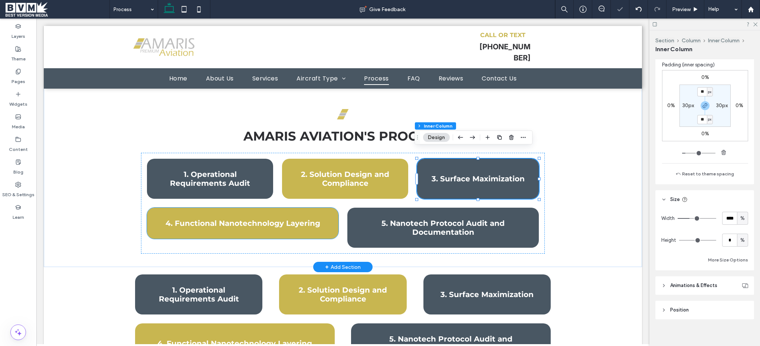
click at [290, 226] on div "4. Functional Nanotechnology Layering" at bounding box center [243, 223] width 192 height 31
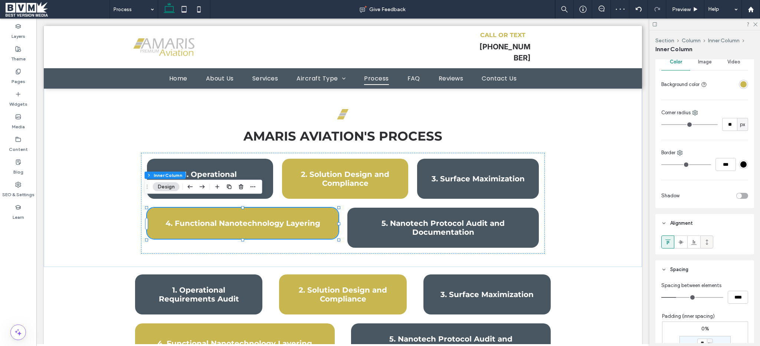
scroll to position [152, 0]
click at [706, 238] on span at bounding box center [707, 242] width 6 height 12
type input "***"
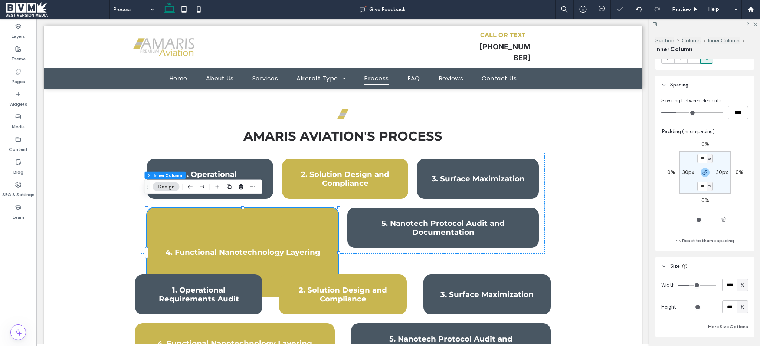
scroll to position [409, 0]
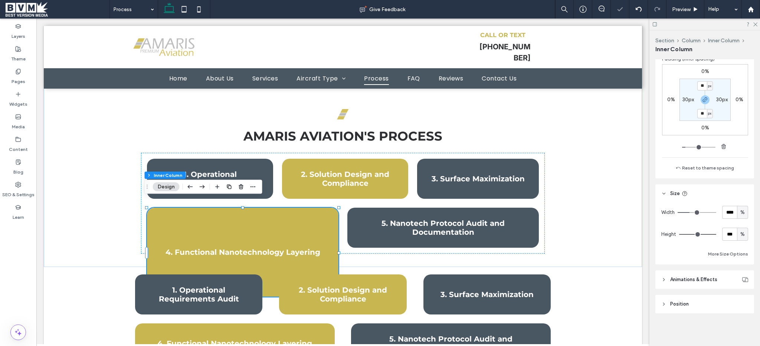
type input "**"
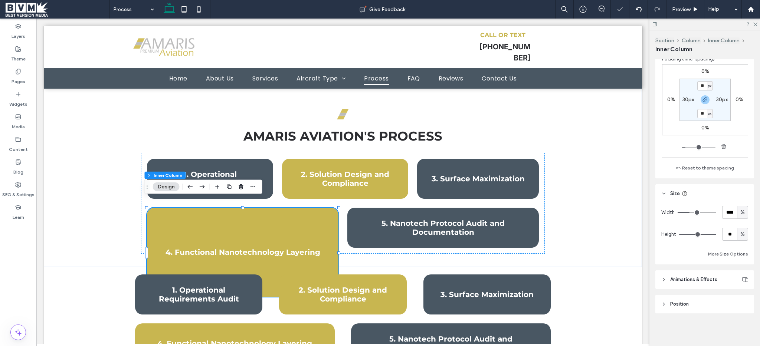
type input "**"
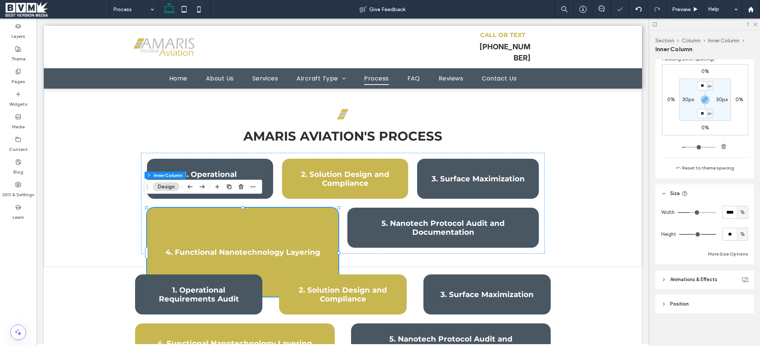
type input "**"
type input "*"
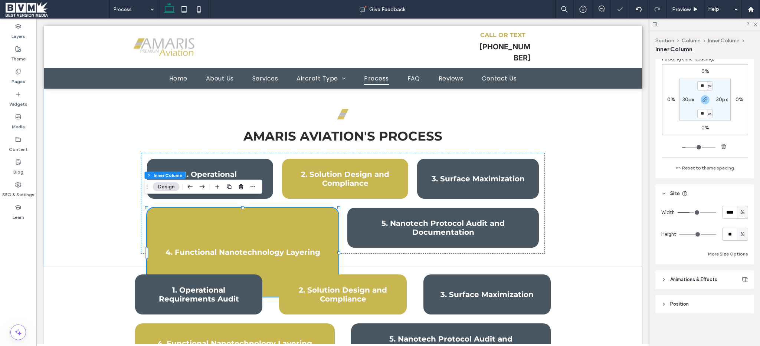
type input "*"
drag, startPoint x: 710, startPoint y: 233, endPoint x: 660, endPoint y: 236, distance: 50.9
type input "*"
click at [679, 235] on input "range" at bounding box center [697, 234] width 37 height 1
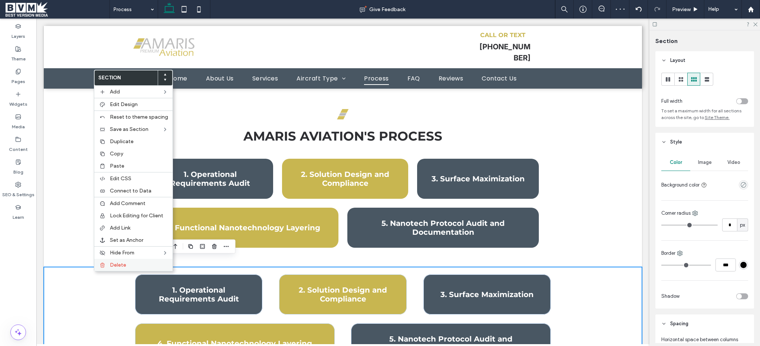
click at [113, 268] on span "Delete" at bounding box center [118, 265] width 16 height 6
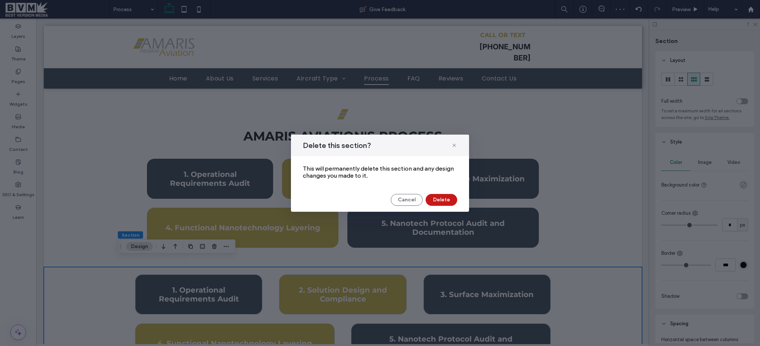
click at [437, 202] on button "Delete" at bounding box center [442, 200] width 32 height 12
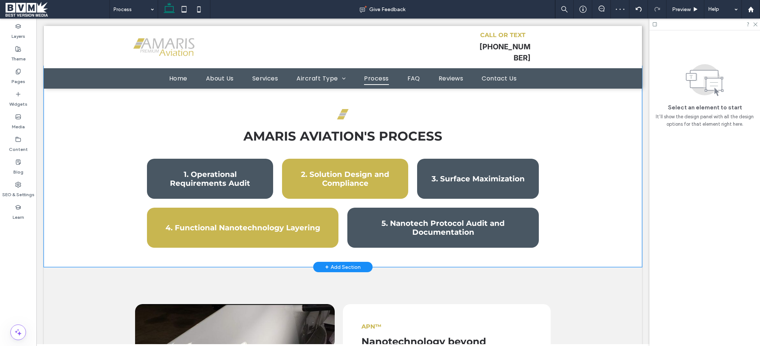
drag, startPoint x: 84, startPoint y: 207, endPoint x: 108, endPoint y: 210, distance: 24.0
click at [85, 207] on div "Amaris Aviation's process 1. Operational Requirements Audit 2. Solution Design …" at bounding box center [343, 167] width 598 height 202
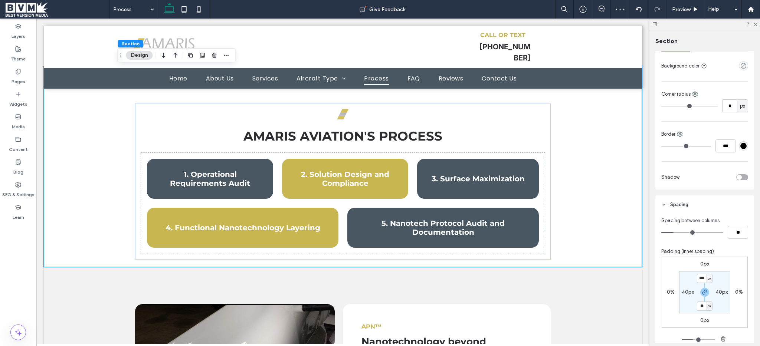
scroll to position [248, 0]
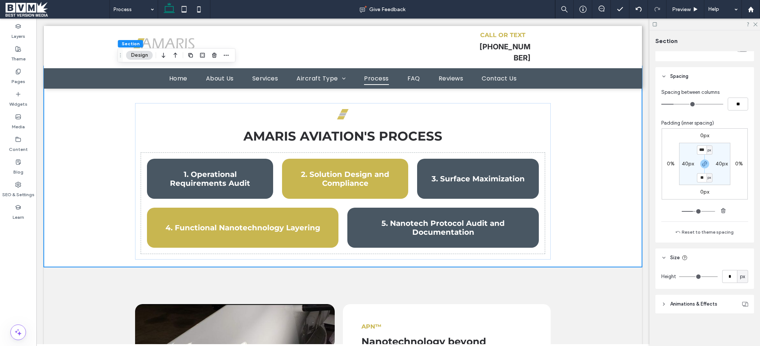
click at [703, 167] on span "button" at bounding box center [704, 164] width 9 height 9
click at [701, 176] on label "20px" at bounding box center [705, 177] width 12 height 6
type input "**"
type input "***"
type input "**"
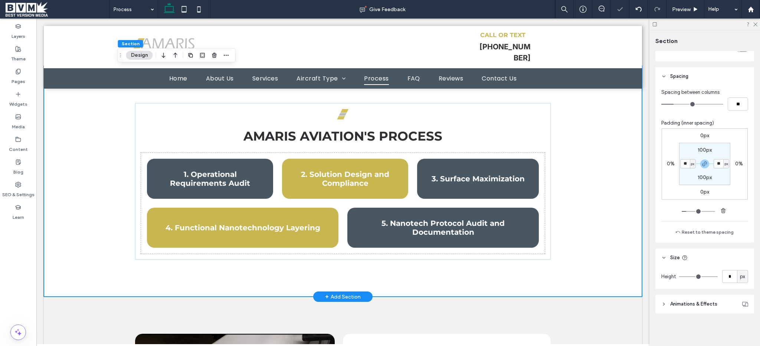
click at [581, 227] on div "Amaris Aviation's process 1. Operational Requirements Audit 2. Solution Design …" at bounding box center [343, 181] width 598 height 231
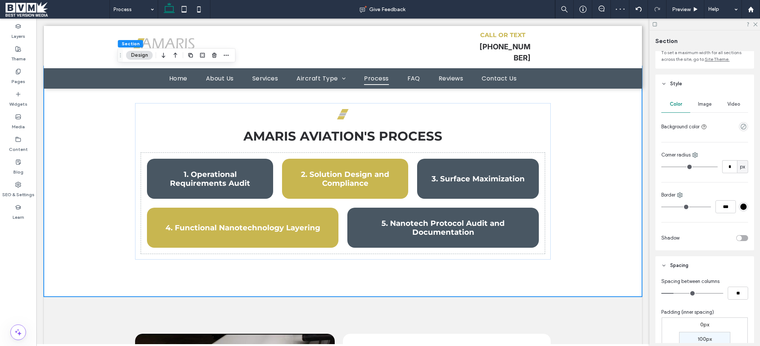
scroll to position [0, 0]
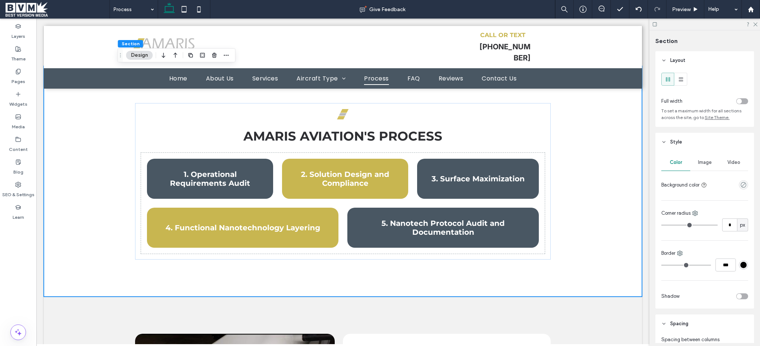
click at [707, 166] on div "Image" at bounding box center [704, 162] width 29 height 16
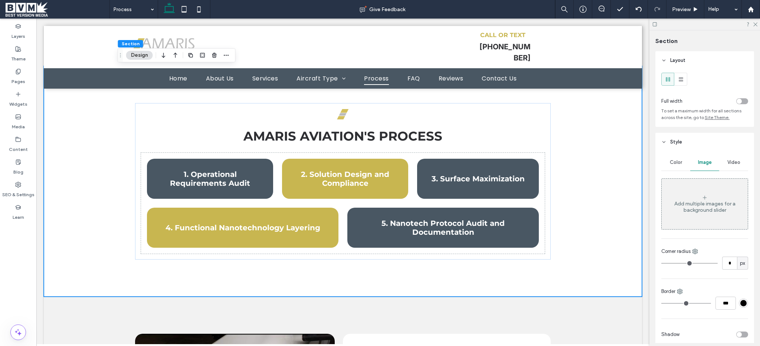
click at [708, 182] on div "Add multiple images for a background slider" at bounding box center [705, 204] width 86 height 49
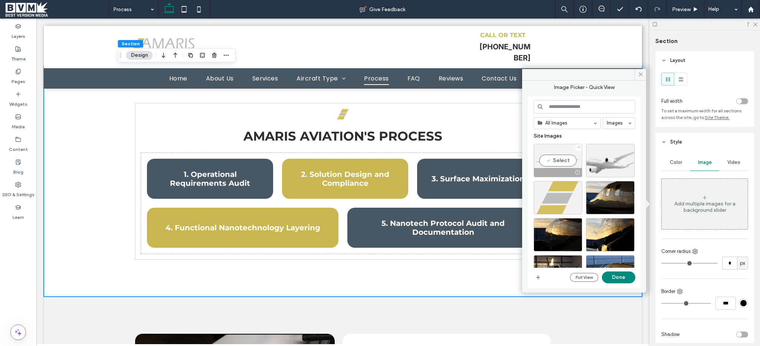
click at [574, 156] on div "Select" at bounding box center [558, 160] width 49 height 33
click at [612, 274] on button "Done" at bounding box center [618, 278] width 33 height 12
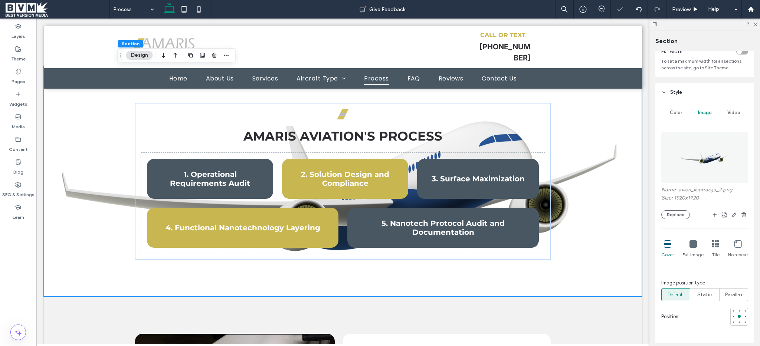
scroll to position [50, 0]
click at [690, 251] on div "Full image" at bounding box center [693, 249] width 21 height 24
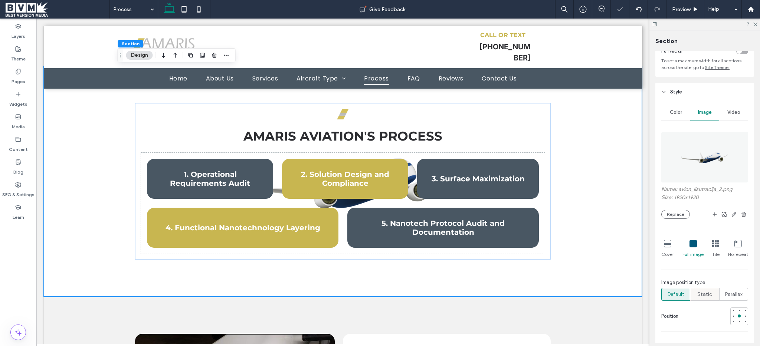
click at [702, 296] on span "Static" at bounding box center [704, 294] width 15 height 7
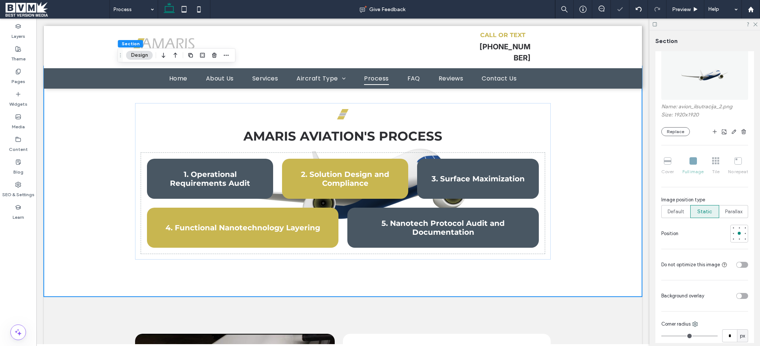
scroll to position [141, 0]
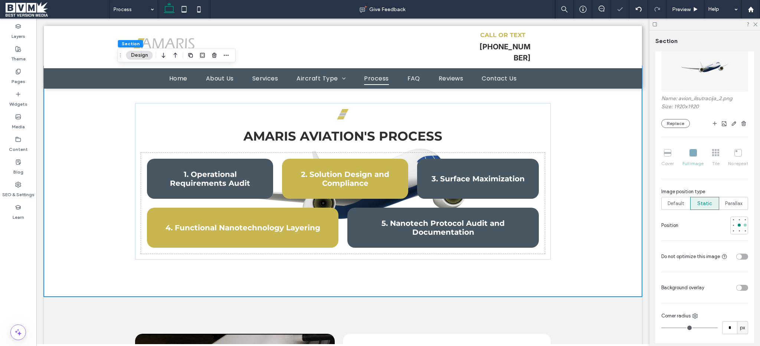
click at [744, 225] on div at bounding box center [745, 225] width 3 height 3
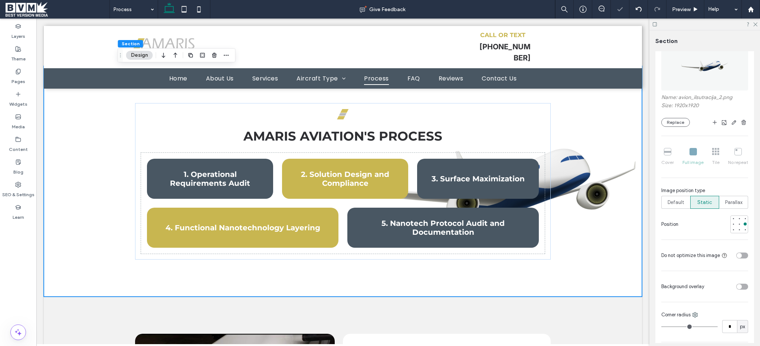
scroll to position [143, 0]
click at [736, 282] on div at bounding box center [728, 286] width 41 height 13
click at [738, 287] on div "toggle" at bounding box center [742, 287] width 12 height 6
type input "**"
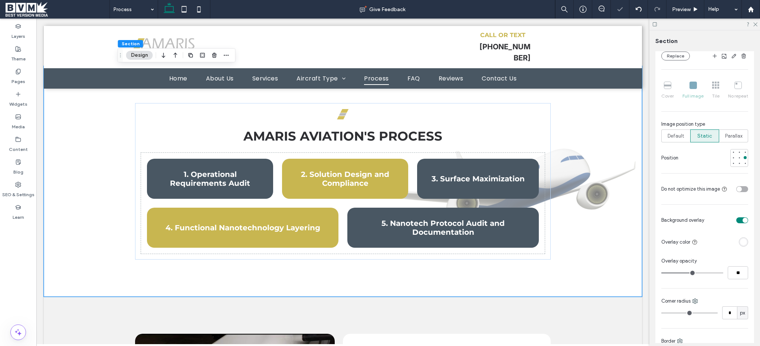
scroll to position [222, 0]
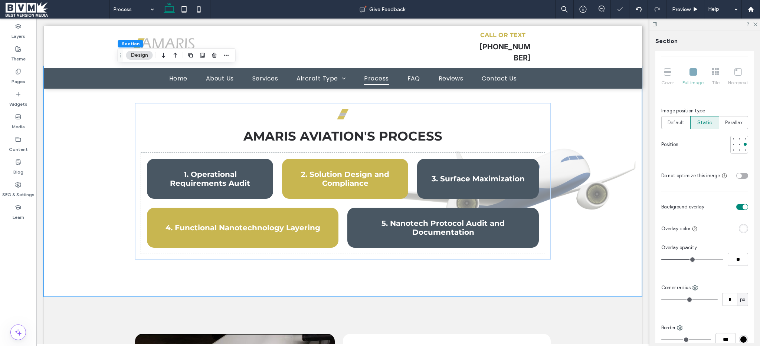
click at [731, 267] on div "Color Image Video Name: avion_ilsutracija_2.png Size: 1920x1920 Replace Cover F…" at bounding box center [705, 156] width 99 height 454
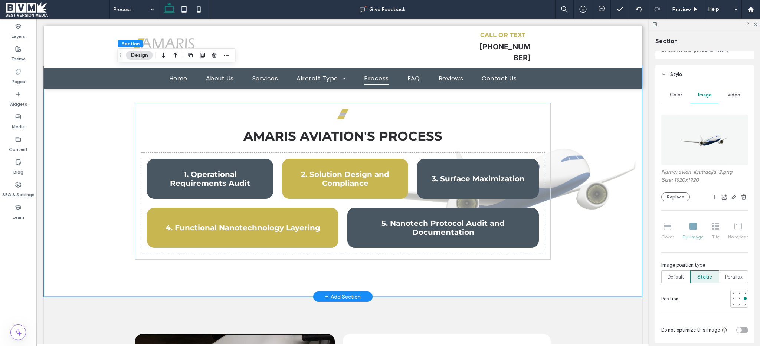
click at [519, 286] on div "Amaris Aviation's process 1. Operational Requirements Audit 2. Solution Design …" at bounding box center [342, 181] width 445 height 231
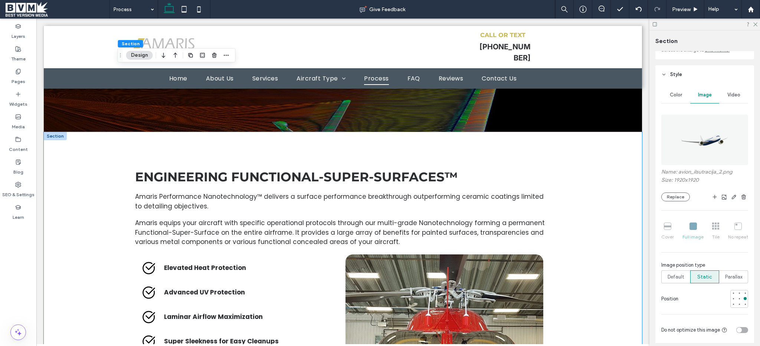
scroll to position [1246, 0]
click at [101, 190] on div "Engineering Functional-Super-Surfaces™ Amaris Performance Nanotechnology™ deliv…" at bounding box center [343, 340] width 598 height 415
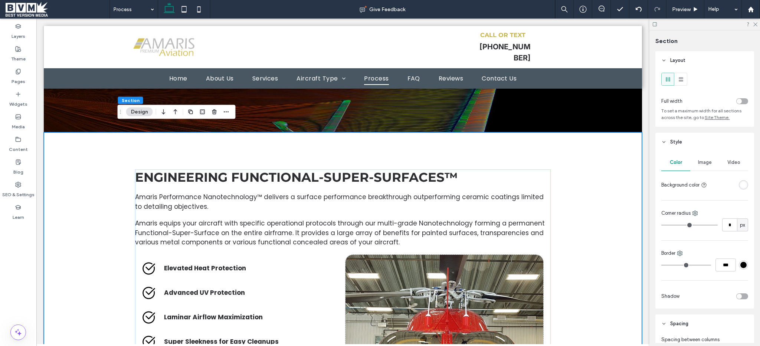
click at [699, 172] on div "Color Image Video Background color" at bounding box center [704, 172] width 87 height 37
drag, startPoint x: 701, startPoint y: 168, endPoint x: 702, endPoint y: 176, distance: 8.2
click at [701, 169] on div "Image" at bounding box center [704, 162] width 29 height 16
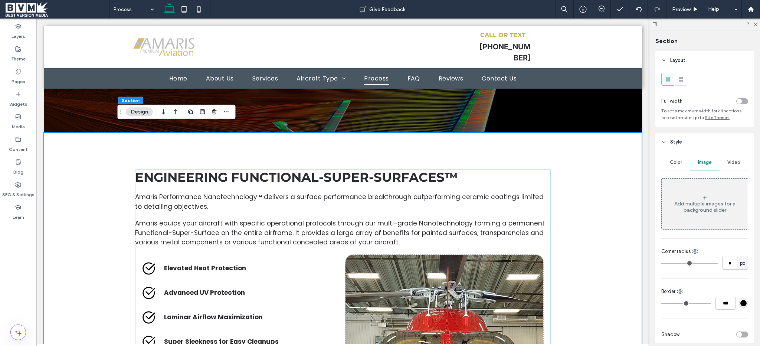
click at [702, 189] on div "Add multiple images for a background slider" at bounding box center [705, 204] width 86 height 49
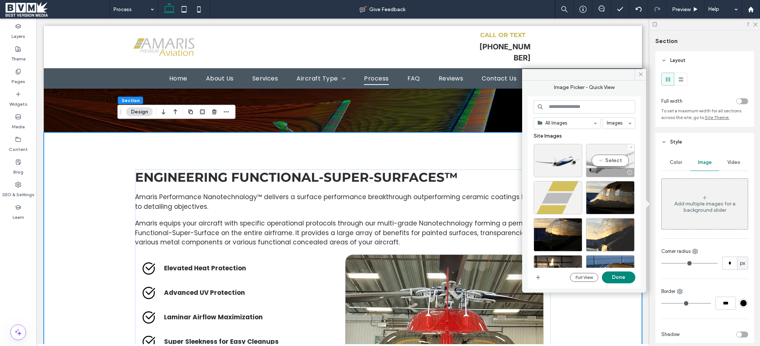
click at [557, 161] on div at bounding box center [558, 160] width 49 height 33
click at [616, 275] on button "Done" at bounding box center [618, 278] width 33 height 12
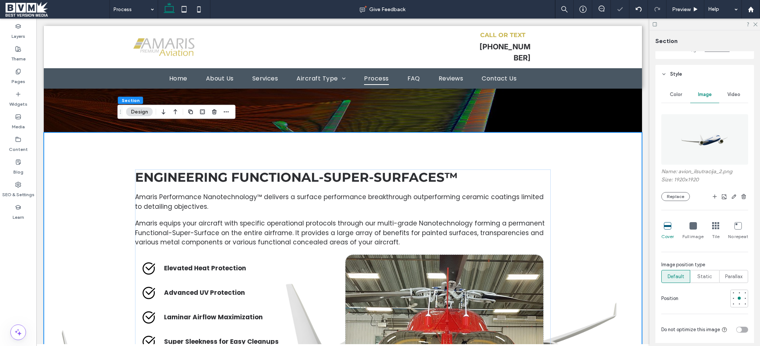
scroll to position [81, 0]
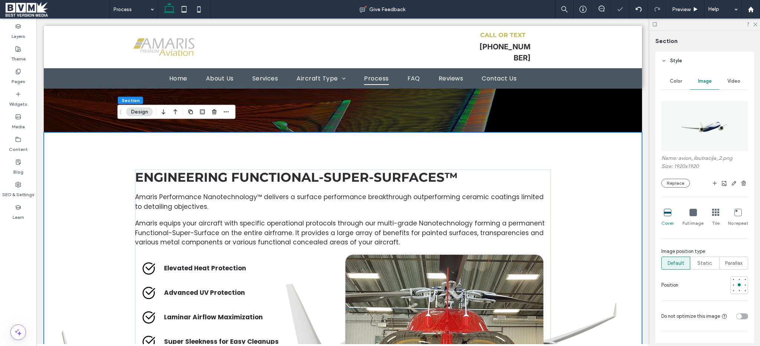
click at [690, 218] on div "Full image" at bounding box center [693, 218] width 21 height 24
click at [701, 261] on span "Static" at bounding box center [704, 263] width 15 height 7
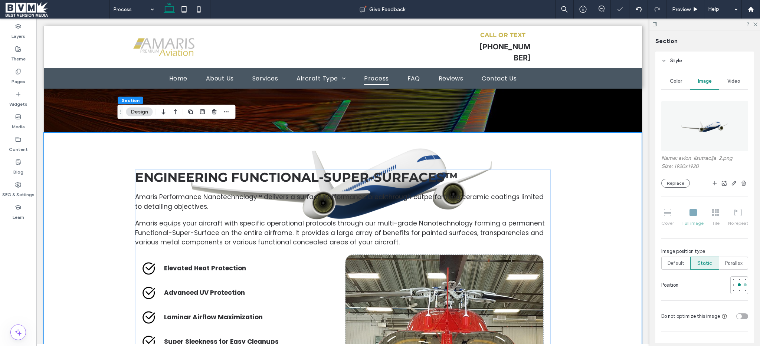
click at [744, 286] on div at bounding box center [745, 285] width 3 height 3
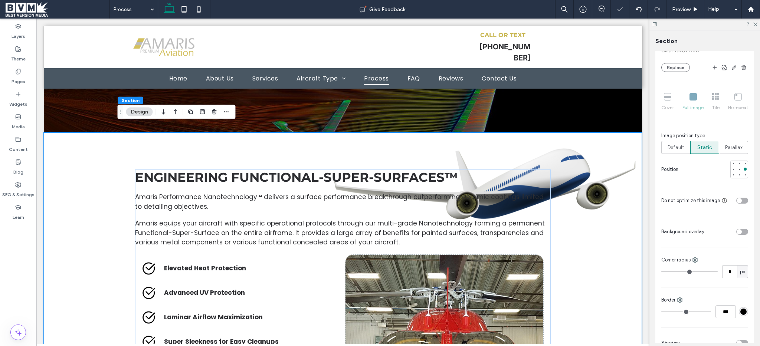
scroll to position [207, 0]
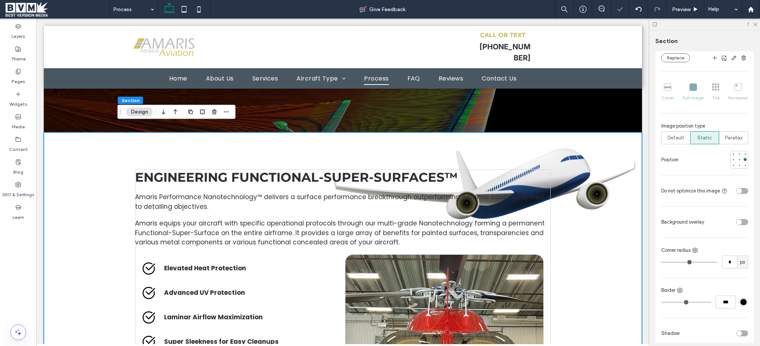
click at [739, 223] on div "toggle" at bounding box center [742, 222] width 12 height 6
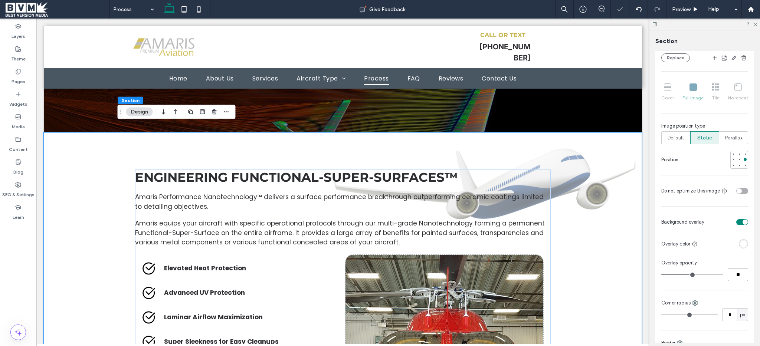
click at [731, 278] on input "**" at bounding box center [738, 274] width 20 height 13
type input "**"
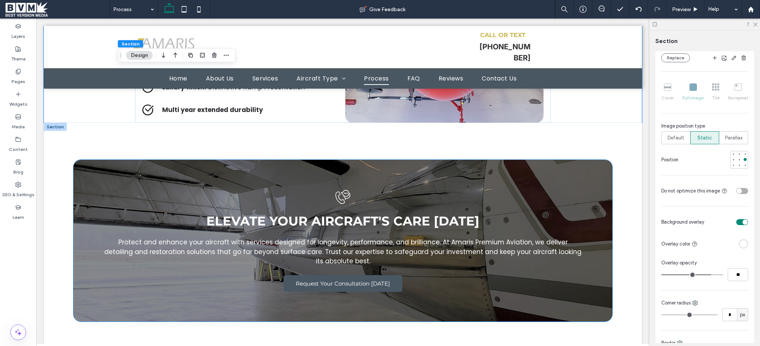
scroll to position [1671, 0]
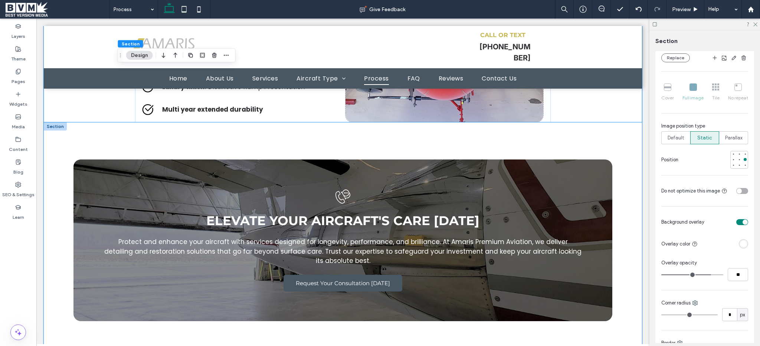
click at [71, 138] on div "Elevate Your Aircraft's Care Today Protect and enhance your aircraft with servi…" at bounding box center [343, 240] width 598 height 236
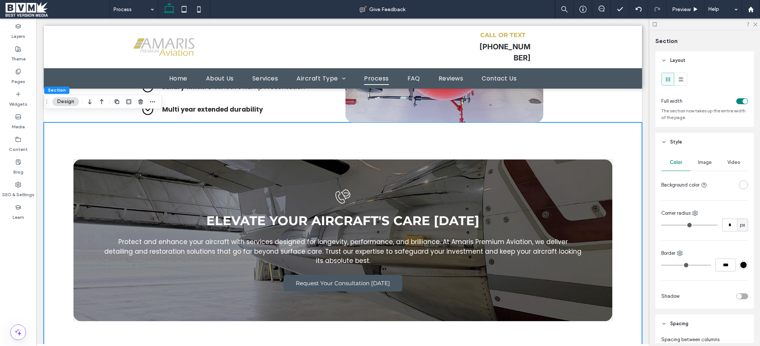
click at [713, 164] on div "Image" at bounding box center [704, 162] width 29 height 16
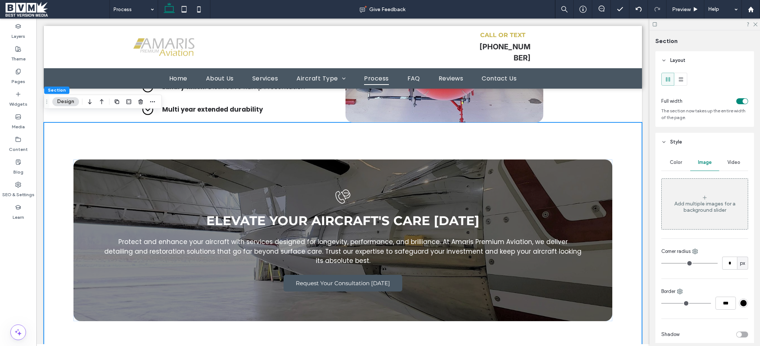
click at [715, 190] on div "Add multiple images for a background slider" at bounding box center [705, 204] width 86 height 49
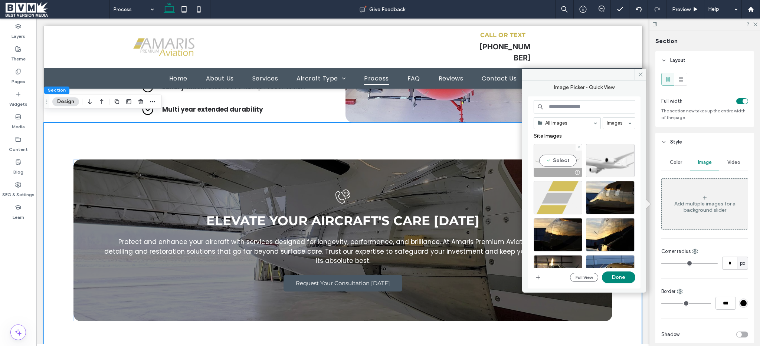
click at [570, 157] on div "Select" at bounding box center [558, 160] width 49 height 33
drag, startPoint x: 618, startPoint y: 274, endPoint x: 584, endPoint y: 256, distance: 38.5
click at [618, 274] on button "Done" at bounding box center [618, 278] width 33 height 12
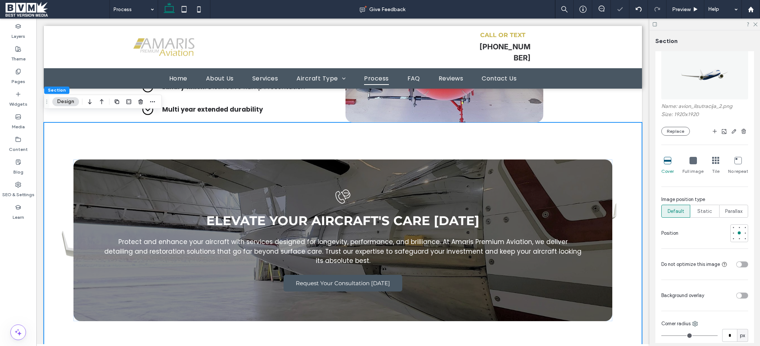
scroll to position [146, 0]
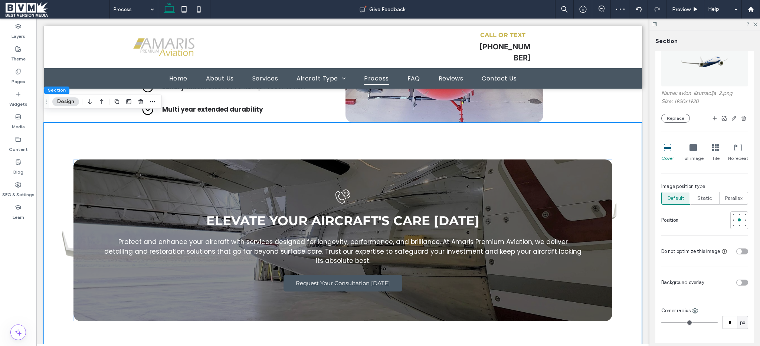
click at [737, 282] on div "toggle" at bounding box center [739, 282] width 5 height 5
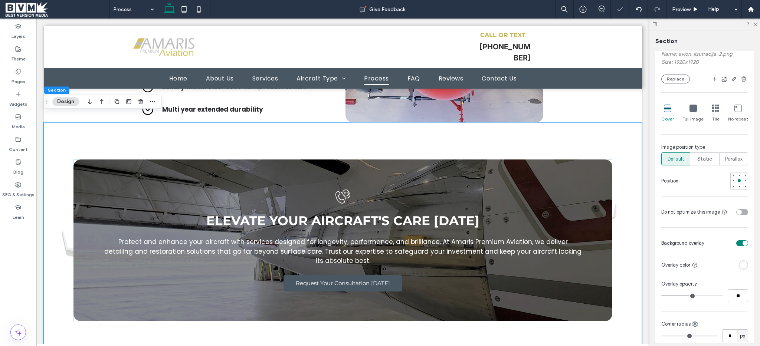
scroll to position [206, 0]
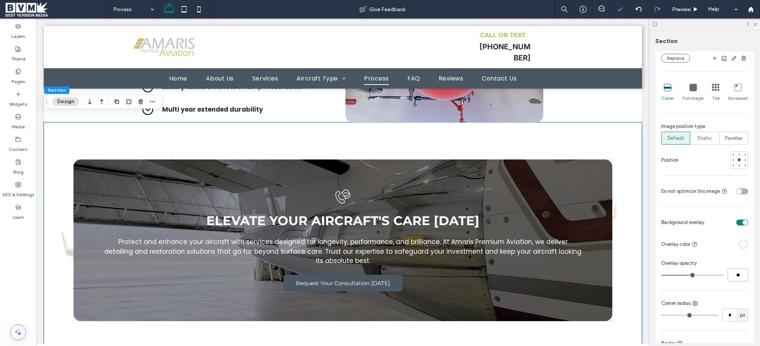
click at [729, 280] on input "**" at bounding box center [738, 275] width 20 height 13
type input "**"
click at [687, 86] on div "Full image" at bounding box center [693, 93] width 21 height 24
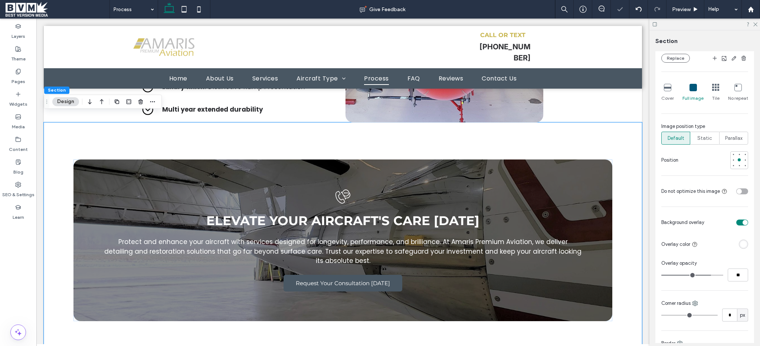
click at [692, 90] on icon at bounding box center [693, 87] width 7 height 7
click at [697, 137] on span "Static" at bounding box center [704, 138] width 15 height 7
click at [743, 160] on div at bounding box center [745, 159] width 5 height 5
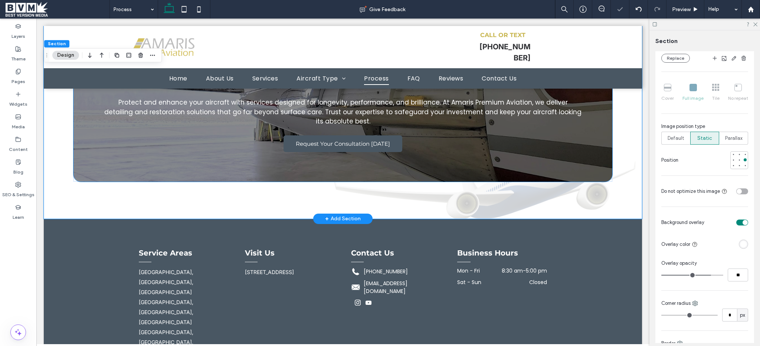
scroll to position [1819, 0]
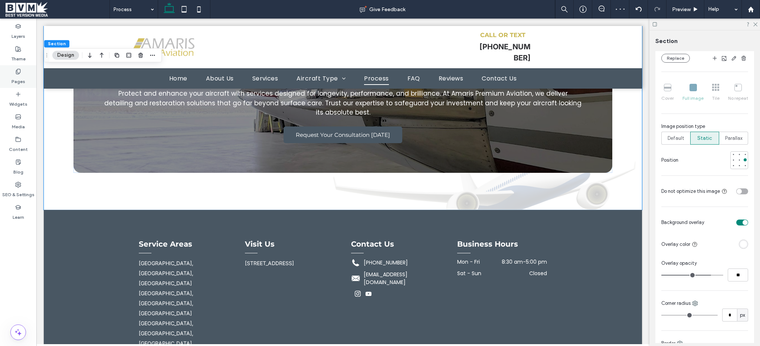
click at [18, 79] on label "Pages" at bounding box center [19, 80] width 14 height 10
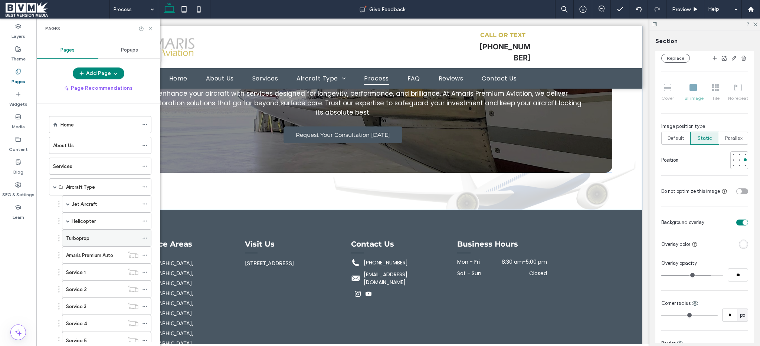
click at [89, 240] on label "Turboprop" at bounding box center [77, 238] width 23 height 13
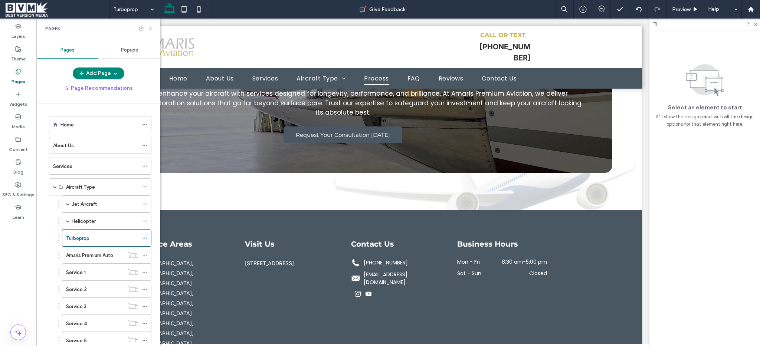
click at [150, 26] on icon at bounding box center [151, 29] width 6 height 6
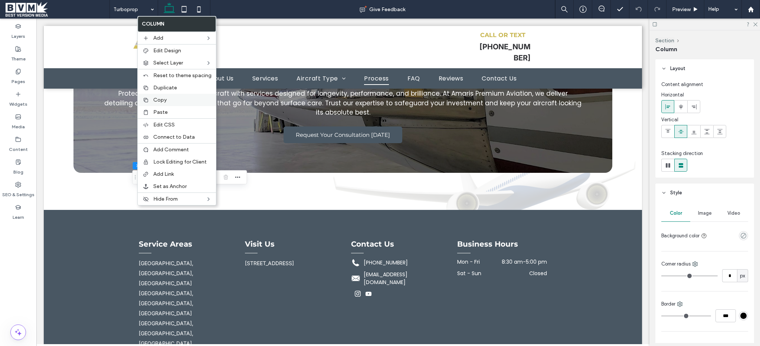
click at [161, 98] on span "Copy" at bounding box center [159, 100] width 13 height 6
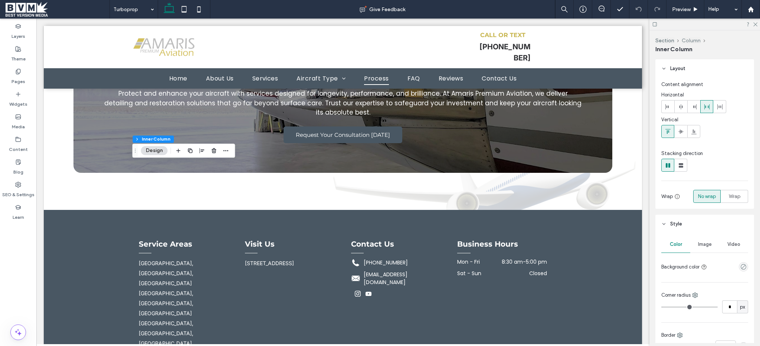
click at [688, 41] on button "Column" at bounding box center [691, 40] width 19 height 6
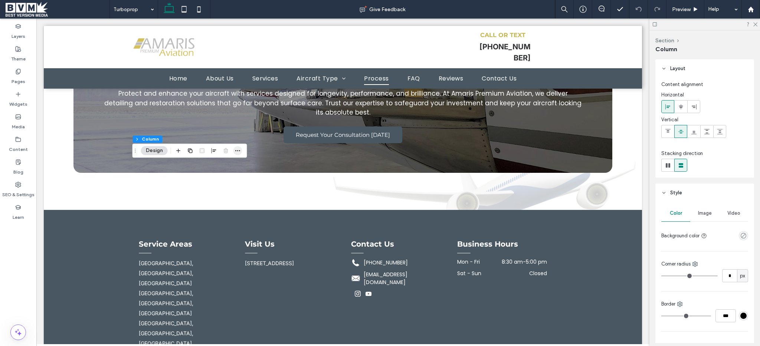
click at [238, 148] on icon "button" at bounding box center [238, 151] width 6 height 6
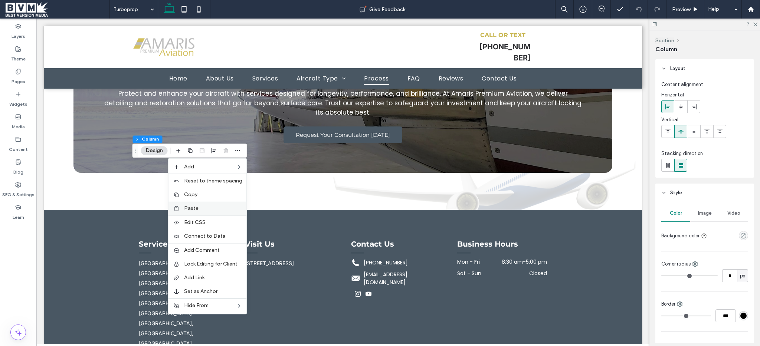
click at [217, 207] on label "Paste" at bounding box center [213, 208] width 58 height 6
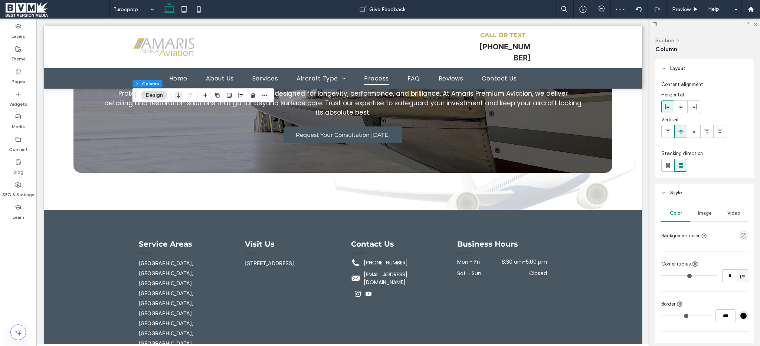
click at [179, 98] on icon "button" at bounding box center [178, 95] width 9 height 13
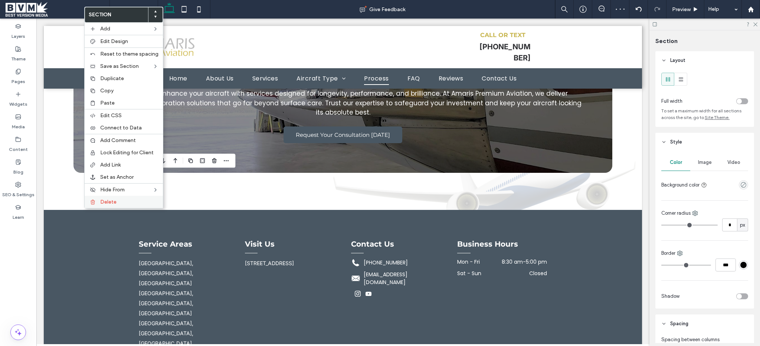
click at [103, 204] on span "Delete" at bounding box center [108, 202] width 16 height 6
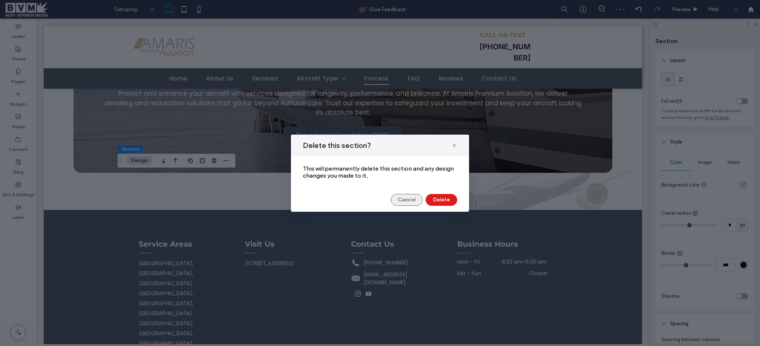
click at [403, 201] on button "Cancel" at bounding box center [407, 200] width 32 height 12
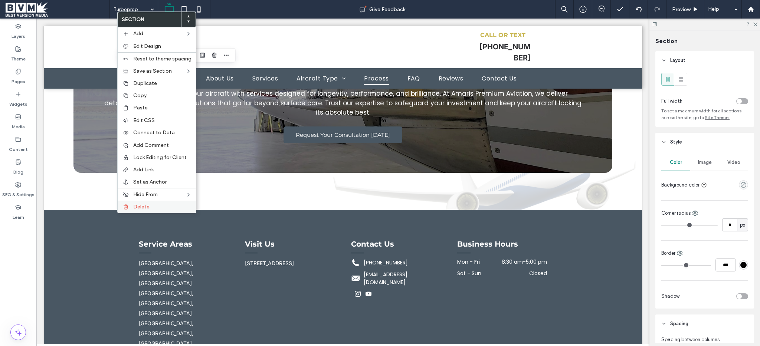
click at [154, 209] on label "Delete" at bounding box center [162, 207] width 58 height 6
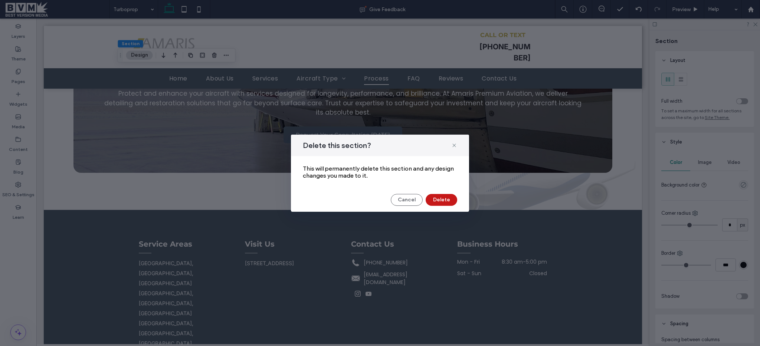
click at [444, 196] on button "Delete" at bounding box center [442, 200] width 32 height 12
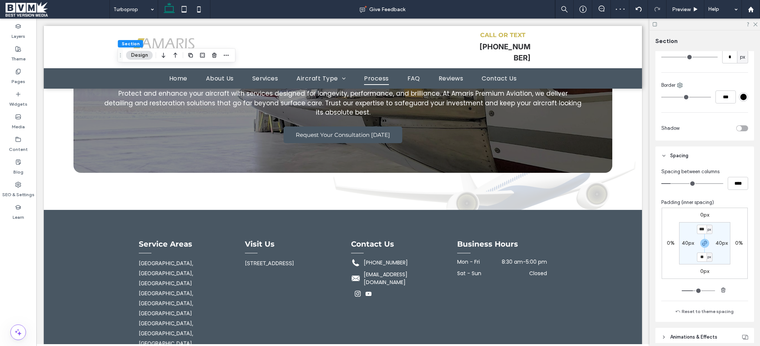
scroll to position [202, 0]
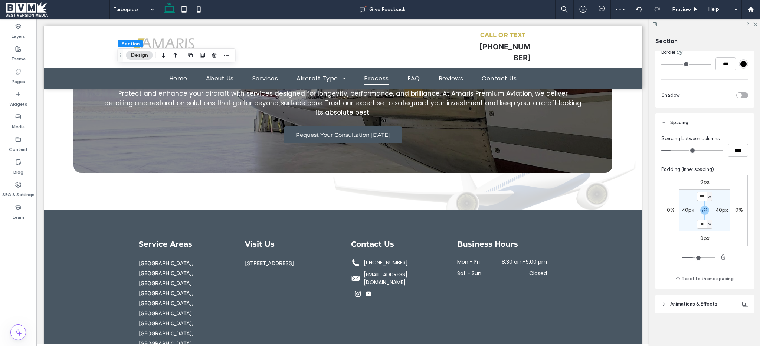
type input "***"
type input "**"
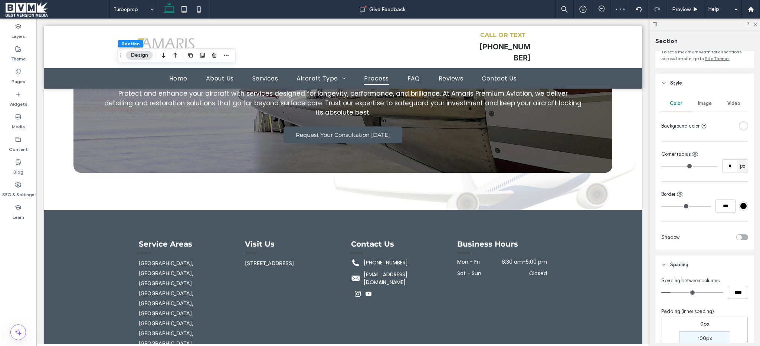
scroll to position [35, 0]
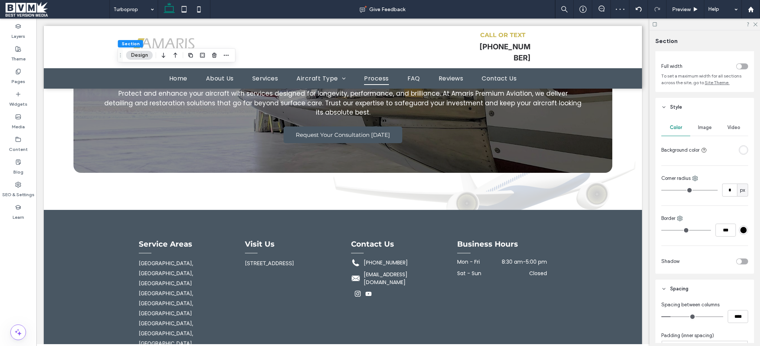
click at [703, 140] on div "Color Image Video Background color" at bounding box center [704, 138] width 87 height 37
click at [704, 133] on div "Image" at bounding box center [704, 128] width 29 height 16
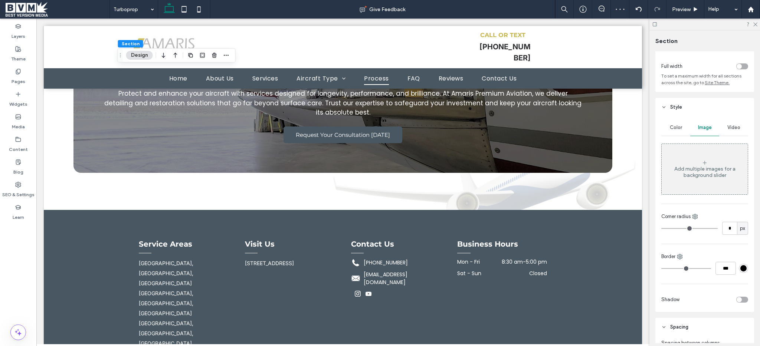
click at [704, 152] on div "Add multiple images for a background slider" at bounding box center [705, 169] width 86 height 49
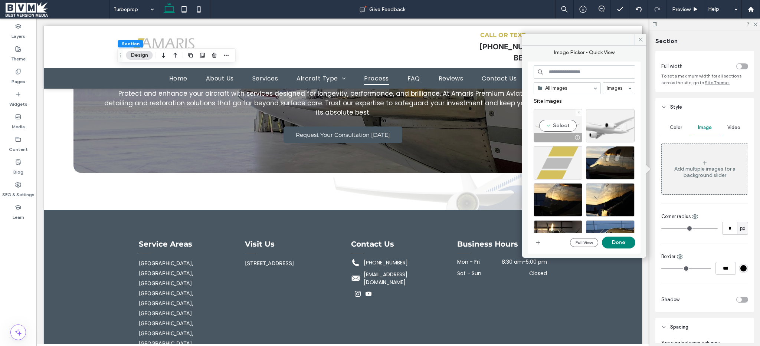
click at [554, 120] on div "Select" at bounding box center [558, 125] width 49 height 33
click at [610, 239] on button "Done" at bounding box center [618, 243] width 33 height 12
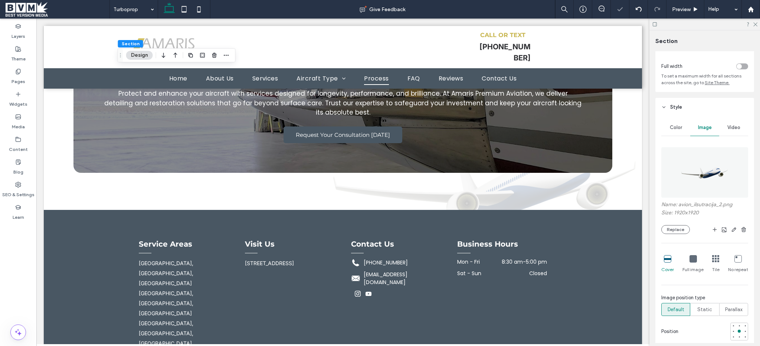
click at [690, 251] on div "Cover Full image Tile No repeat" at bounding box center [704, 260] width 87 height 33
click at [690, 254] on div "Full image" at bounding box center [693, 264] width 21 height 24
click at [702, 315] on div "Static" at bounding box center [704, 310] width 19 height 12
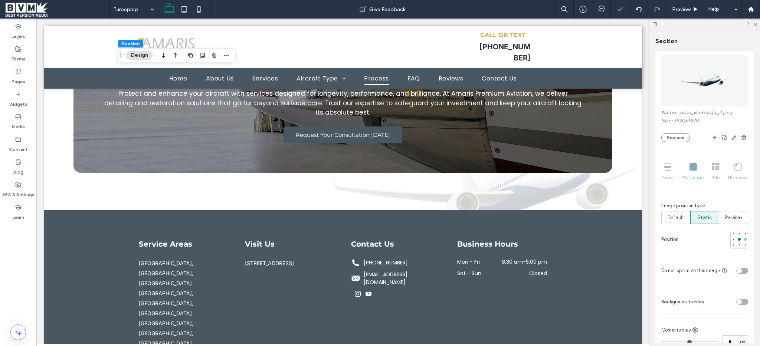
click at [744, 238] on div at bounding box center [745, 239] width 3 height 3
click at [737, 301] on div "toggle" at bounding box center [739, 302] width 5 height 5
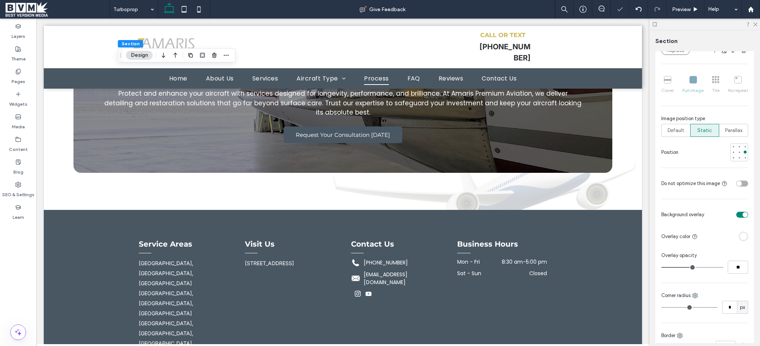
scroll to position [214, 0]
click at [739, 270] on input "**" at bounding box center [738, 267] width 20 height 13
type input "**"
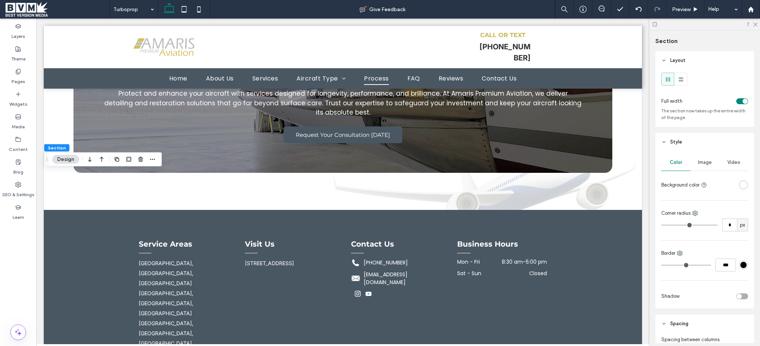
drag, startPoint x: 699, startPoint y: 165, endPoint x: 700, endPoint y: 176, distance: 10.8
click at [699, 166] on span "Image" at bounding box center [705, 163] width 14 height 6
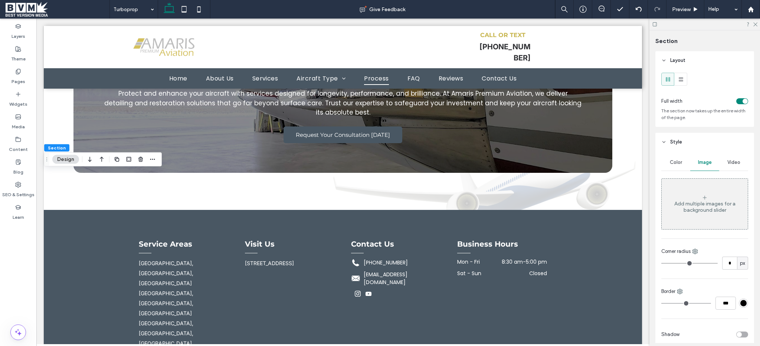
click at [702, 198] on icon at bounding box center [705, 198] width 6 height 6
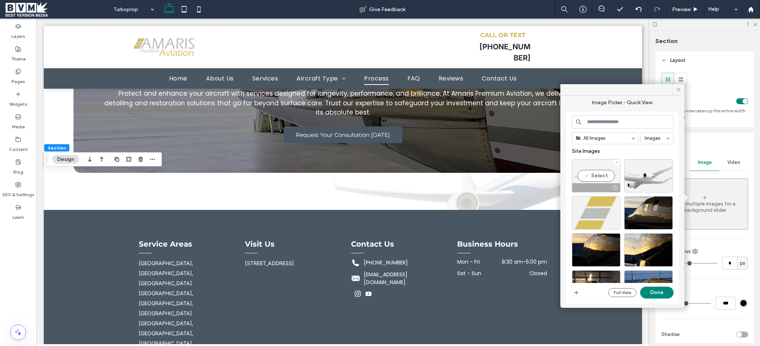
click at [599, 169] on div "Select" at bounding box center [596, 175] width 49 height 33
click at [653, 295] on button "Done" at bounding box center [656, 293] width 33 height 12
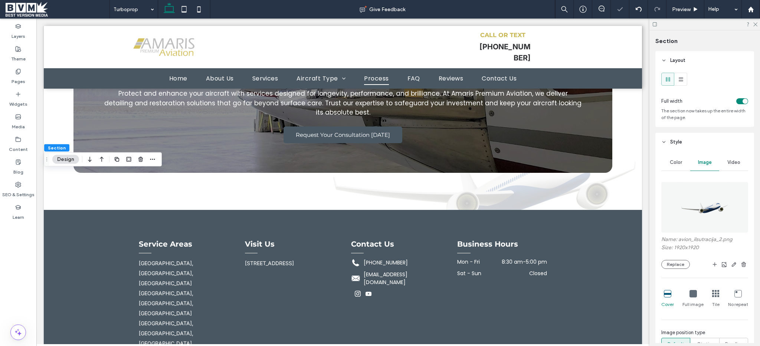
click at [690, 291] on icon at bounding box center [693, 293] width 7 height 7
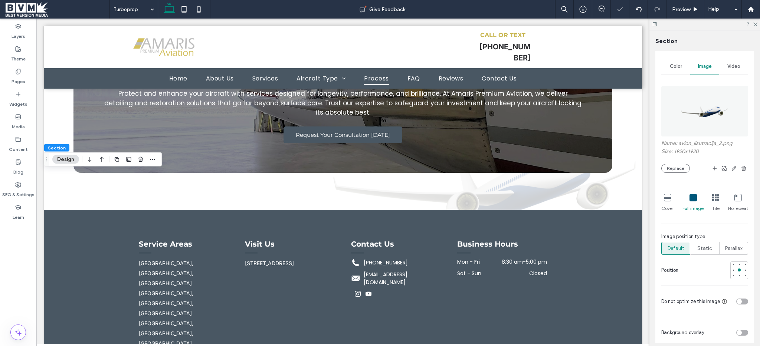
scroll to position [131, 0]
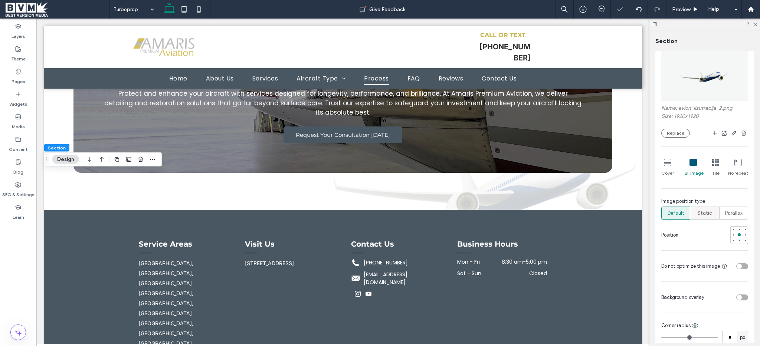
click at [701, 209] on div "Static" at bounding box center [704, 213] width 19 height 12
click at [743, 233] on div at bounding box center [745, 234] width 5 height 5
click at [738, 301] on div "toggle" at bounding box center [742, 298] width 12 height 6
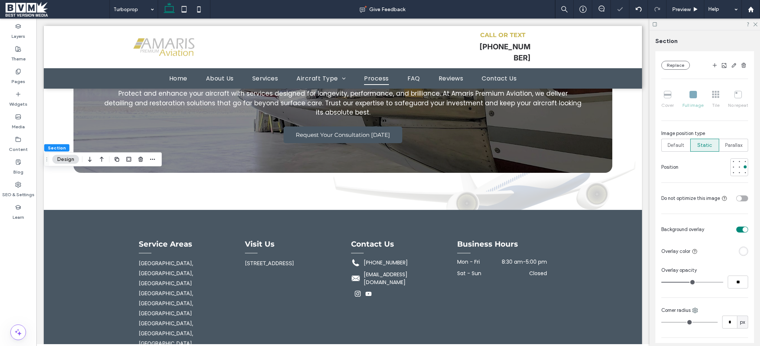
scroll to position [219, 0]
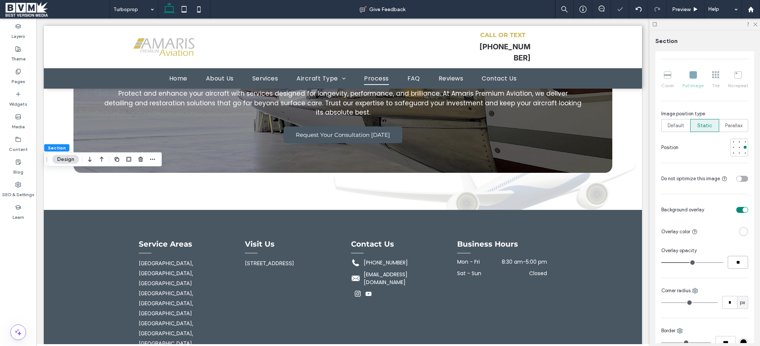
click at [734, 265] on input "**" at bounding box center [738, 262] width 20 height 13
type input "***"
type input "**"
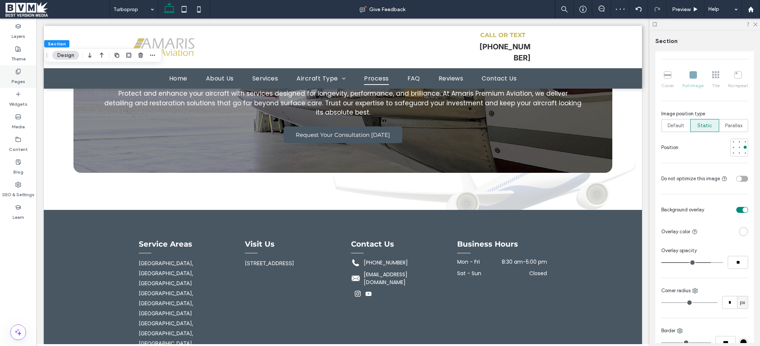
click at [29, 76] on div "Pages" at bounding box center [18, 76] width 36 height 23
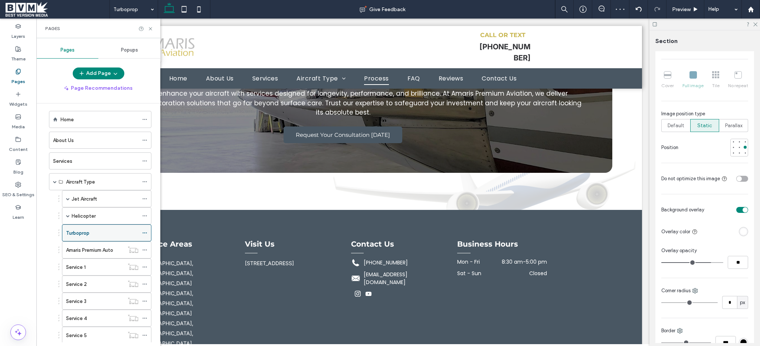
scroll to position [9, 0]
click at [90, 216] on label "Helicopter" at bounding box center [84, 212] width 24 height 13
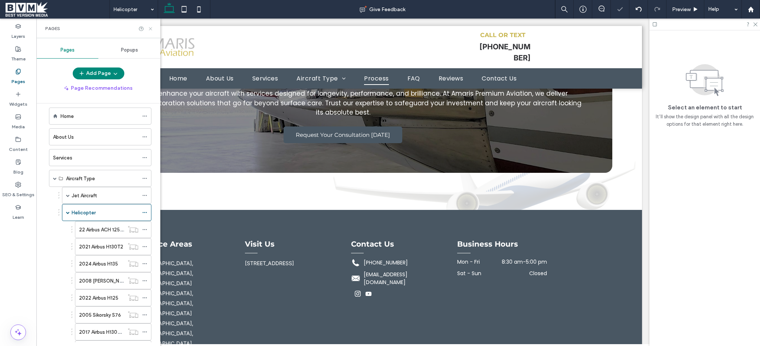
click at [150, 26] on icon at bounding box center [151, 29] width 6 height 6
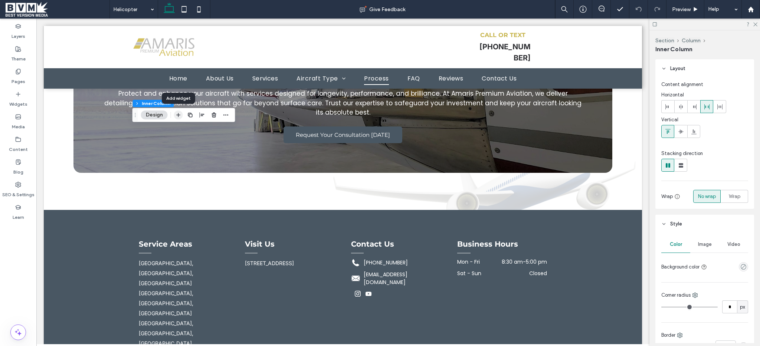
click at [179, 116] on use "button" at bounding box center [178, 115] width 4 height 4
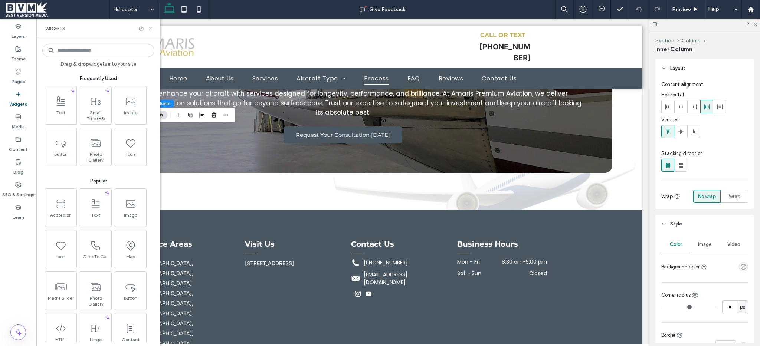
click at [151, 27] on icon at bounding box center [151, 29] width 6 height 6
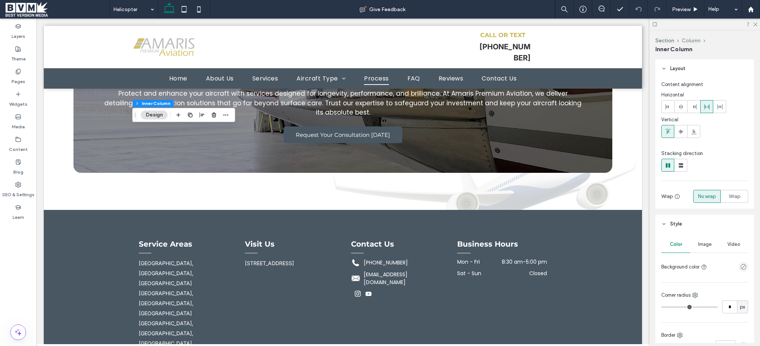
click at [692, 37] on button "Column" at bounding box center [691, 40] width 19 height 6
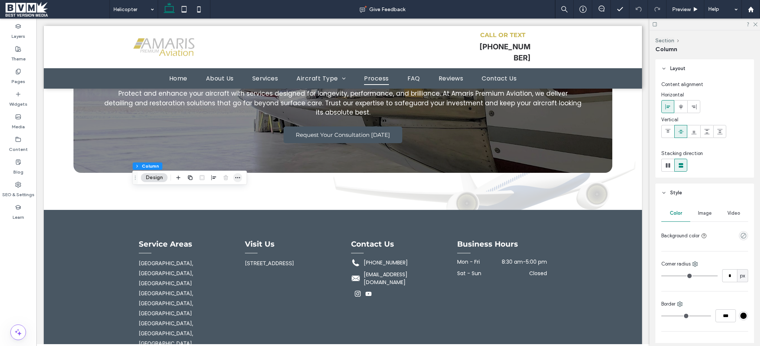
click at [234, 175] on span "button" at bounding box center [237, 177] width 9 height 9
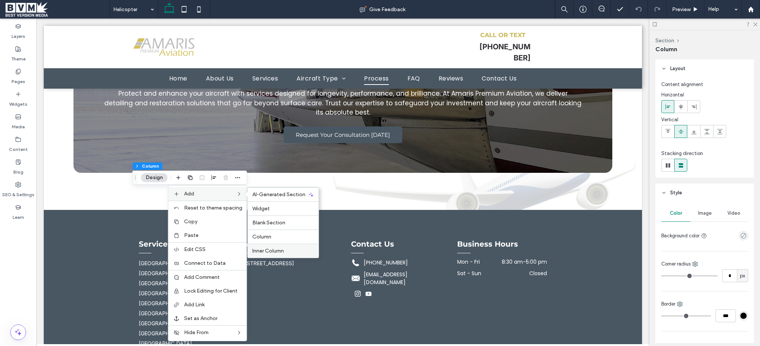
click at [278, 247] on div "Inner Column" at bounding box center [283, 251] width 71 height 14
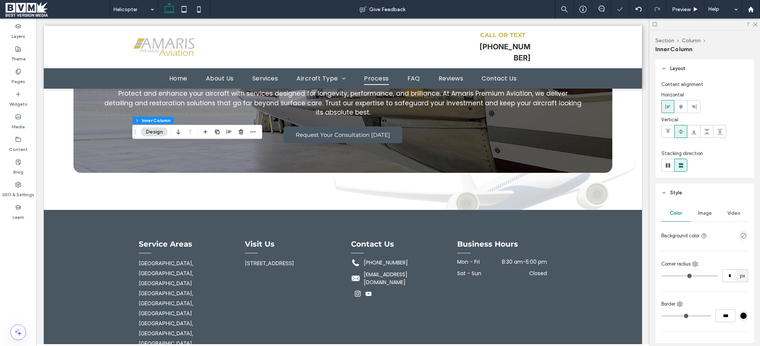
click at [183, 133] on div at bounding box center [184, 131] width 21 height 13
click at [181, 133] on icon "button" at bounding box center [178, 131] width 9 height 13
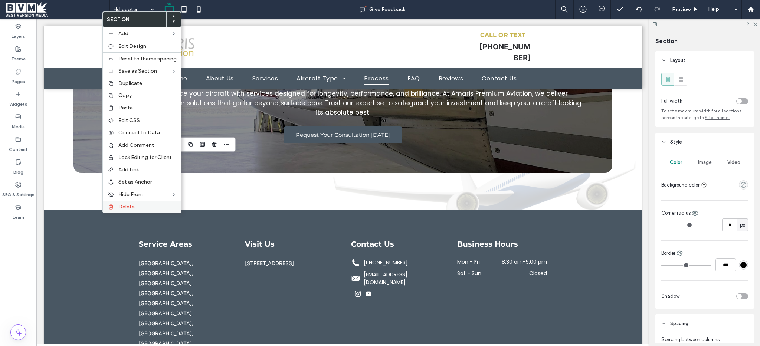
click at [123, 208] on span "Delete" at bounding box center [126, 207] width 16 height 6
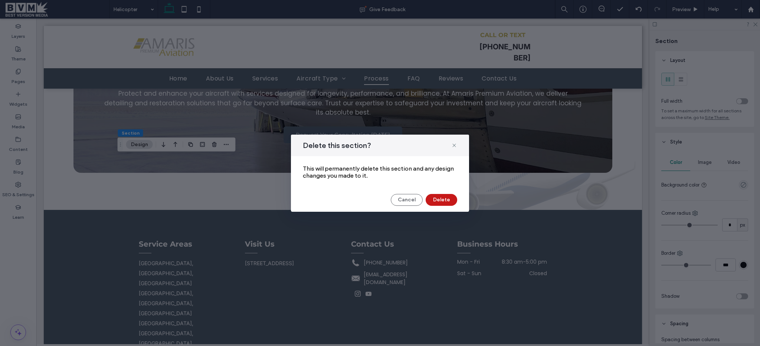
click at [430, 197] on button "Delete" at bounding box center [442, 200] width 32 height 12
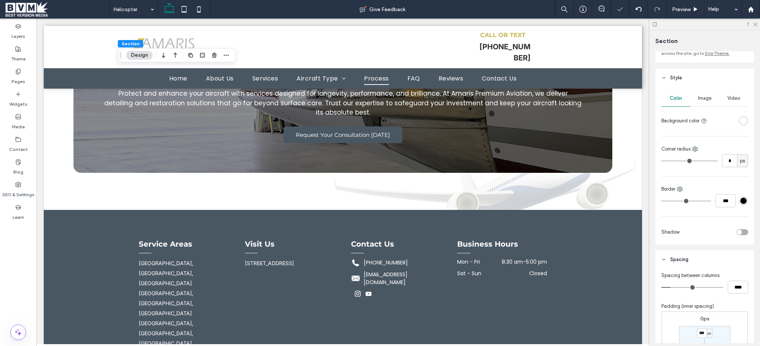
scroll to position [169, 0]
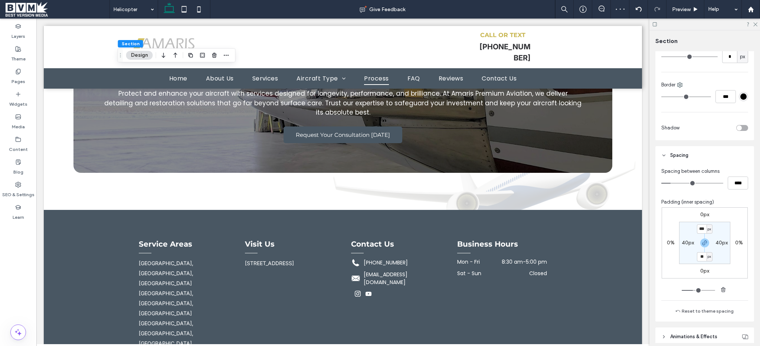
type input "***"
type input "**"
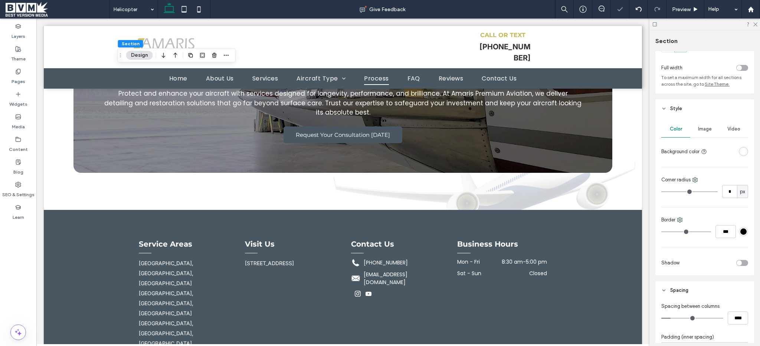
scroll to position [24, 0]
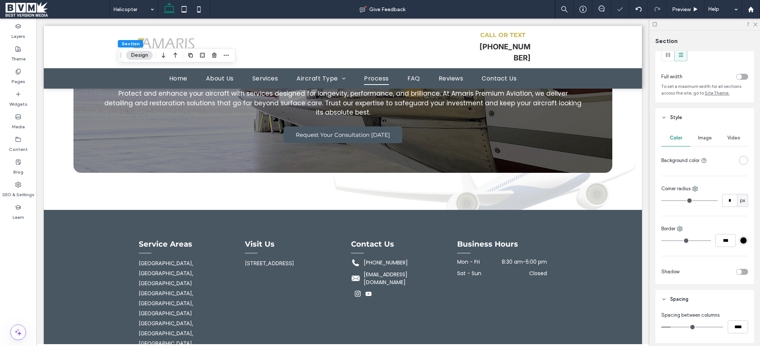
click at [705, 137] on span "Image" at bounding box center [705, 138] width 14 height 6
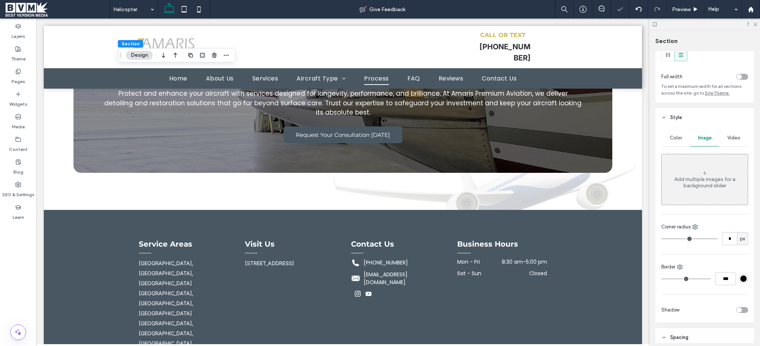
click at [704, 164] on div "Add multiple images for a background slider" at bounding box center [705, 179] width 86 height 49
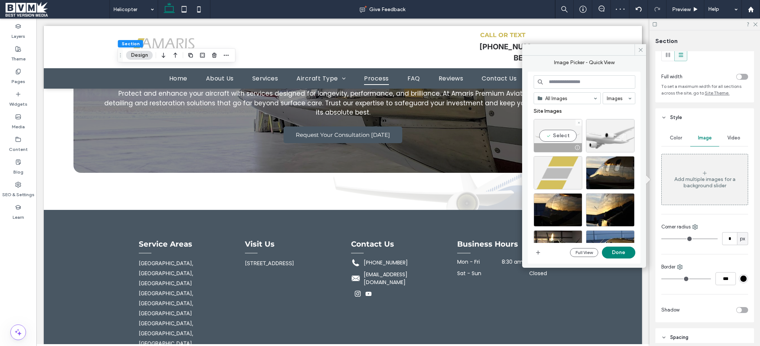
click at [550, 130] on div "Select" at bounding box center [558, 135] width 49 height 33
click at [623, 255] on button "Done" at bounding box center [618, 253] width 33 height 12
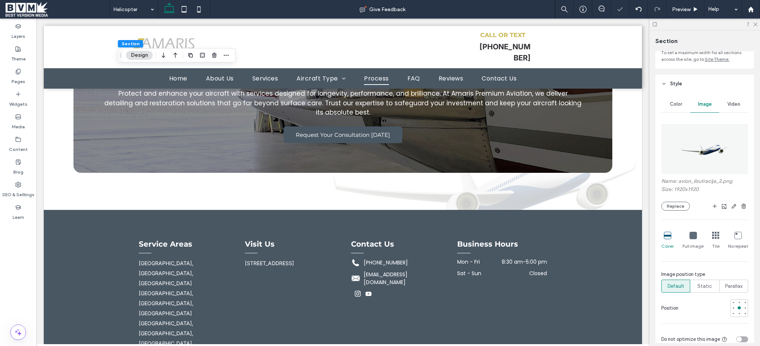
scroll to position [60, 0]
click at [694, 255] on div "Name: avion_ilsutracija_2.png Size: 1920x1920 Replace Cover Full image Tile No …" at bounding box center [704, 231] width 87 height 226
click at [693, 242] on span "Full image" at bounding box center [693, 244] width 21 height 7
click at [697, 280] on div "Static" at bounding box center [704, 284] width 19 height 12
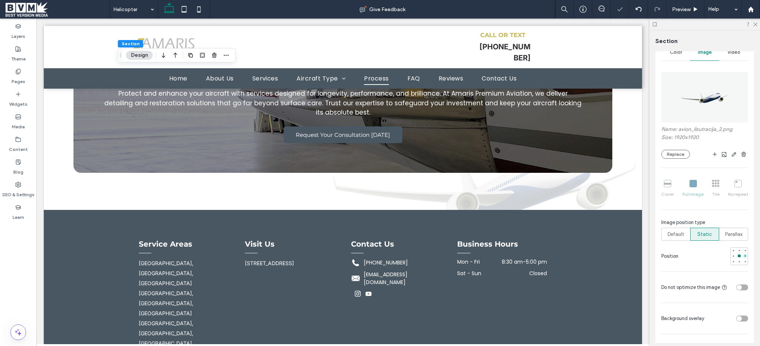
click at [744, 257] on div at bounding box center [745, 256] width 3 height 3
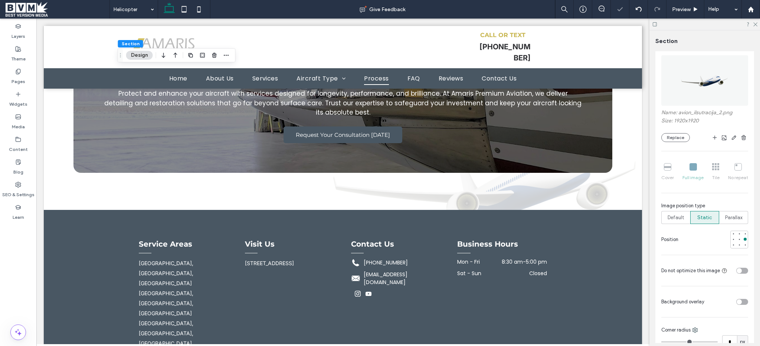
scroll to position [210, 0]
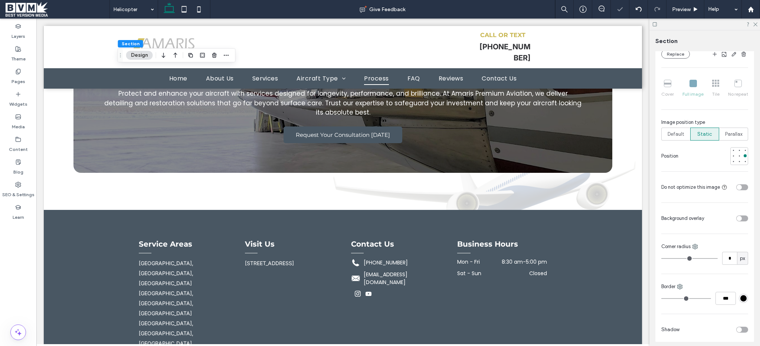
click at [739, 217] on div "toggle" at bounding box center [742, 219] width 12 height 6
type input "**"
click at [729, 269] on input "**" at bounding box center [738, 271] width 20 height 13
type input "**"
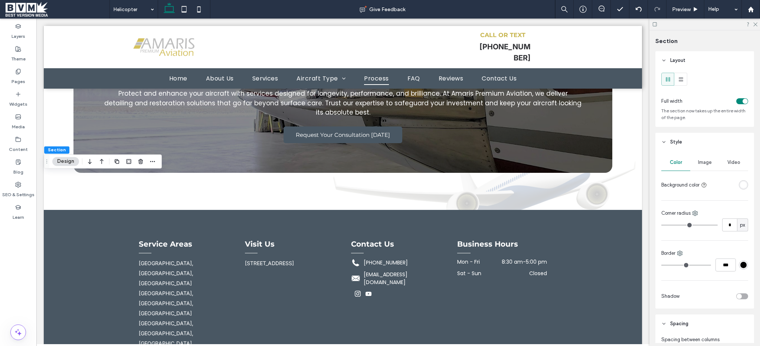
click at [709, 171] on div "Color Image Video Background color" at bounding box center [704, 172] width 87 height 37
click at [706, 168] on div "Image" at bounding box center [704, 162] width 29 height 16
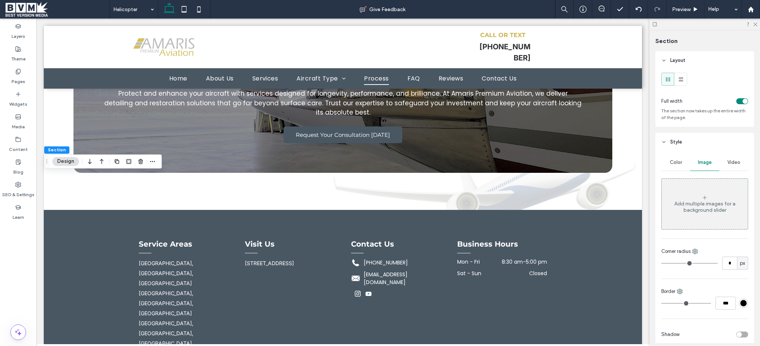
click at [699, 190] on div "Add multiple images for a background slider" at bounding box center [705, 204] width 86 height 49
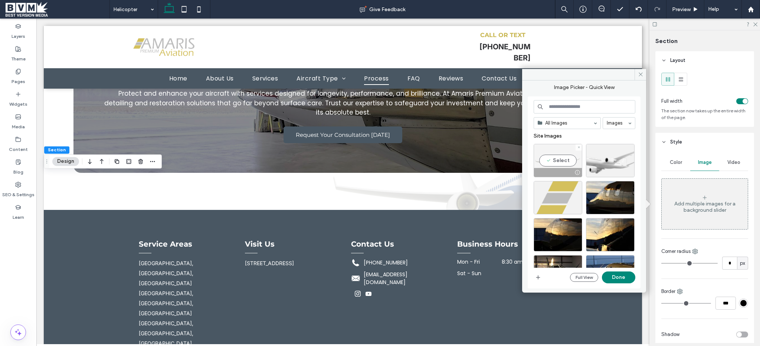
click at [567, 162] on div "Select" at bounding box center [558, 160] width 49 height 33
click at [616, 272] on button "Done" at bounding box center [618, 278] width 33 height 12
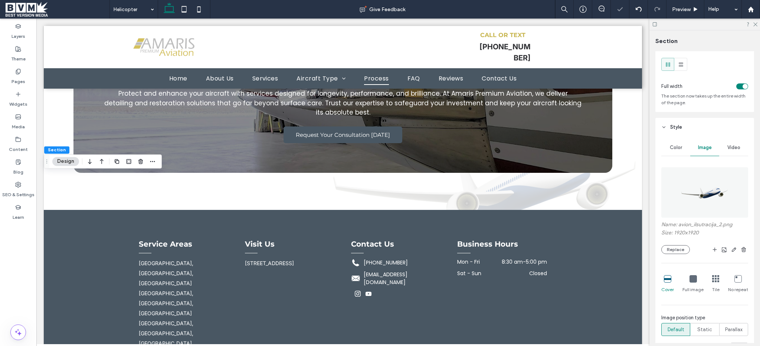
scroll to position [50, 0]
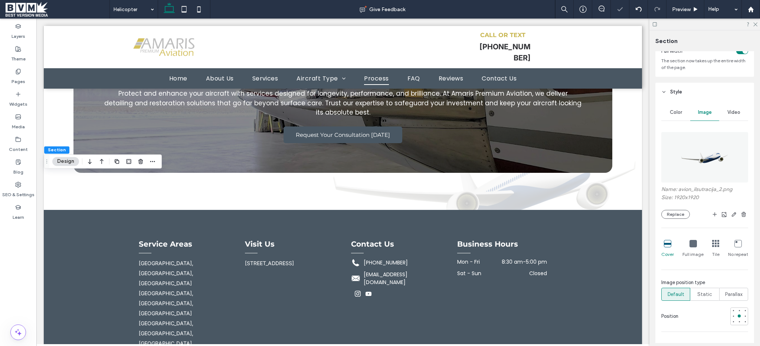
click at [695, 248] on icon at bounding box center [693, 243] width 7 height 7
click at [705, 293] on span "Static" at bounding box center [704, 294] width 15 height 7
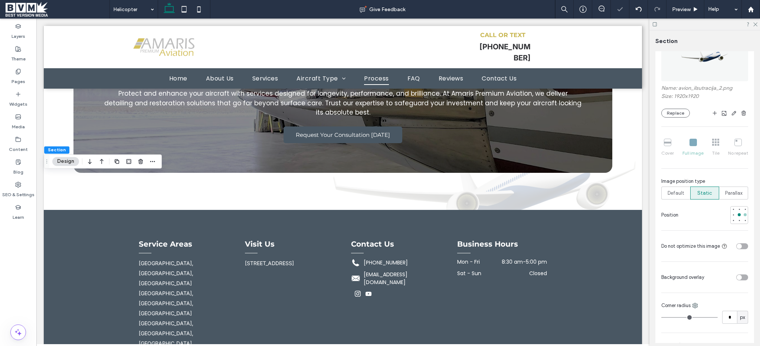
click at [744, 216] on div at bounding box center [745, 214] width 3 height 3
click at [737, 277] on div "toggle" at bounding box center [739, 277] width 5 height 5
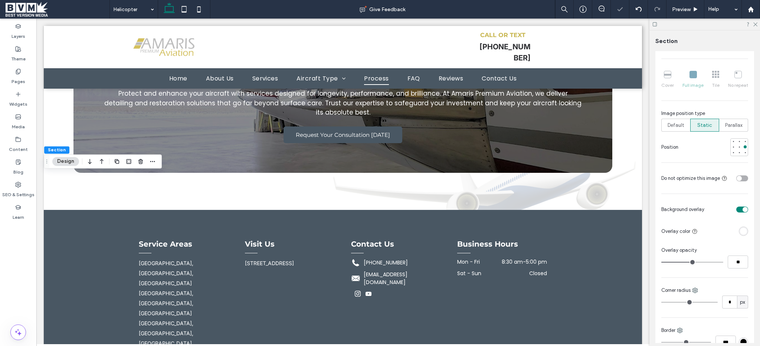
scroll to position [220, 0]
click at [735, 267] on input "**" at bounding box center [738, 261] width 20 height 13
type input "**"
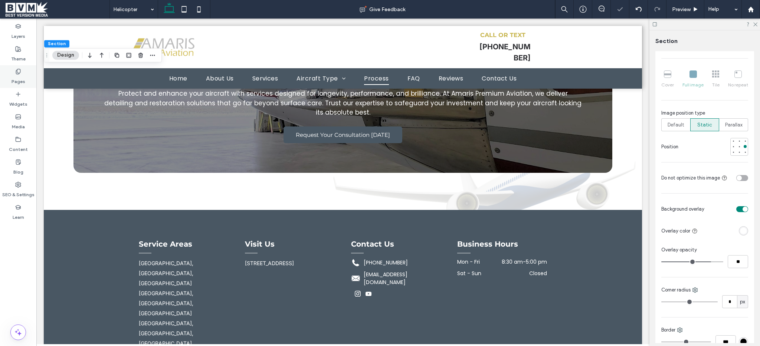
click at [7, 68] on div "Pages" at bounding box center [18, 76] width 36 height 23
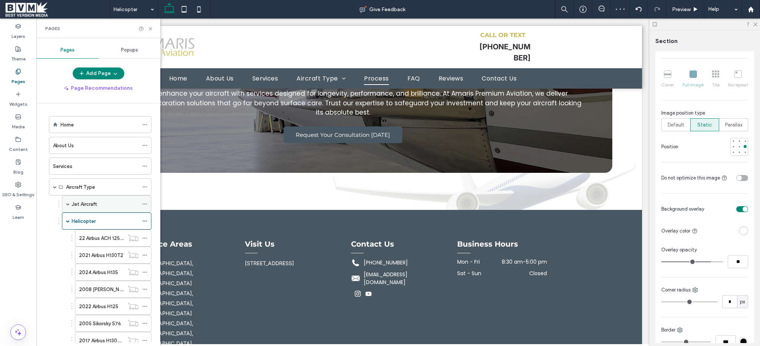
click at [76, 208] on label "Jet Aircraft" at bounding box center [84, 204] width 25 height 13
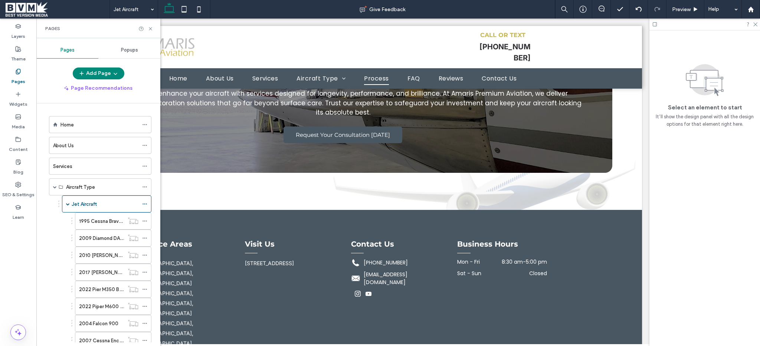
click at [69, 205] on span at bounding box center [68, 204] width 4 height 4
click at [68, 221] on span at bounding box center [68, 221] width 4 height 4
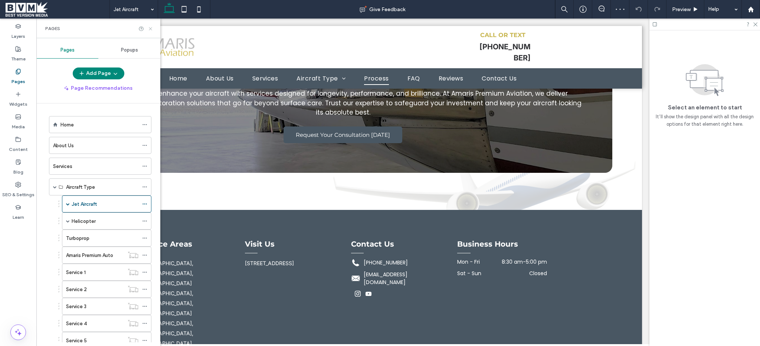
click at [152, 27] on icon at bounding box center [151, 29] width 6 height 6
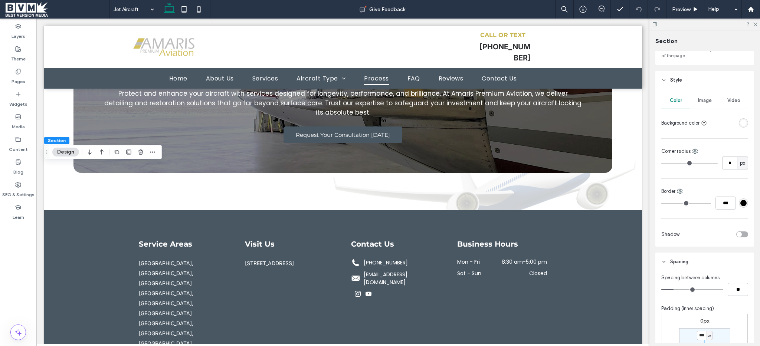
scroll to position [76, 0]
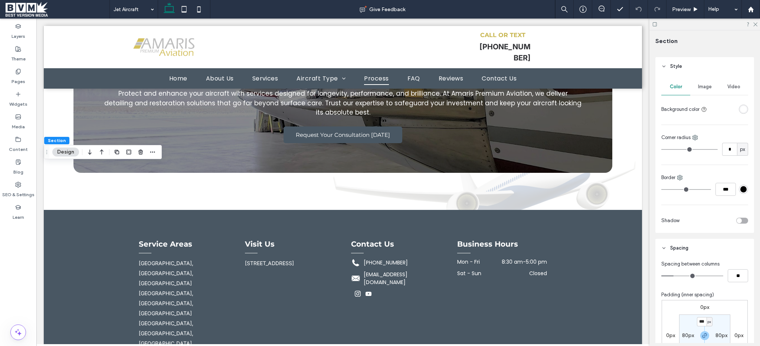
click at [707, 84] on div "Image" at bounding box center [704, 87] width 29 height 16
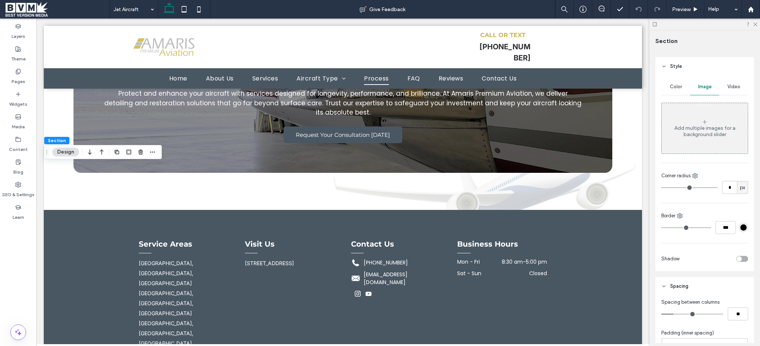
click at [707, 129] on div "Add multiple images for a background slider" at bounding box center [705, 131] width 86 height 13
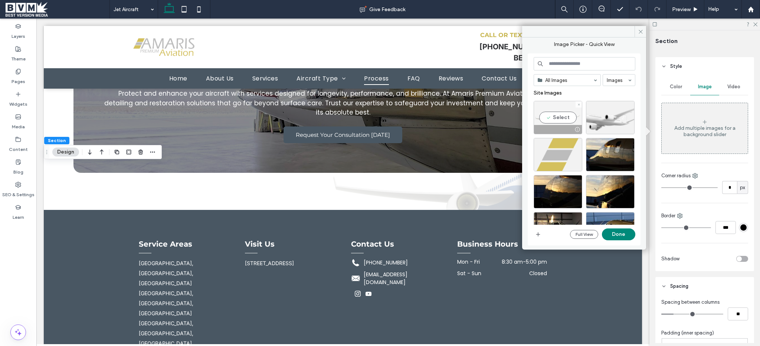
click at [554, 107] on div "Select" at bounding box center [558, 117] width 49 height 33
click at [623, 239] on button "Done" at bounding box center [618, 235] width 33 height 12
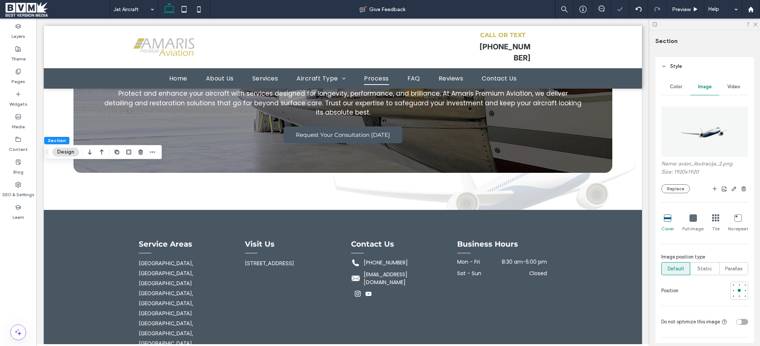
click at [694, 224] on div "Full image" at bounding box center [693, 224] width 21 height 24
click at [700, 268] on span "Static" at bounding box center [704, 268] width 15 height 7
click at [744, 291] on div at bounding box center [745, 290] width 3 height 3
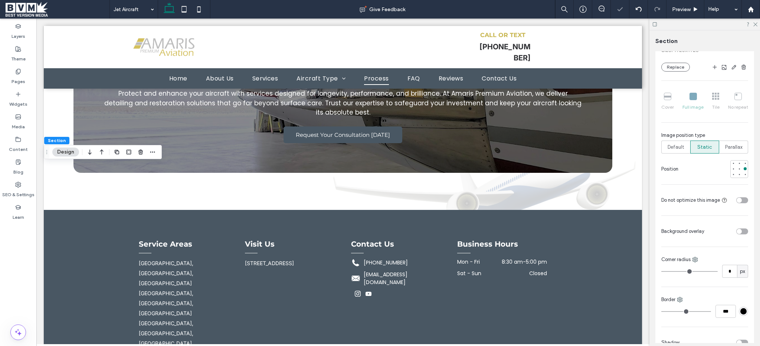
scroll to position [198, 0]
click at [735, 235] on div at bounding box center [728, 230] width 41 height 13
click at [737, 231] on div "toggle" at bounding box center [739, 230] width 5 height 5
click at [729, 284] on input "**" at bounding box center [738, 283] width 20 height 13
type input "**"
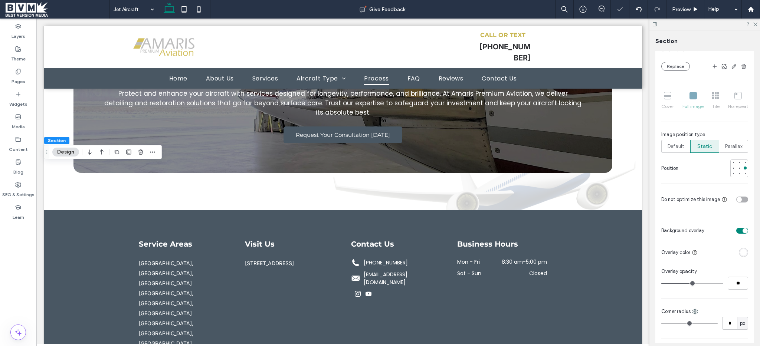
type input "**"
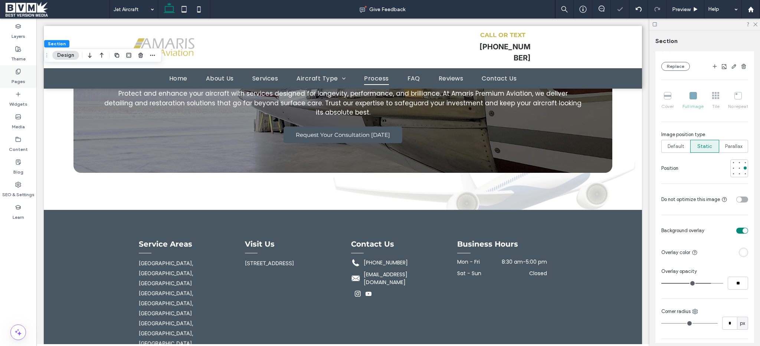
click at [33, 83] on div "Pages" at bounding box center [18, 76] width 36 height 23
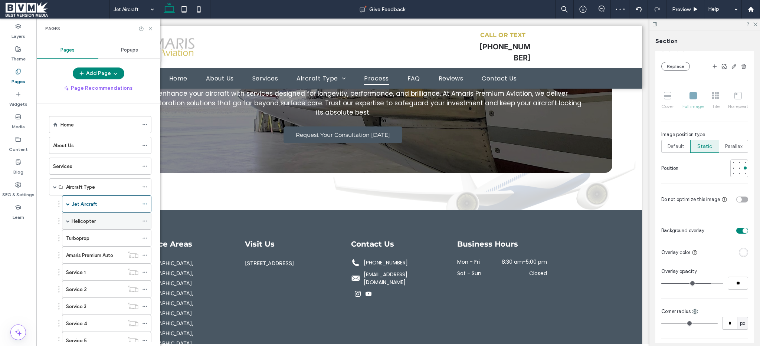
scroll to position [0, 0]
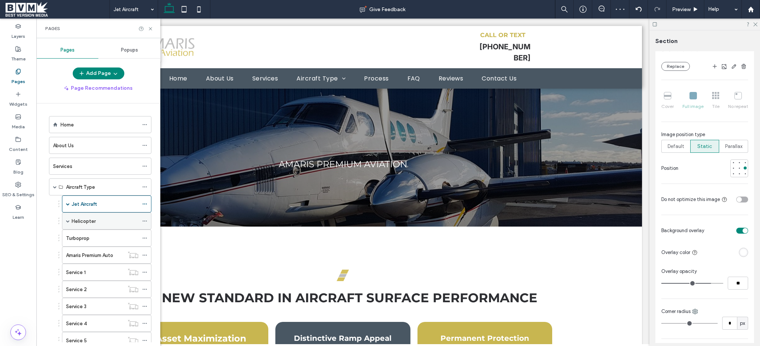
scroll to position [5804, 0]
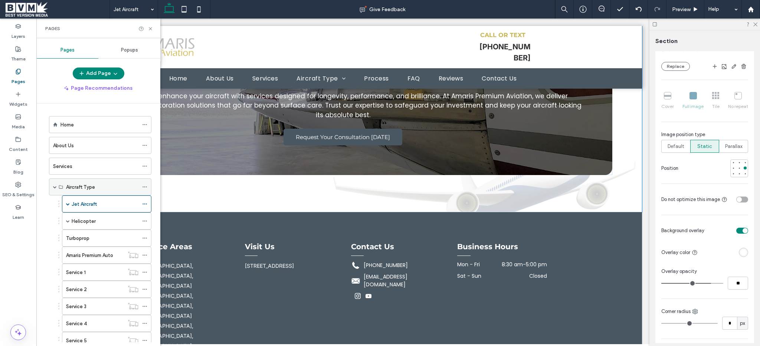
click at [54, 188] on span at bounding box center [55, 187] width 4 height 4
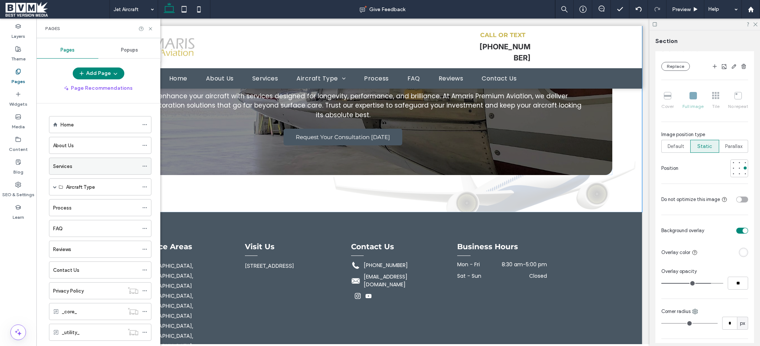
click at [73, 170] on div "Services" at bounding box center [95, 166] width 85 height 16
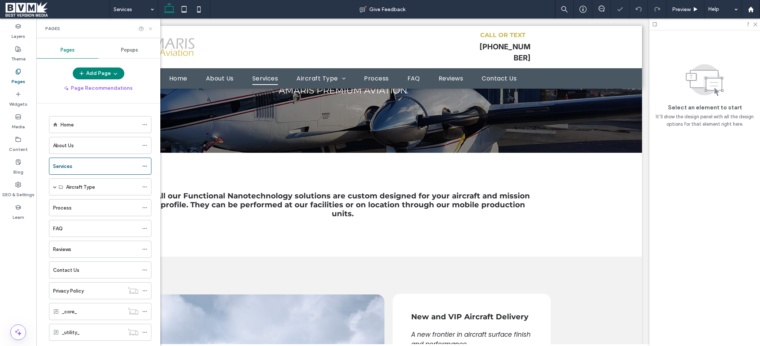
click at [151, 27] on icon at bounding box center [151, 29] width 6 height 6
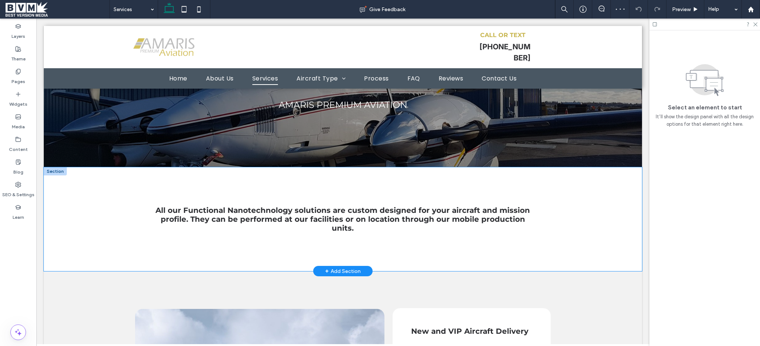
scroll to position [39, 0]
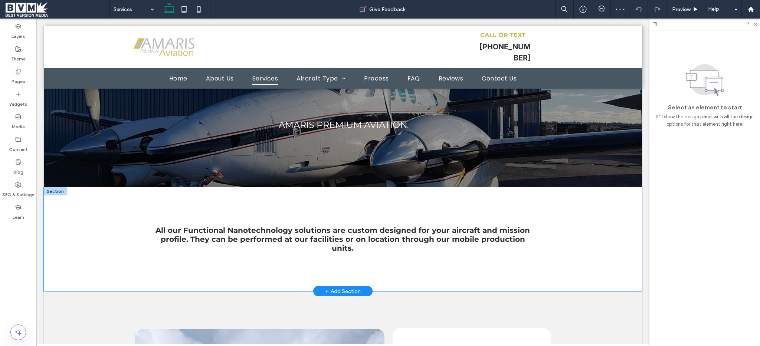
click at [63, 241] on div "All our Functional Nanotechnology solutions are custom designed for your aircra…" at bounding box center [343, 239] width 598 height 104
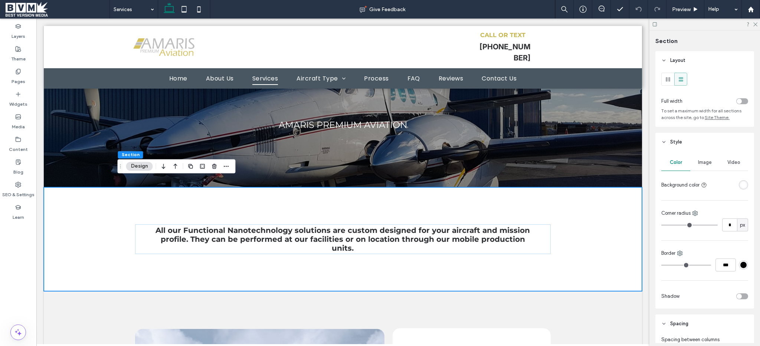
click at [703, 167] on div "Image" at bounding box center [704, 162] width 29 height 16
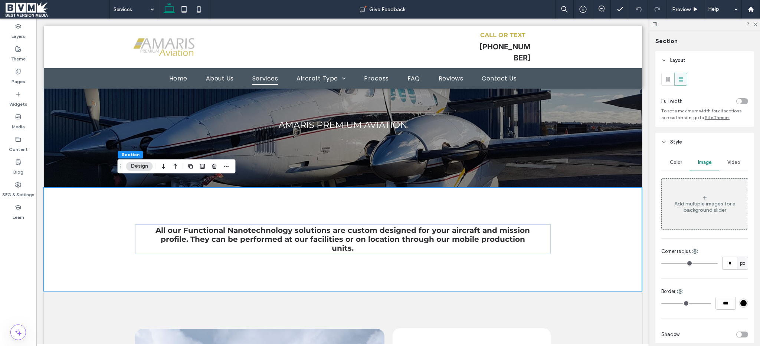
click at [702, 183] on div "Add multiple images for a background slider" at bounding box center [705, 204] width 86 height 49
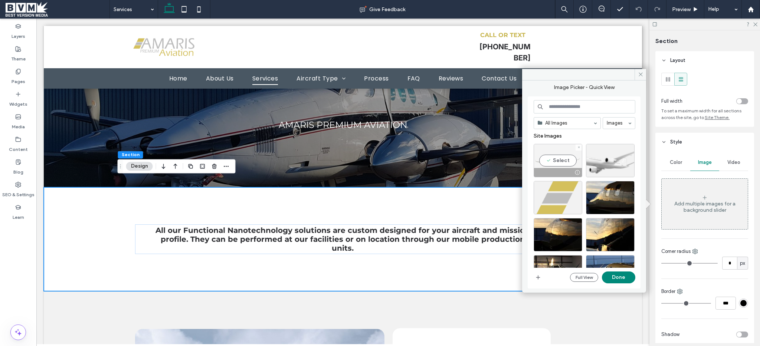
click at [566, 159] on div "Select" at bounding box center [558, 160] width 49 height 33
click at [610, 278] on button "Done" at bounding box center [618, 278] width 33 height 12
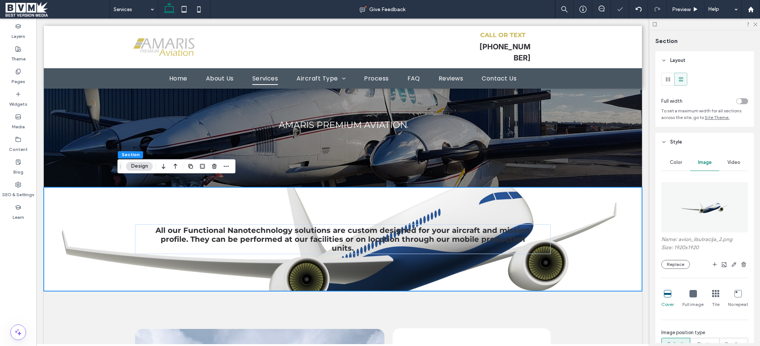
scroll to position [9, 0]
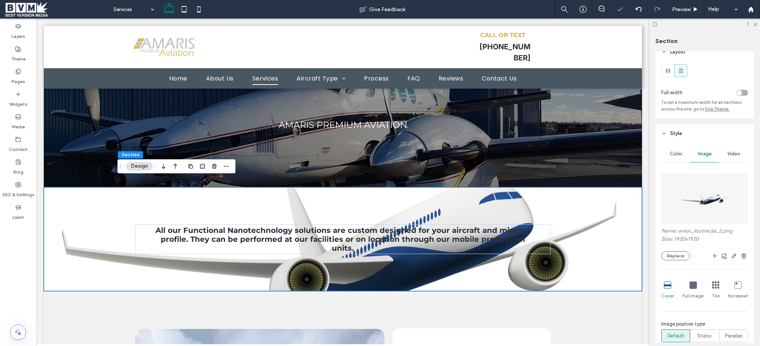
click at [690, 288] on icon at bounding box center [693, 285] width 7 height 7
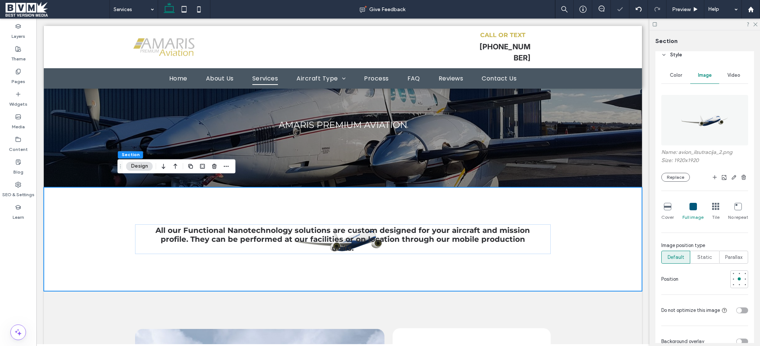
scroll to position [96, 0]
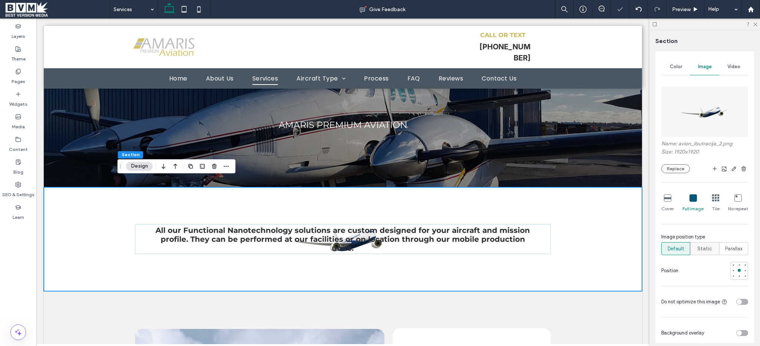
click at [706, 248] on span "Static" at bounding box center [704, 248] width 15 height 7
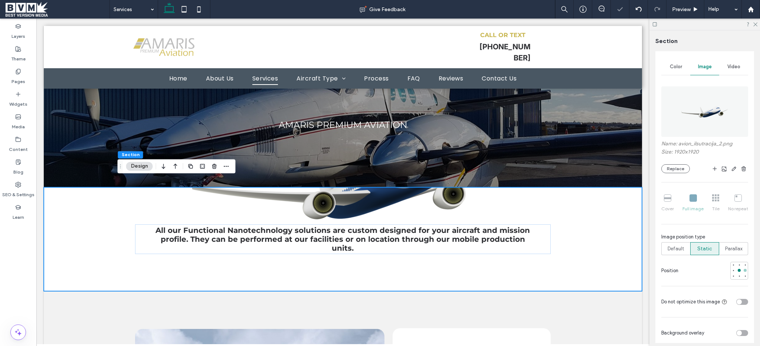
click at [744, 271] on div at bounding box center [745, 270] width 3 height 3
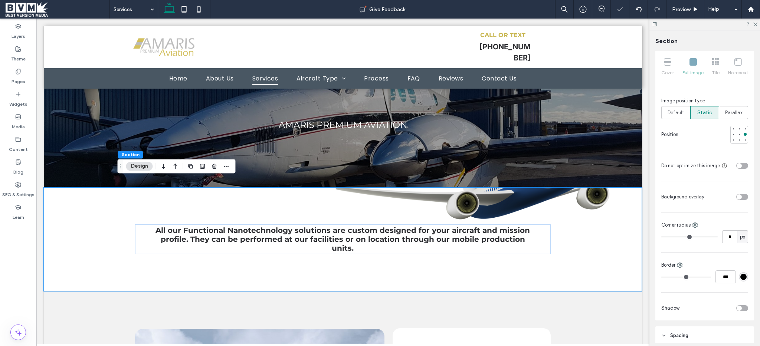
scroll to position [244, 0]
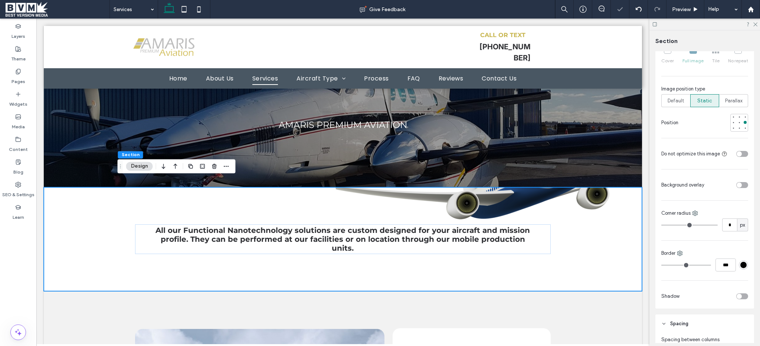
click at [738, 187] on div "toggle" at bounding box center [742, 185] width 12 height 6
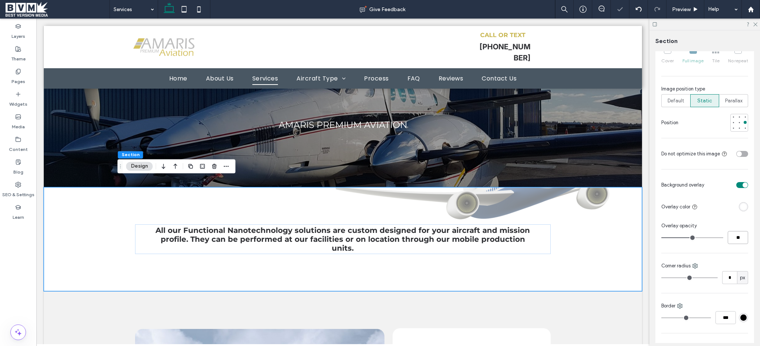
click at [736, 234] on input "**" at bounding box center [738, 237] width 20 height 13
type input "**"
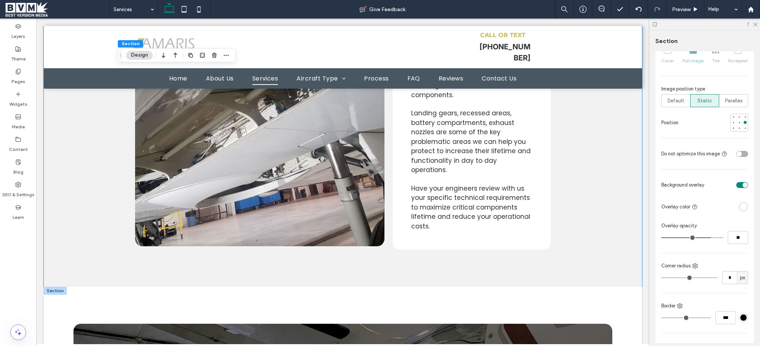
scroll to position [2739, 0]
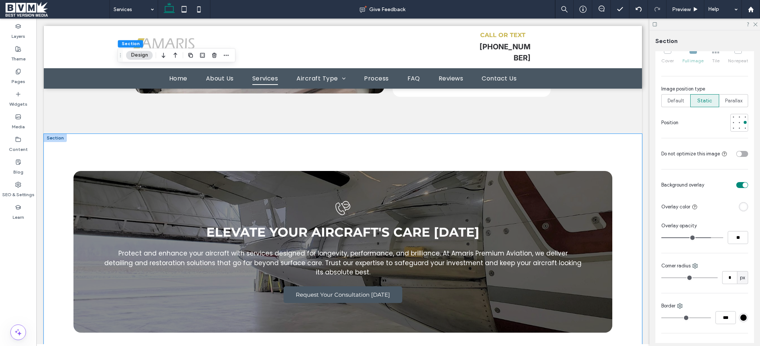
click at [60, 253] on div "Elevate Your Aircraft's Care Today Protect and enhance your aircraft with servi…" at bounding box center [343, 252] width 598 height 236
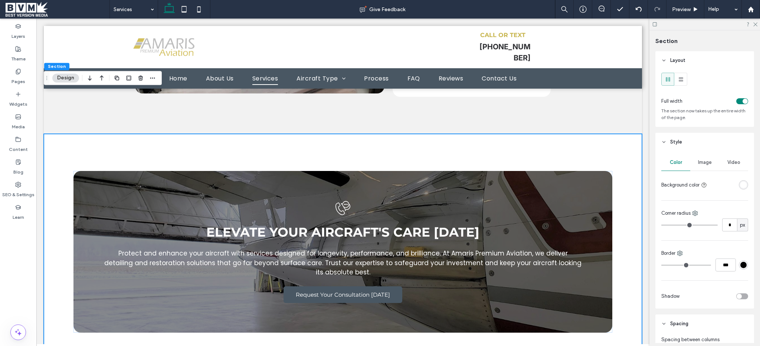
click at [700, 164] on span "Image" at bounding box center [705, 163] width 14 height 6
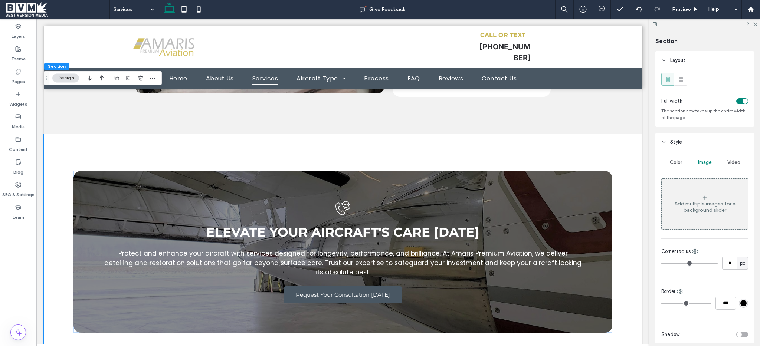
click at [699, 195] on div "Add multiple images for a background slider" at bounding box center [705, 204] width 86 height 49
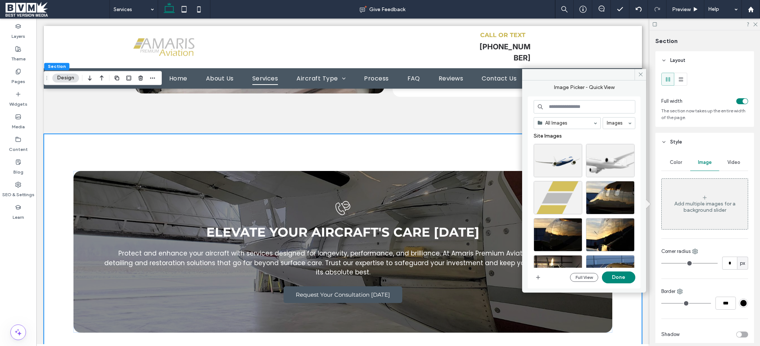
click at [556, 141] on div "Site Images" at bounding box center [587, 138] width 107 height 11
click at [555, 155] on div "Select" at bounding box center [558, 160] width 49 height 33
click at [613, 275] on button "Done" at bounding box center [618, 278] width 33 height 12
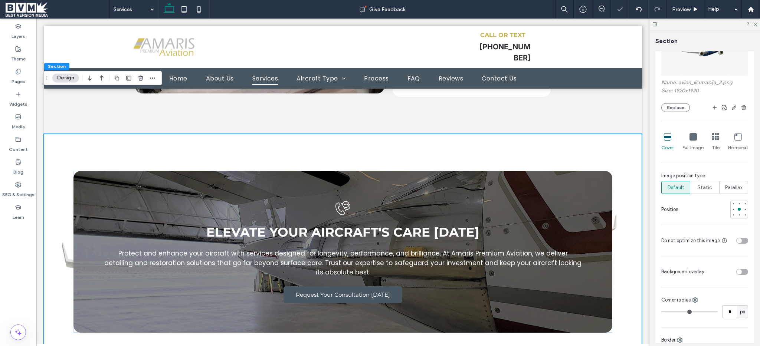
scroll to position [160, 0]
click at [694, 144] on span "Full image" at bounding box center [693, 144] width 21 height 7
click at [694, 177] on div "Image position type Default Static Parallax" at bounding box center [704, 180] width 87 height 22
click at [703, 189] on div "Static" at bounding box center [704, 185] width 19 height 12
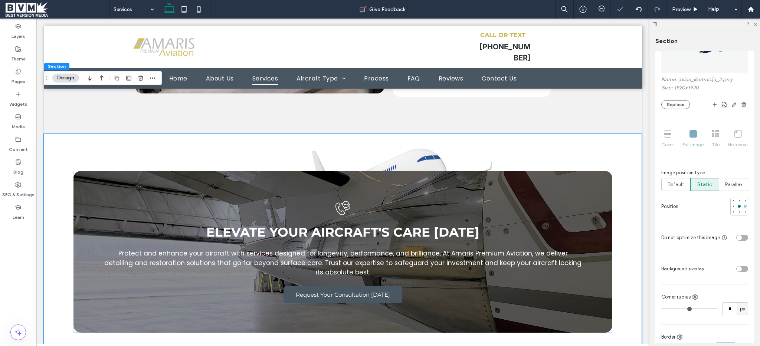
click at [744, 208] on div at bounding box center [745, 206] width 3 height 3
click at [737, 271] on div "toggle" at bounding box center [739, 269] width 5 height 5
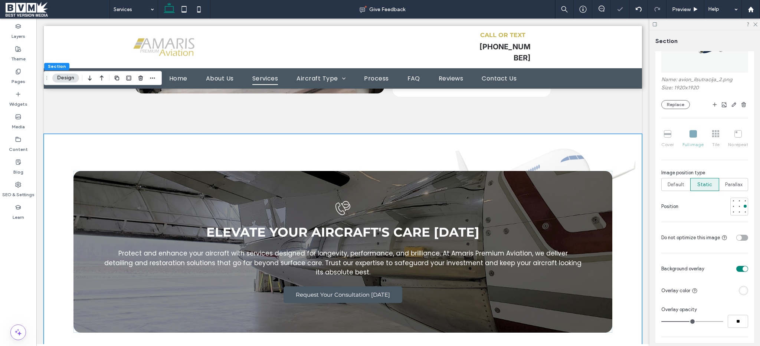
scroll to position [276, 0]
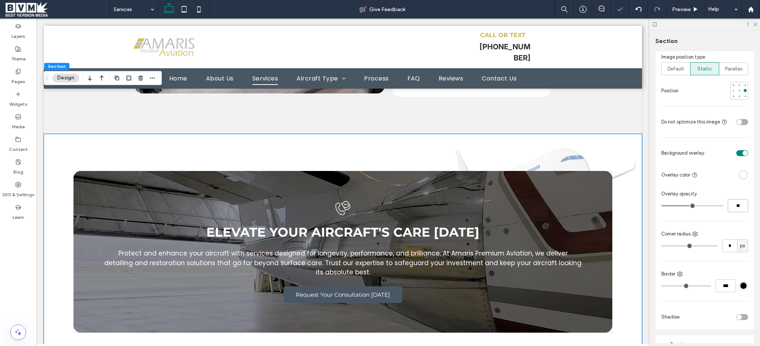
click at [736, 209] on input "**" at bounding box center [738, 205] width 20 height 13
type input "**"
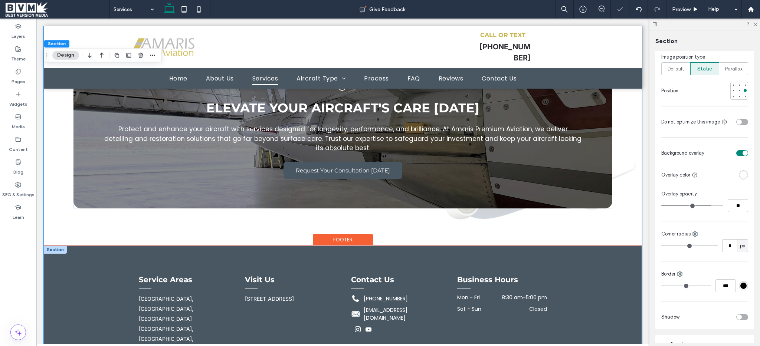
scroll to position [2864, 0]
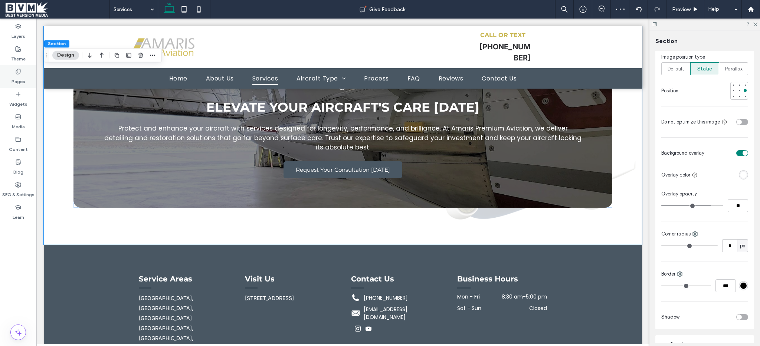
click at [16, 66] on div "Pages" at bounding box center [18, 76] width 36 height 23
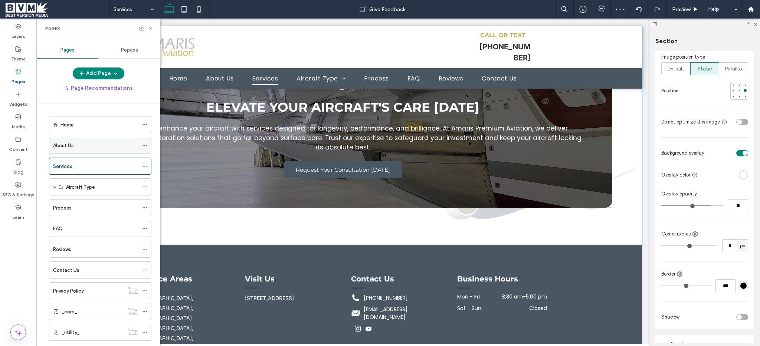
click at [93, 150] on div "About Us" at bounding box center [95, 145] width 85 height 16
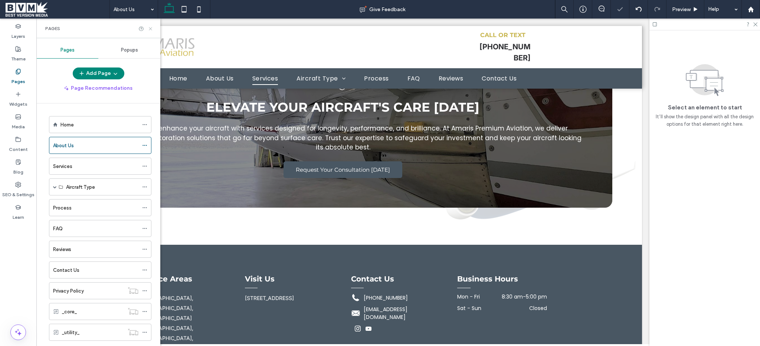
click at [151, 28] on use at bounding box center [150, 28] width 3 height 3
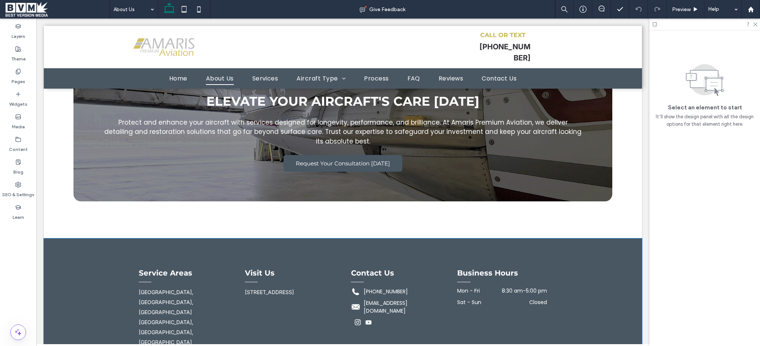
scroll to position [1476, 0]
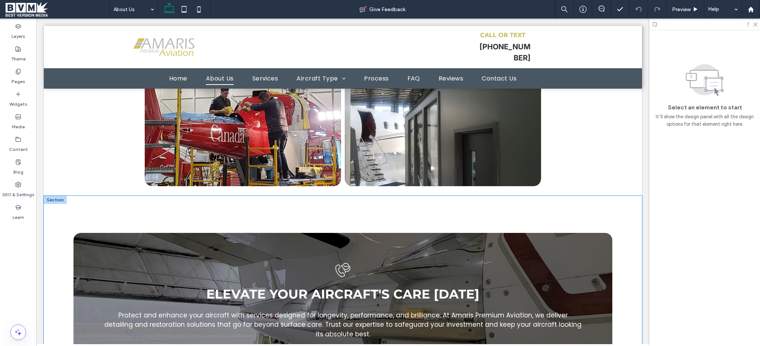
click at [50, 257] on div "Elevate Your Aircraft's Care Today Protect and enhance your aircraft with servi…" at bounding box center [343, 314] width 598 height 236
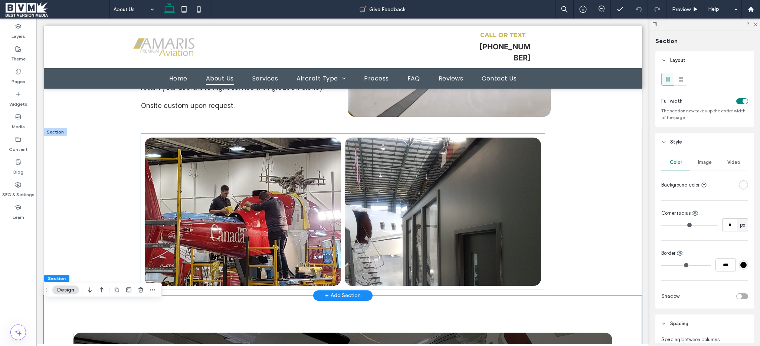
scroll to position [1331, 0]
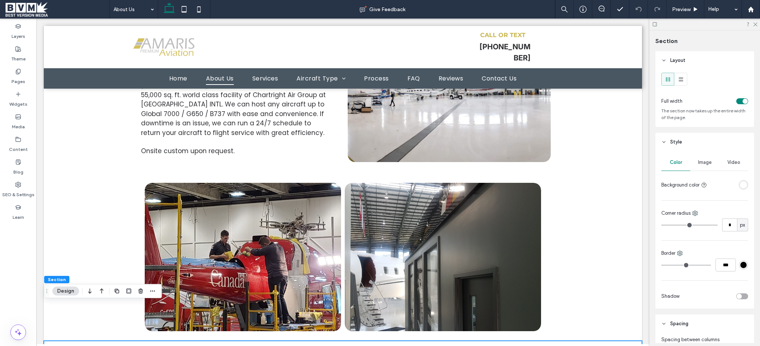
click at [714, 160] on div "Image" at bounding box center [704, 162] width 29 height 16
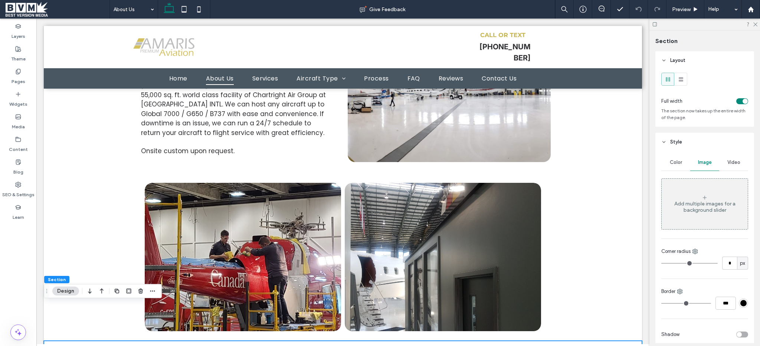
click at [710, 189] on div "Add multiple images for a background slider" at bounding box center [705, 204] width 86 height 49
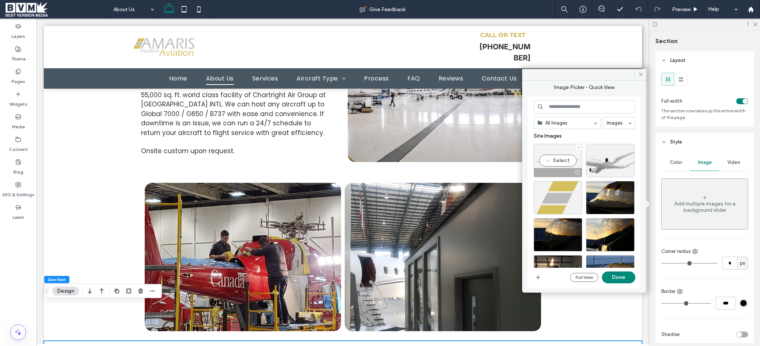
click at [551, 151] on div "Select" at bounding box center [558, 160] width 49 height 33
click at [614, 277] on button "Done" at bounding box center [618, 278] width 33 height 12
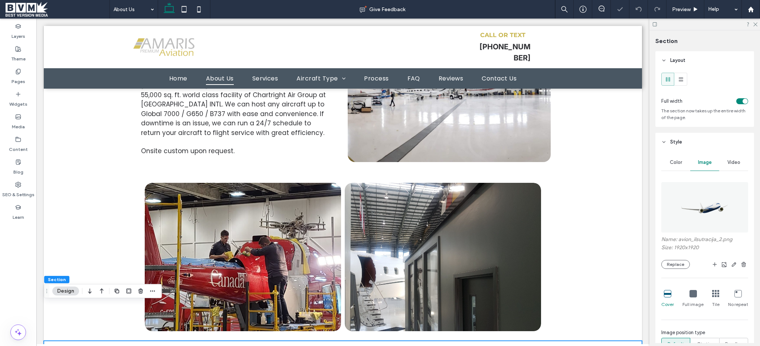
click at [690, 293] on icon at bounding box center [693, 293] width 7 height 7
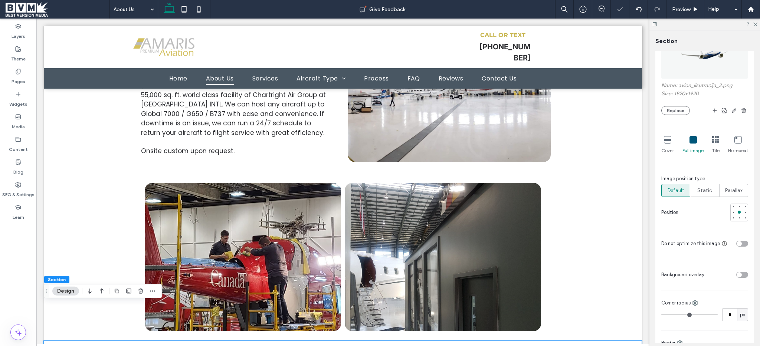
scroll to position [160, 0]
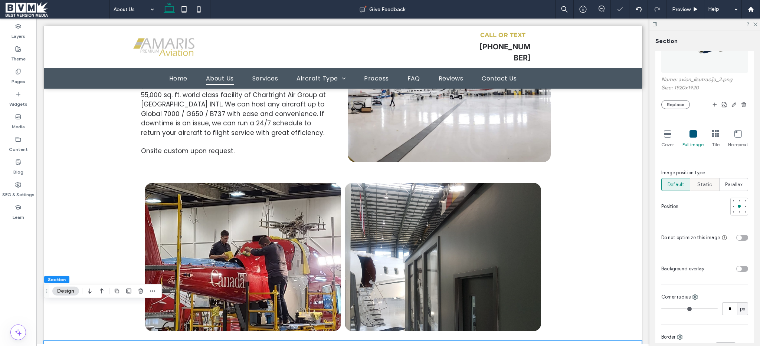
click at [705, 183] on span "Static" at bounding box center [704, 184] width 15 height 7
click at [744, 207] on div at bounding box center [745, 206] width 3 height 3
click at [742, 268] on div "toggle" at bounding box center [742, 269] width 12 height 6
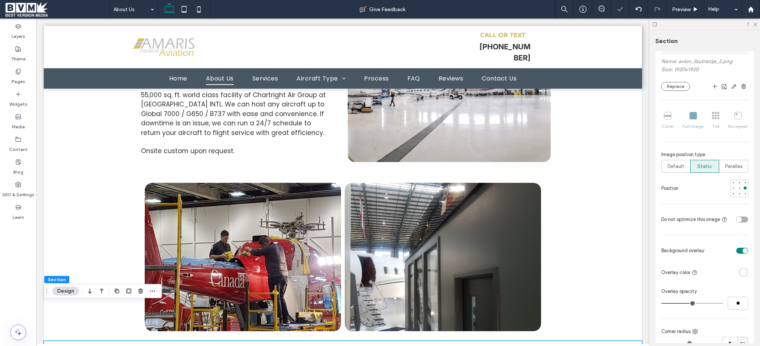
scroll to position [261, 0]
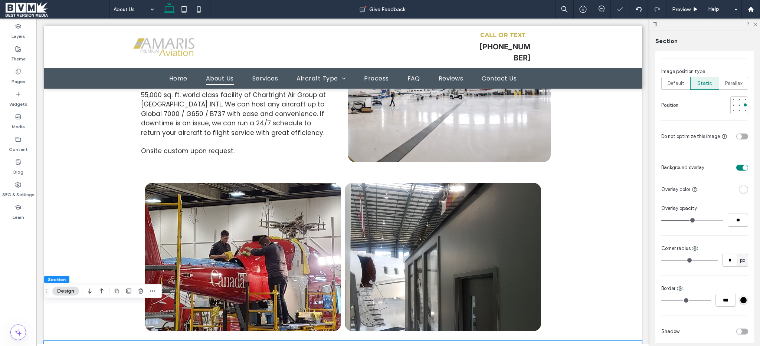
click at [736, 219] on input "**" at bounding box center [738, 220] width 20 height 13
type input "**"
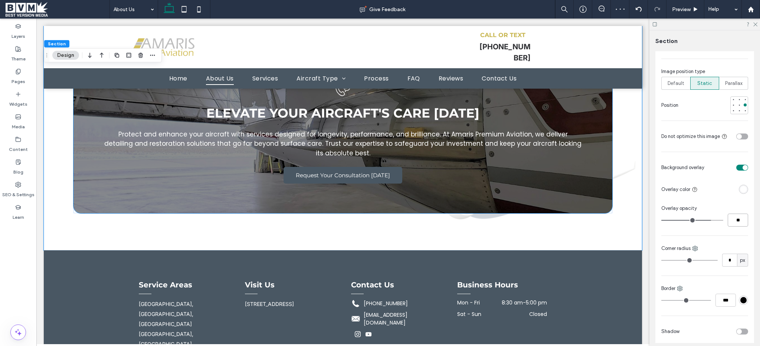
scroll to position [1662, 0]
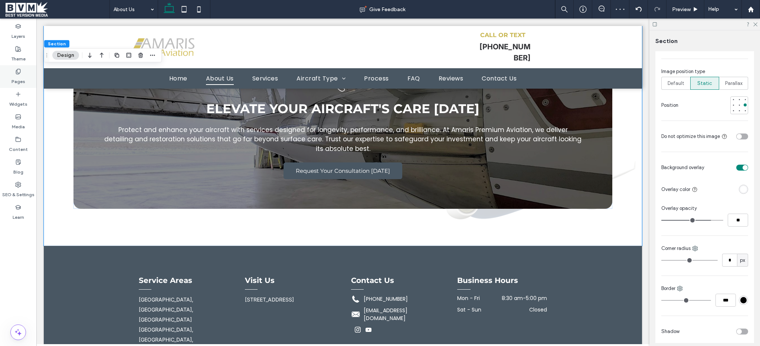
click at [26, 81] on div "Pages" at bounding box center [18, 76] width 36 height 23
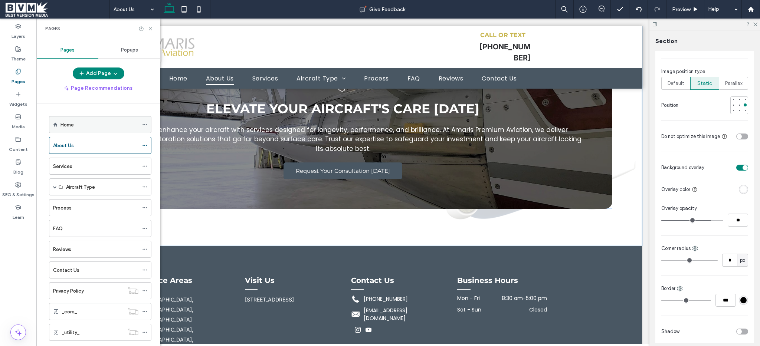
click at [99, 128] on div "Home" at bounding box center [100, 125] width 78 height 8
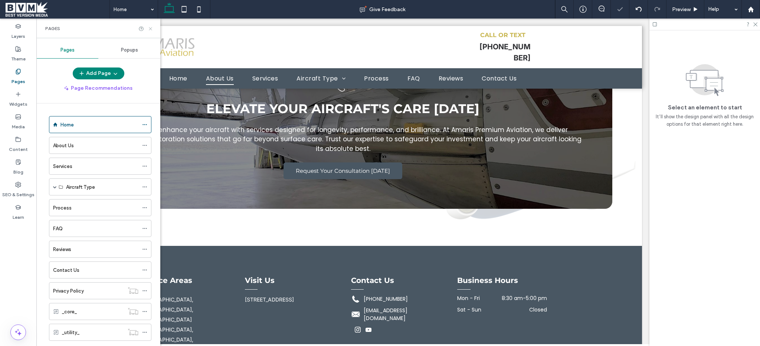
click at [150, 29] on icon at bounding box center [151, 29] width 6 height 6
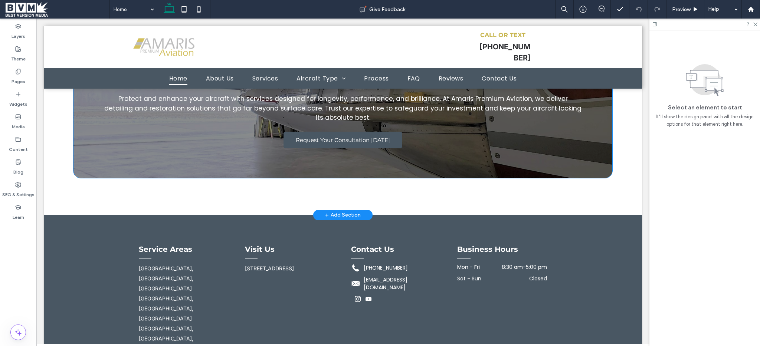
scroll to position [2884, 0]
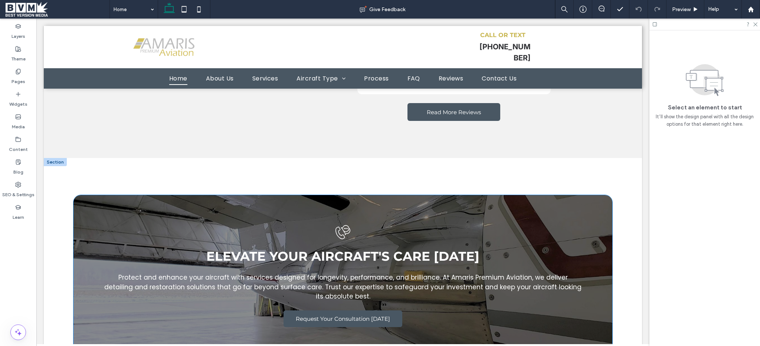
click at [58, 206] on div "Elevate Your Aircraft's Care Today Protect and enhance your aircraft with servi…" at bounding box center [343, 276] width 598 height 236
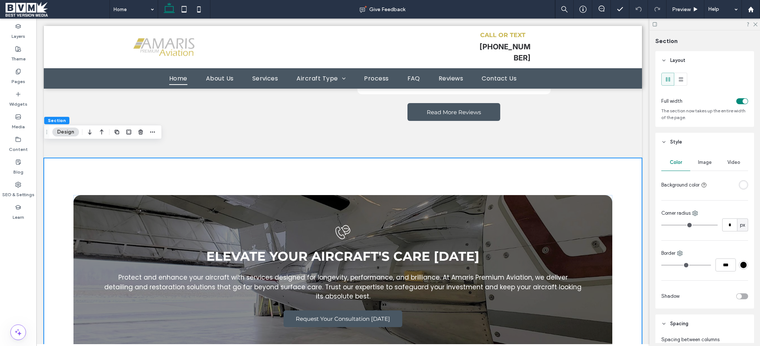
drag, startPoint x: 707, startPoint y: 165, endPoint x: 706, endPoint y: 171, distance: 6.1
click at [707, 166] on span "Image" at bounding box center [705, 163] width 14 height 6
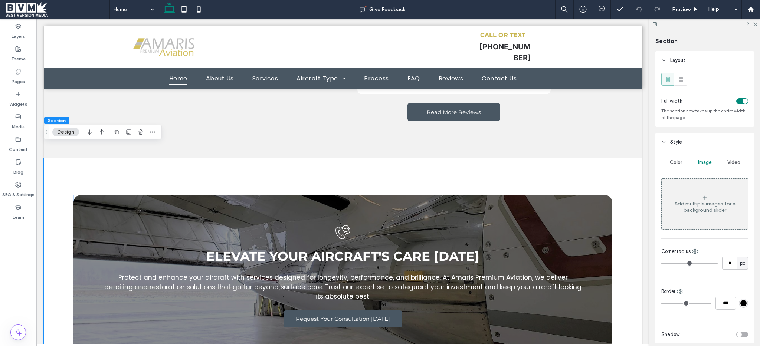
click at [705, 181] on div "Add multiple images for a background slider" at bounding box center [705, 204] width 86 height 49
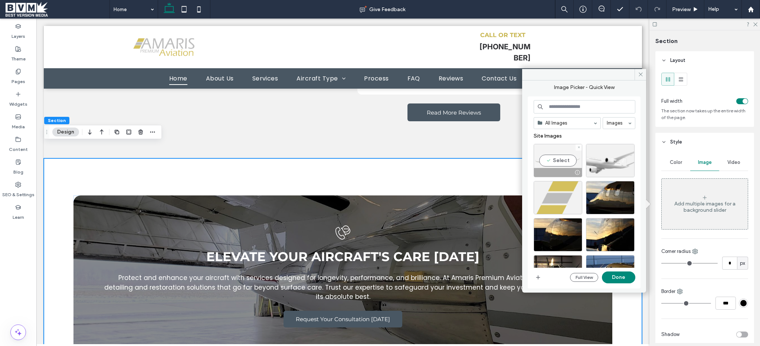
scroll to position [2915, 0]
click at [535, 164] on div "Select" at bounding box center [558, 160] width 49 height 33
click at [631, 279] on button "Done" at bounding box center [618, 278] width 33 height 12
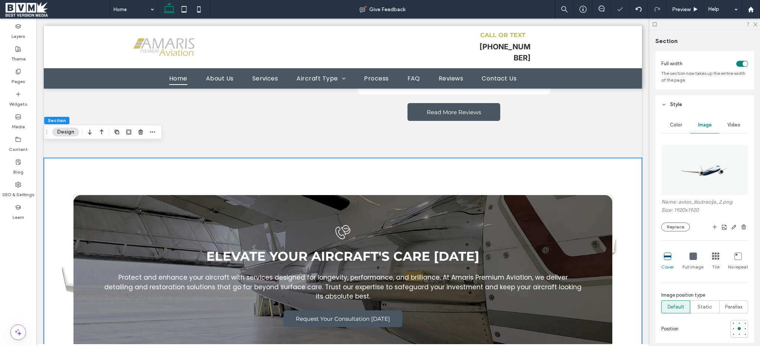
scroll to position [41, 0]
click at [694, 261] on span "Full image" at bounding box center [693, 263] width 21 height 7
click at [702, 301] on span "Static" at bounding box center [704, 303] width 15 height 7
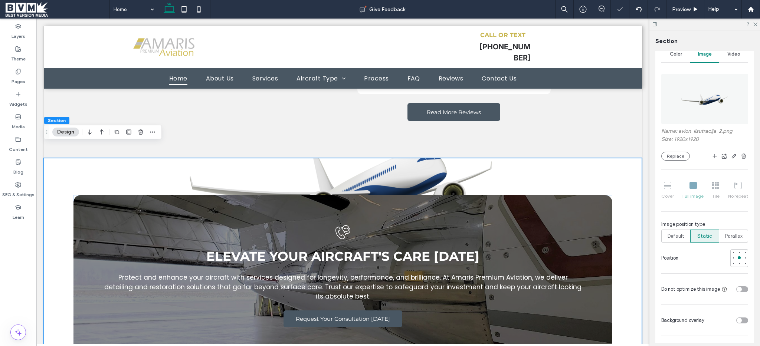
scroll to position [223, 0]
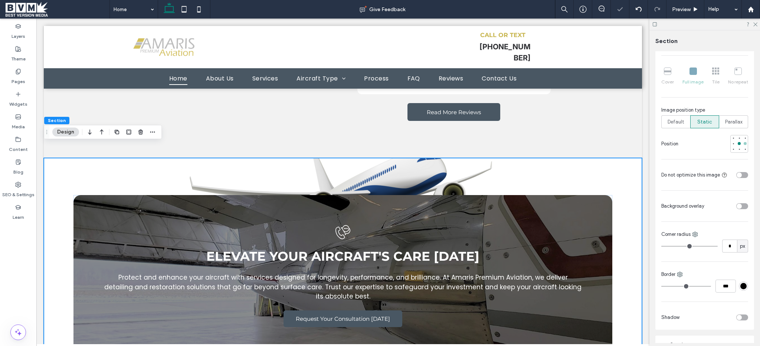
click at [743, 146] on div at bounding box center [745, 143] width 5 height 5
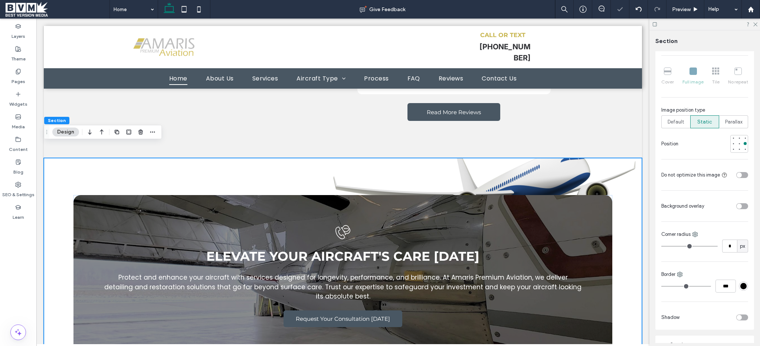
click at [739, 205] on div "toggle" at bounding box center [742, 206] width 12 height 6
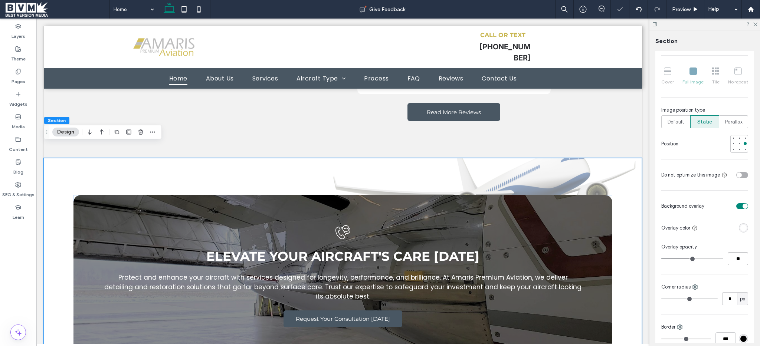
click at [736, 262] on input "**" at bounding box center [738, 258] width 20 height 13
type input "**"
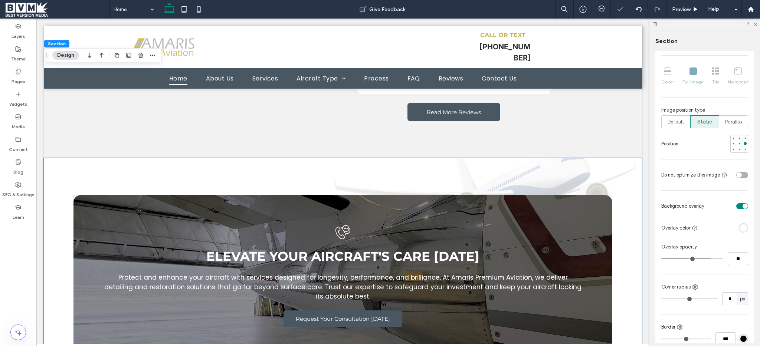
scroll to position [3073, 0]
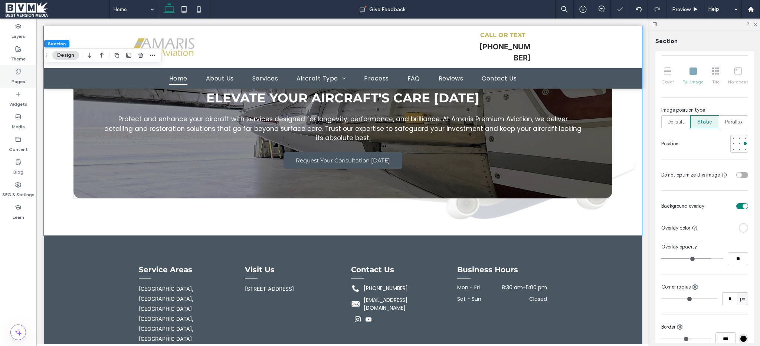
click at [22, 72] on div "Pages" at bounding box center [18, 76] width 36 height 23
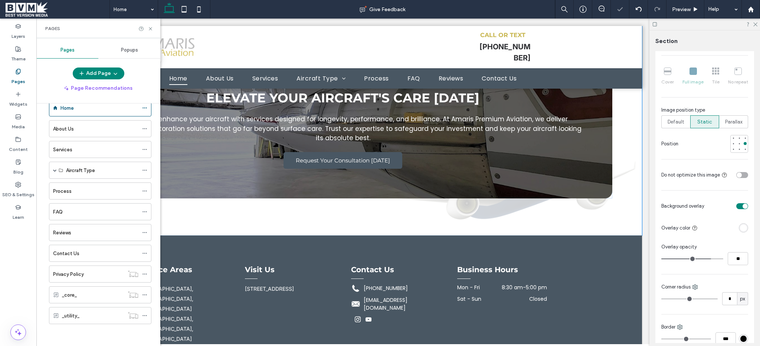
scroll to position [17, 0]
click at [94, 193] on div "Process" at bounding box center [95, 191] width 85 height 8
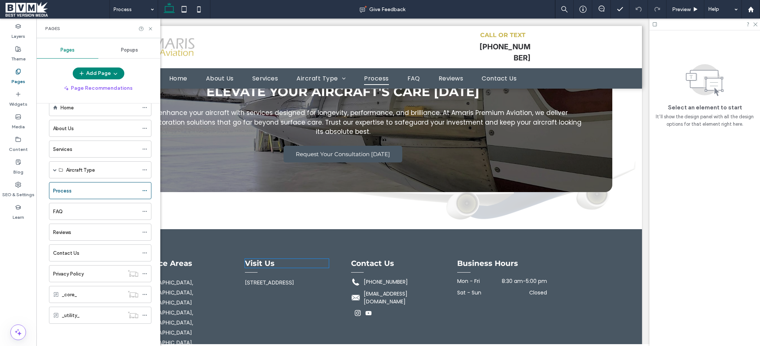
scroll to position [1819, 0]
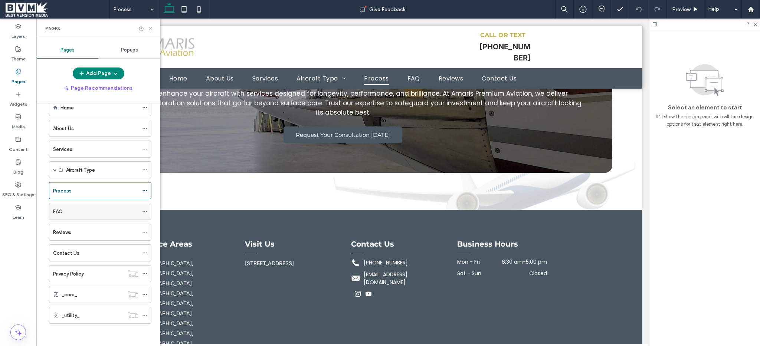
click at [86, 213] on div "FAQ" at bounding box center [95, 212] width 85 height 8
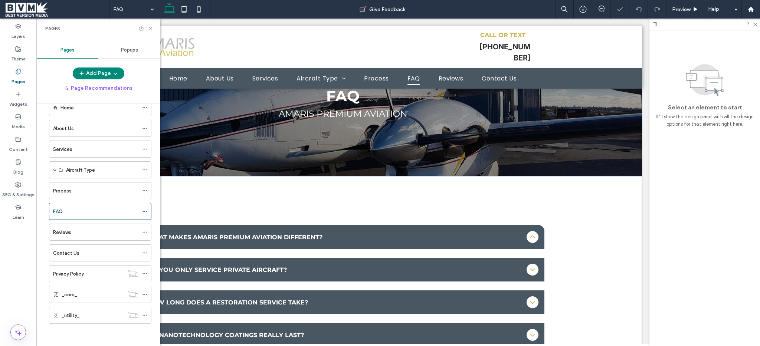
scroll to position [36, 0]
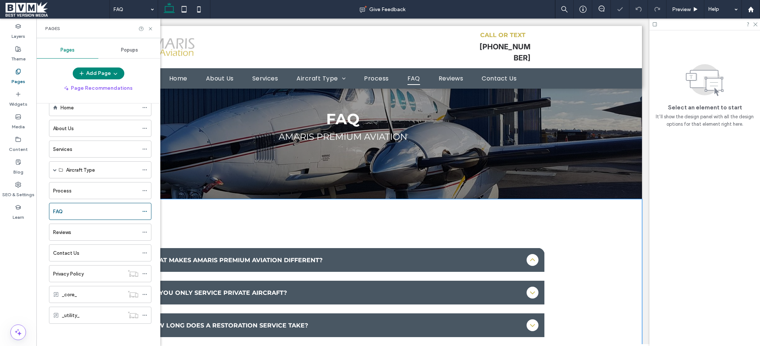
click at [239, 209] on div "What makes Amaris Premium Aviation different? We combine aviation expertise wit…" at bounding box center [342, 304] width 445 height 210
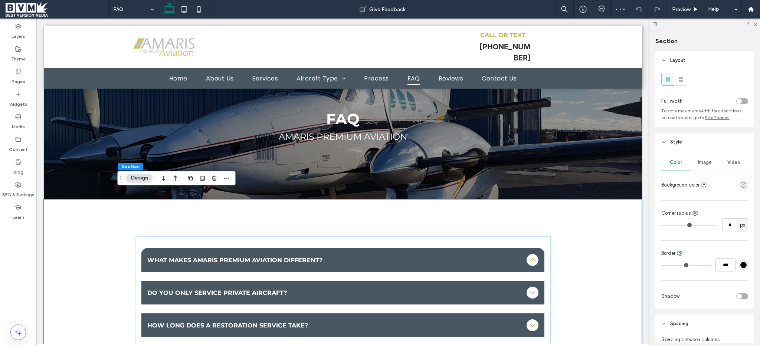
click at [708, 171] on div "Color Image Video Background color" at bounding box center [704, 172] width 87 height 37
click at [708, 193] on div "Color Image Video Background color Corner radius * px Border *** Shadow" at bounding box center [705, 229] width 99 height 157
drag, startPoint x: 707, startPoint y: 164, endPoint x: 706, endPoint y: 172, distance: 8.3
click at [707, 165] on span "Image" at bounding box center [705, 163] width 14 height 6
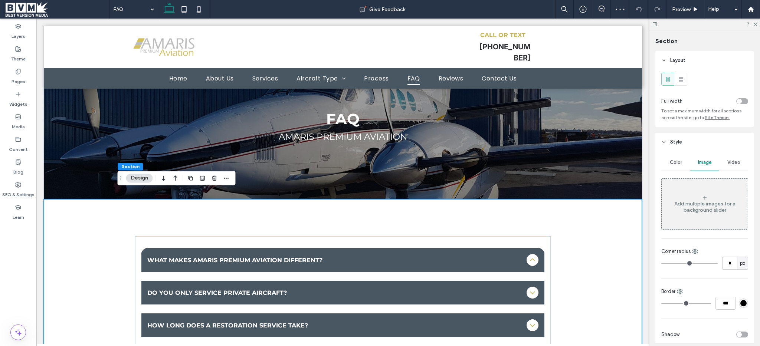
click at [703, 189] on div "Add multiple images for a background slider" at bounding box center [705, 204] width 86 height 49
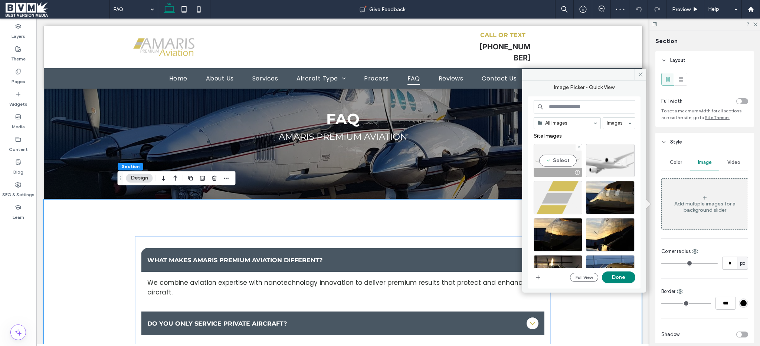
click at [558, 159] on div "Select" at bounding box center [558, 160] width 49 height 33
click at [624, 279] on button "Done" at bounding box center [618, 278] width 33 height 12
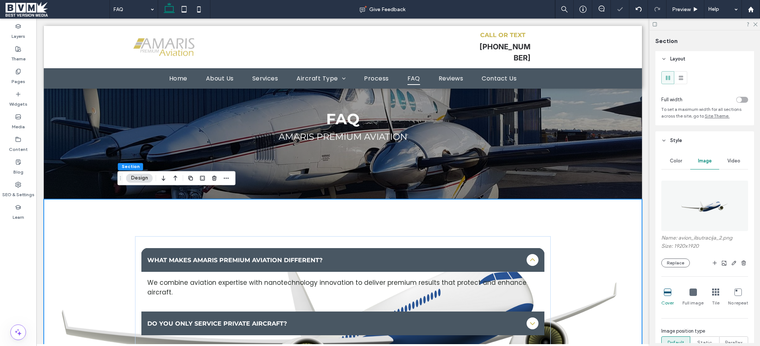
click at [690, 291] on icon at bounding box center [693, 292] width 7 height 7
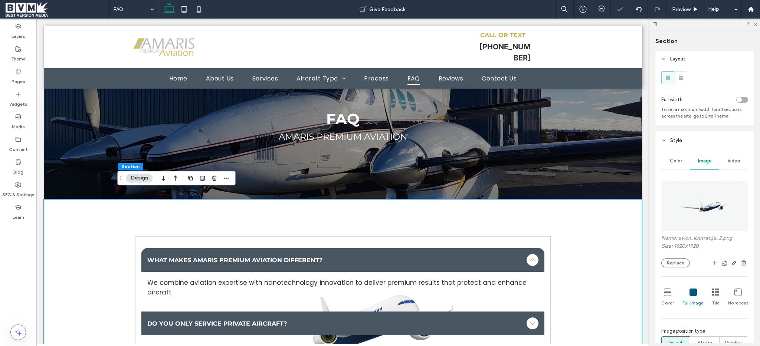
scroll to position [113, 0]
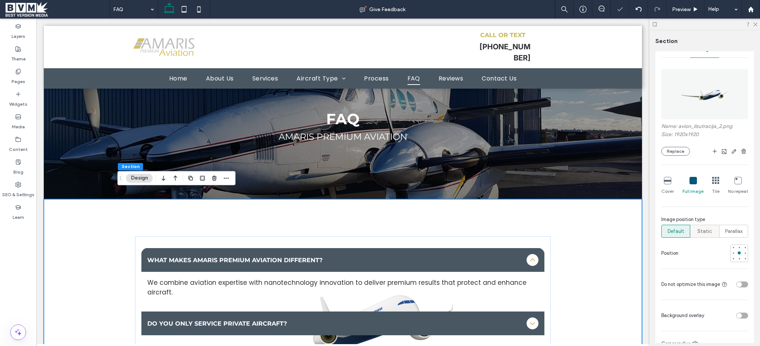
click at [699, 236] on div "Static" at bounding box center [704, 231] width 19 height 12
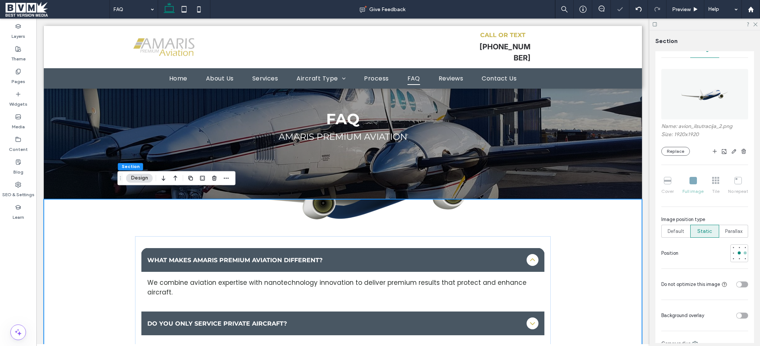
click at [744, 253] on div at bounding box center [745, 253] width 3 height 3
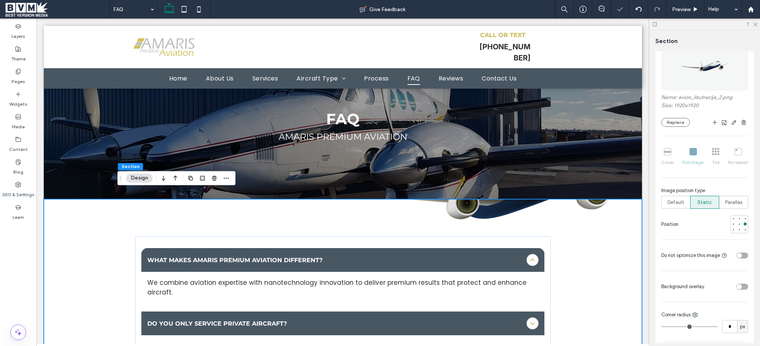
scroll to position [155, 0]
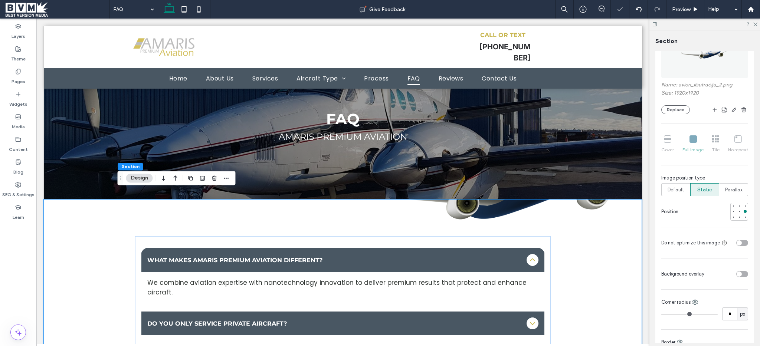
click at [736, 271] on div at bounding box center [728, 274] width 41 height 13
click at [737, 272] on div "toggle" at bounding box center [739, 274] width 5 height 5
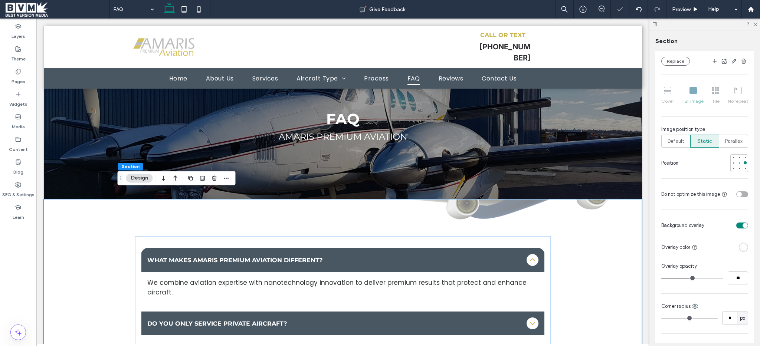
scroll to position [205, 0]
click at [730, 277] on input "**" at bounding box center [738, 276] width 20 height 13
type input "**"
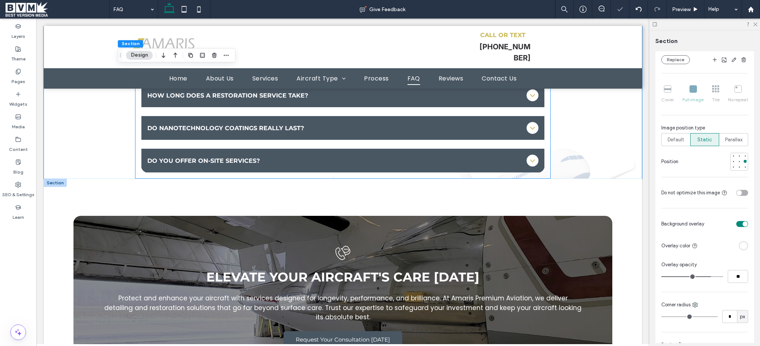
scroll to position [360, 0]
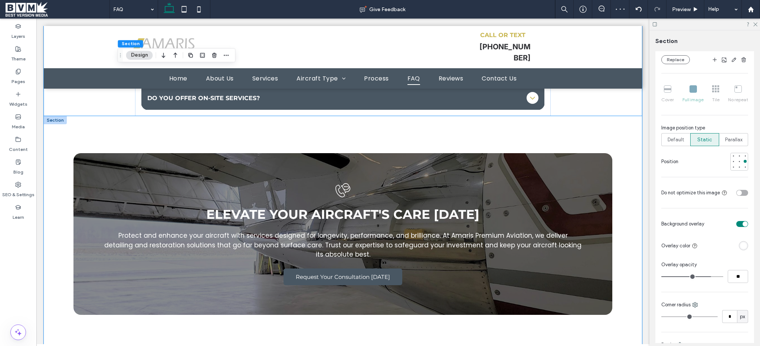
click at [50, 156] on div "Elevate Your Aircraft's Care Today Protect and enhance your aircraft with servi…" at bounding box center [343, 234] width 598 height 236
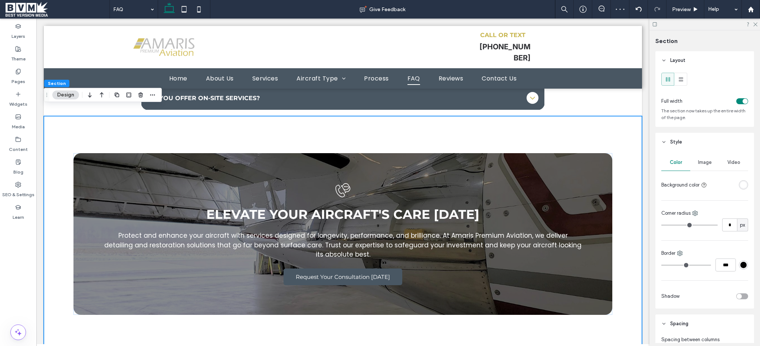
click at [700, 164] on span "Image" at bounding box center [705, 163] width 14 height 6
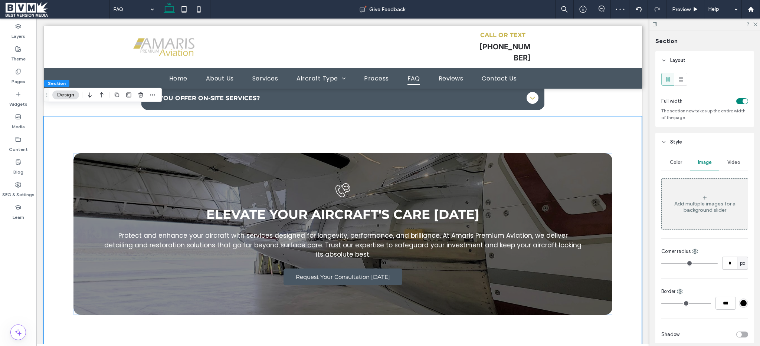
click at [699, 180] on div "Add multiple images for a background slider" at bounding box center [705, 204] width 86 height 49
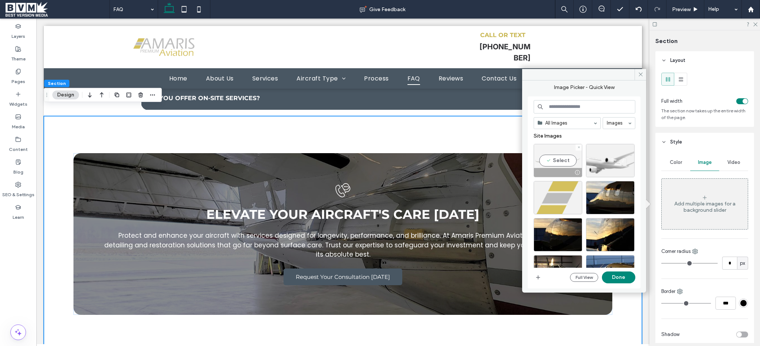
click at [554, 163] on div "Select" at bounding box center [558, 160] width 49 height 33
click at [615, 275] on button "Done" at bounding box center [618, 278] width 33 height 12
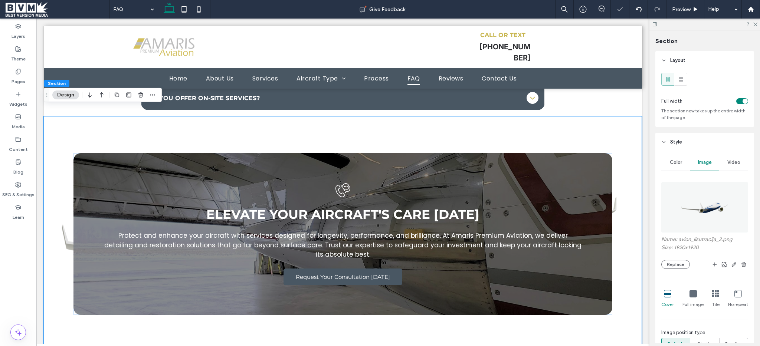
click at [693, 292] on icon at bounding box center [693, 293] width 7 height 7
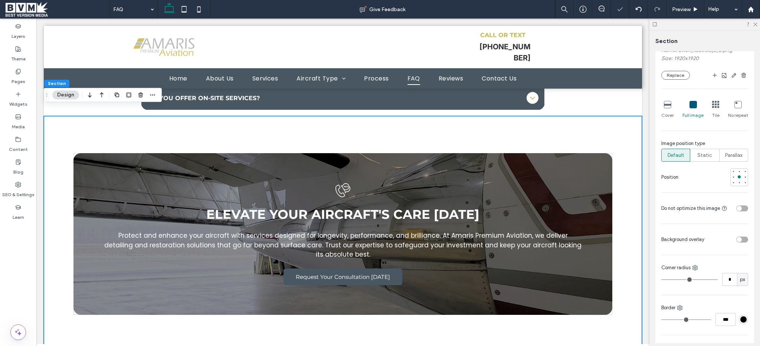
click at [737, 206] on div "toggle" at bounding box center [739, 208] width 5 height 5
click at [737, 207] on div "toggle" at bounding box center [742, 209] width 12 height 6
click at [737, 238] on div "toggle" at bounding box center [739, 239] width 5 height 5
click at [744, 176] on div at bounding box center [745, 177] width 3 height 3
click at [713, 161] on label "Static" at bounding box center [704, 155] width 29 height 13
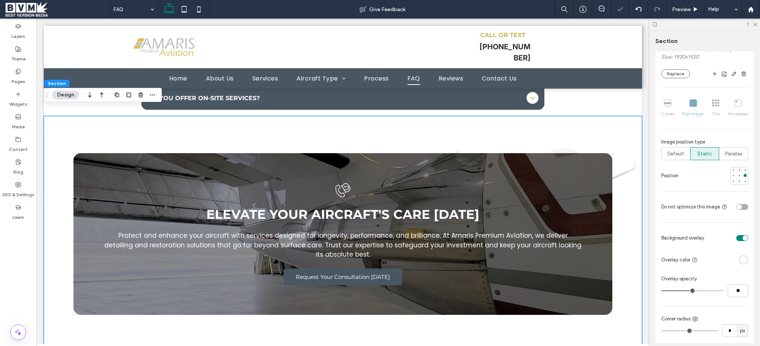
scroll to position [191, 0]
click at [735, 288] on input "**" at bounding box center [738, 290] width 20 height 13
type input "**"
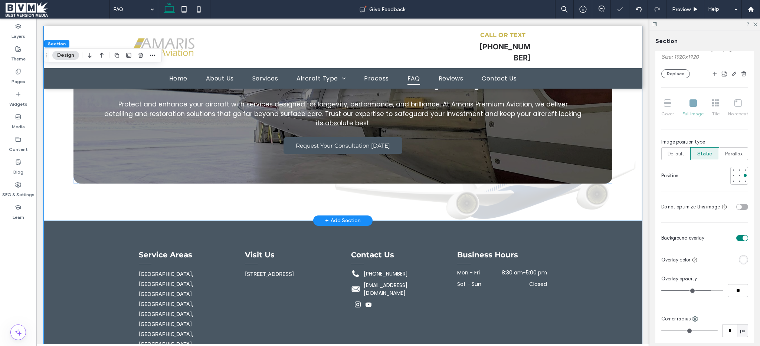
scroll to position [502, 0]
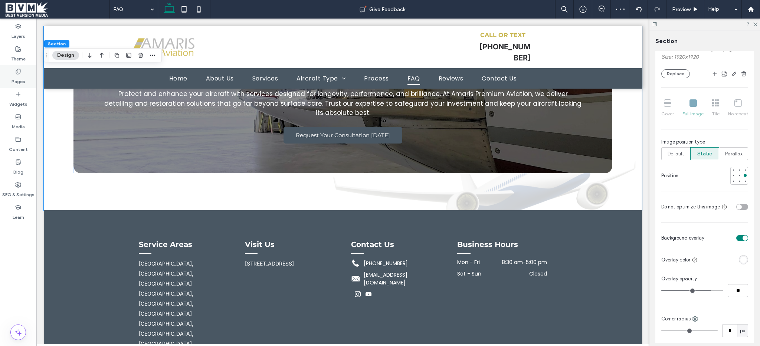
click at [15, 68] on div "Pages" at bounding box center [18, 76] width 36 height 23
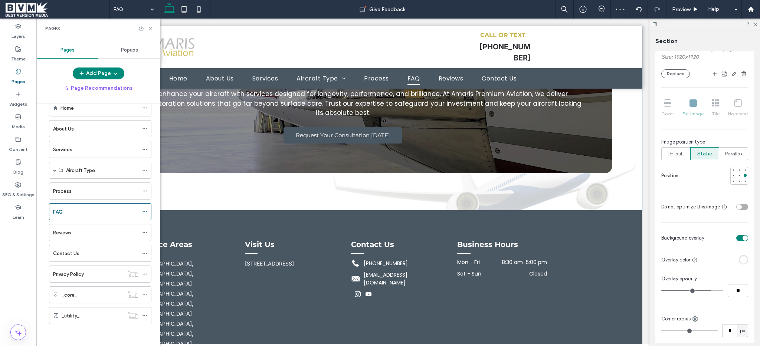
scroll to position [17, 0]
click at [82, 229] on div "Reviews" at bounding box center [95, 233] width 85 height 8
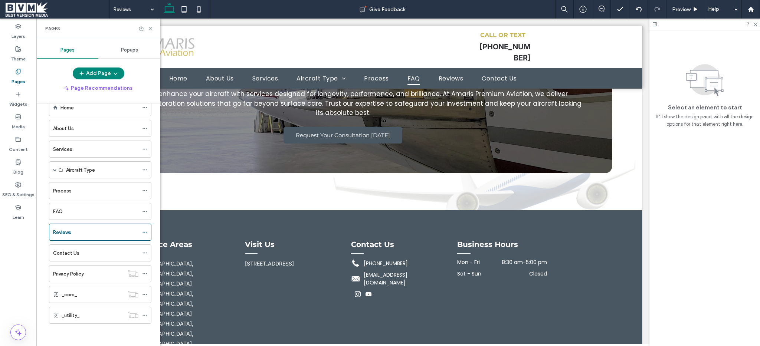
click at [150, 28] on div "Reviews Give Feedback Preview Help Design Panel Site Comments Team & Clients Au…" at bounding box center [380, 173] width 760 height 346
click at [150, 28] on use at bounding box center [150, 28] width 3 height 3
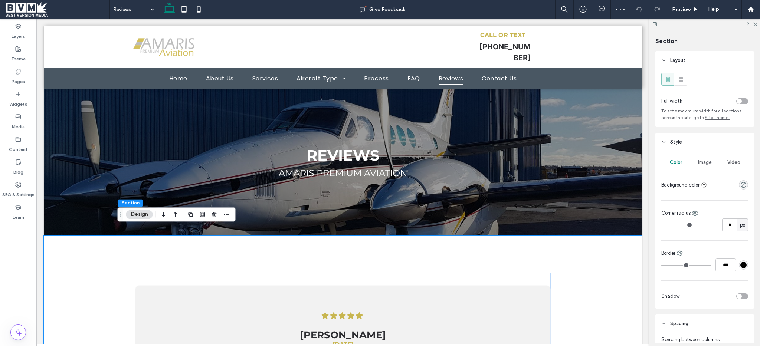
click at [704, 164] on span "Image" at bounding box center [705, 163] width 14 height 6
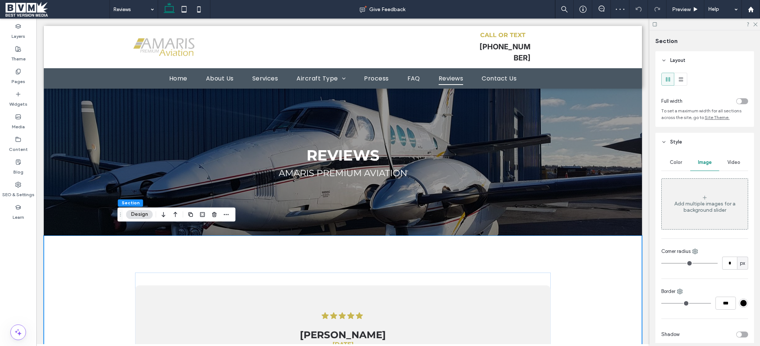
click at [702, 187] on div "Add multiple images for a background slider" at bounding box center [705, 204] width 86 height 49
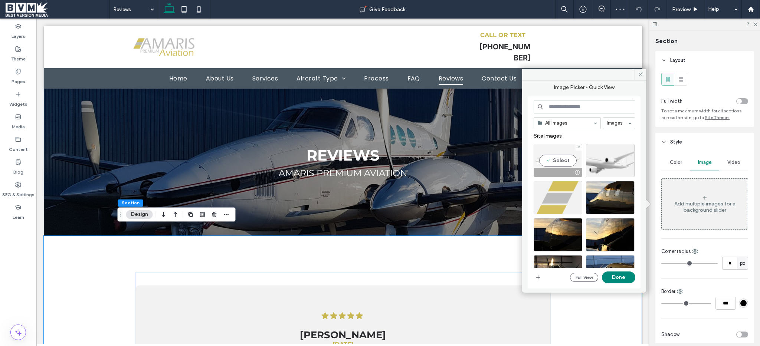
click at [546, 154] on div "Select" at bounding box center [558, 160] width 49 height 33
click at [610, 272] on button "Done" at bounding box center [618, 278] width 33 height 12
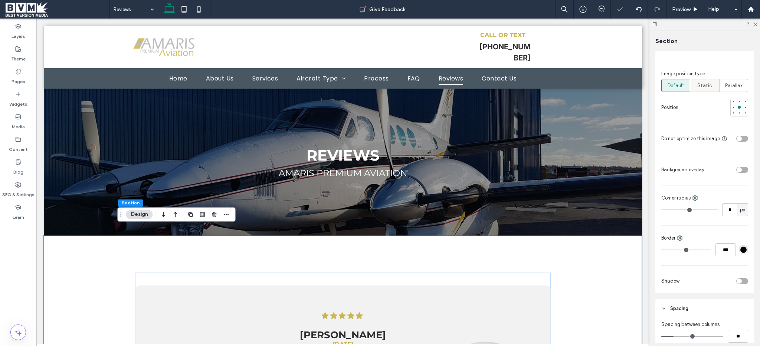
click at [701, 88] on span "Static" at bounding box center [704, 85] width 15 height 7
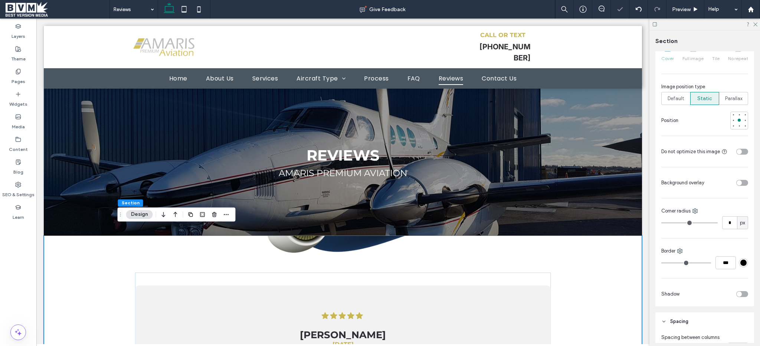
scroll to position [209, 0]
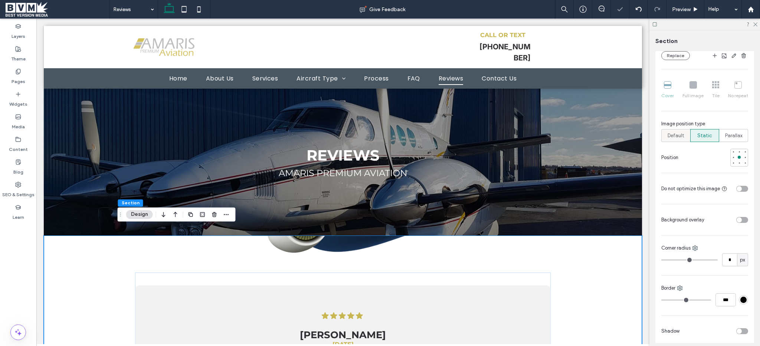
click at [676, 135] on span "Default" at bounding box center [676, 135] width 17 height 7
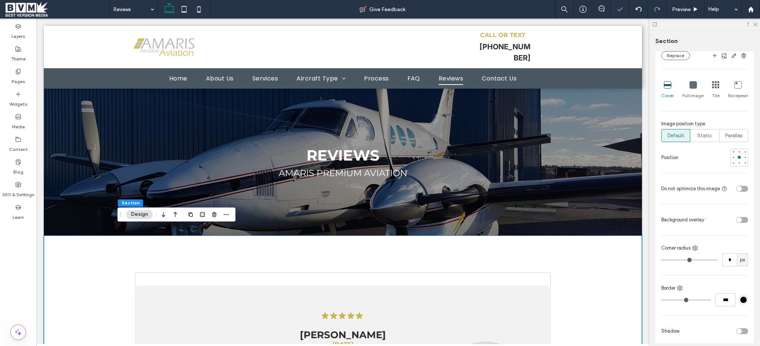
click at [664, 91] on div "Cover" at bounding box center [667, 90] width 13 height 24
click at [688, 91] on div "Full image" at bounding box center [693, 90] width 21 height 24
click at [693, 91] on div "Full image" at bounding box center [693, 90] width 21 height 24
click at [698, 138] on span "Static" at bounding box center [704, 135] width 15 height 7
click at [744, 158] on div at bounding box center [745, 157] width 3 height 3
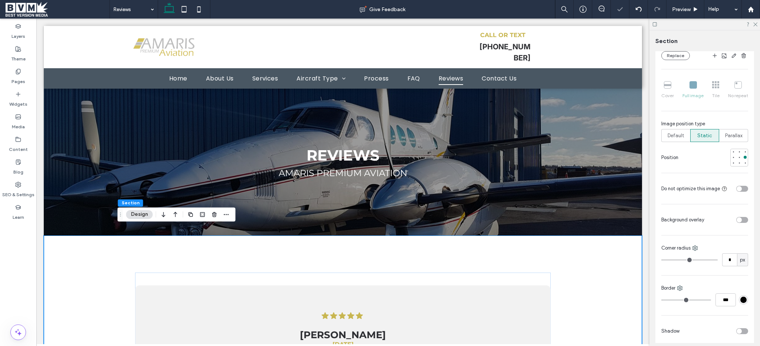
click at [738, 214] on div at bounding box center [728, 219] width 41 height 13
click at [741, 219] on div "toggle" at bounding box center [742, 220] width 12 height 6
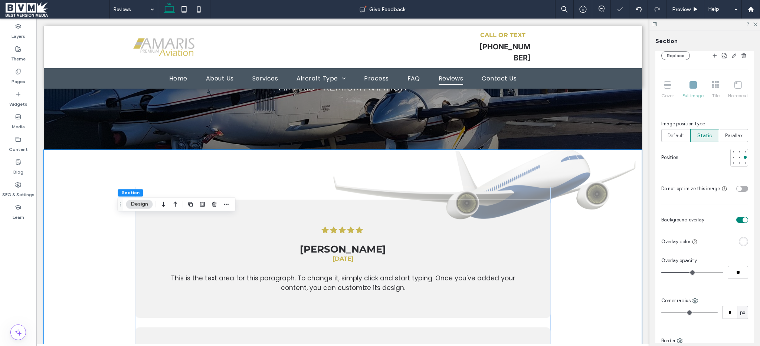
scroll to position [178, 0]
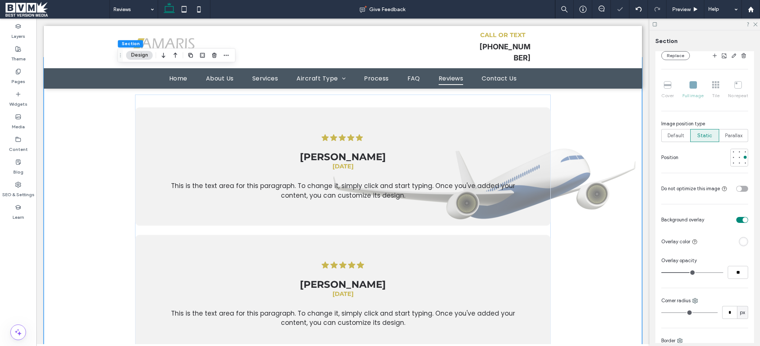
click at [736, 266] on div "Overlay opacity **" at bounding box center [704, 268] width 87 height 22
click at [736, 270] on input "**" at bounding box center [738, 272] width 20 height 13
type input "**"
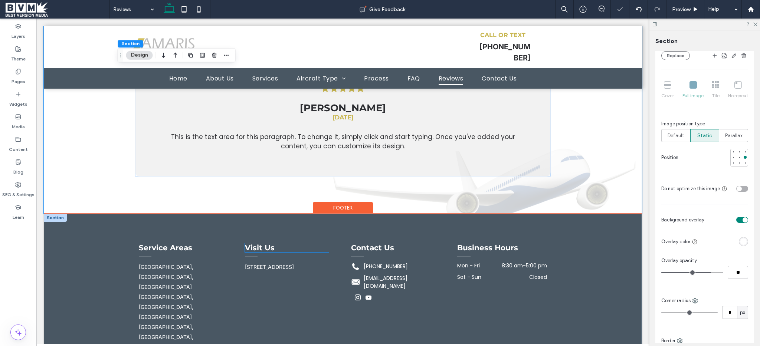
scroll to position [359, 0]
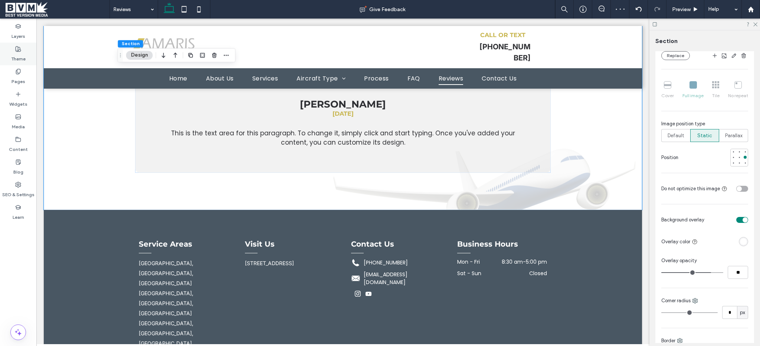
click at [25, 57] on label "Theme" at bounding box center [18, 57] width 14 height 10
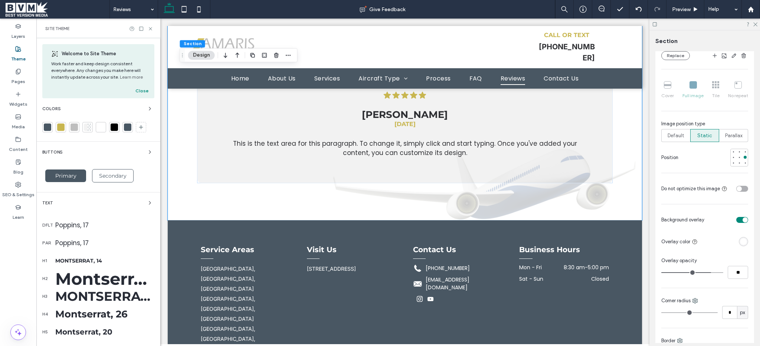
scroll to position [241, 0]
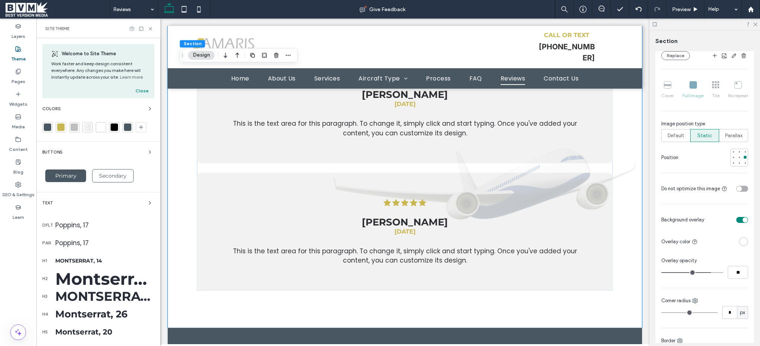
click at [16, 75] on label "Pages" at bounding box center [19, 80] width 14 height 10
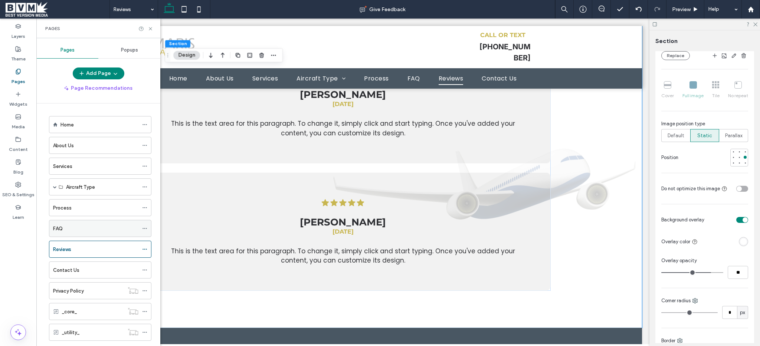
click at [89, 231] on div "FAQ" at bounding box center [95, 229] width 85 height 8
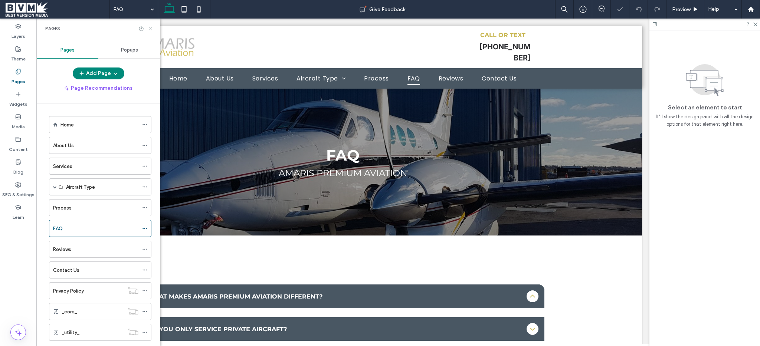
click at [151, 27] on icon at bounding box center [151, 29] width 6 height 6
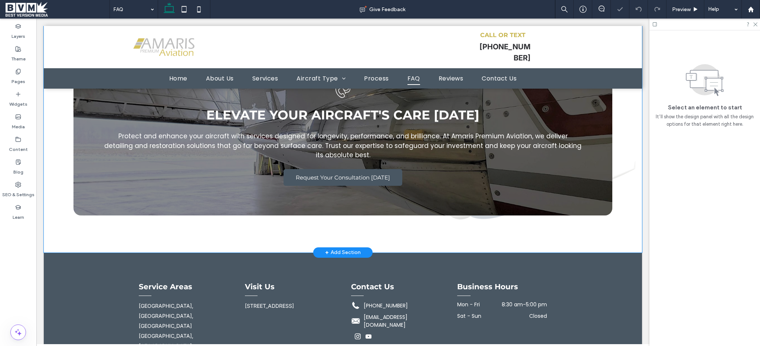
scroll to position [458, 0]
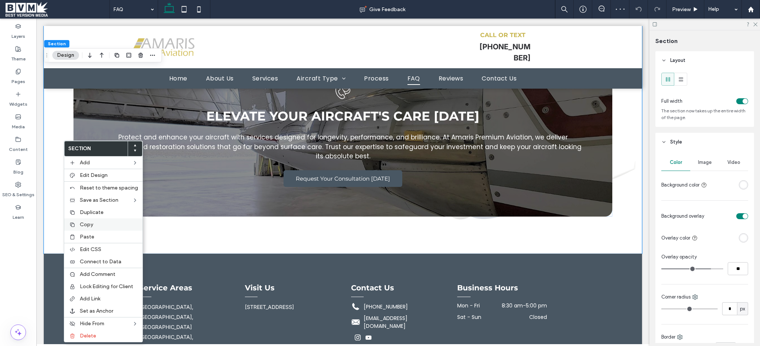
click at [104, 228] on div "Copy" at bounding box center [103, 225] width 78 height 12
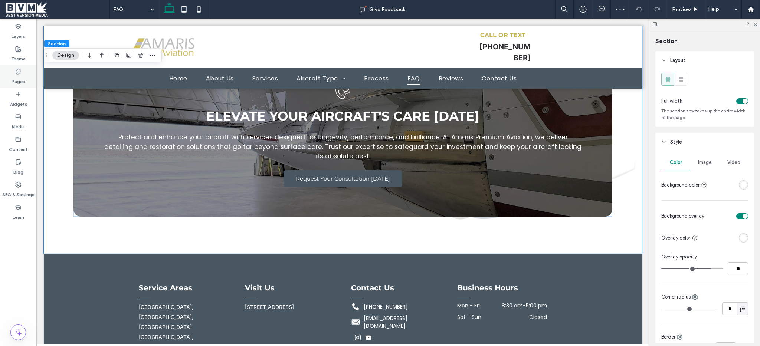
click at [24, 72] on div "Pages" at bounding box center [18, 76] width 36 height 23
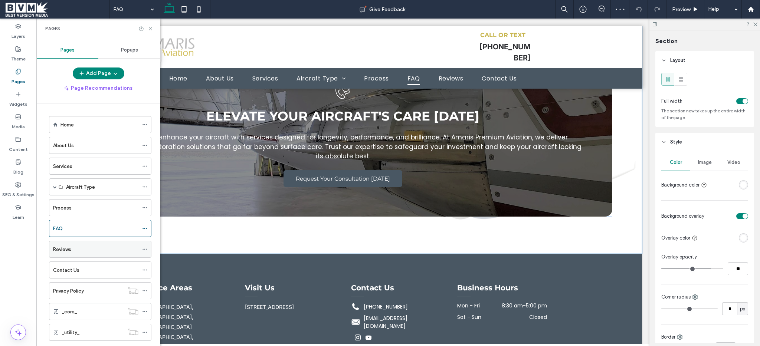
click at [106, 248] on div "Reviews" at bounding box center [95, 250] width 85 height 8
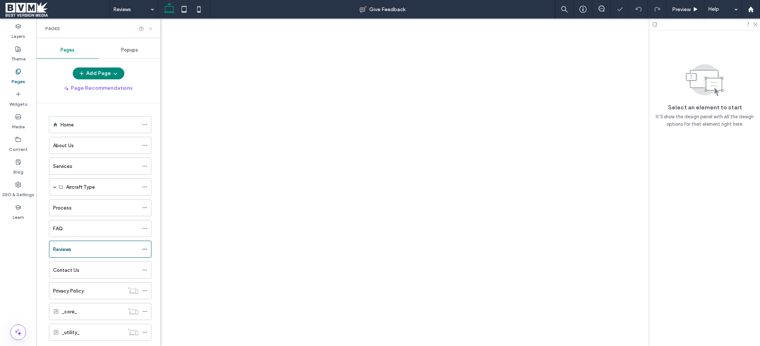
click at [151, 26] on icon at bounding box center [151, 29] width 6 height 6
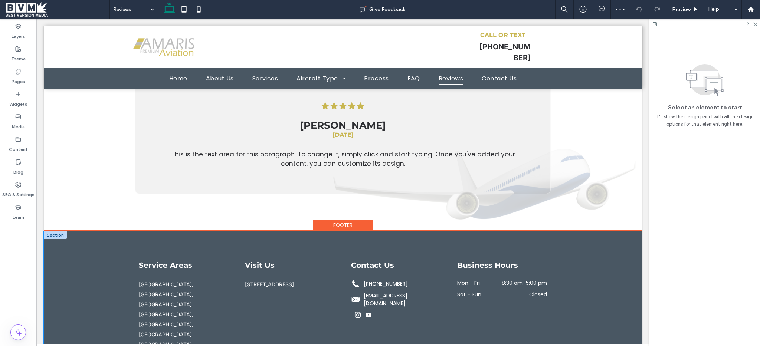
scroll to position [334, 0]
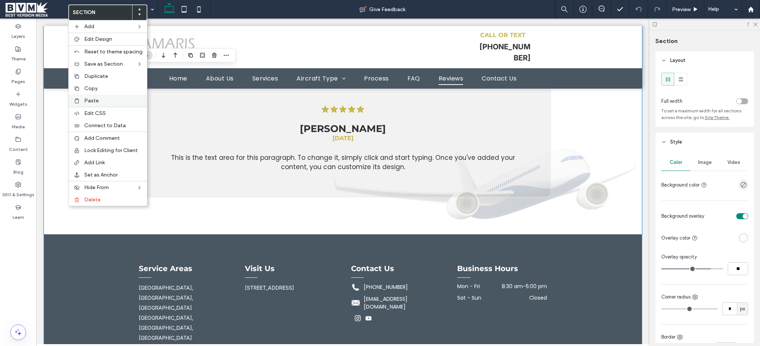
click at [114, 99] on label "Paste" at bounding box center [113, 101] width 58 height 6
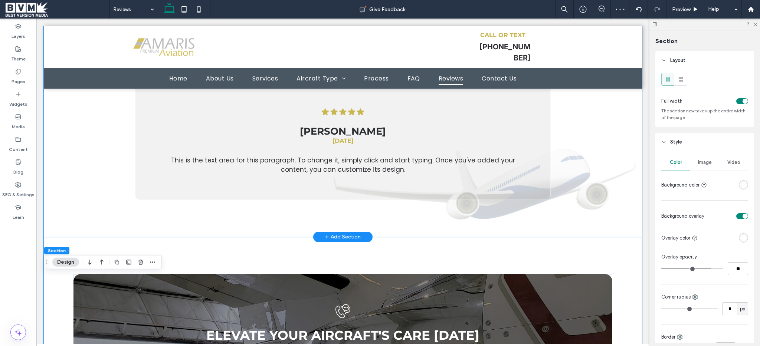
scroll to position [284, 0]
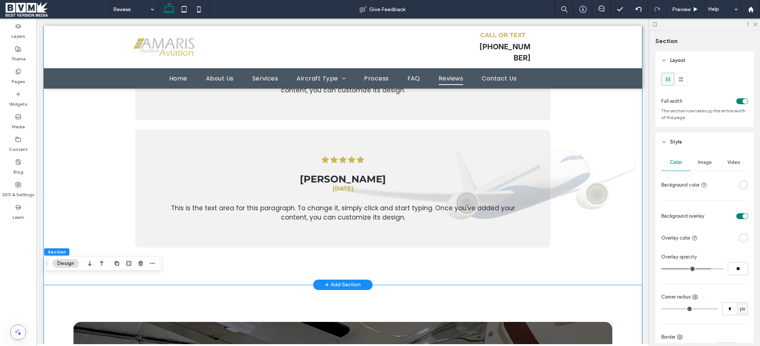
click at [98, 220] on div "Overall Rating Here's what our satisfied customers are saying... Load More .cls…" at bounding box center [343, 118] width 598 height 333
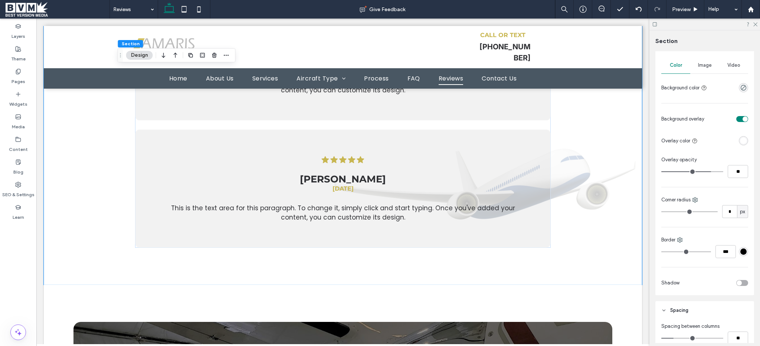
scroll to position [330, 0]
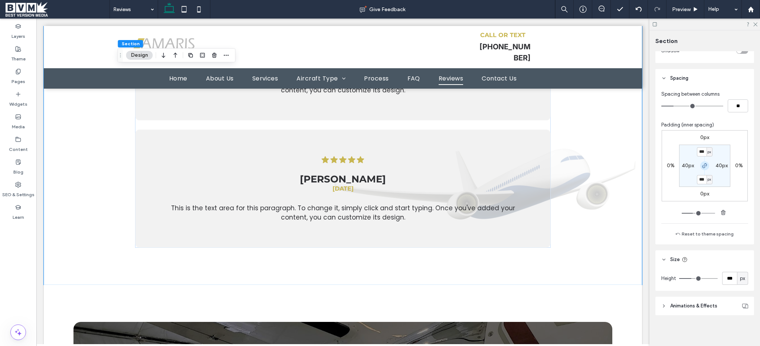
click at [703, 166] on use "button" at bounding box center [705, 166] width 4 height 4
click at [699, 177] on label "100px" at bounding box center [705, 179] width 14 height 6
type input "*"
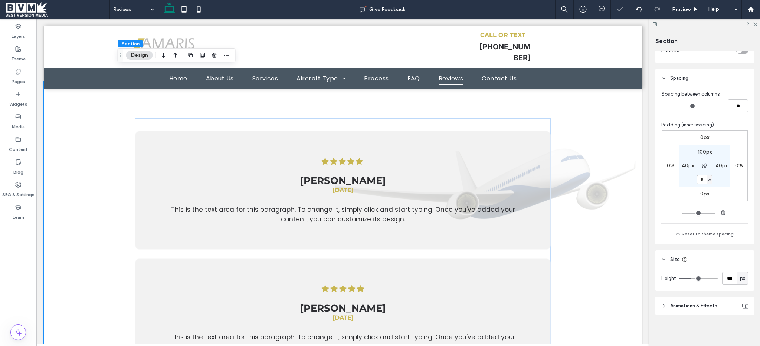
scroll to position [149, 0]
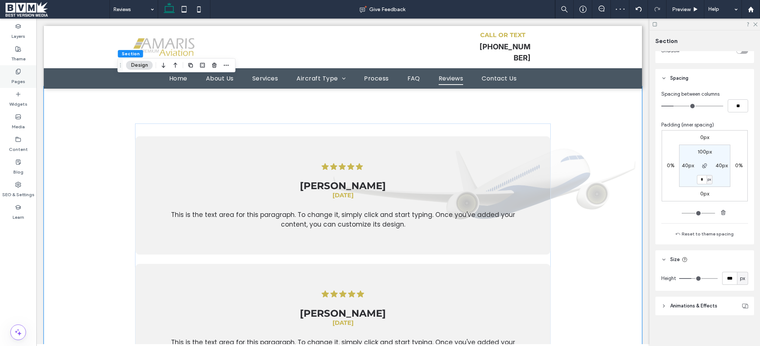
click at [18, 73] on use at bounding box center [18, 71] width 4 height 5
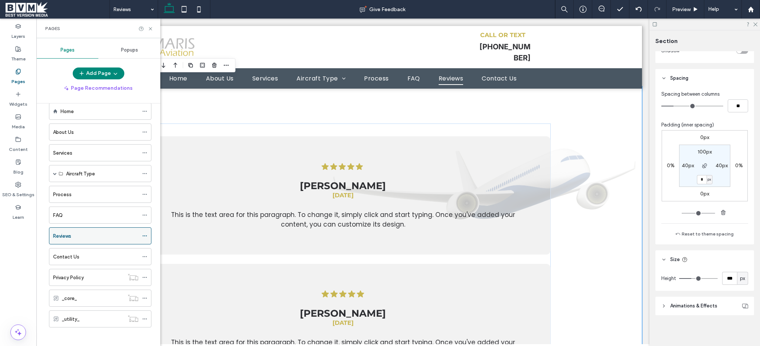
scroll to position [17, 0]
click at [72, 250] on label "Contact Us" at bounding box center [66, 253] width 26 height 13
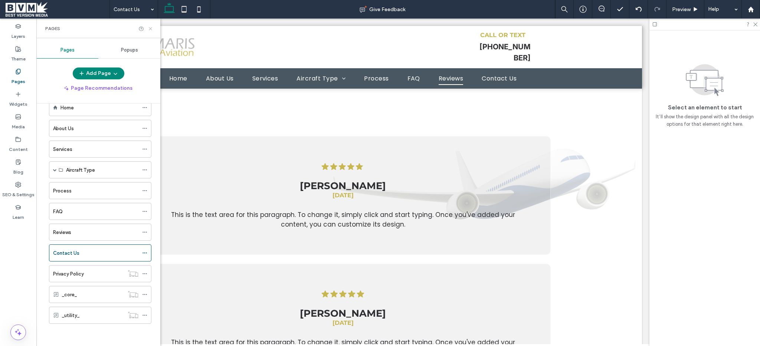
click at [152, 28] on icon at bounding box center [151, 29] width 6 height 6
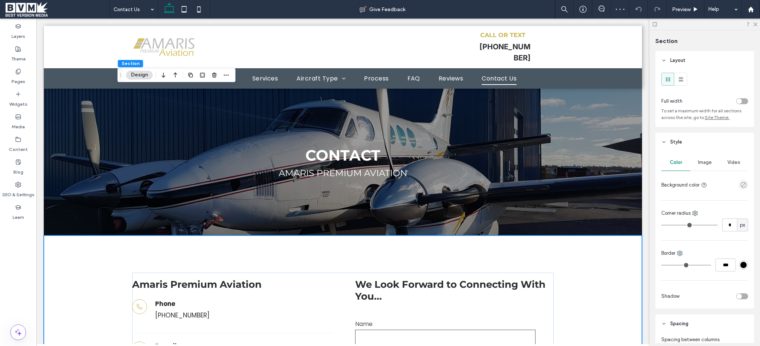
click at [703, 158] on div "Image" at bounding box center [704, 162] width 29 height 16
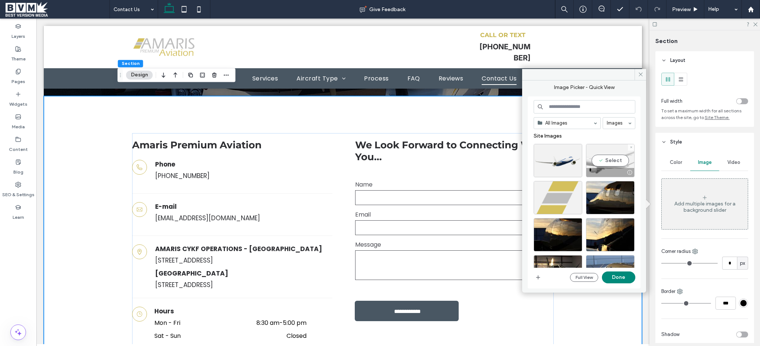
click at [548, 158] on div at bounding box center [558, 160] width 49 height 33
click at [622, 276] on button "Done" at bounding box center [618, 278] width 33 height 12
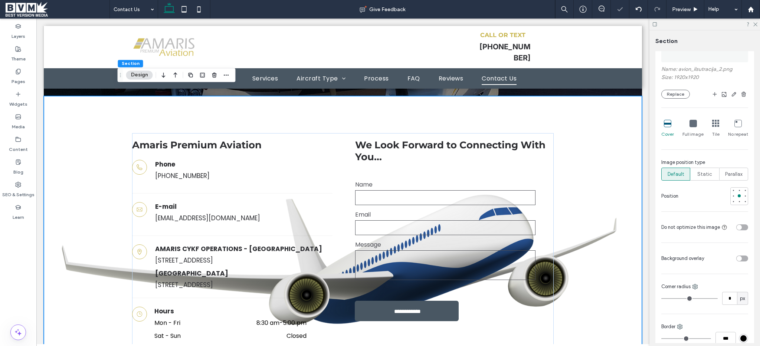
scroll to position [174, 0]
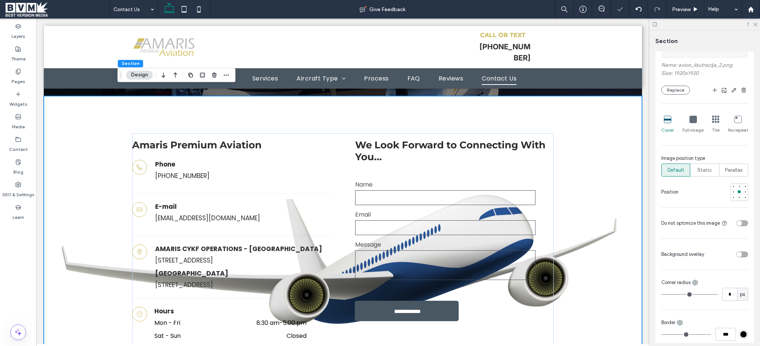
click at [694, 124] on div "Full image" at bounding box center [693, 125] width 21 height 24
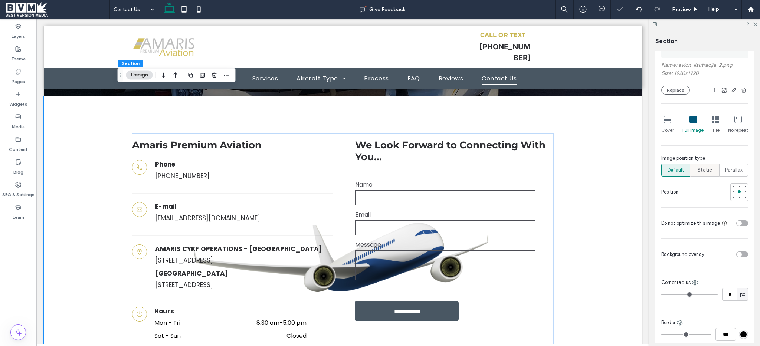
click at [697, 169] on span "Static" at bounding box center [704, 170] width 15 height 7
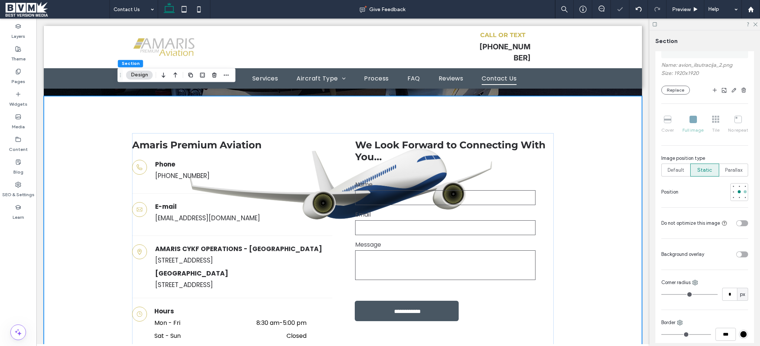
click at [743, 193] on div at bounding box center [745, 191] width 5 height 5
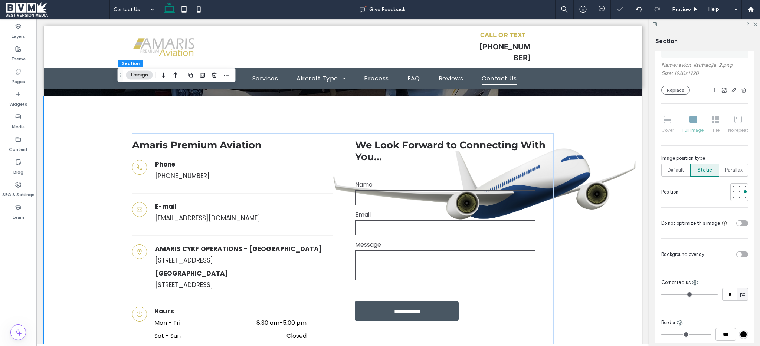
click at [737, 254] on div "toggle" at bounding box center [739, 254] width 5 height 5
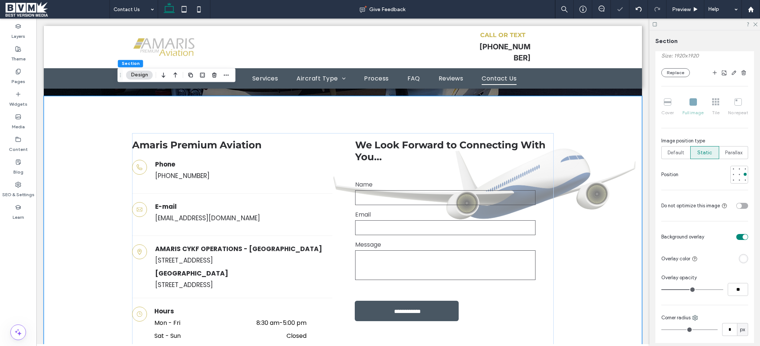
scroll to position [226, 0]
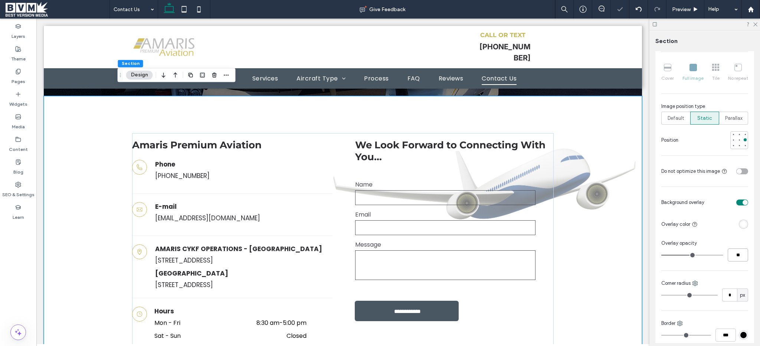
click at [736, 260] on input "**" at bounding box center [738, 255] width 20 height 13
type input "**"
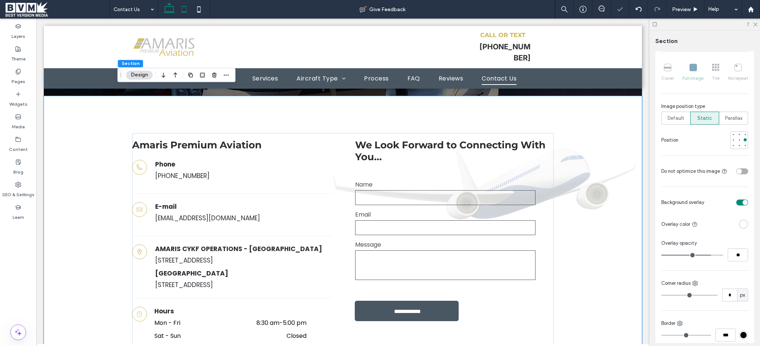
click at [178, 11] on icon at bounding box center [184, 9] width 15 height 15
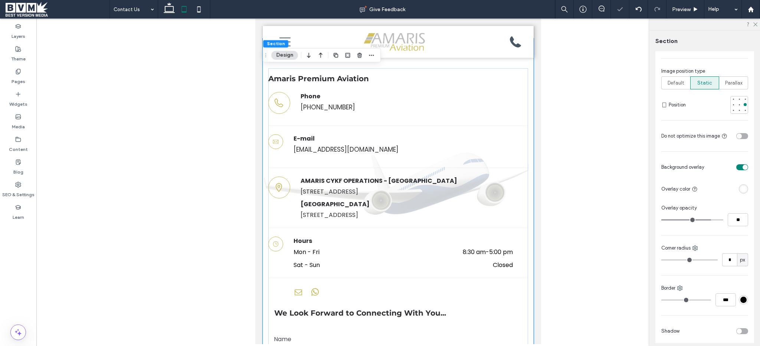
type input "**"
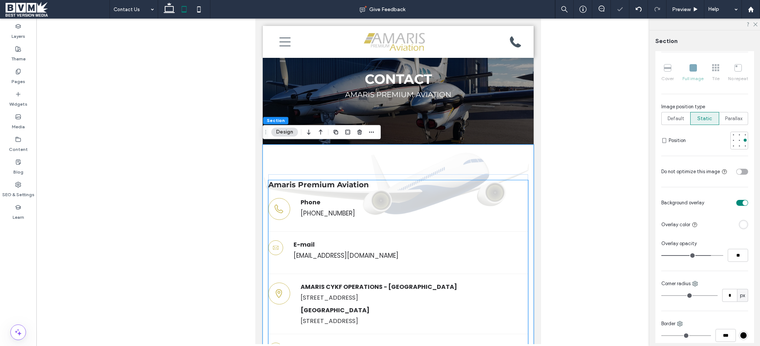
scroll to position [16, 0]
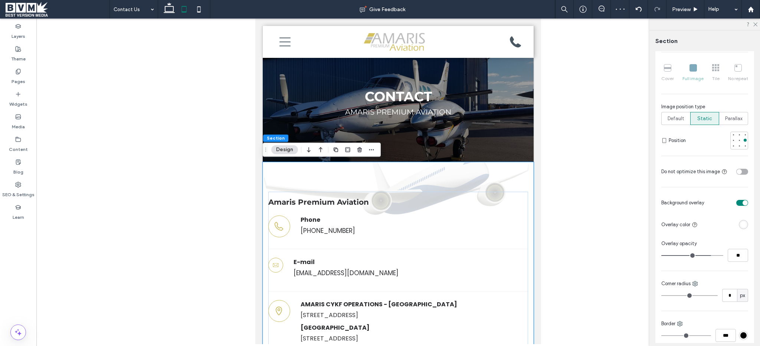
click at [199, 12] on use at bounding box center [198, 9] width 3 height 6
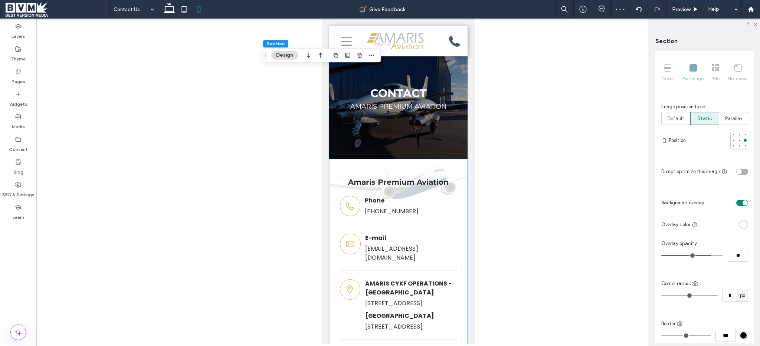
type input "**"
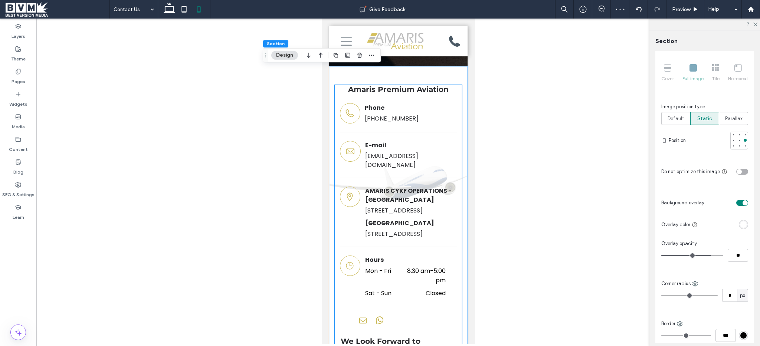
scroll to position [0, 0]
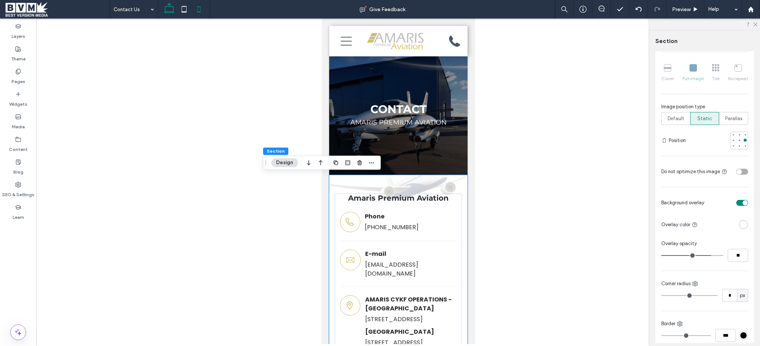
click at [169, 9] on icon at bounding box center [169, 9] width 15 height 15
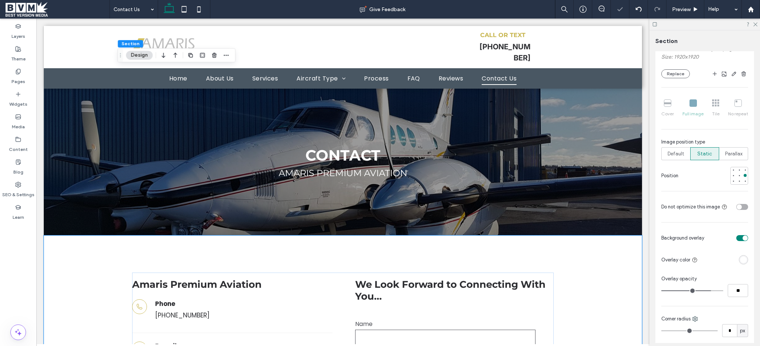
type input "***"
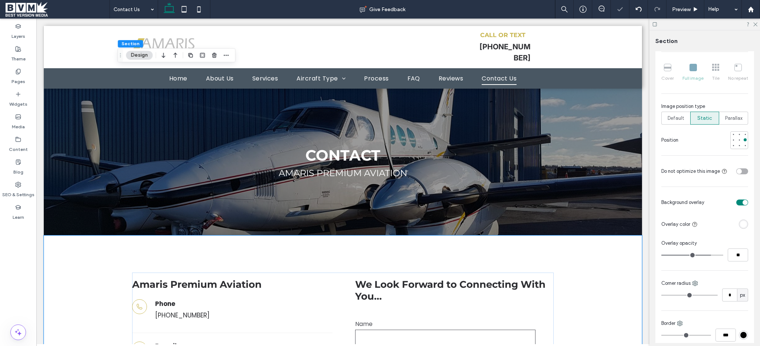
scroll to position [204, 0]
